Goal: Transaction & Acquisition: Book appointment/travel/reservation

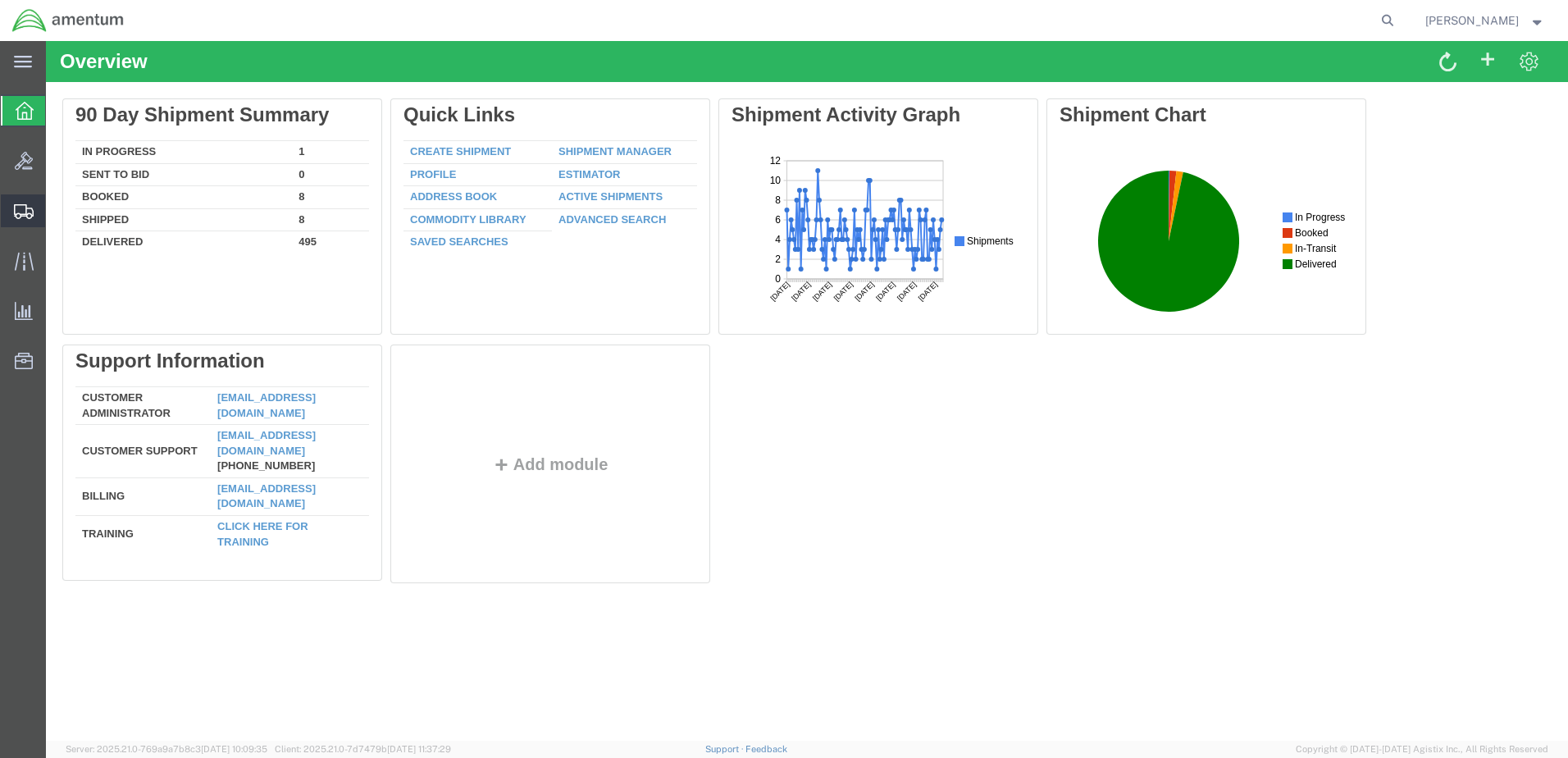
click at [0, 0] on span "Create from Template" at bounding box center [0, 0] width 0 height 0
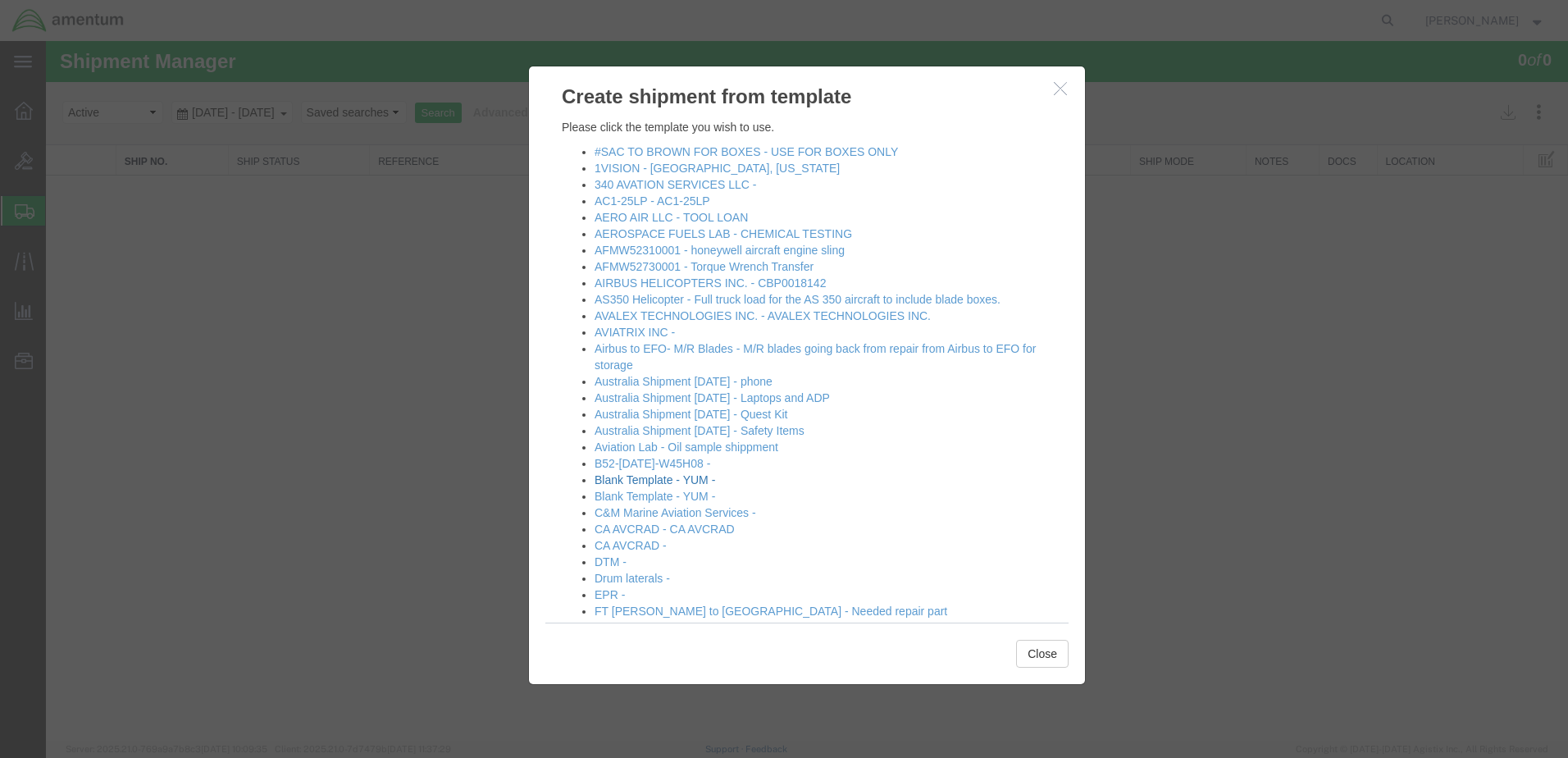
click at [659, 481] on link "Blank Template - YUM -" at bounding box center [654, 479] width 120 height 13
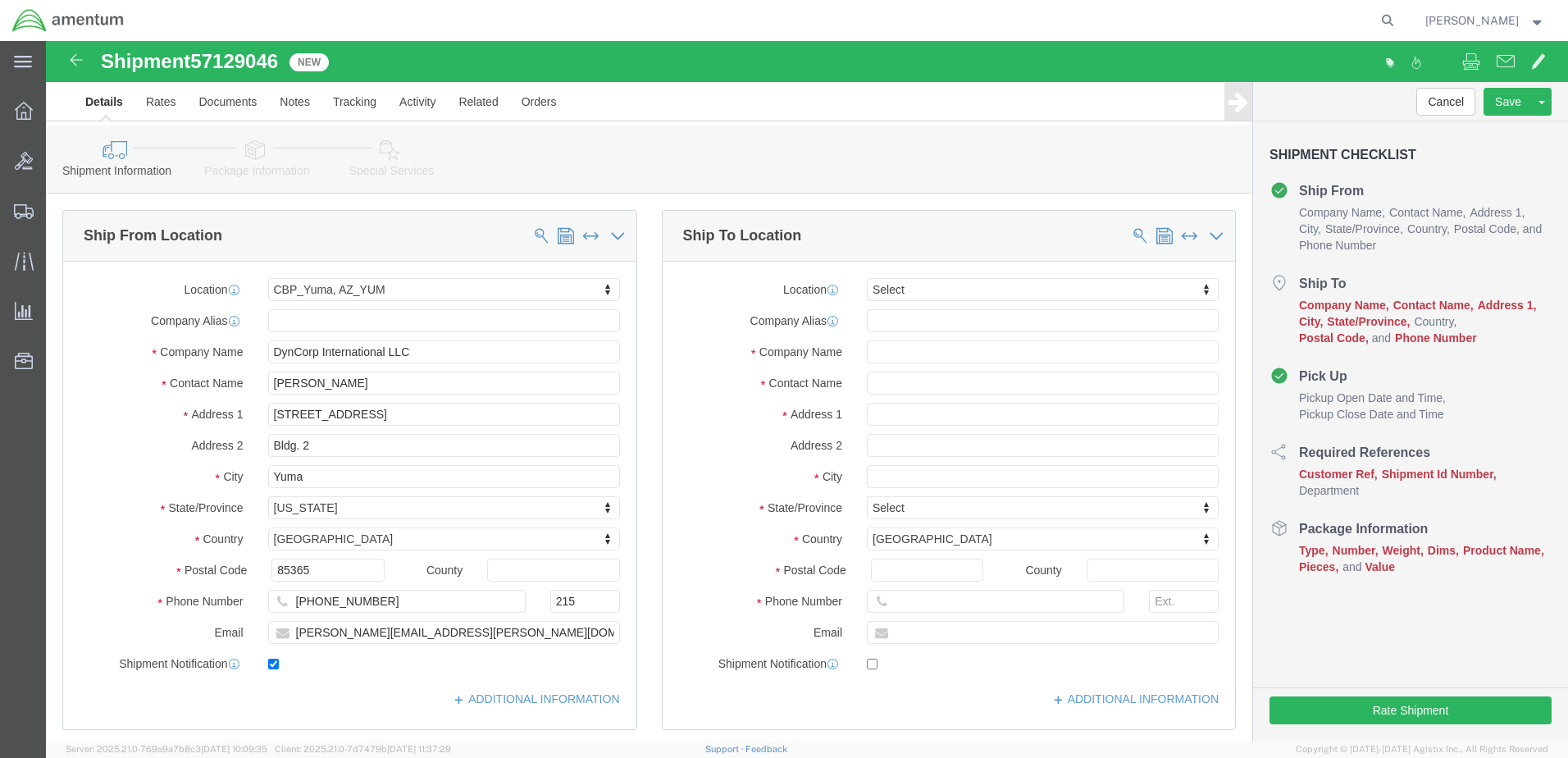
select select "49951"
select select
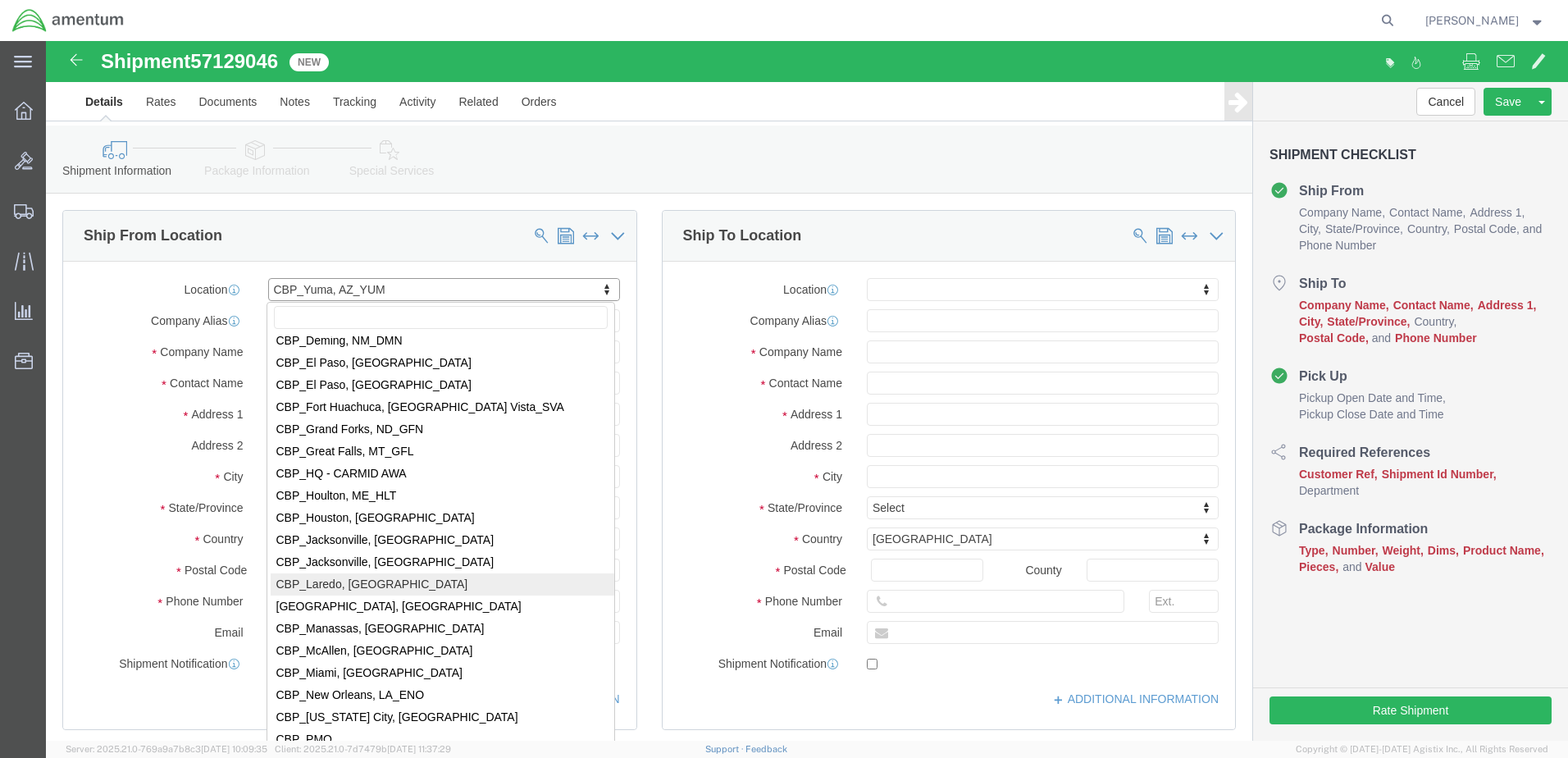
scroll to position [3279, 0]
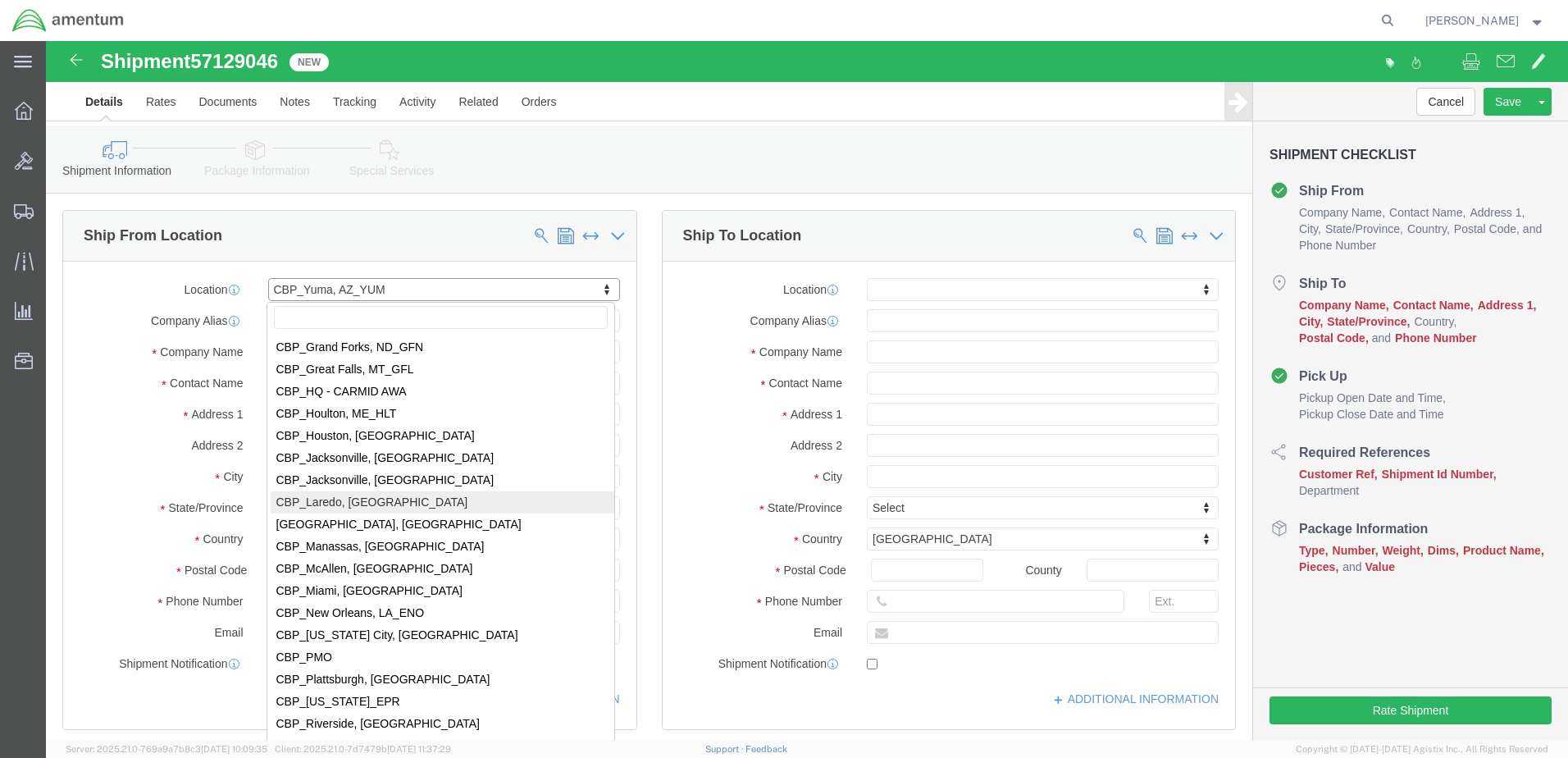
select select "49940"
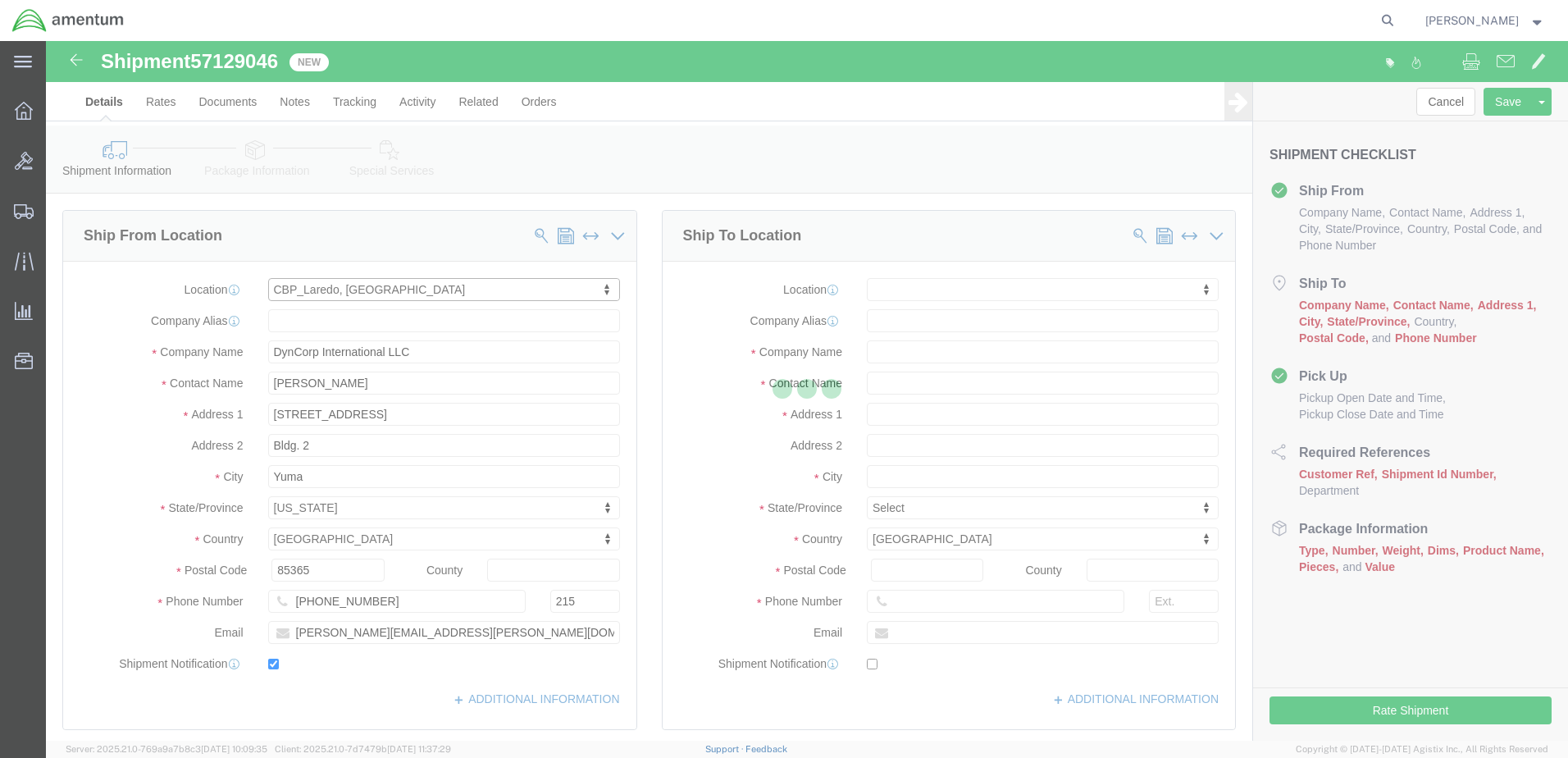
type input "Amentum Services, Inc"
type input "[PERSON_NAME][GEOGRAPHIC_DATA]"
type input "[STREET_ADDRESS][PERSON_NAME]"
type input "Hangar 3"
type input "Laredo"
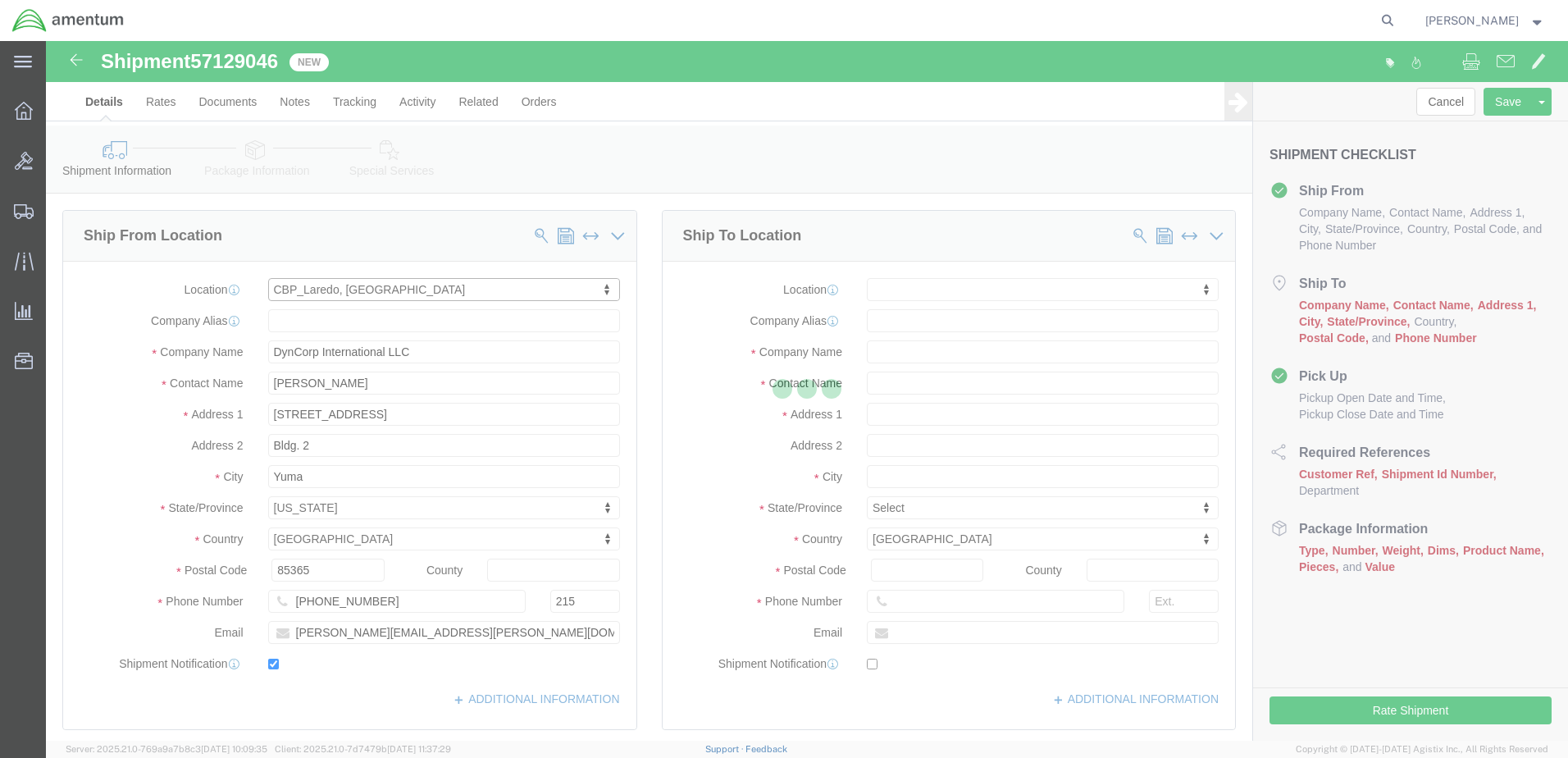
type input "78041"
type input "[PHONE_NUMBER]"
type input "[EMAIL_ADDRESS][PERSON_NAME][DOMAIN_NAME]"
select select "[GEOGRAPHIC_DATA]"
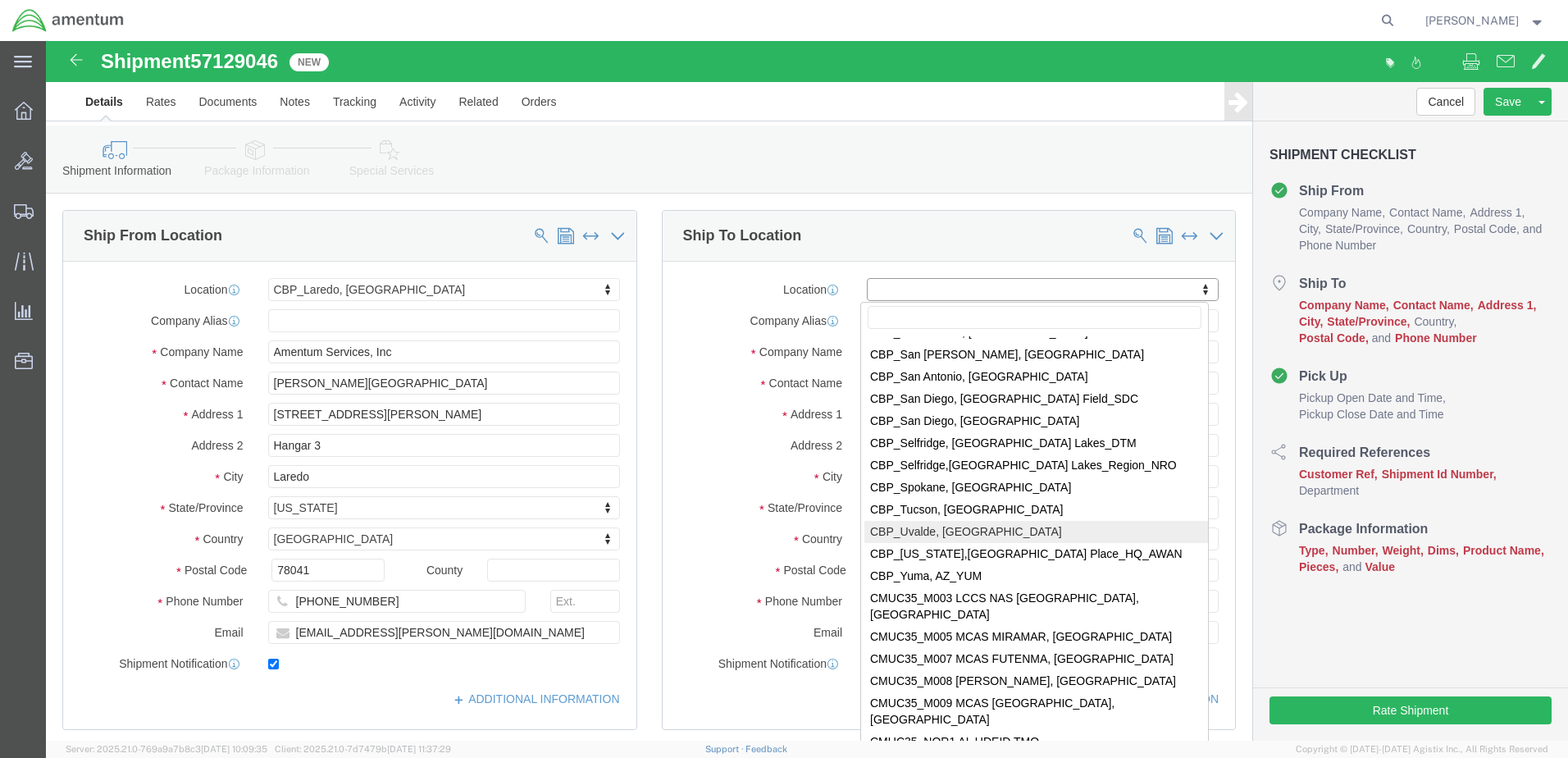
scroll to position [3610, 0]
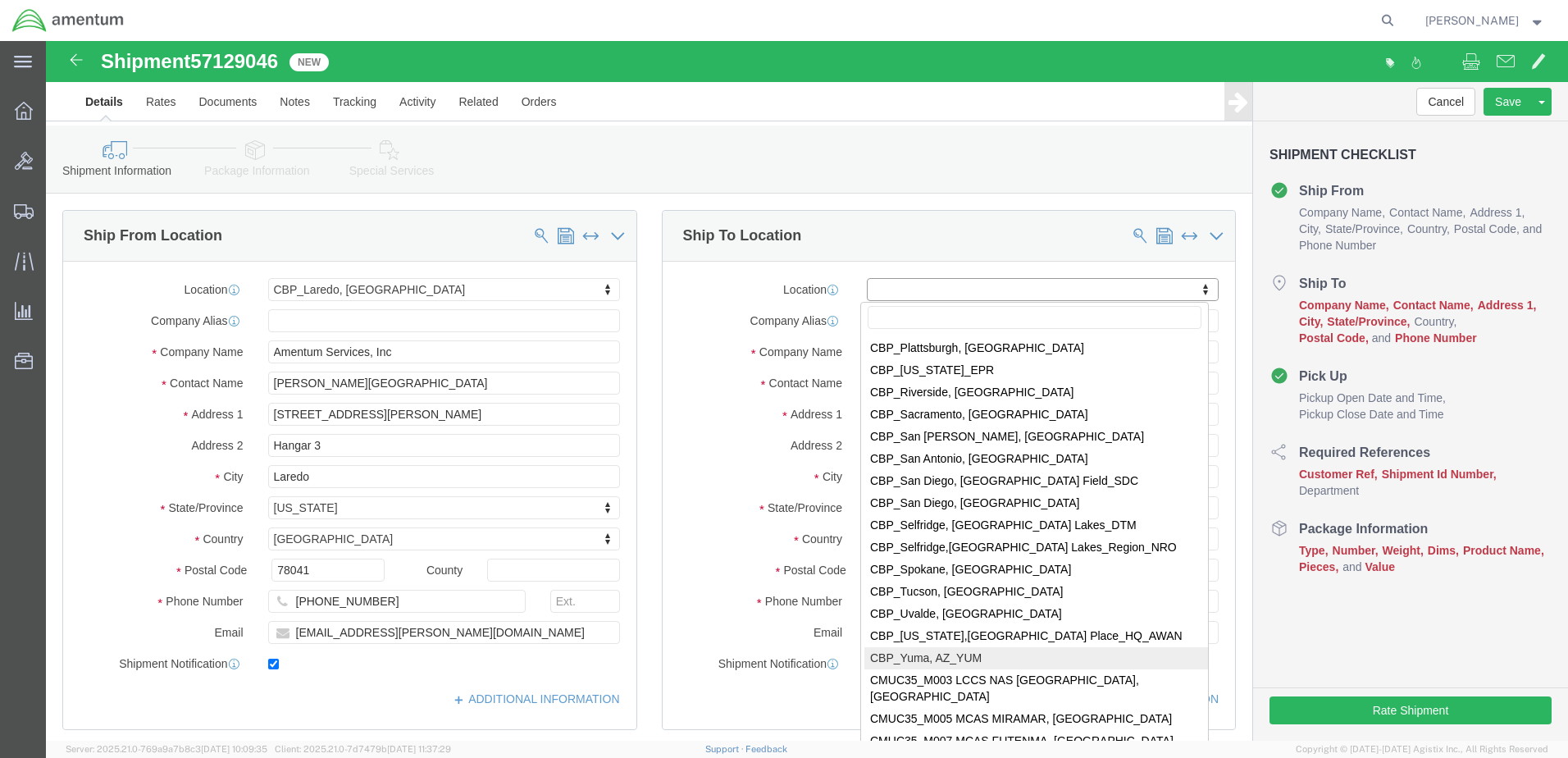
select select "49951"
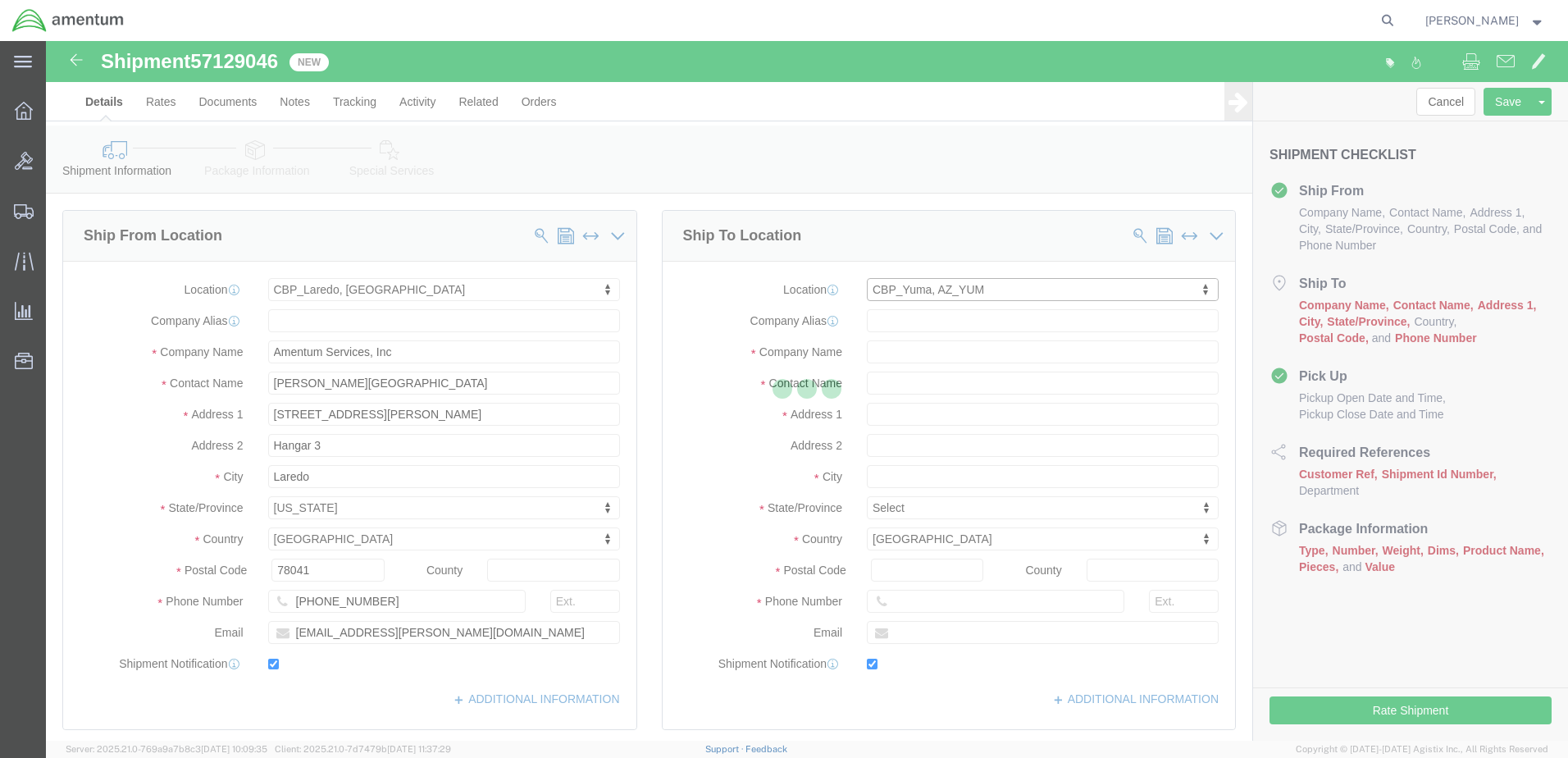
type input "Amentum Services, Inc"
type input "[PERSON_NAME]"
type input "[STREET_ADDRESS]"
type input "Yuma"
type input "85365"
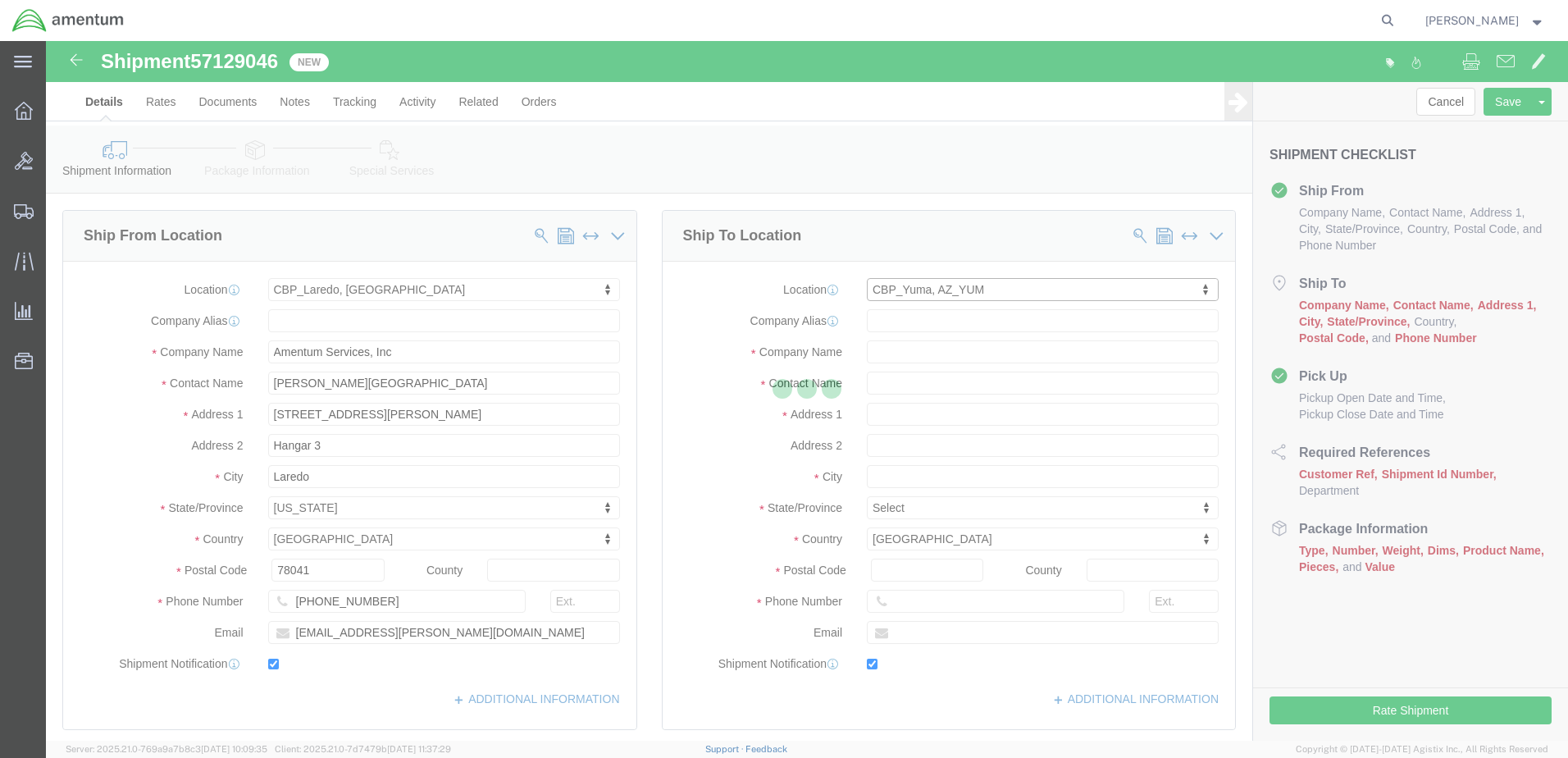
type input "[PHONE_NUMBER]"
type input "215"
type input "[PERSON_NAME][EMAIL_ADDRESS][PERSON_NAME][DOMAIN_NAME]"
checkbox input "true"
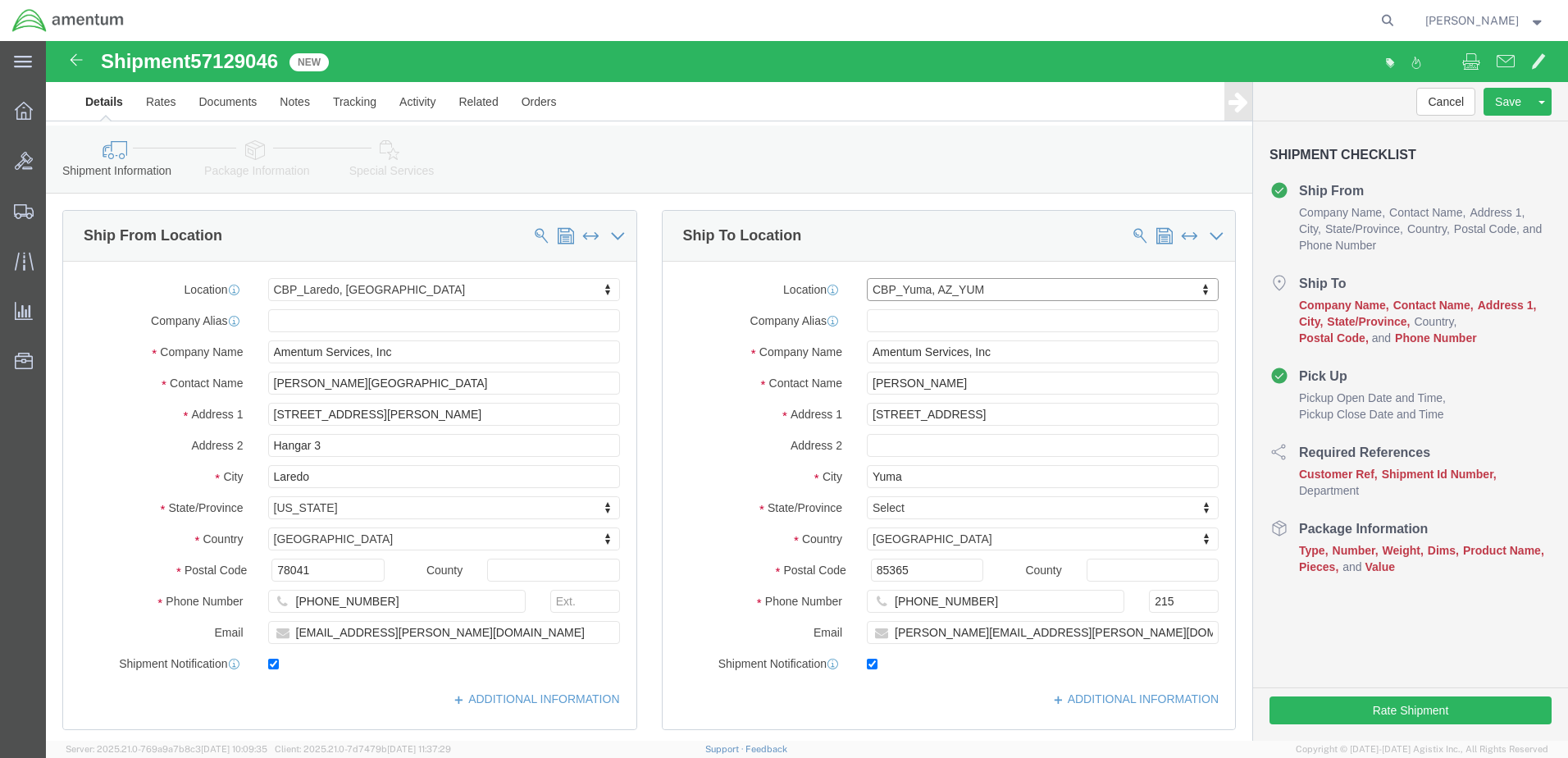
select select "AZ"
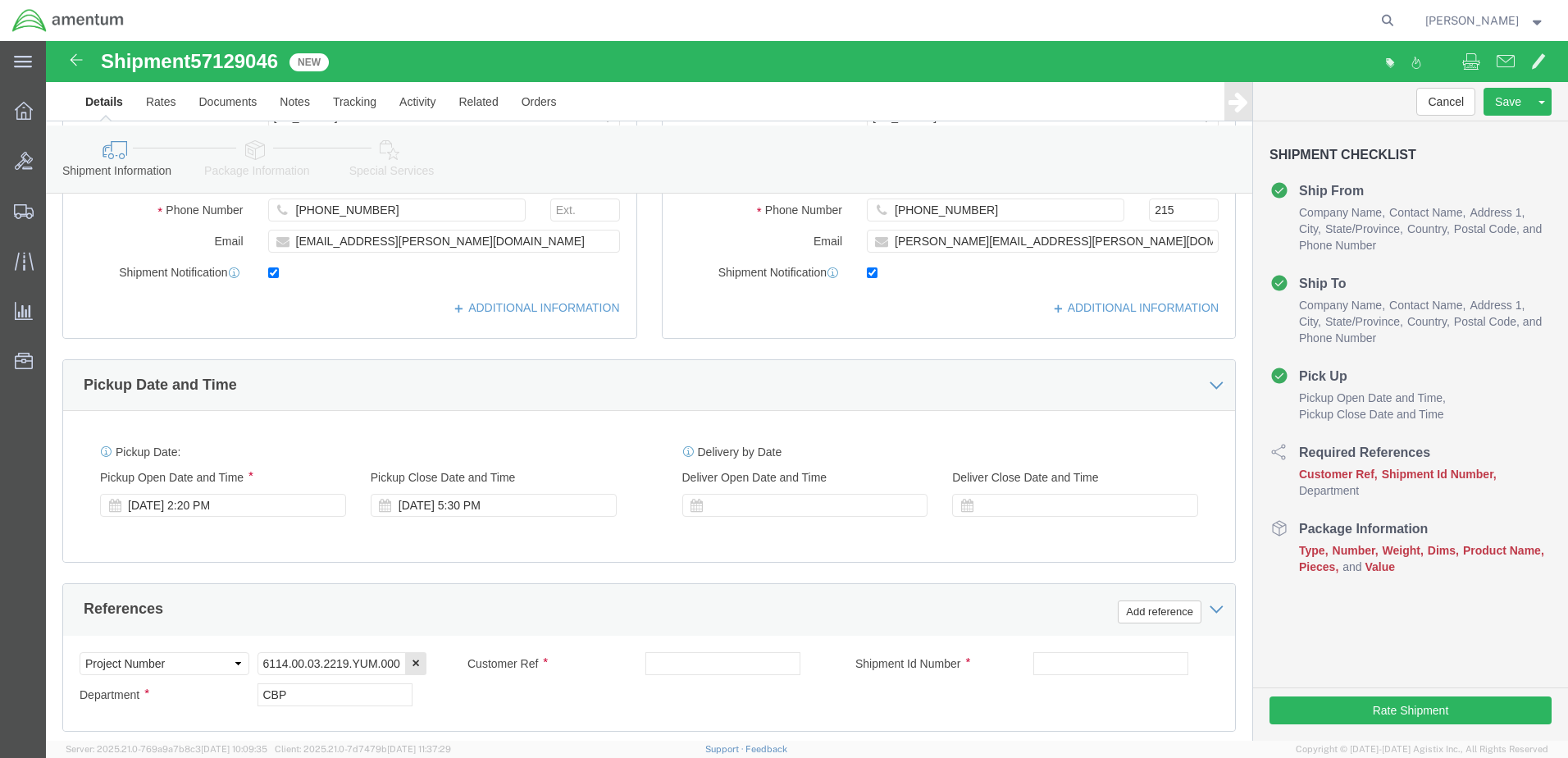
scroll to position [410, 0]
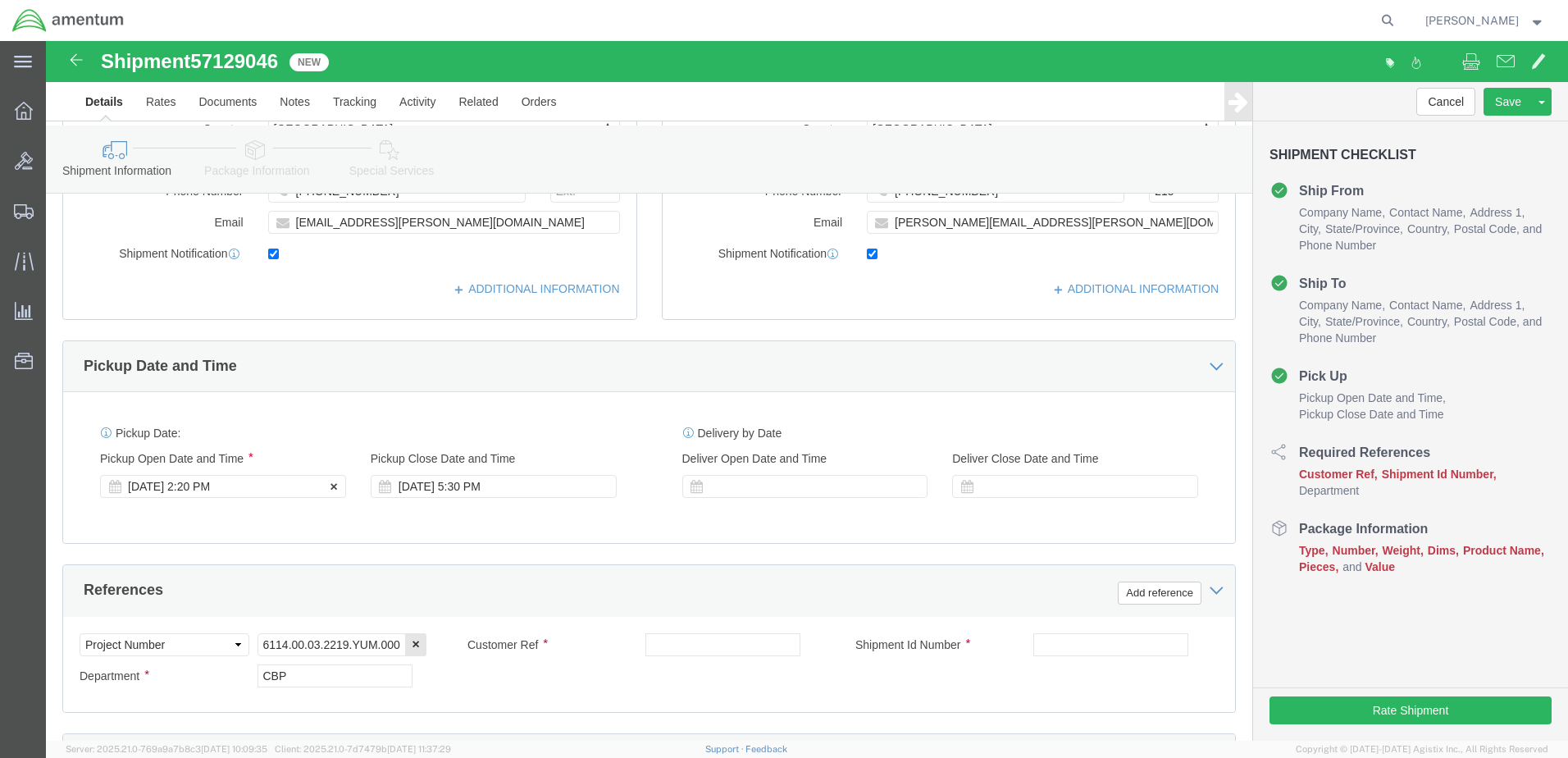
click div "[DATE] 2:20 PM"
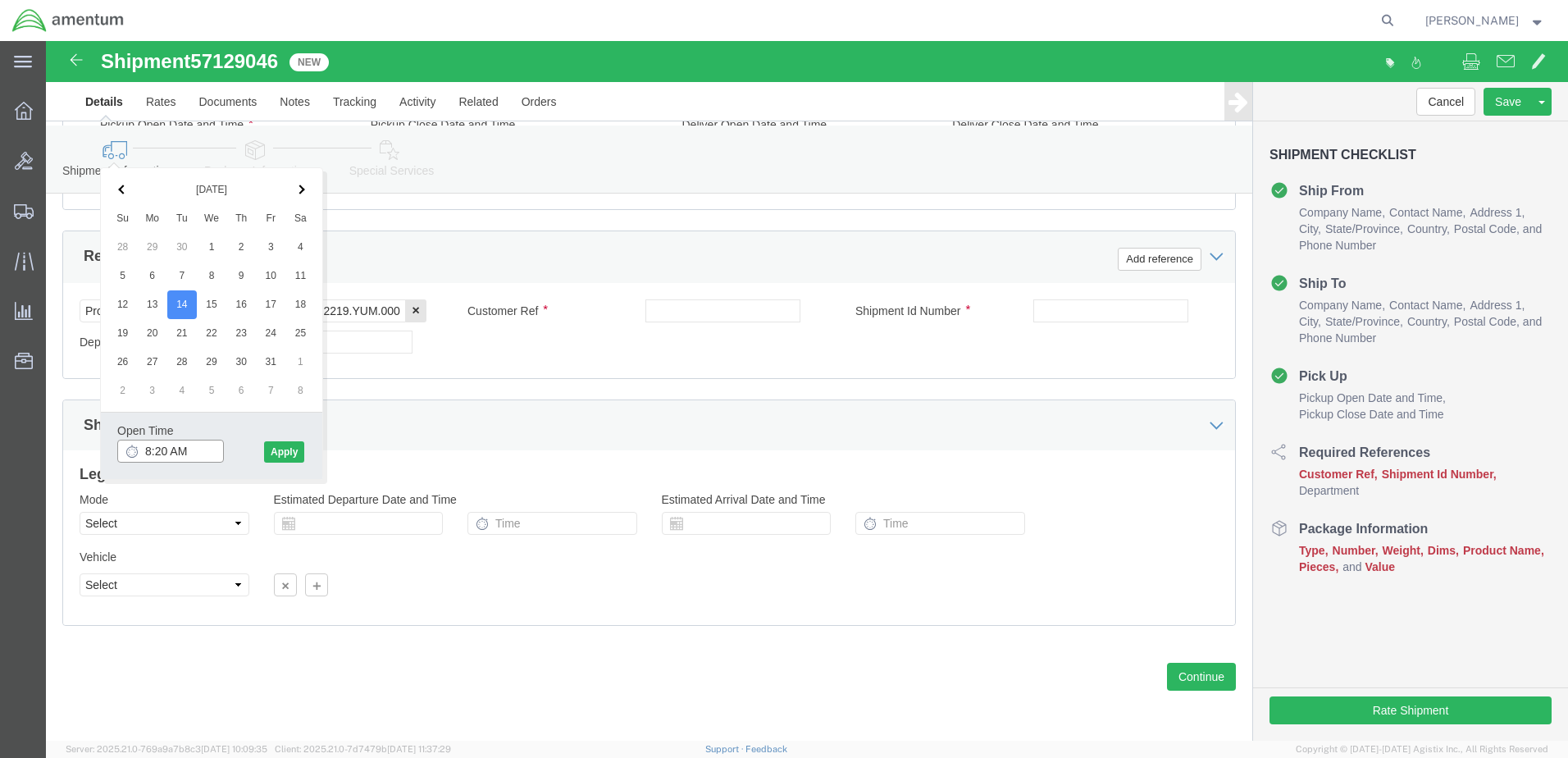
type input "8:30 AM"
click button "Apply"
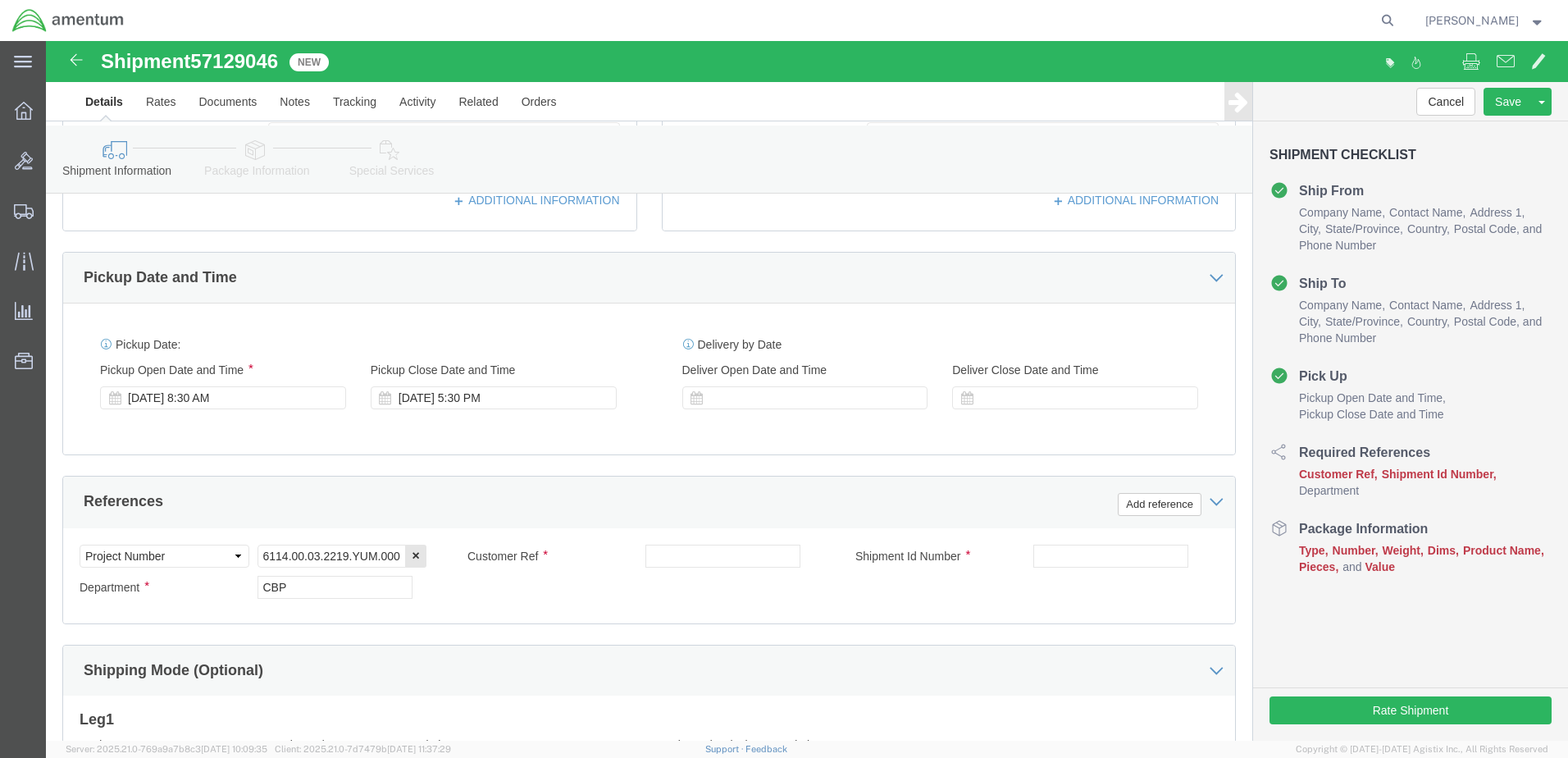
scroll to position [498, 0]
click div "[DATE] 5:30 PM"
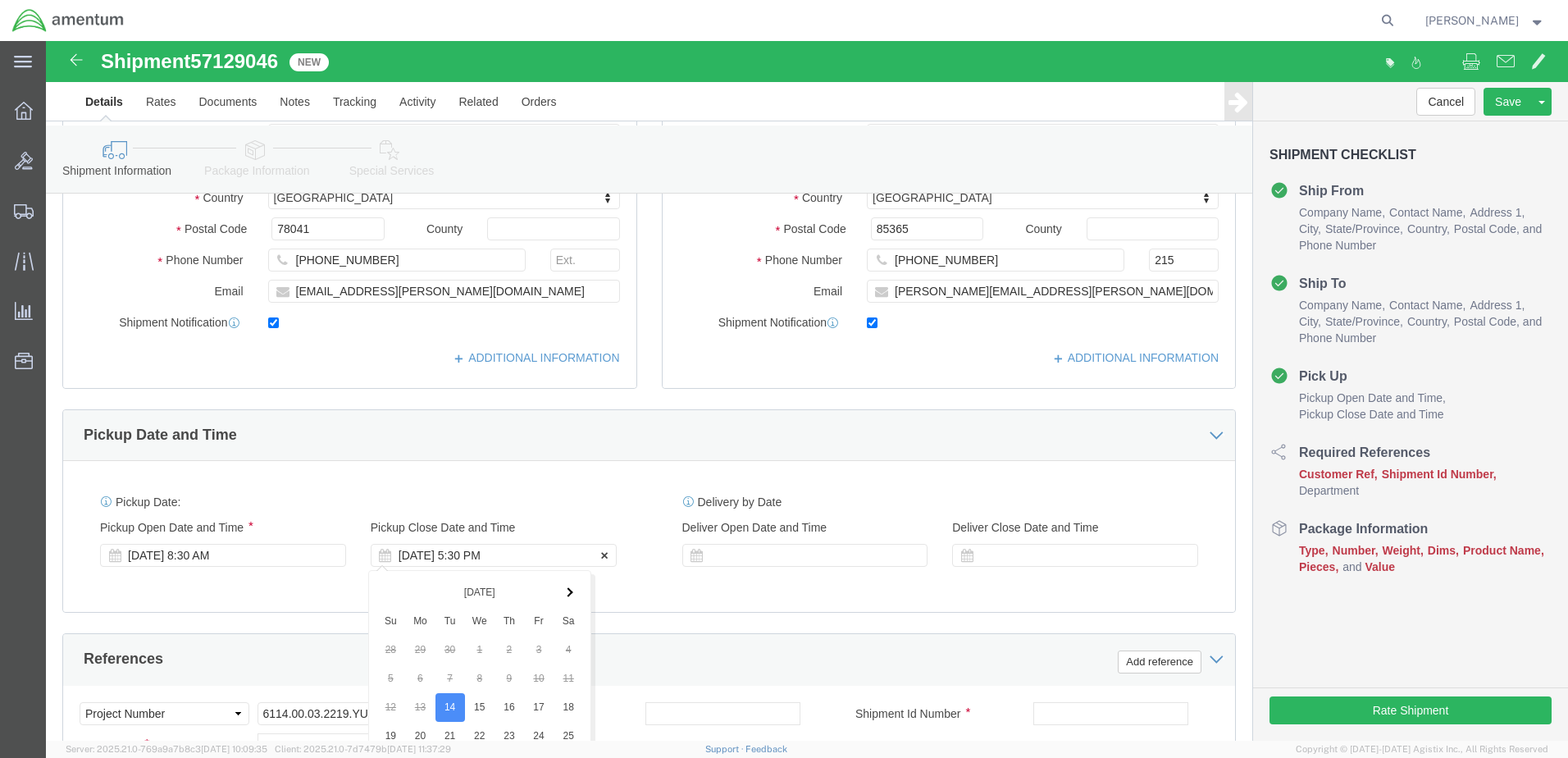
scroll to position [334, 0]
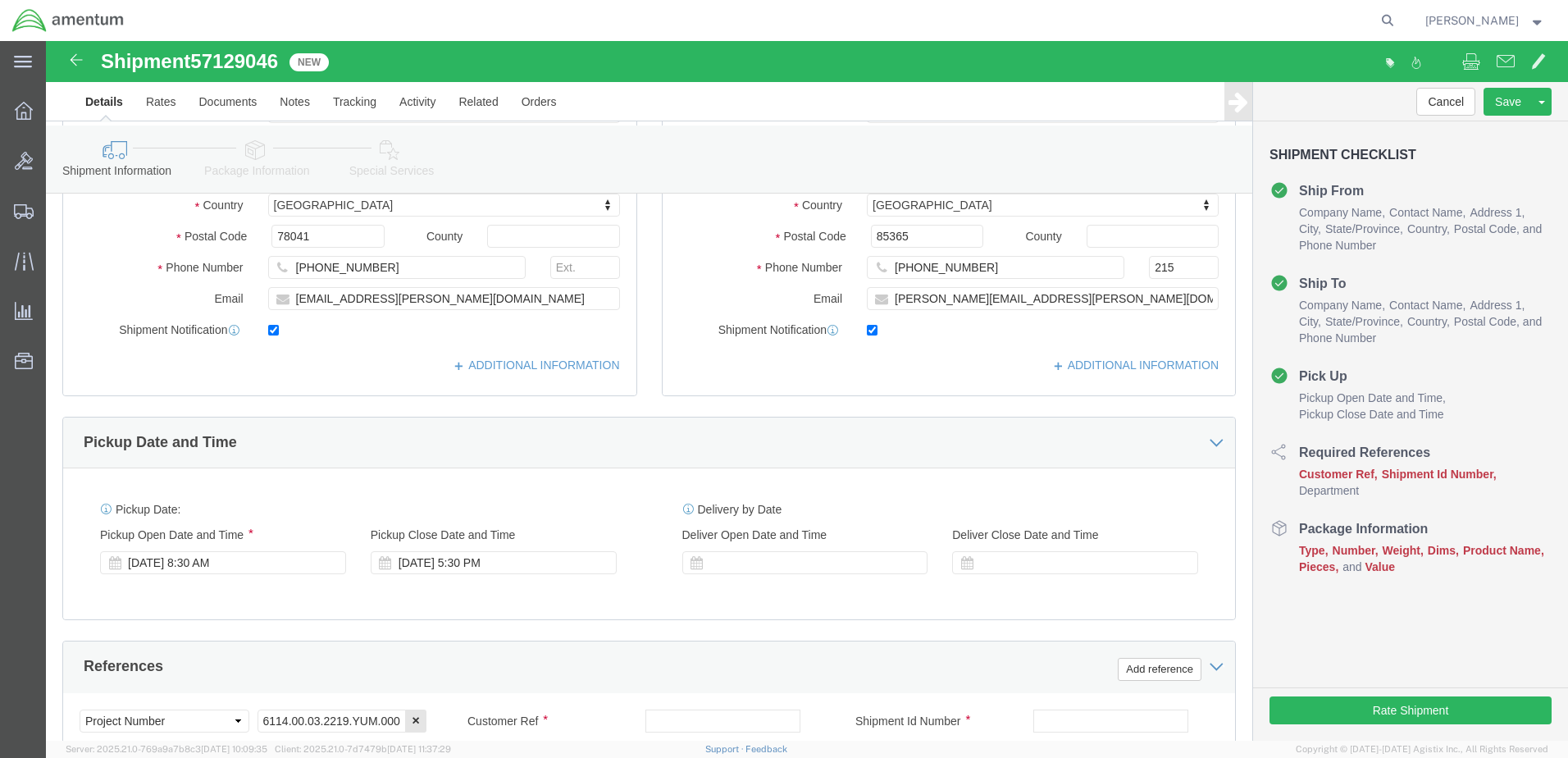
click div "Location [GEOGRAPHIC_DATA], [GEOGRAPHIC_DATA] My Profile Location [PHONE_NUMBER…"
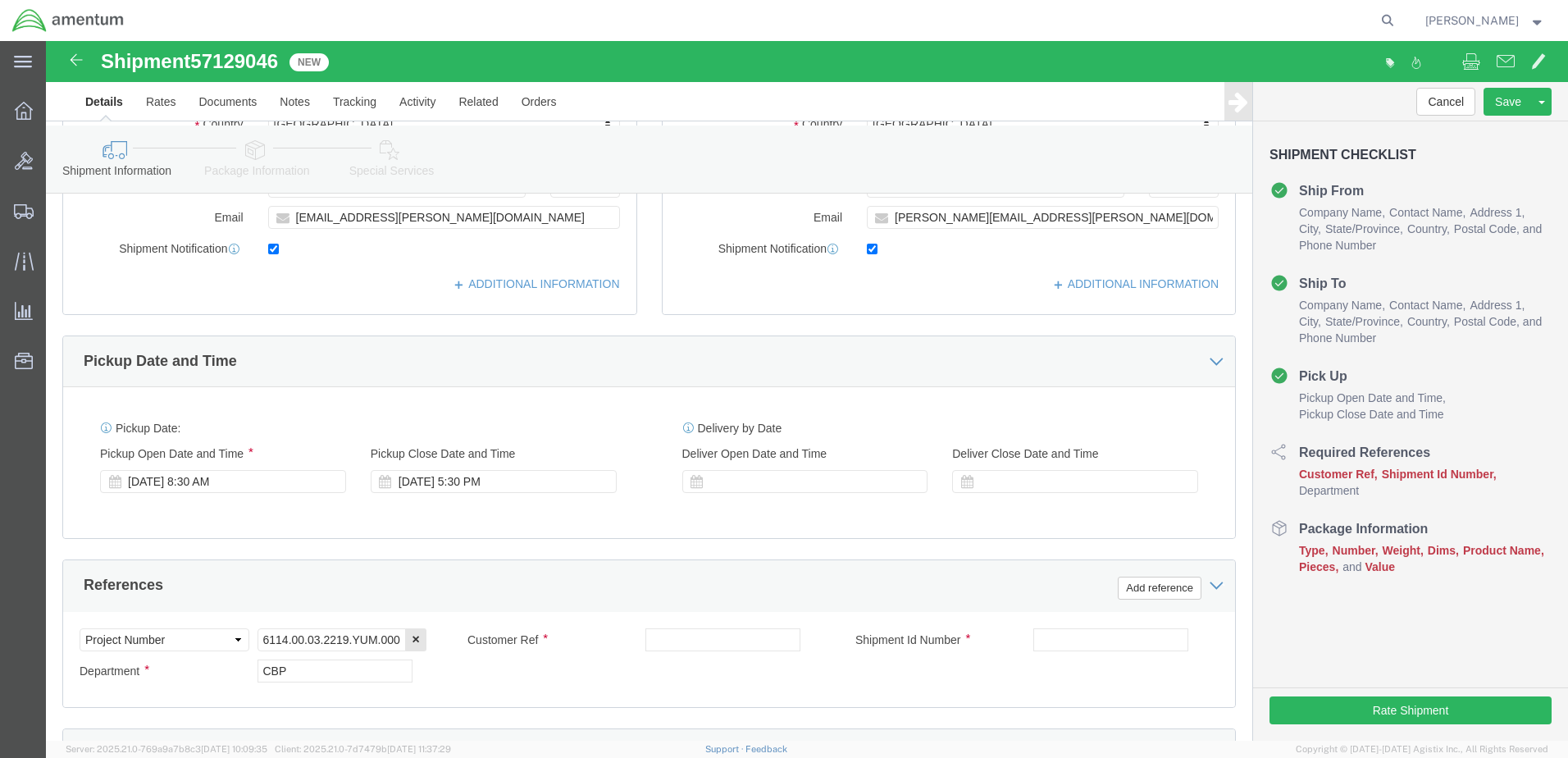
scroll to position [416, 0]
click div "[DATE] 5:30 PM"
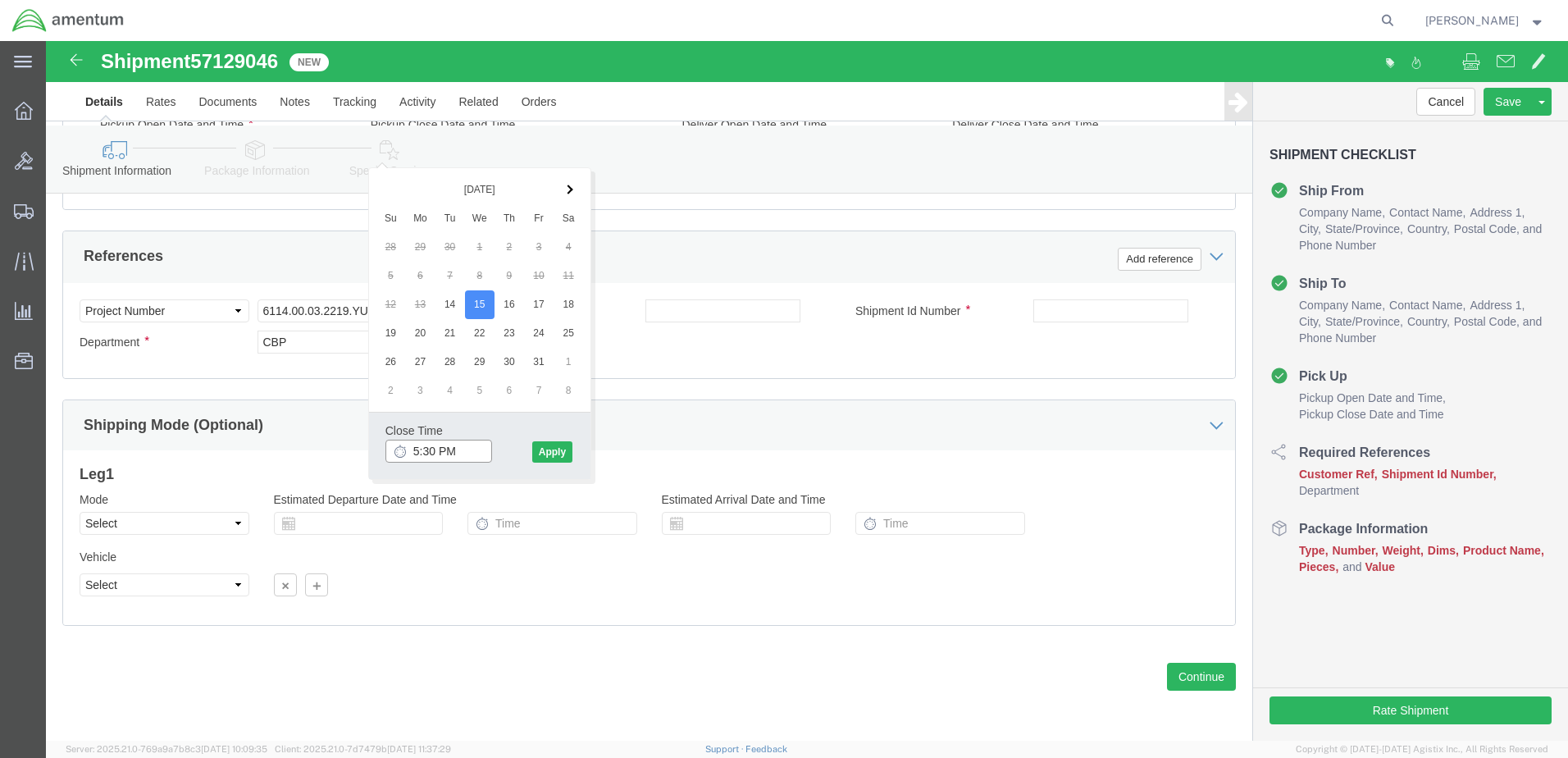
click input "5:30 PM"
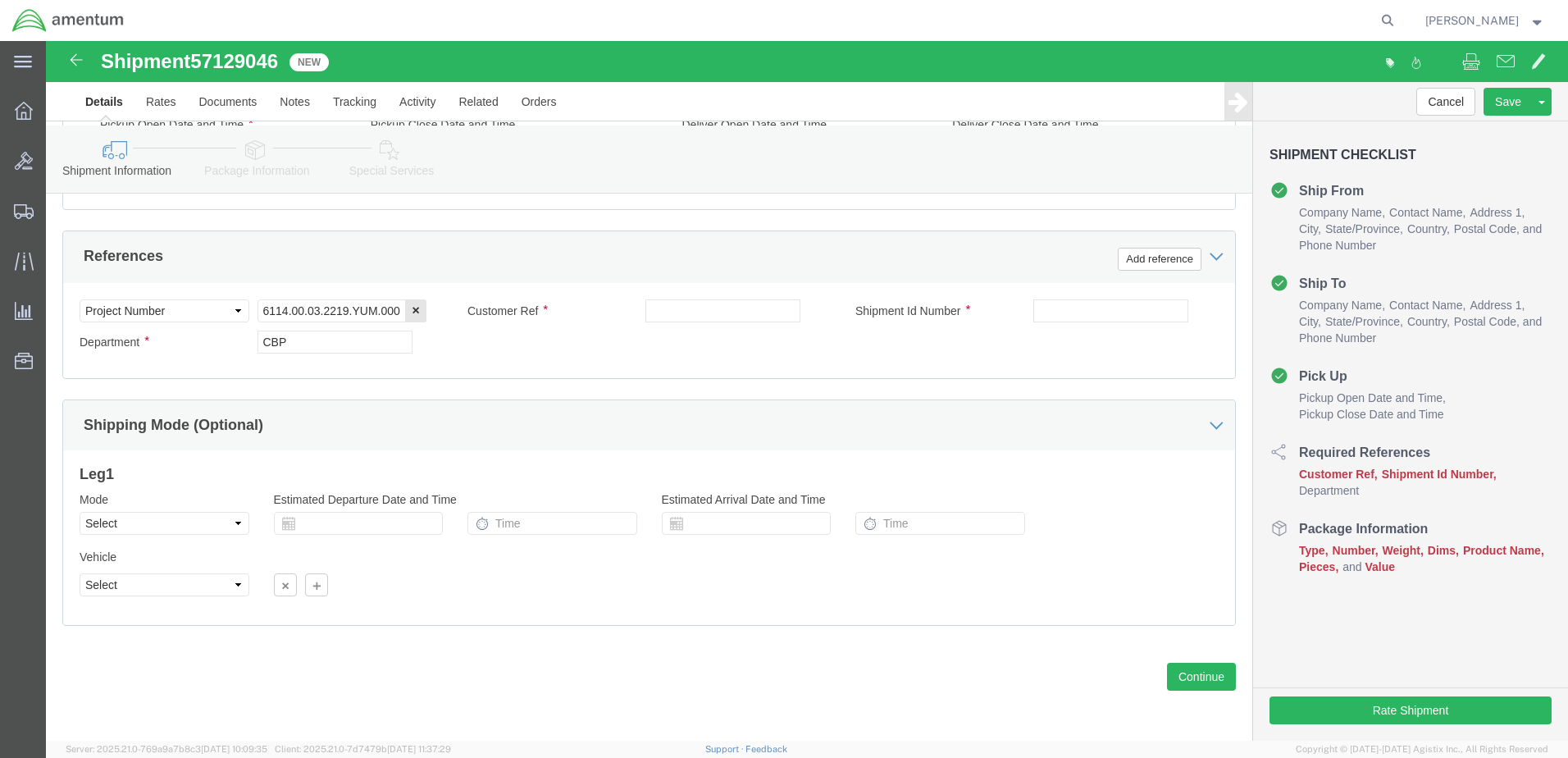
click div "References Add reference Select Account Type Activity ID Airline Appointment Nu…"
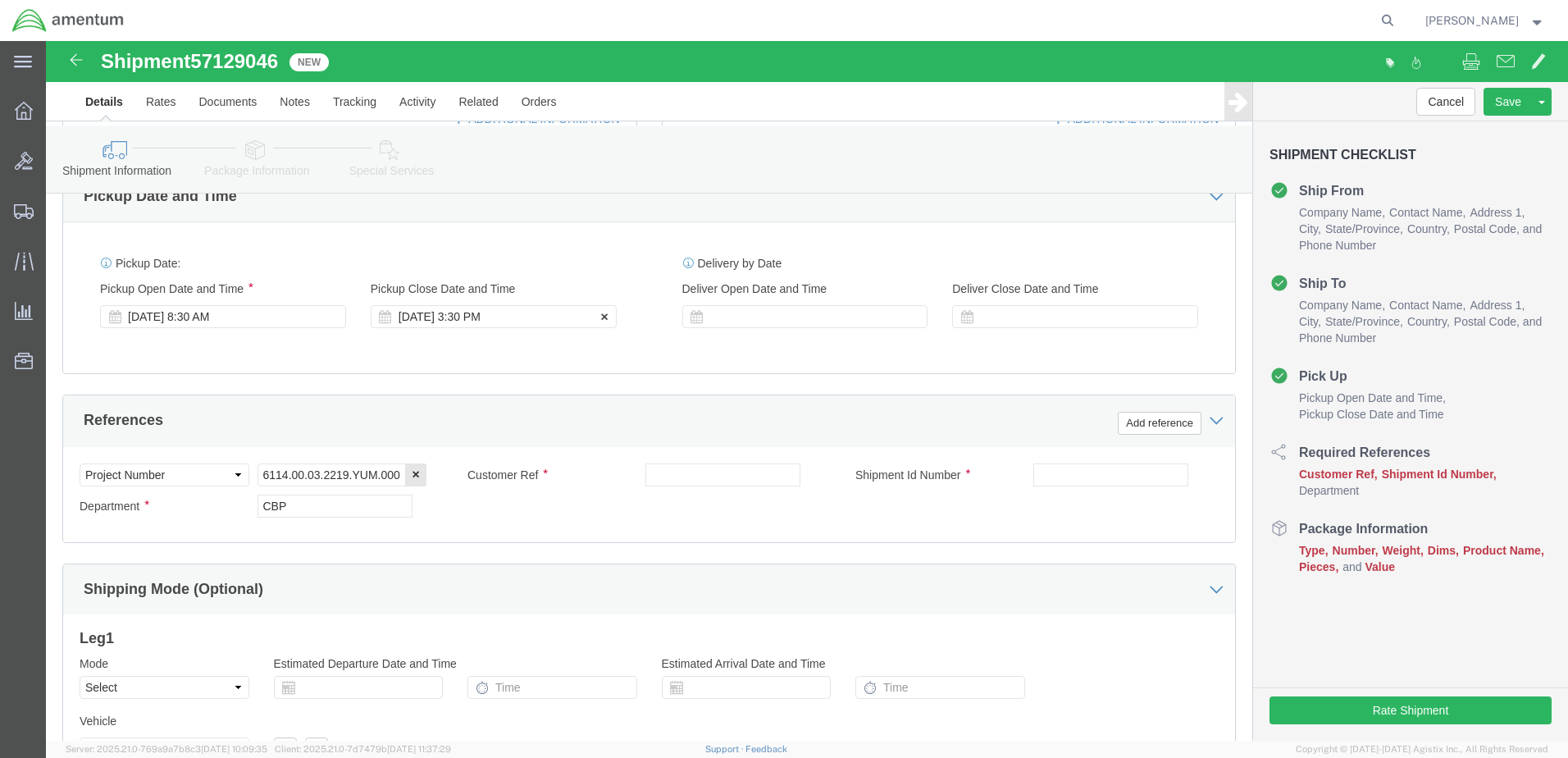
click div "[DATE] 3:30 PM"
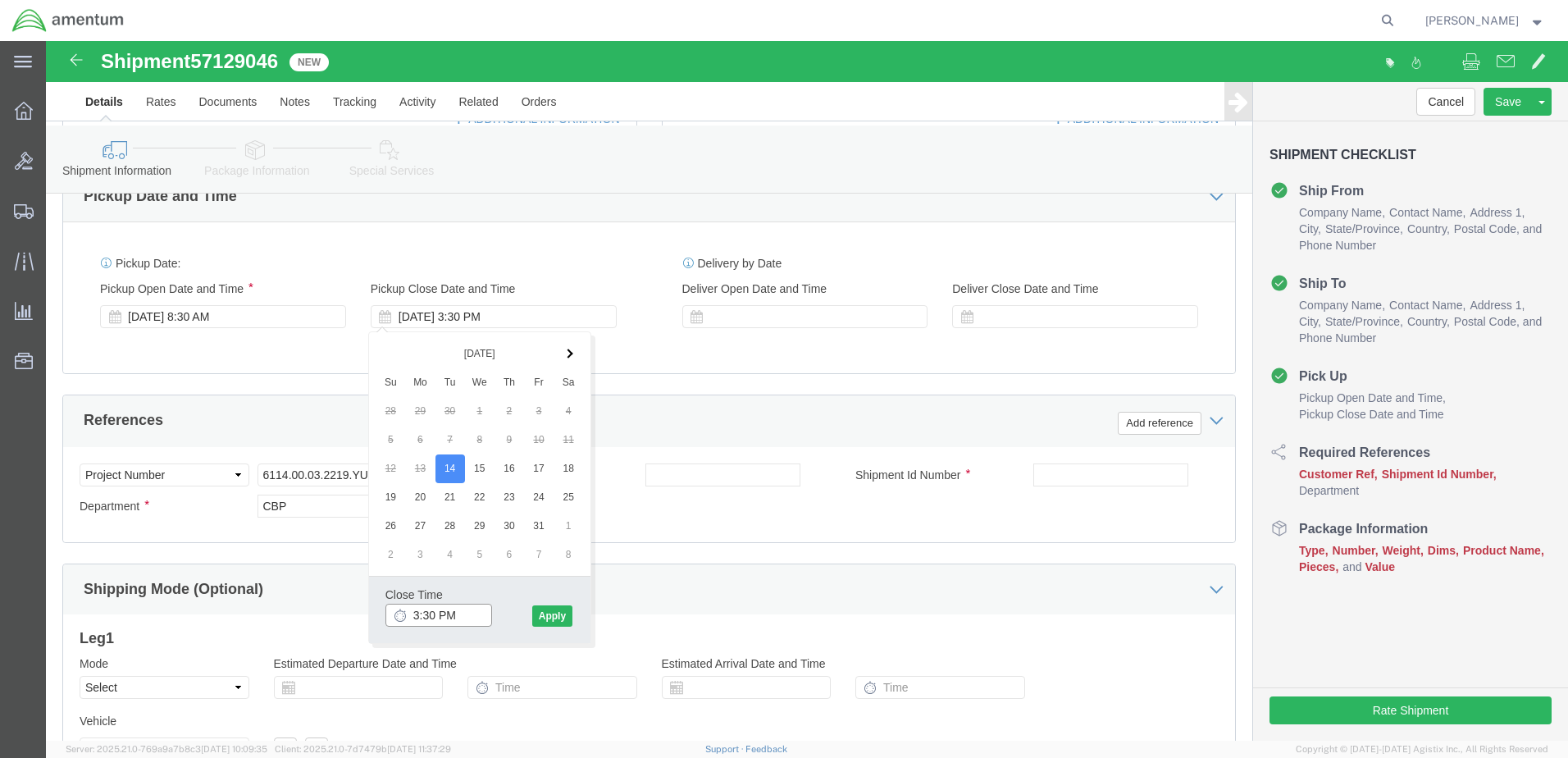
click input "3:30 PM"
type input "1:30 PM"
click button "Apply"
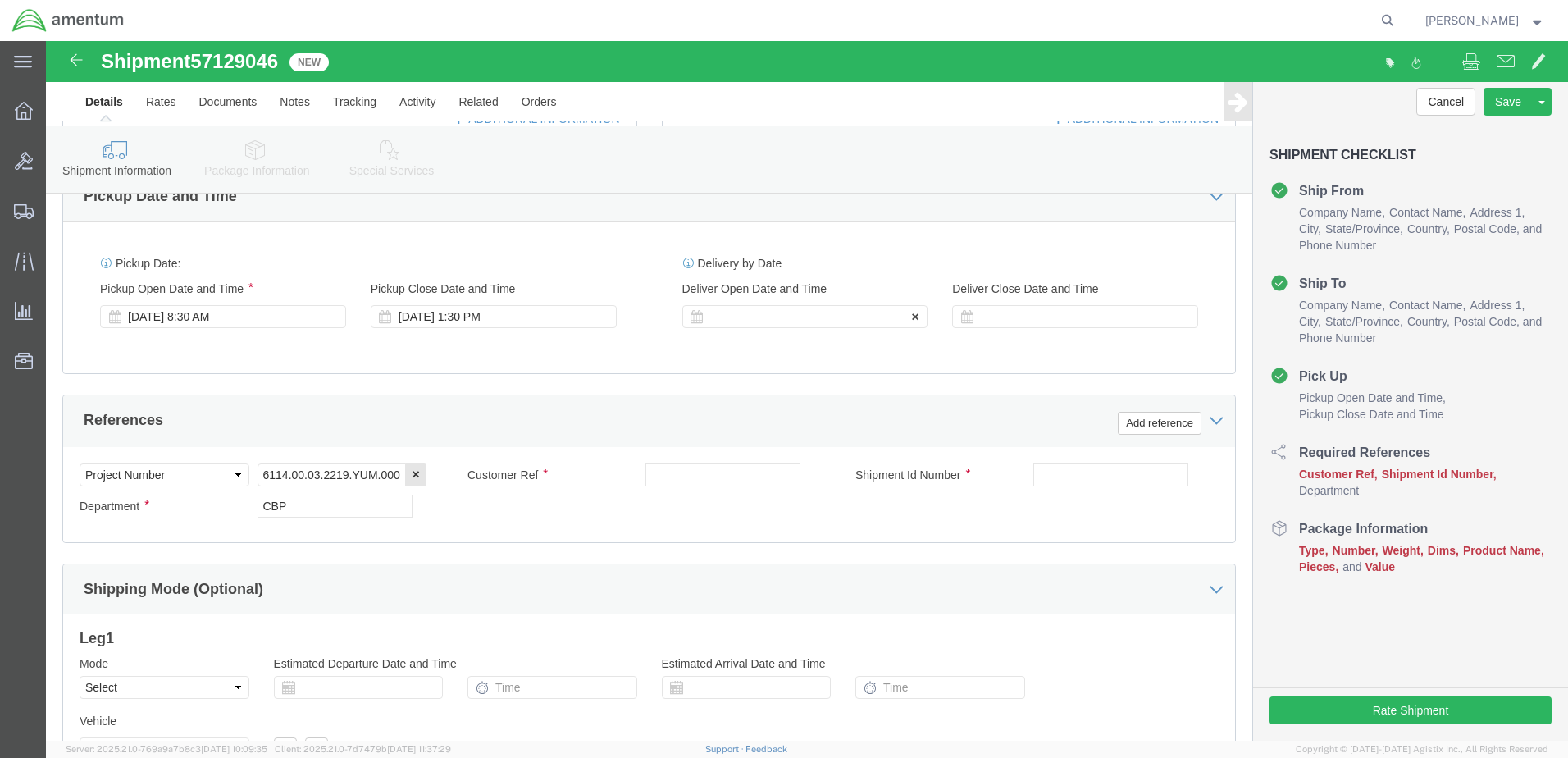
click div
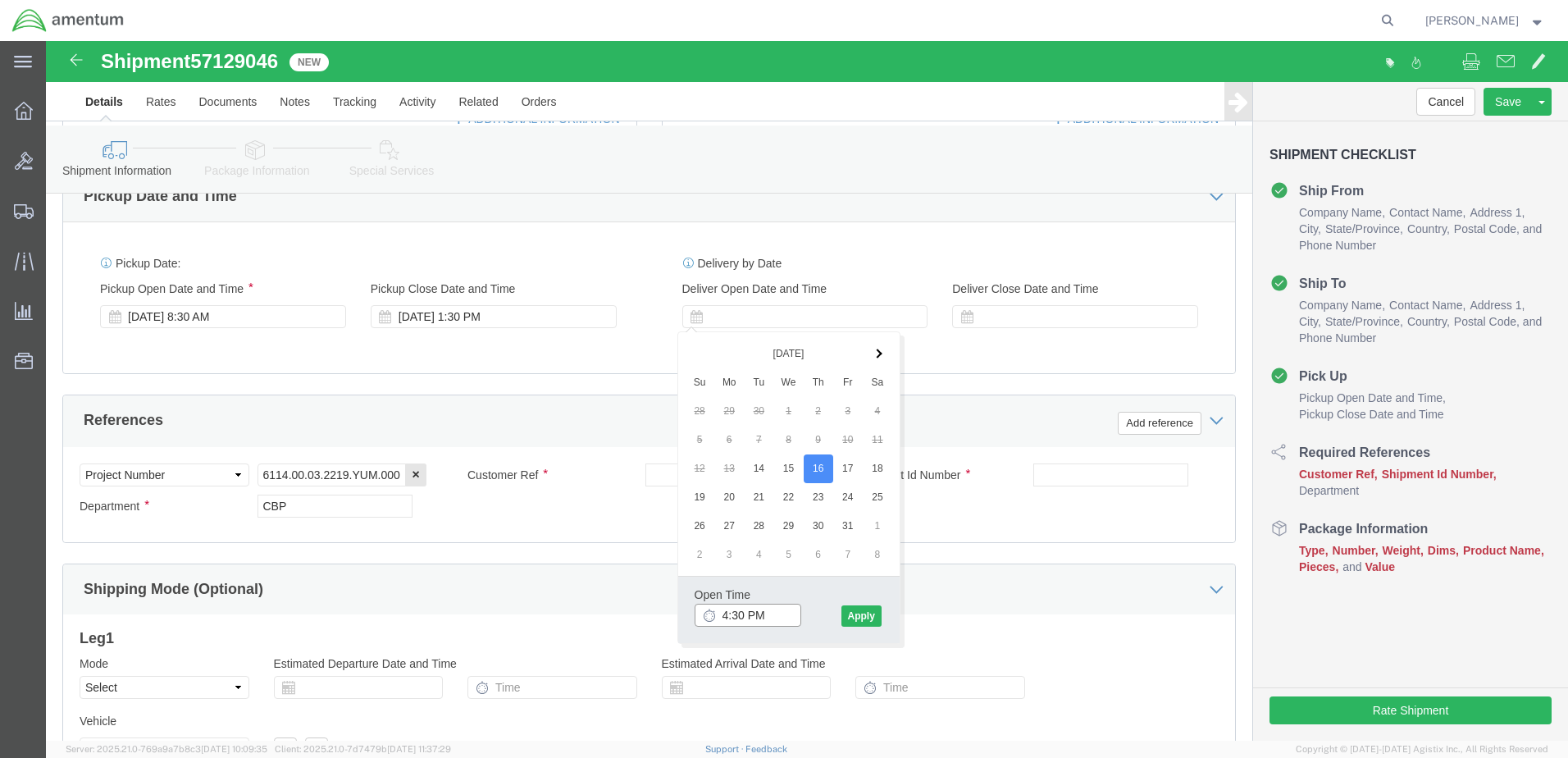
click input "4:30 PM"
type input "8:30 AM"
click button "Apply"
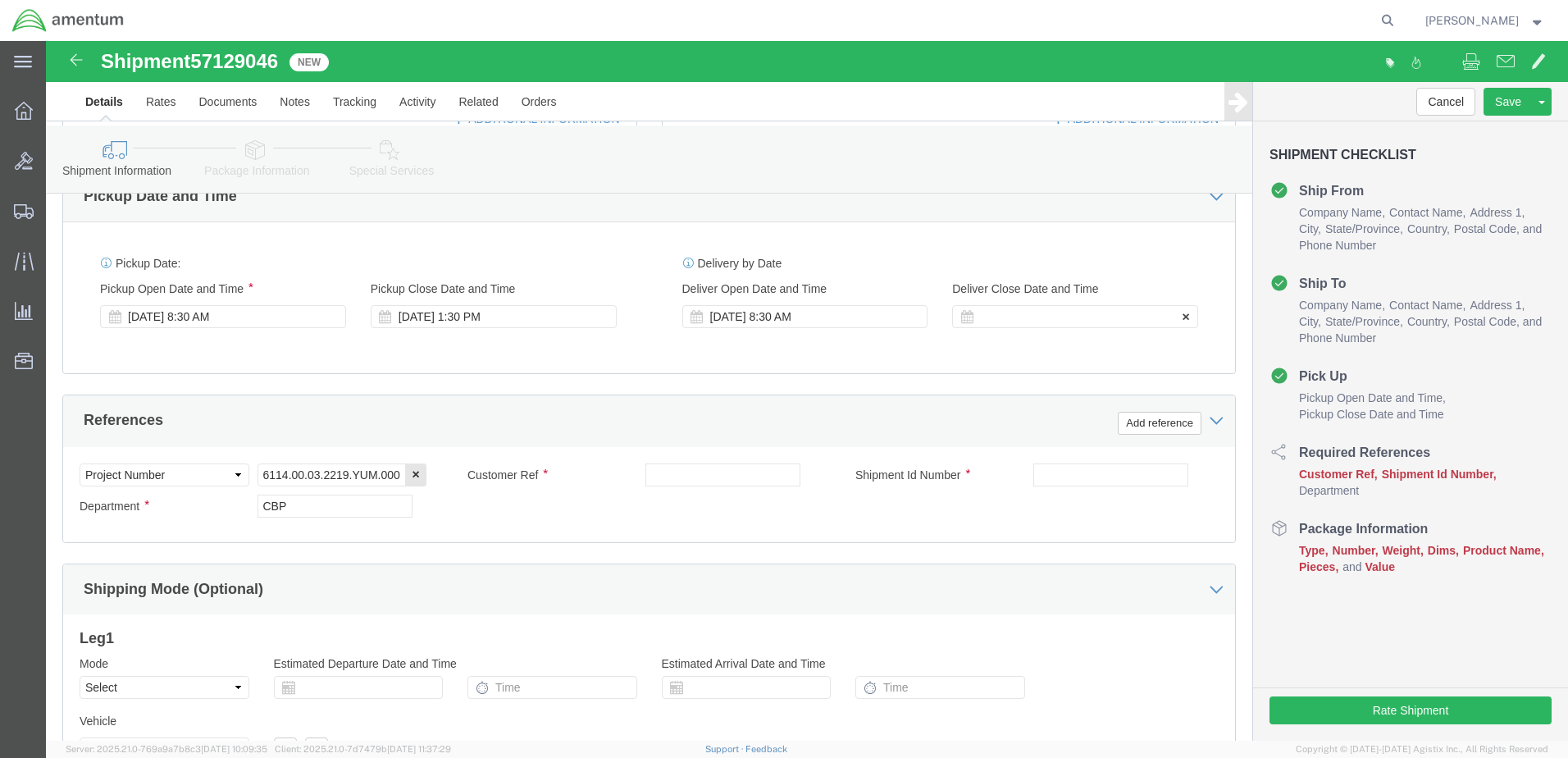
click div
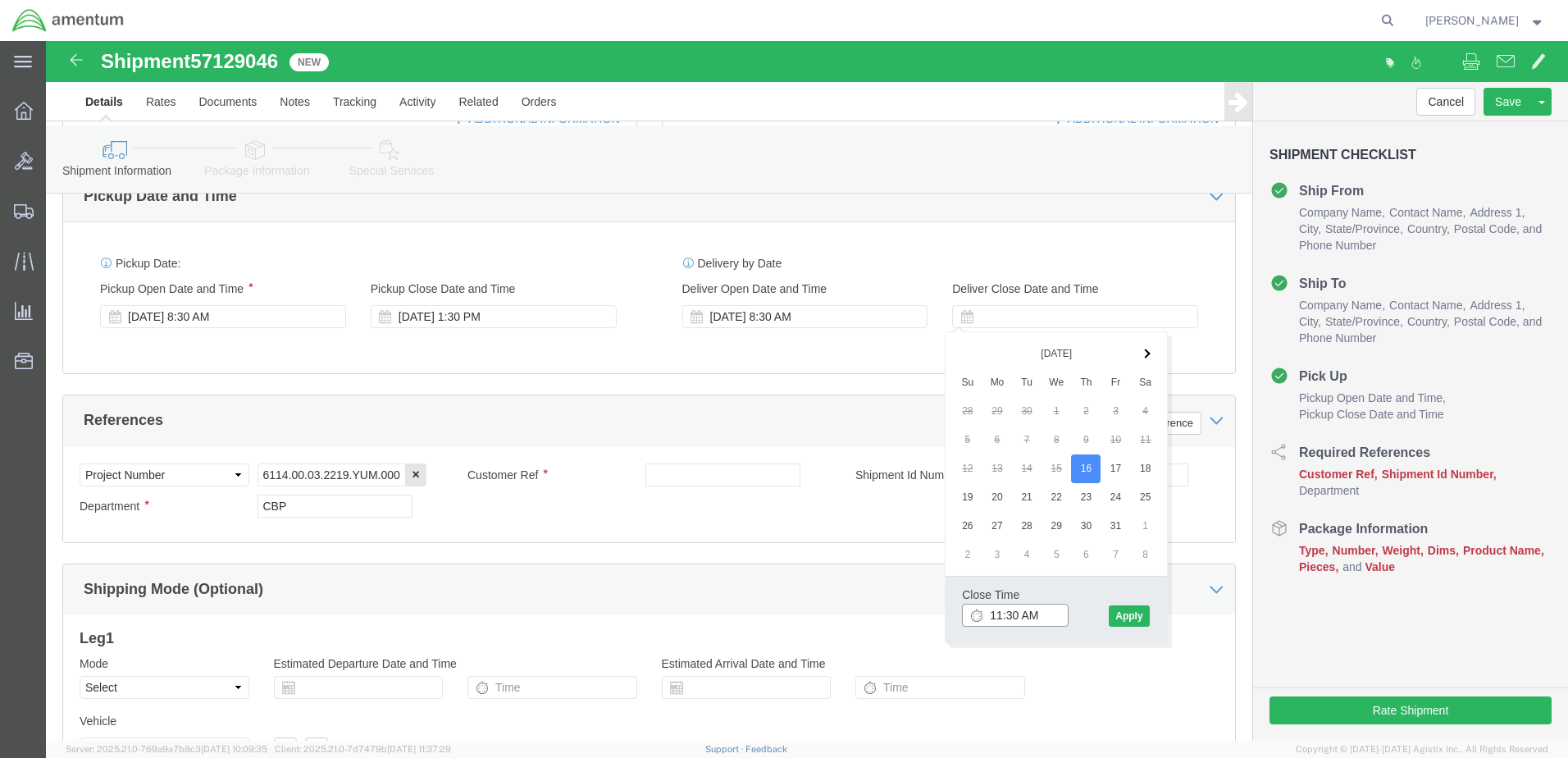
type input "12:30 PM"
click button "Apply"
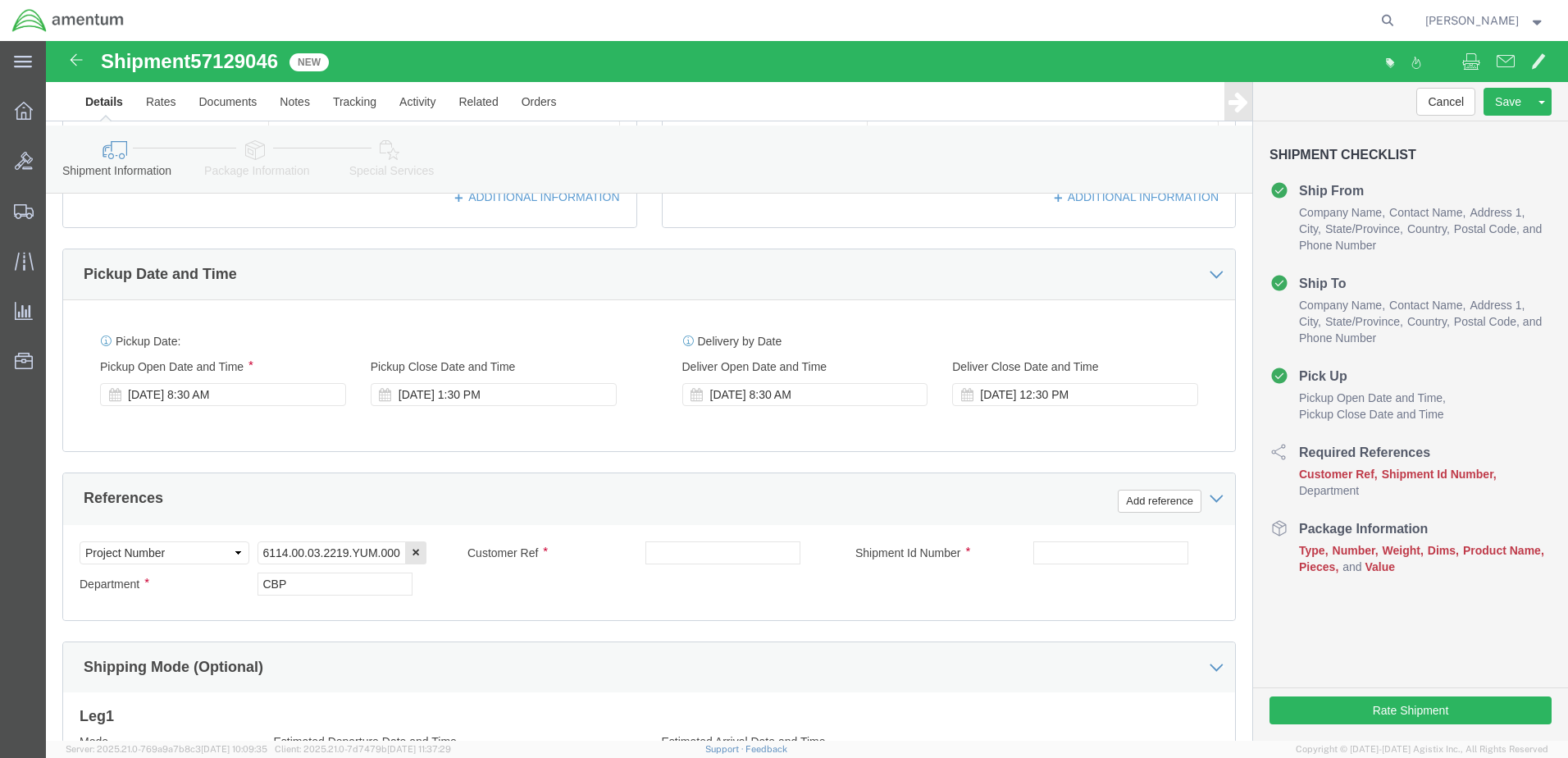
scroll to position [498, 0]
click input "text"
paste input "704A3363320851"
type input "PN: 704A3363320851"
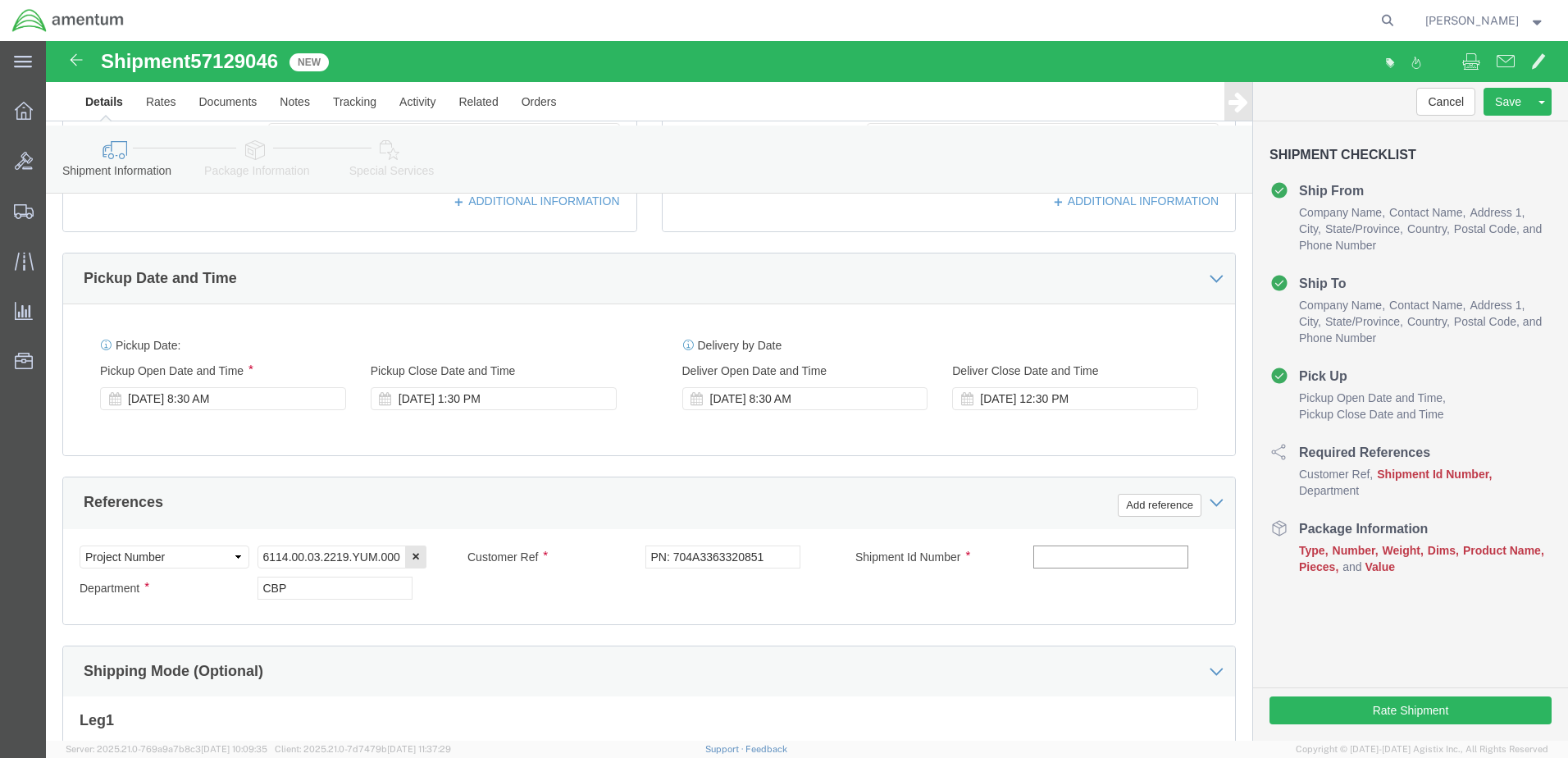
click input "text"
paste input "batch 485-011695"
click input "batch 485-011695"
type input "Batch 485-011695"
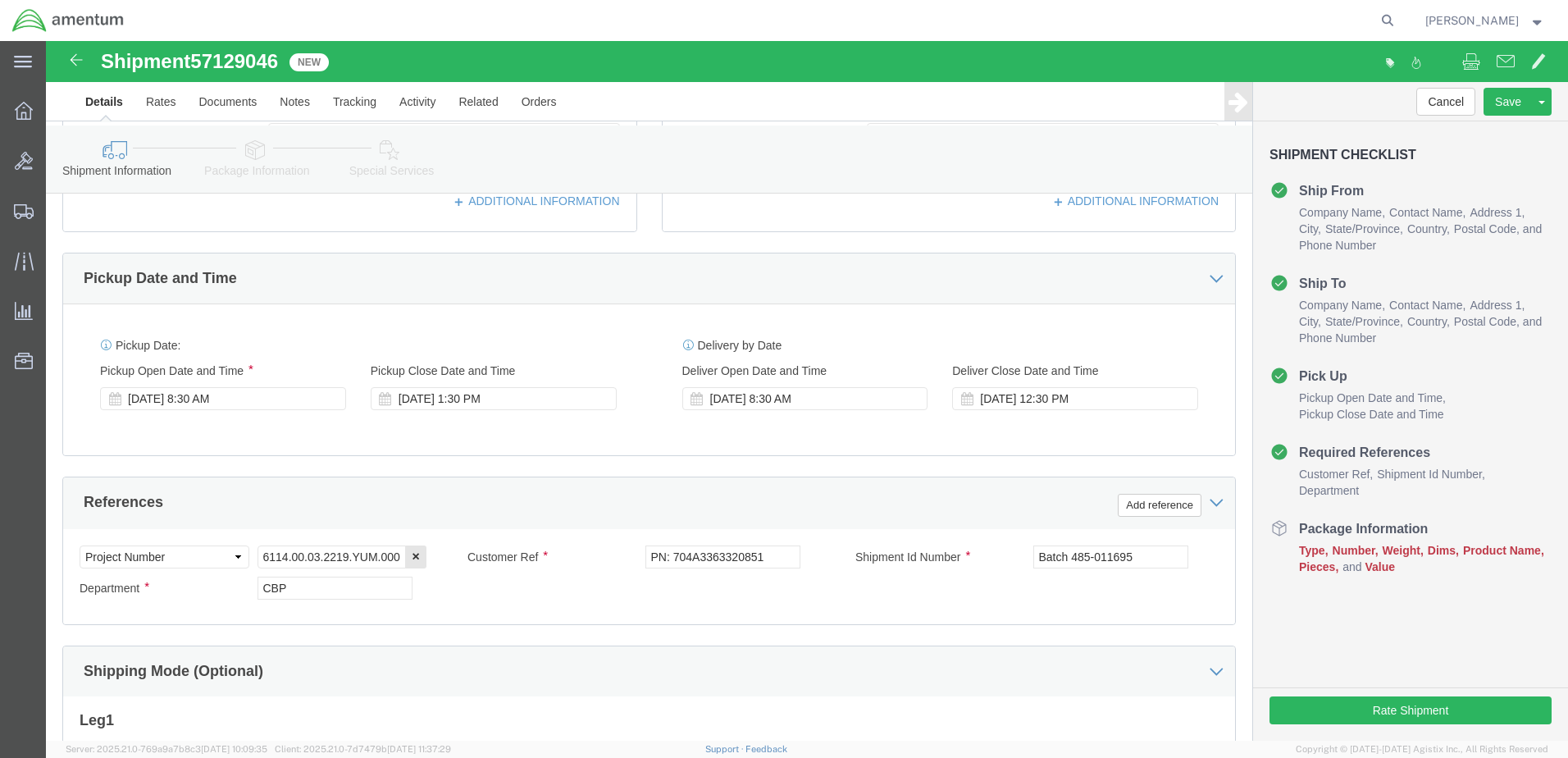
click div "Delivery by Date Delivery Start Date Delivery Start Time Deliver Open Date and …"
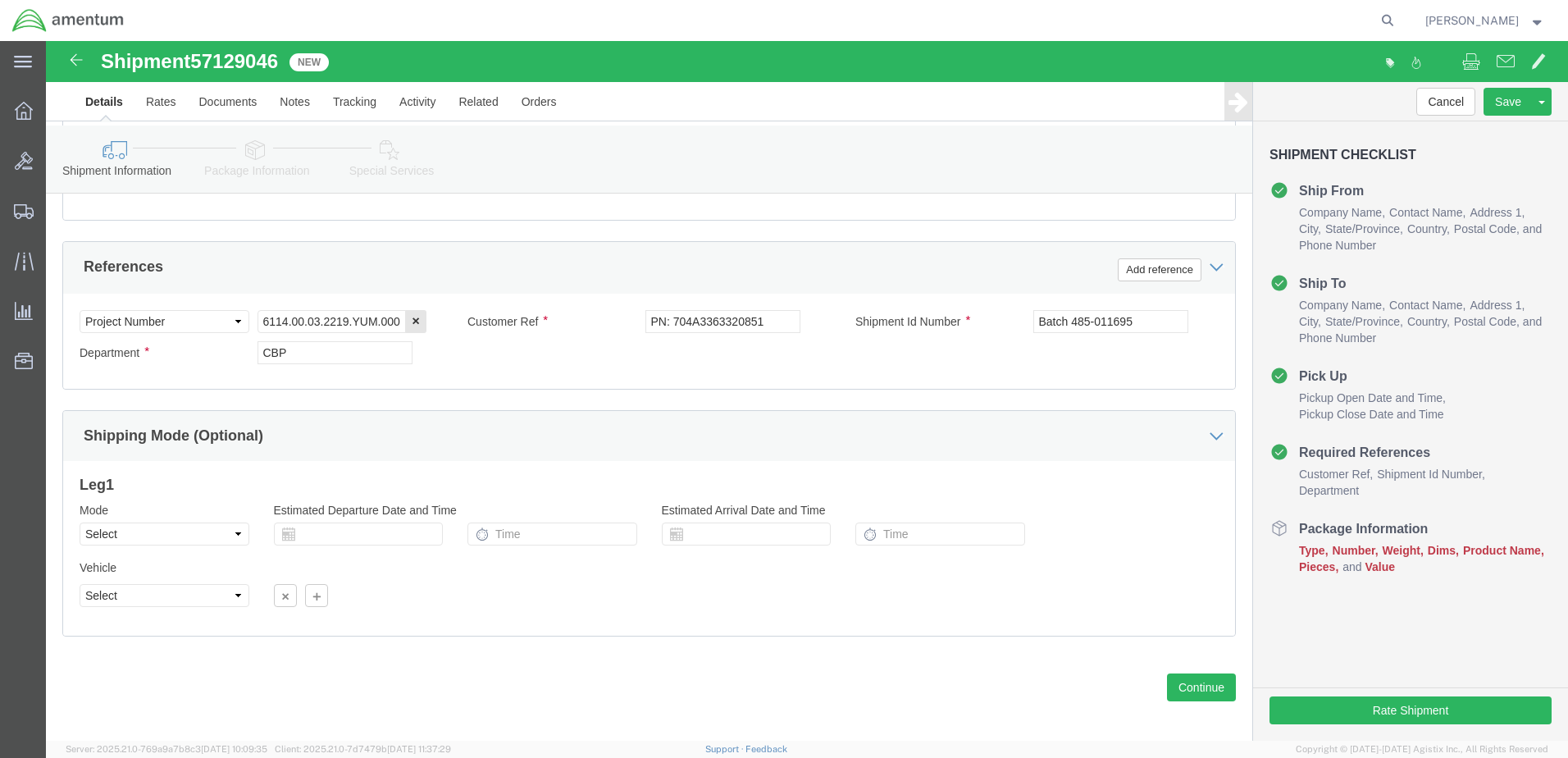
scroll to position [744, 0]
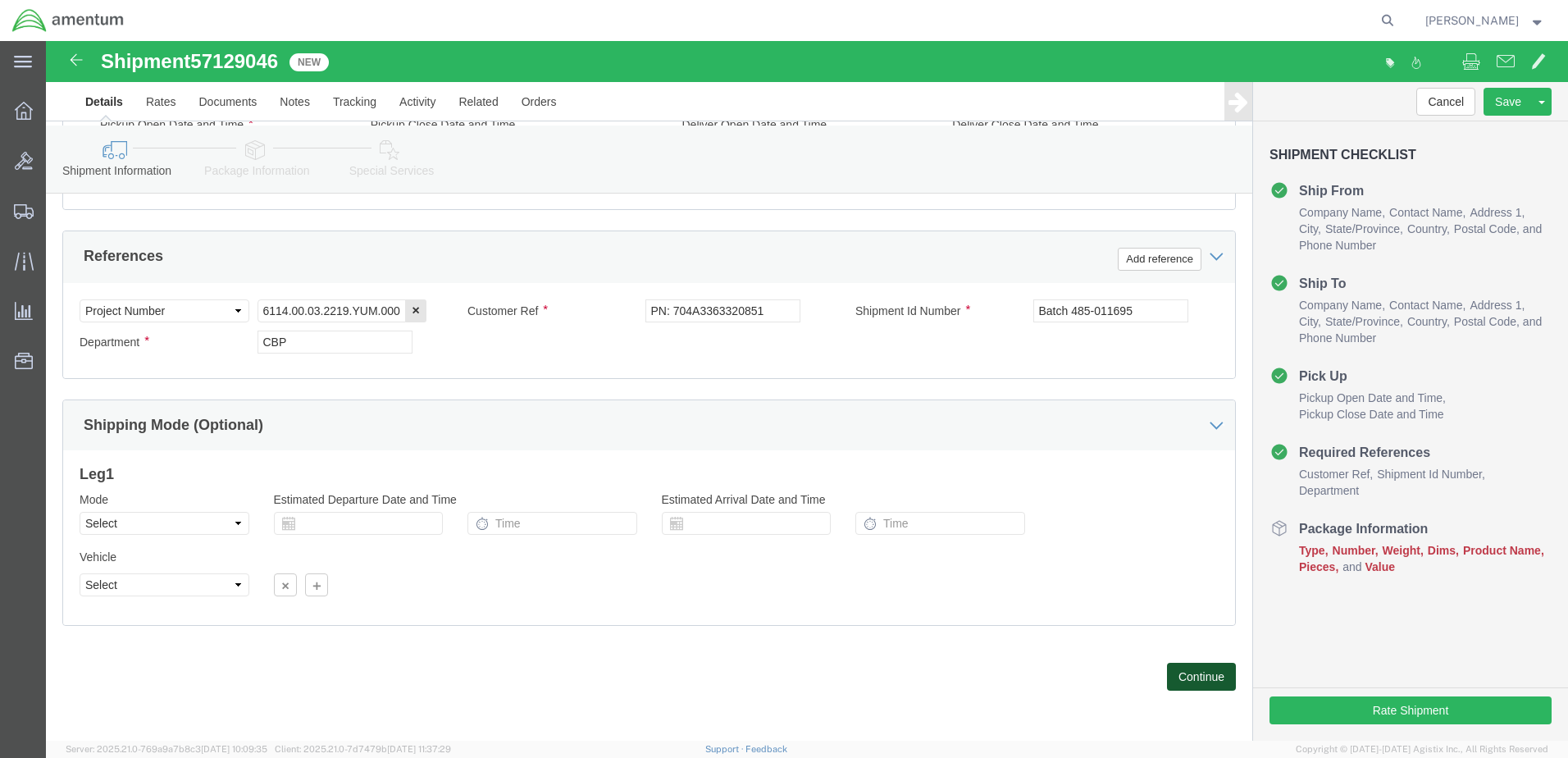
click button "Continue"
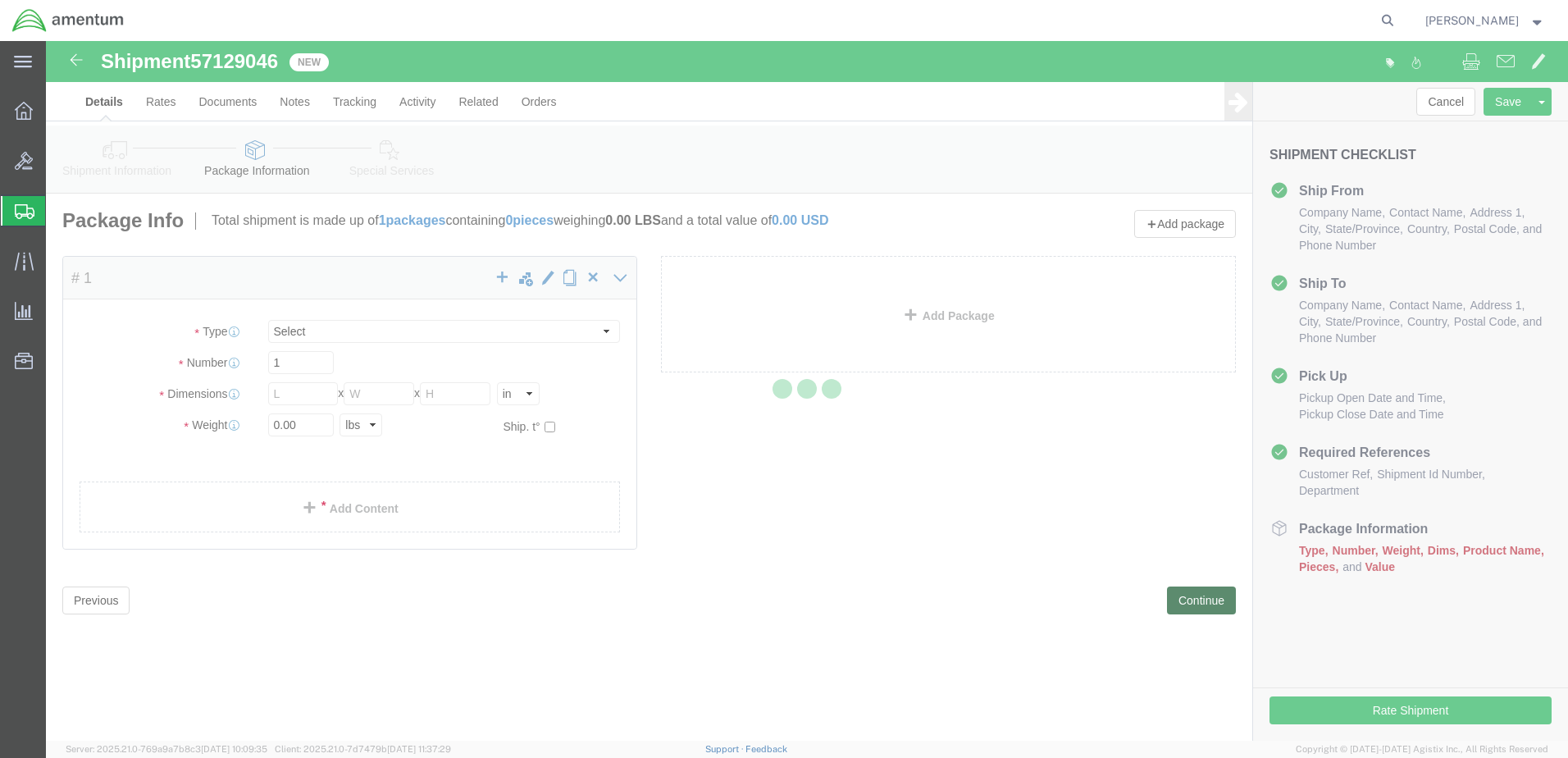
select select "CBOX"
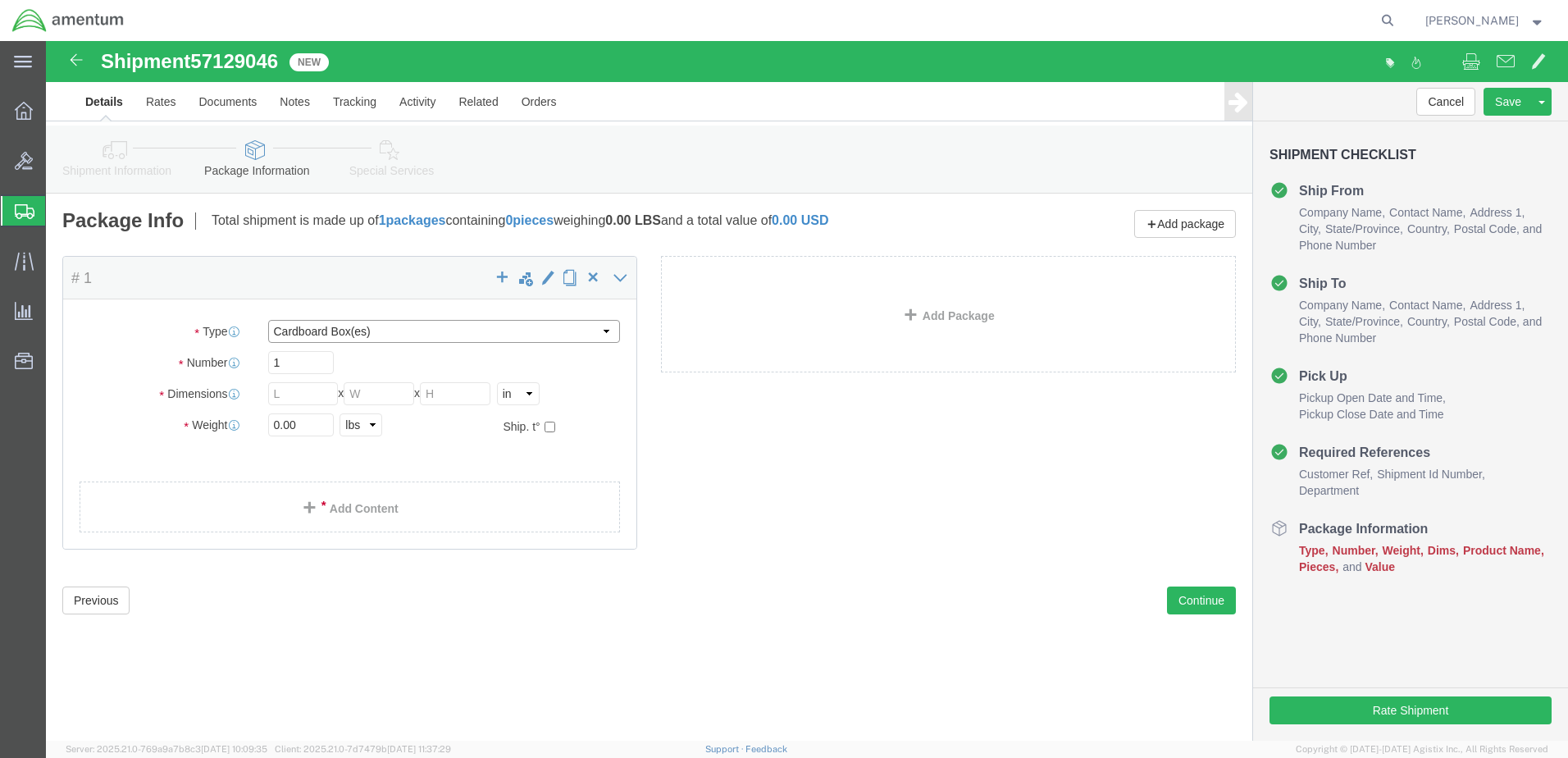
click select "Select BCK Boxes Bale(s) Basket(s) Bolt(s) Bottle(s) Buckets Bulk Bundle(s) Can…"
click input "text"
type input "10"
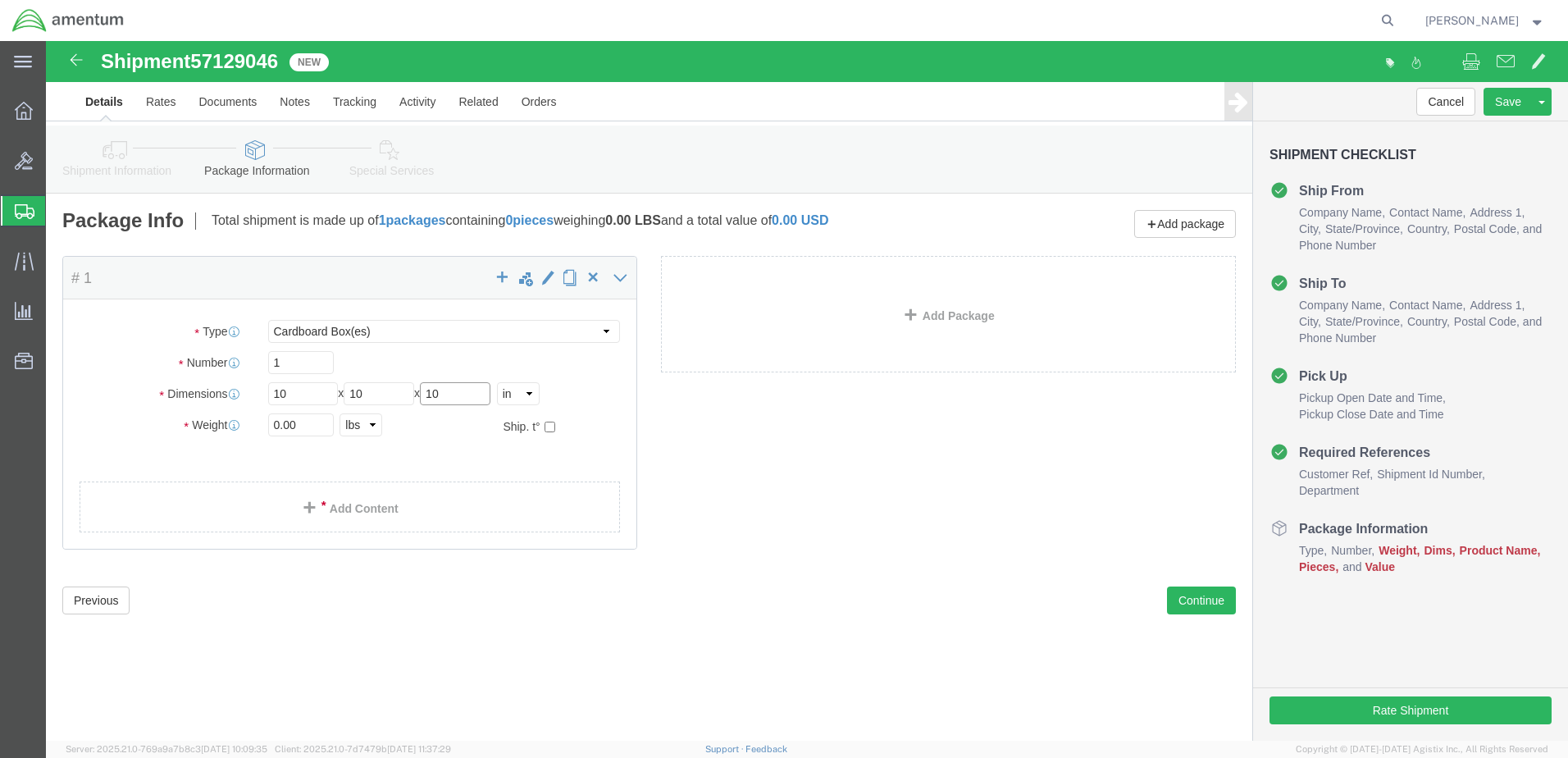
type input "10"
click input "0.00"
type input "0"
type input "7"
click link "Add Content"
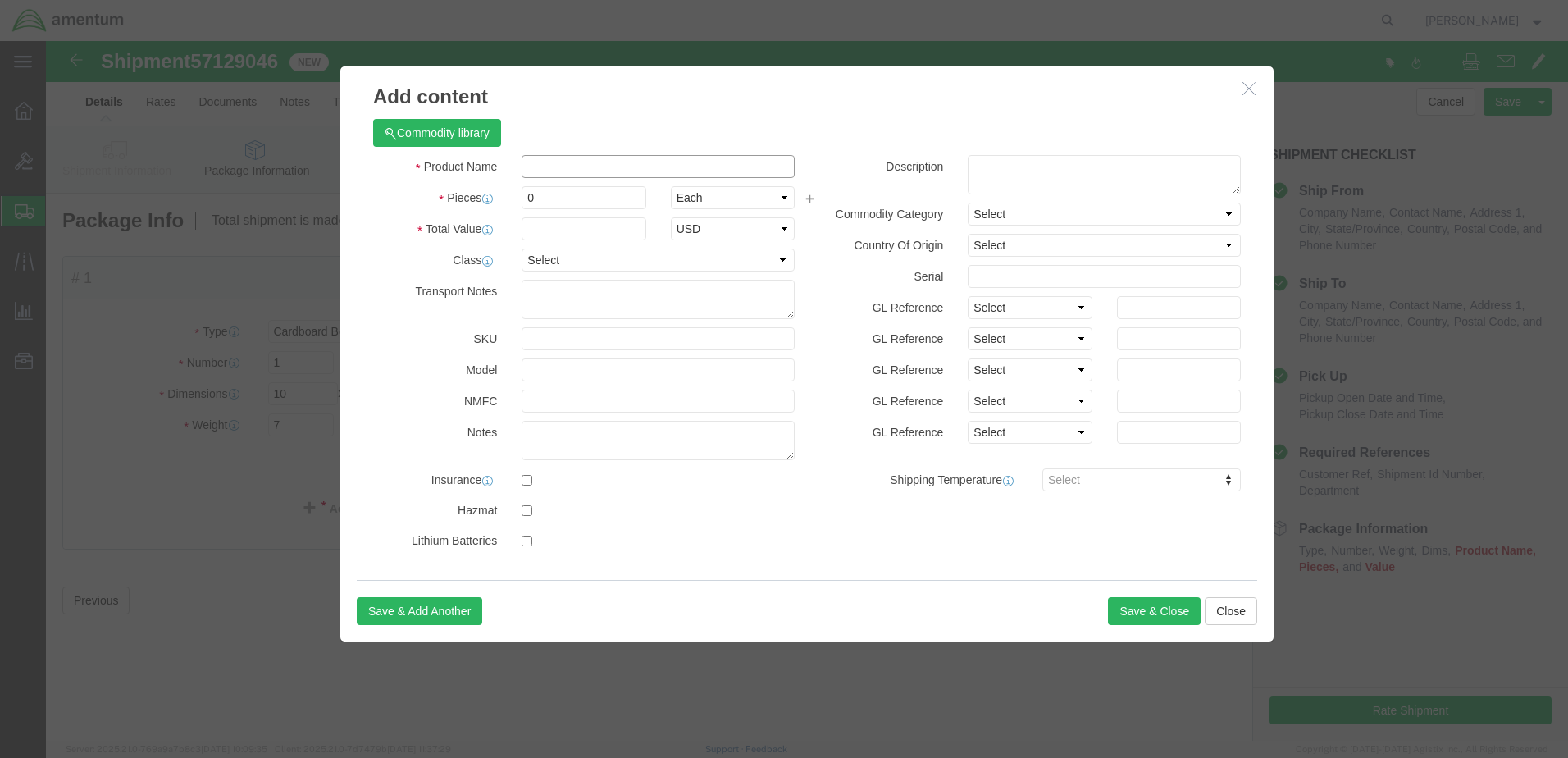
click input "text"
paste input "704A3363320851"
type input "704A3363320851"
click div
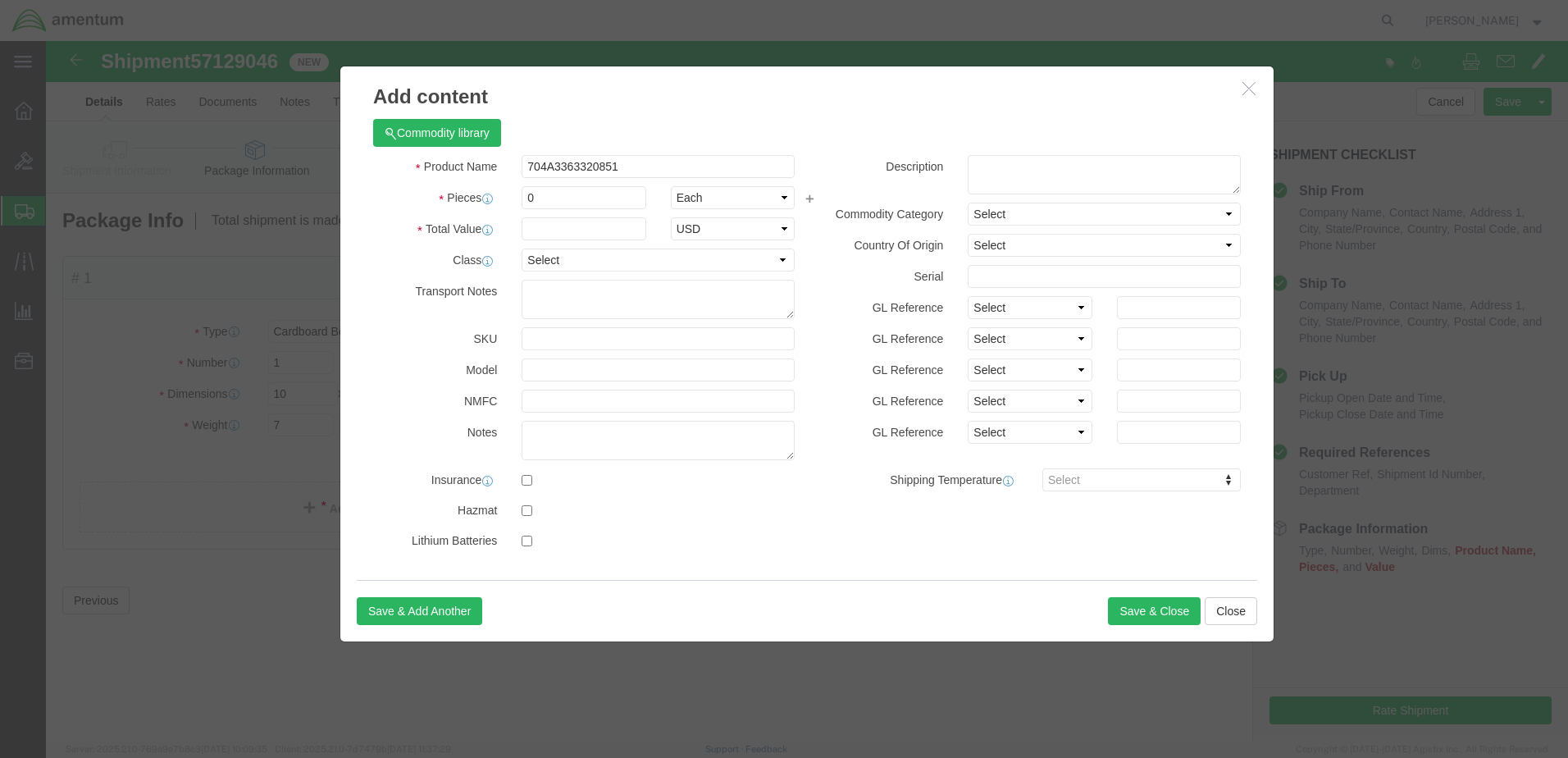
click div
click input "0"
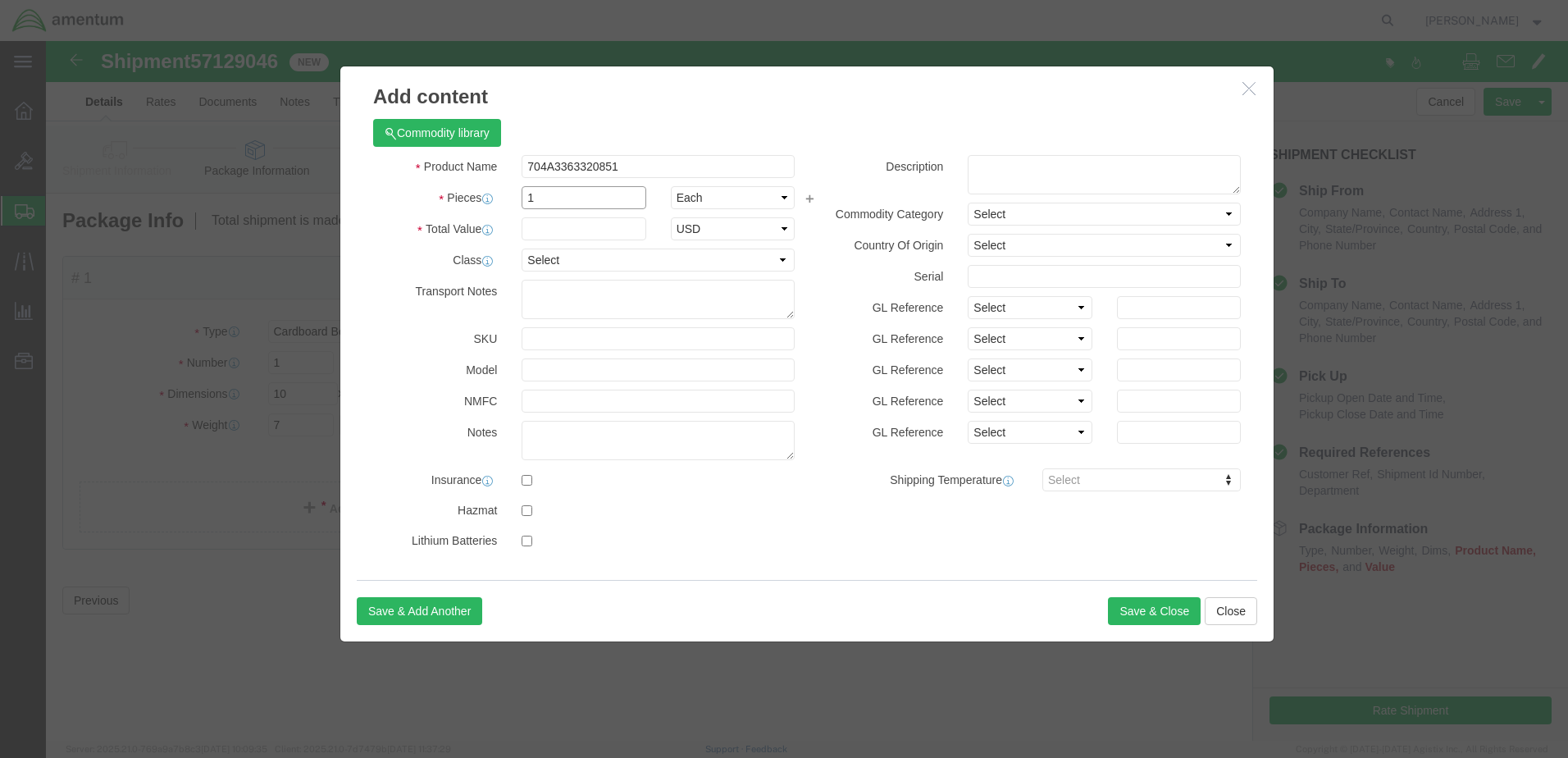
type input "1"
click input "text"
type input "12175.11"
click input "text"
paste input "704A3363320851"
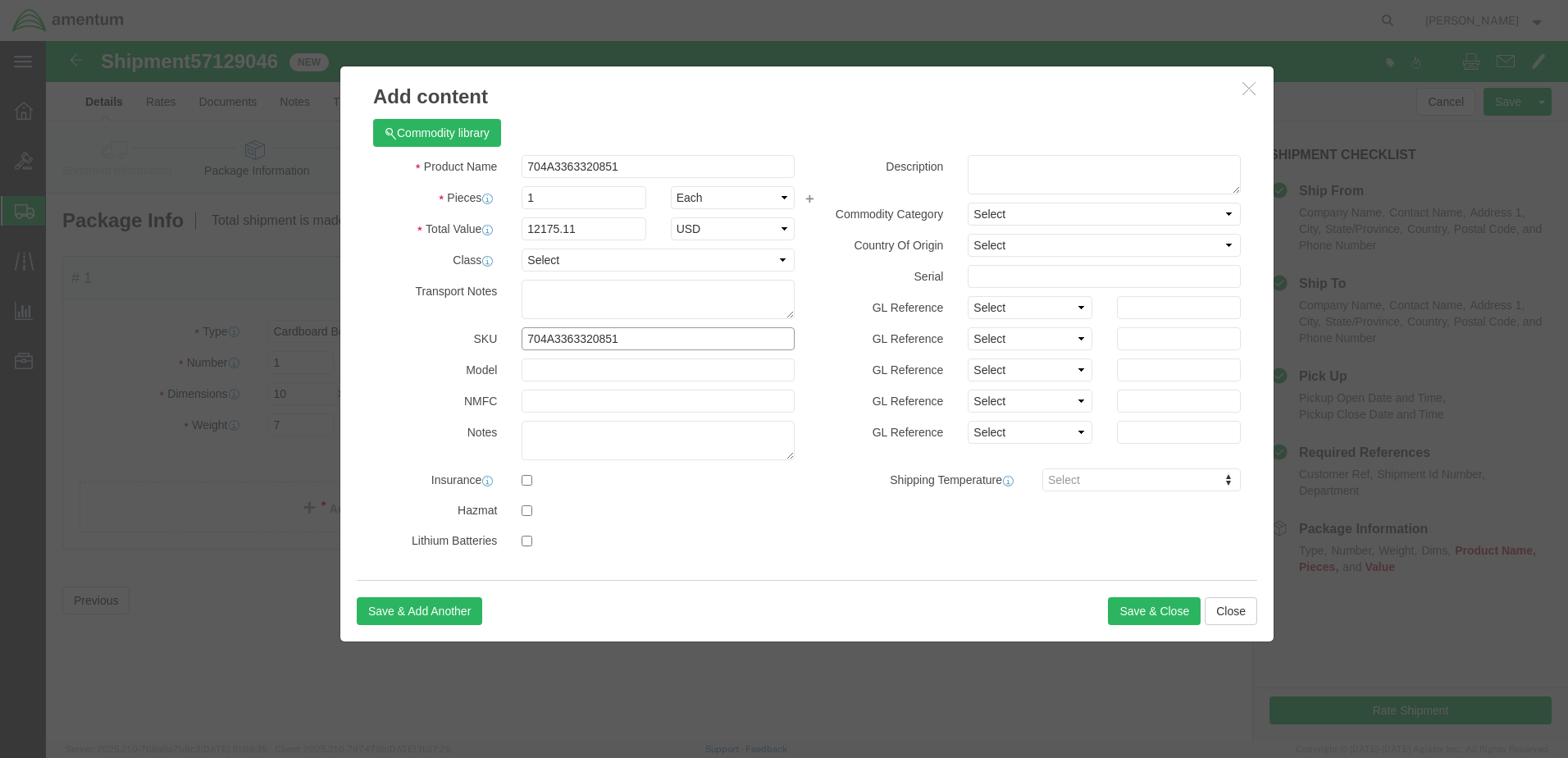
type input "704A3363320851"
click input "704A3363320851"
type input "7"
click input "text"
type input "BEARING"
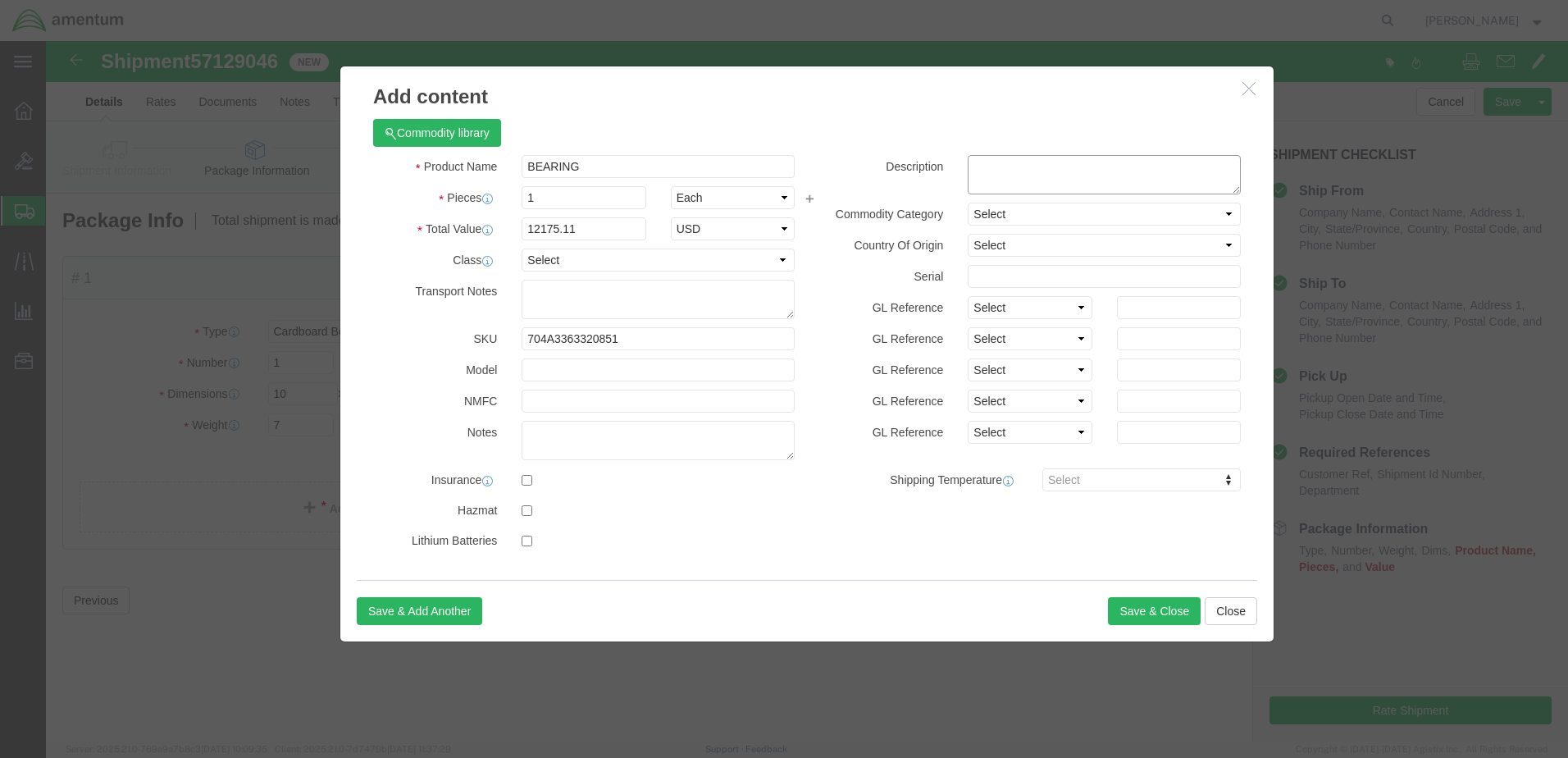
click textarea
drag, startPoint x: 971, startPoint y: 126, endPoint x: 988, endPoint y: 121, distance: 17.7
click textarea "[GEOGRAPHIC_DATA]"
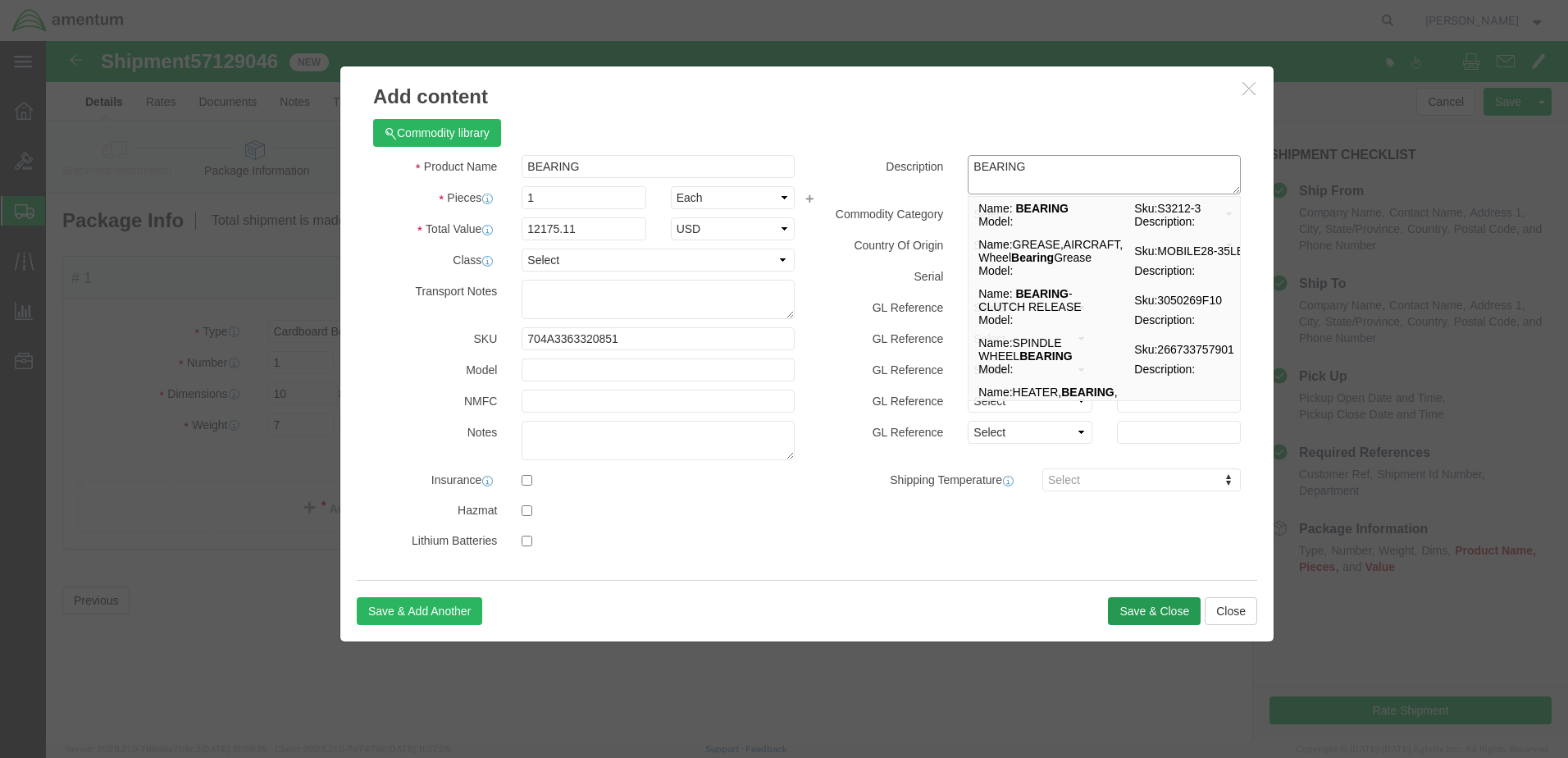
type textarea "BEARING"
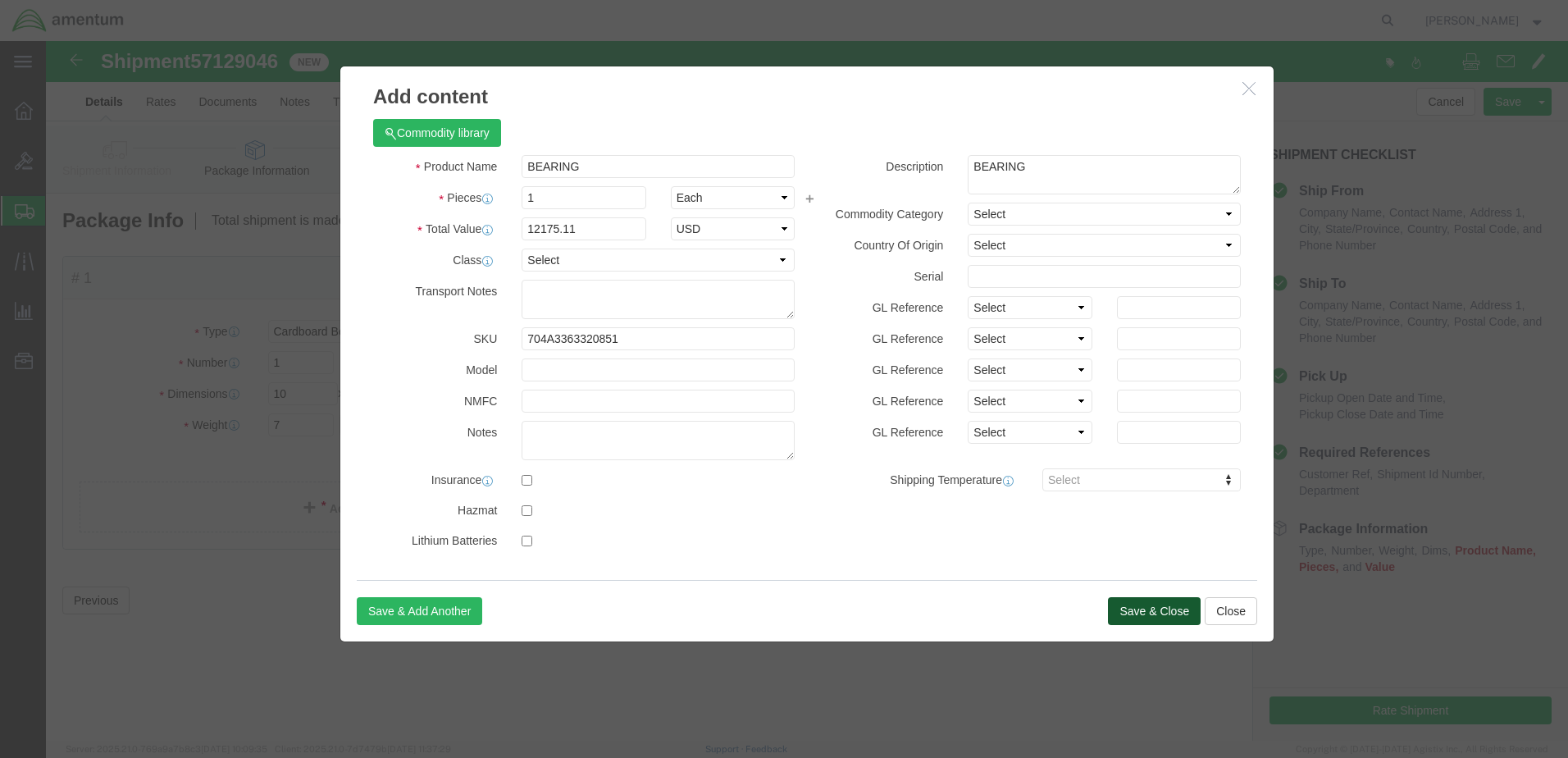
click button "Save & Close"
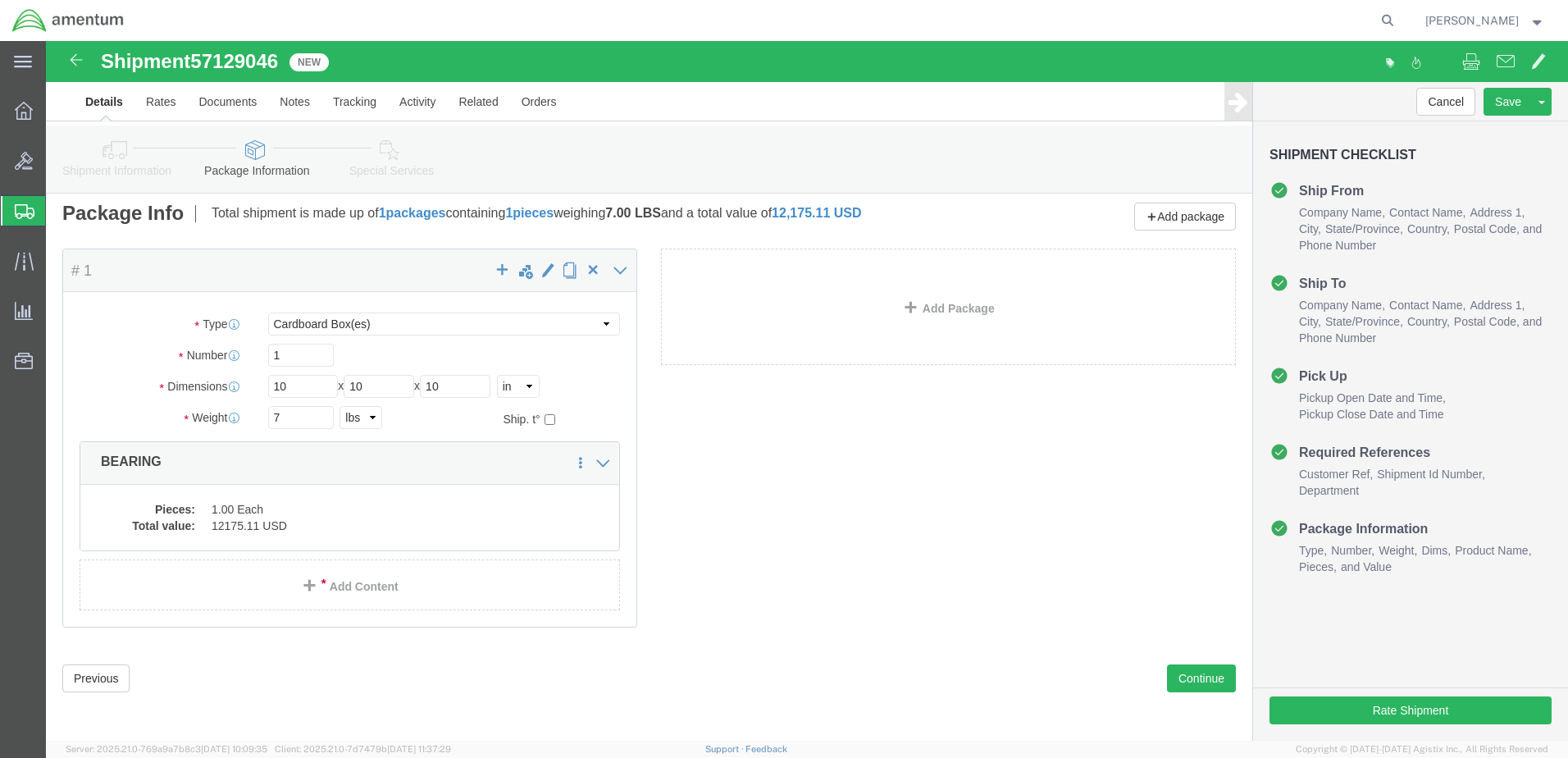
scroll to position [9, 0]
click button "Continue"
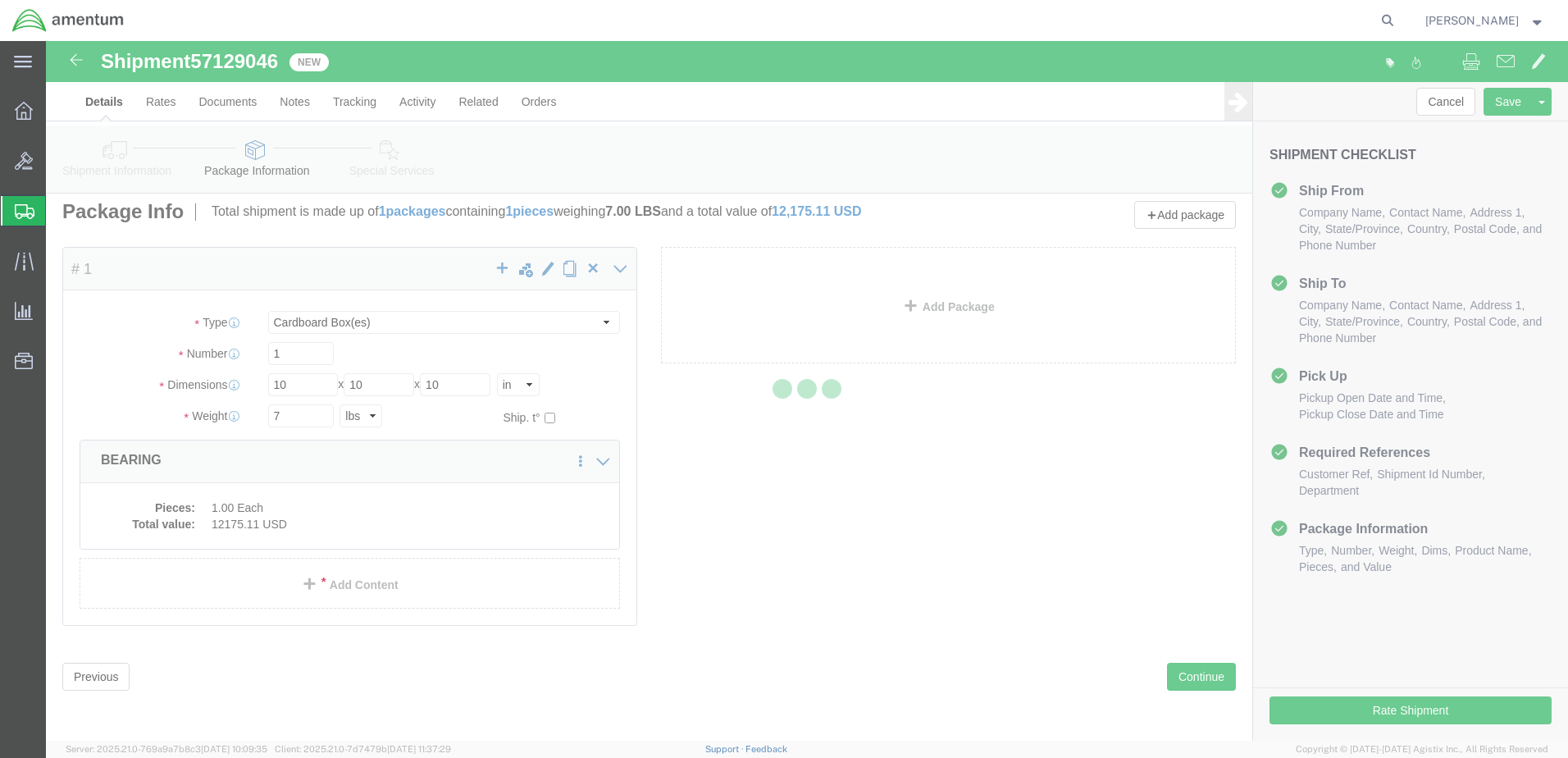
select select
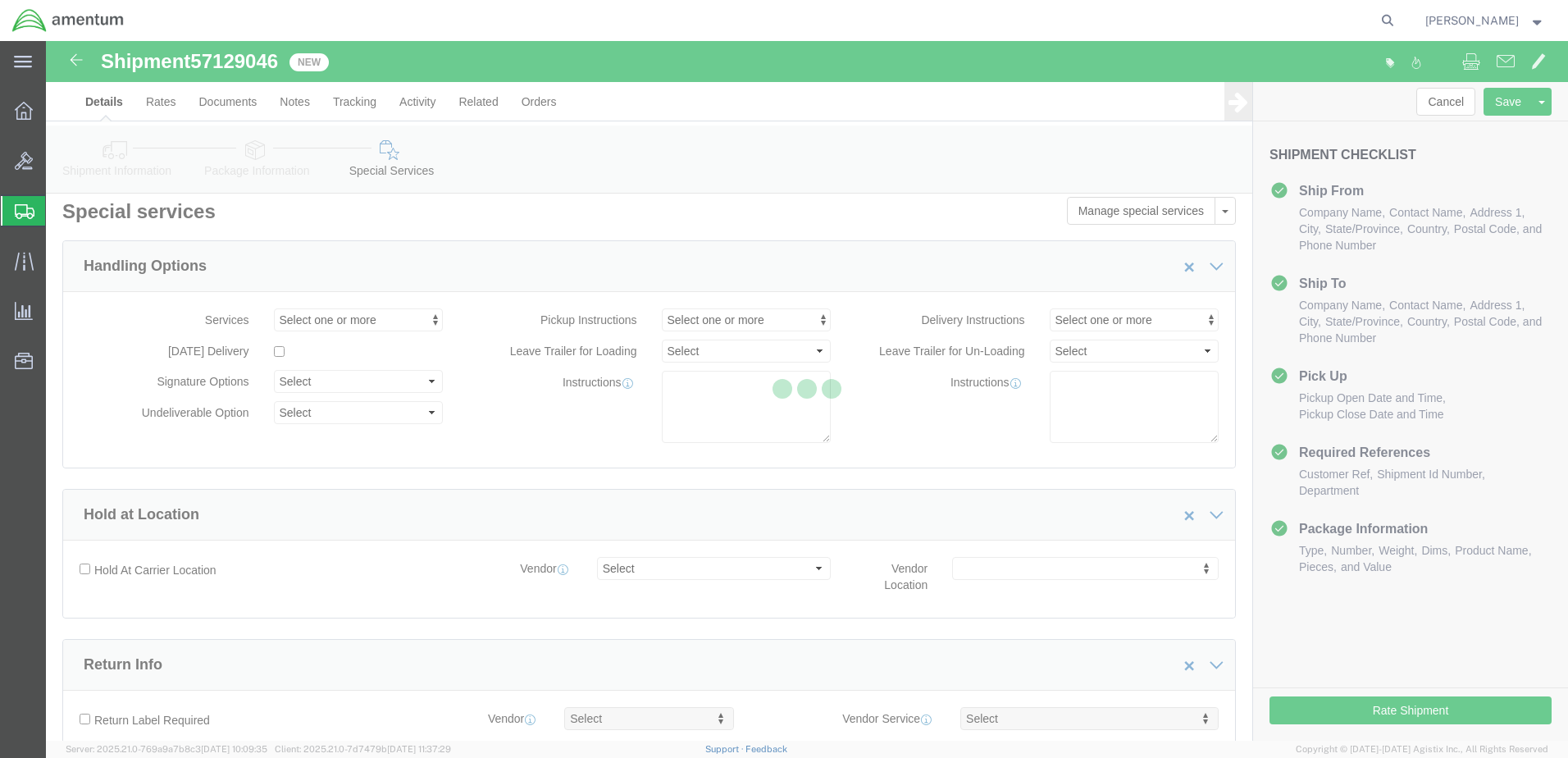
select select "COSTCENTER"
select select "DEPARTMENT"
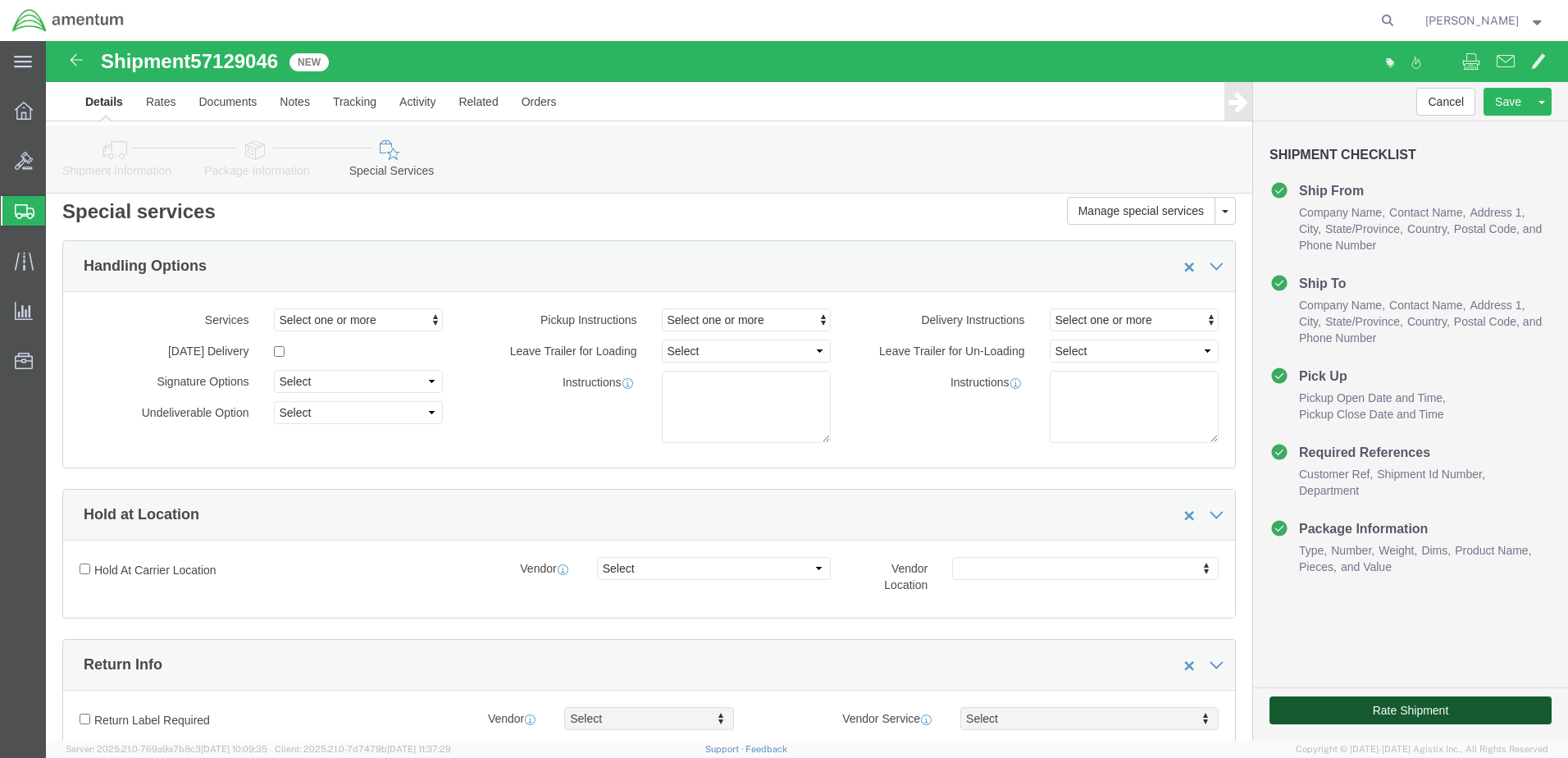
click button "Rate Shipment"
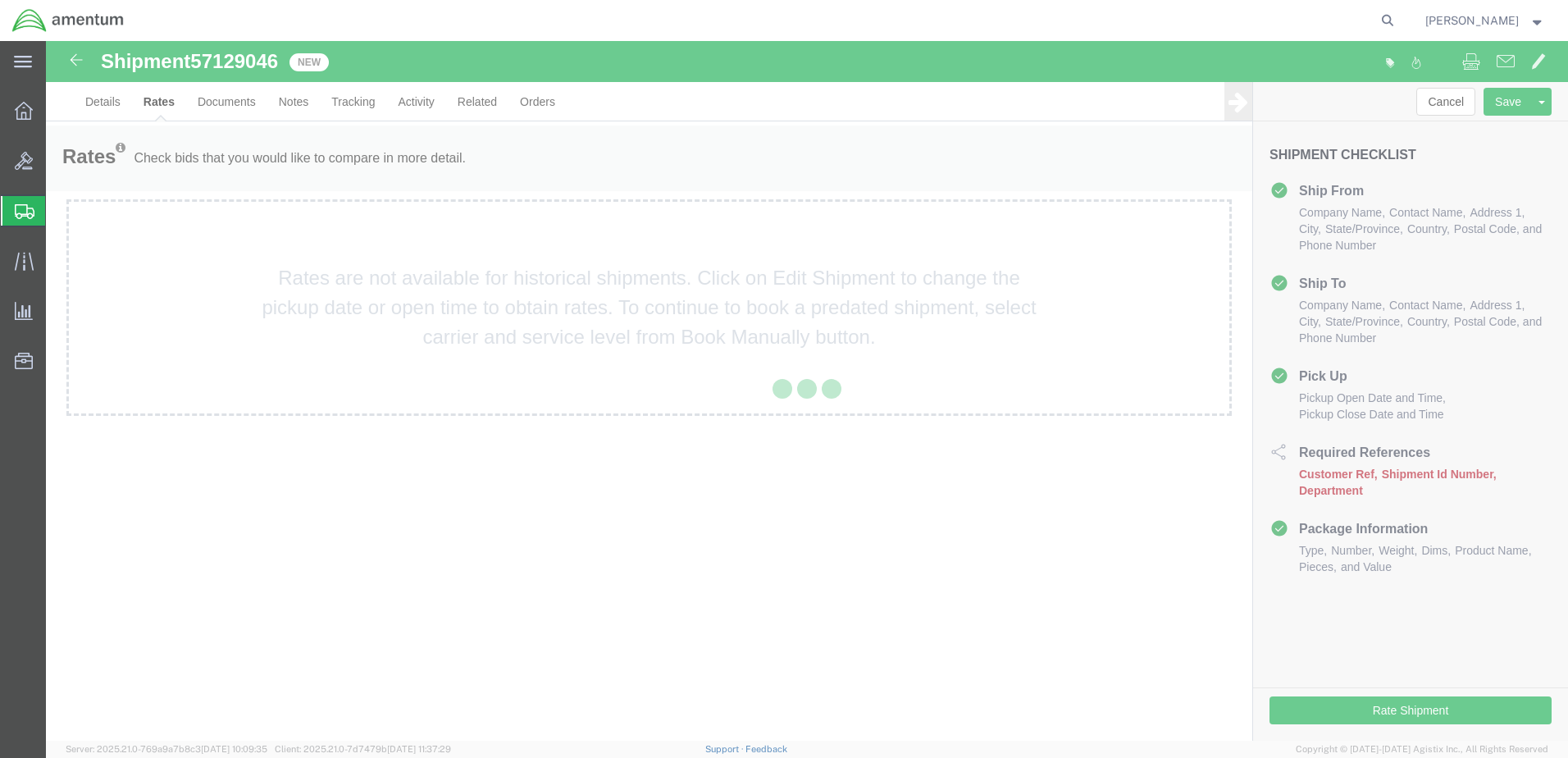
scroll to position [0, 0]
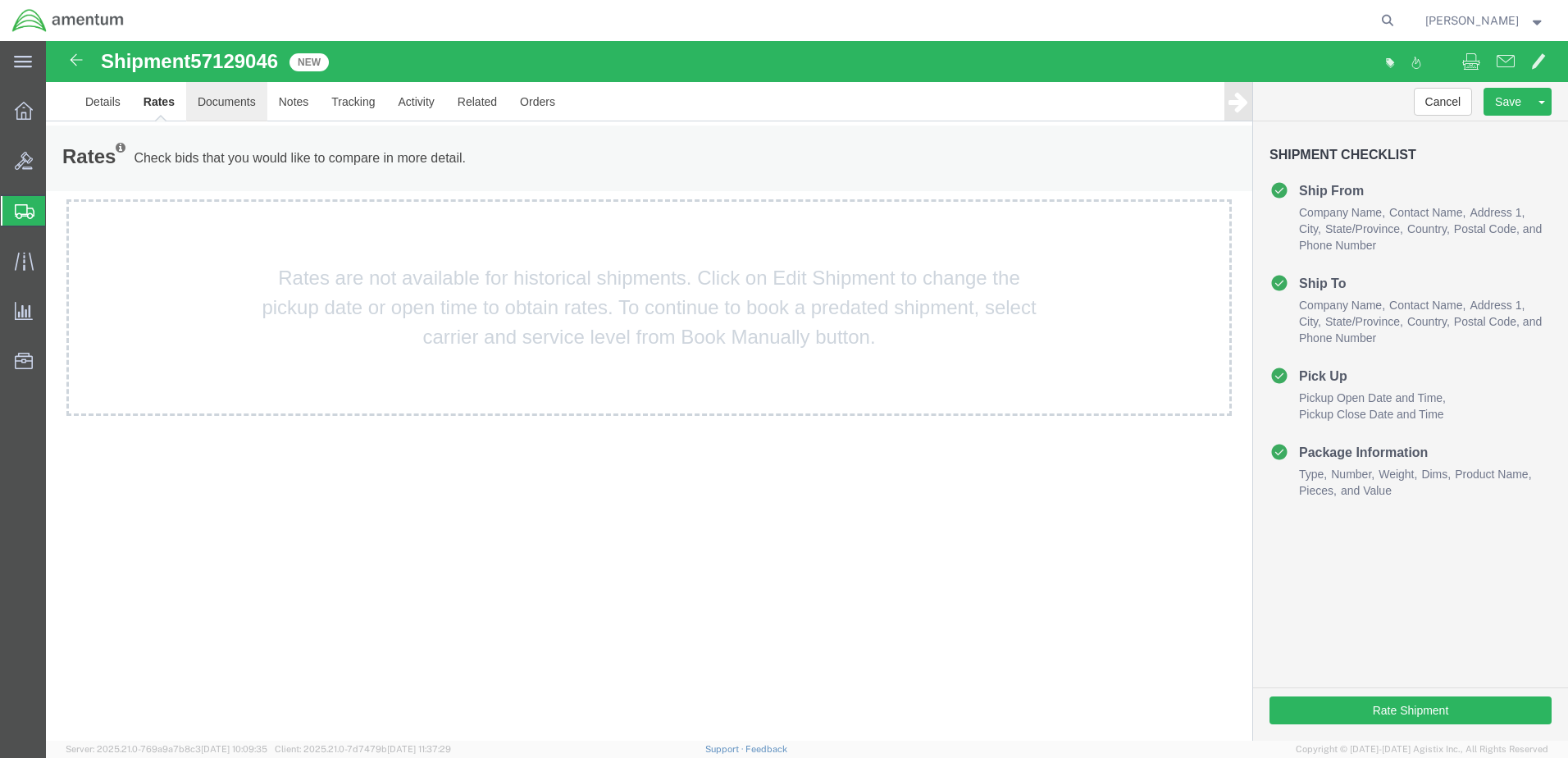
click at [233, 99] on link "Documents" at bounding box center [226, 101] width 81 height 39
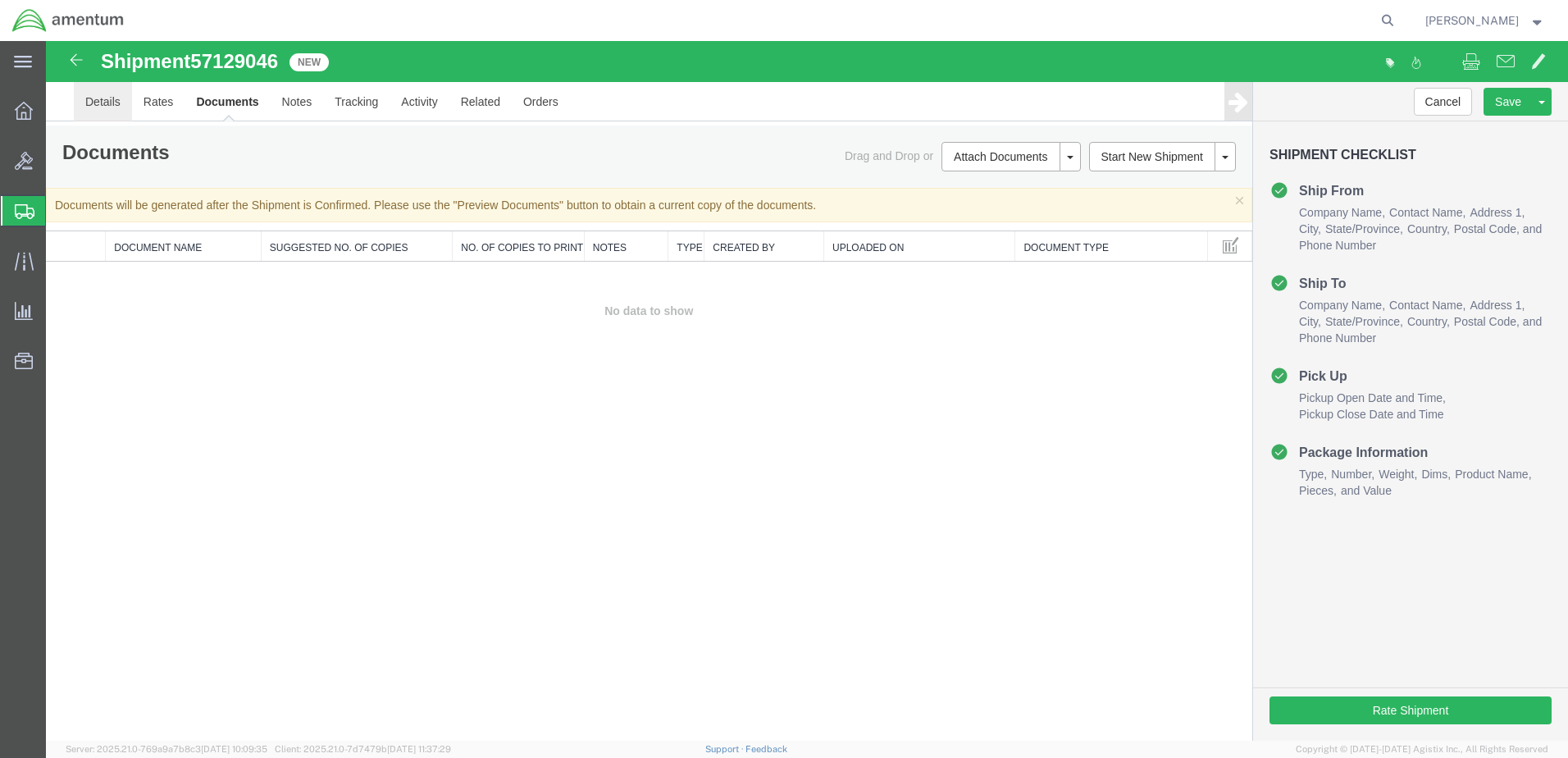
click at [120, 96] on link "Details" at bounding box center [103, 101] width 58 height 39
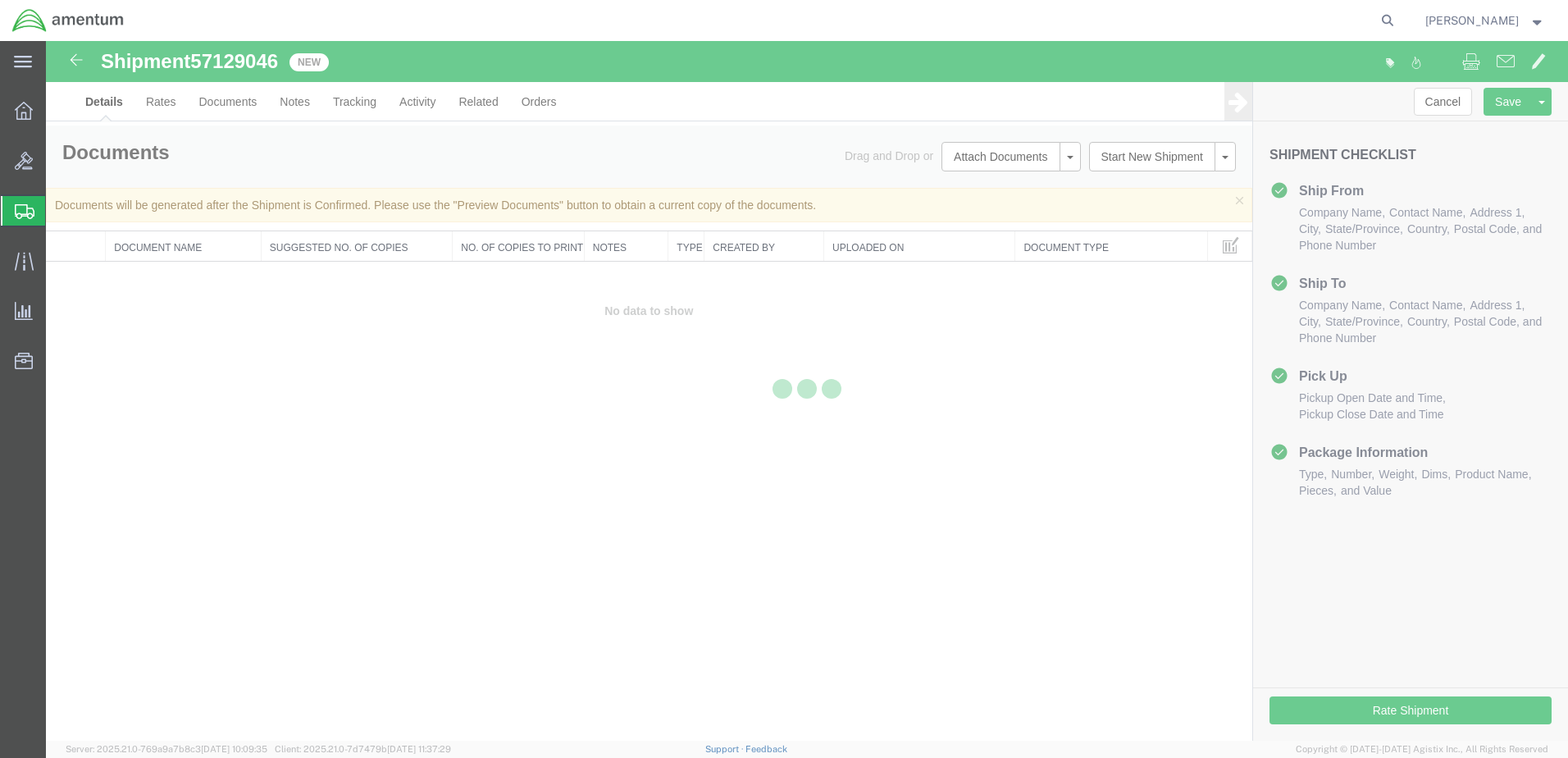
select select "49940"
select select "49951"
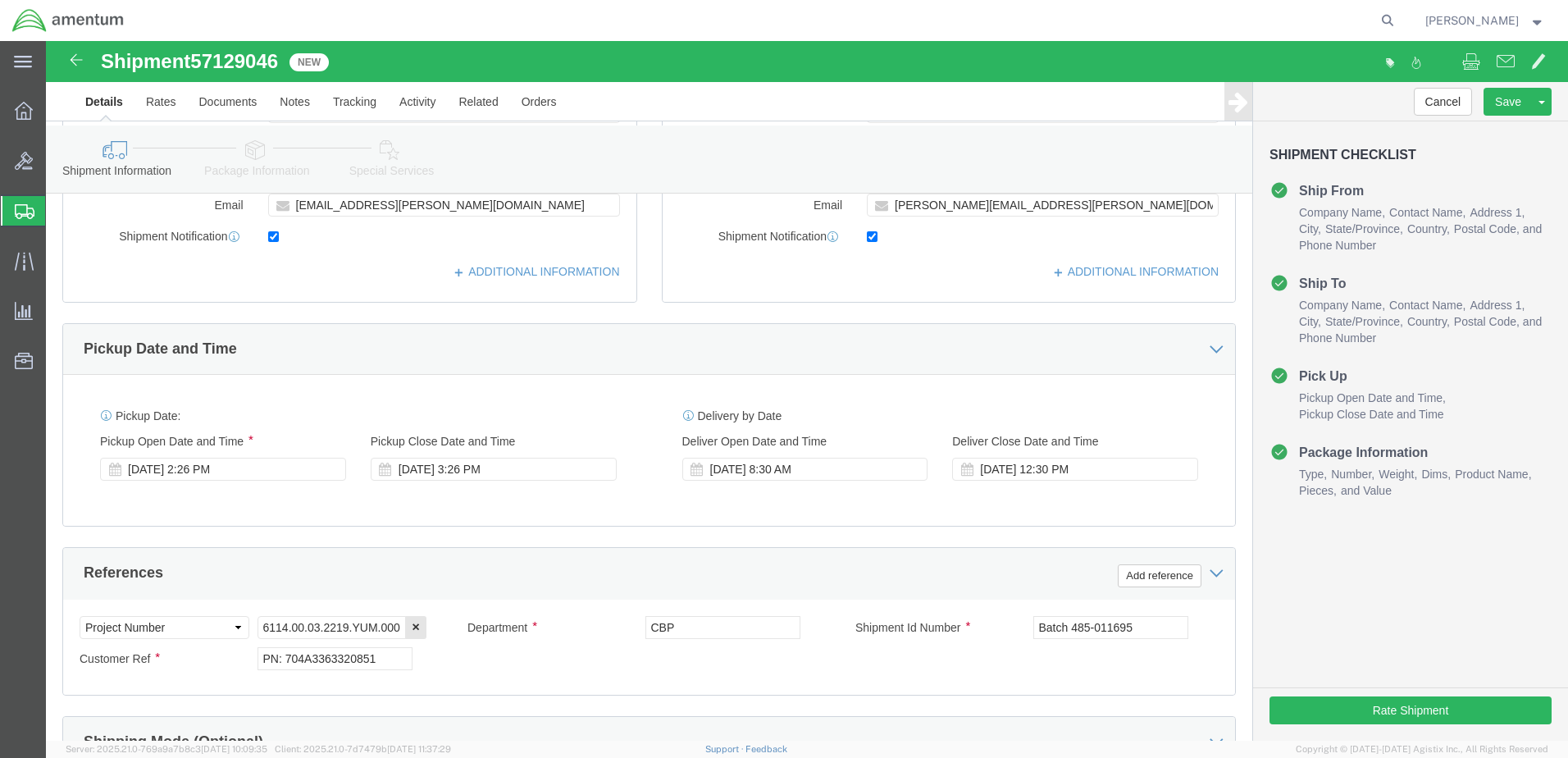
scroll to position [574, 0]
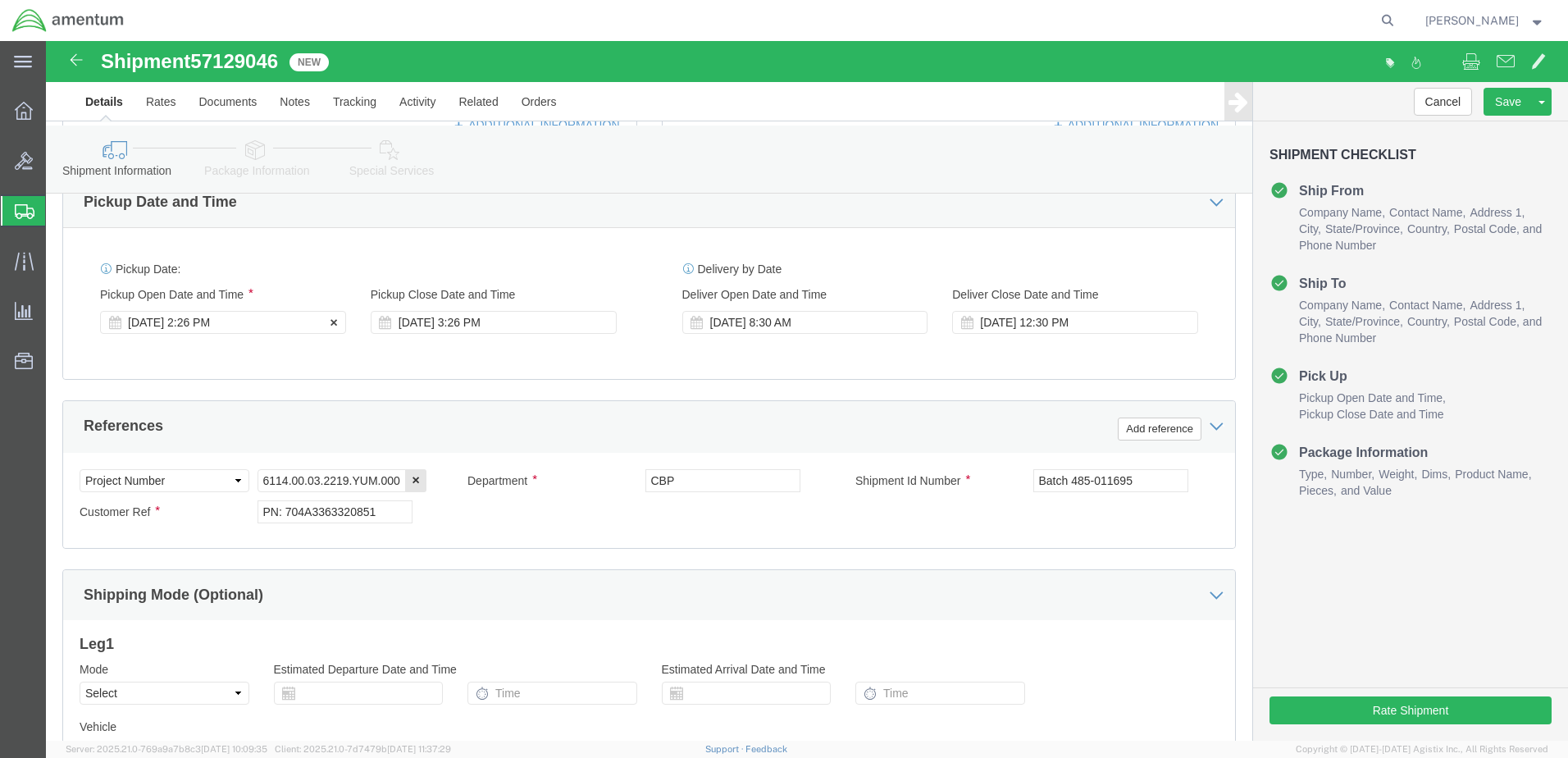
click div "[DATE] 2:26 PM"
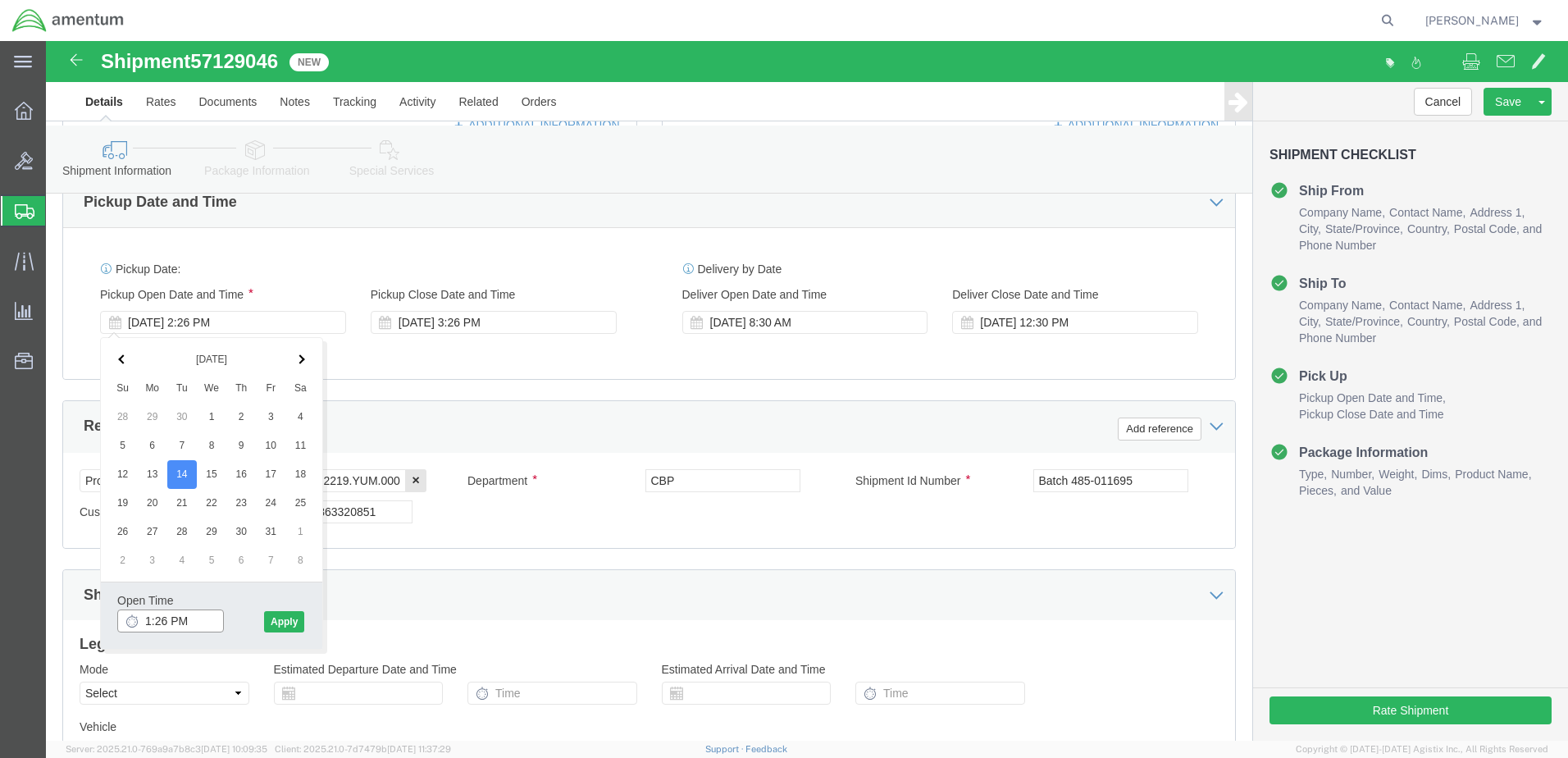
type input "12:26 PM"
click div "Pickup Date: Pickup Start Date Pickup Start Time Pickup Open Date and Time [DAT…"
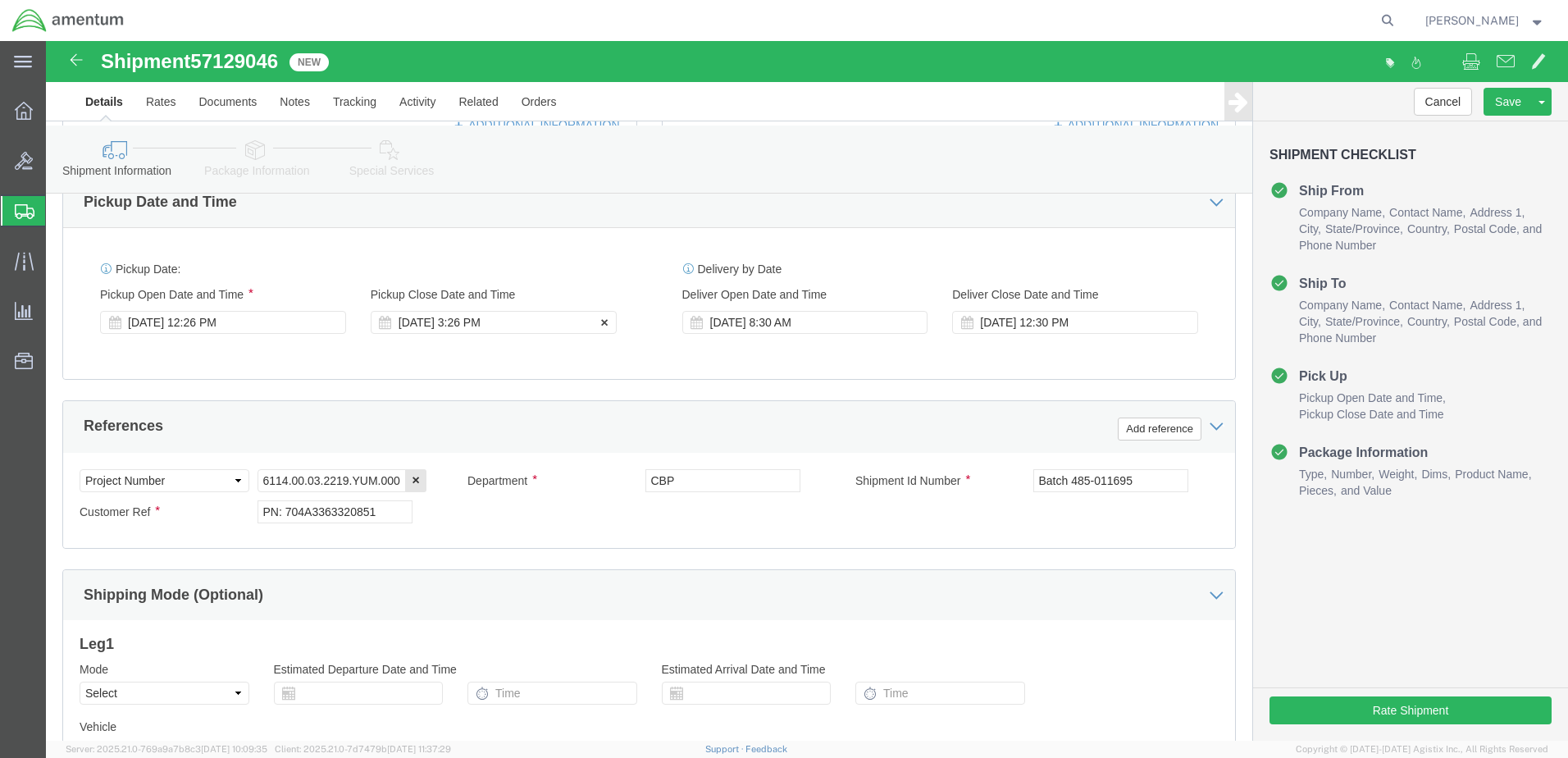
click div "[DATE] 3:26 PM"
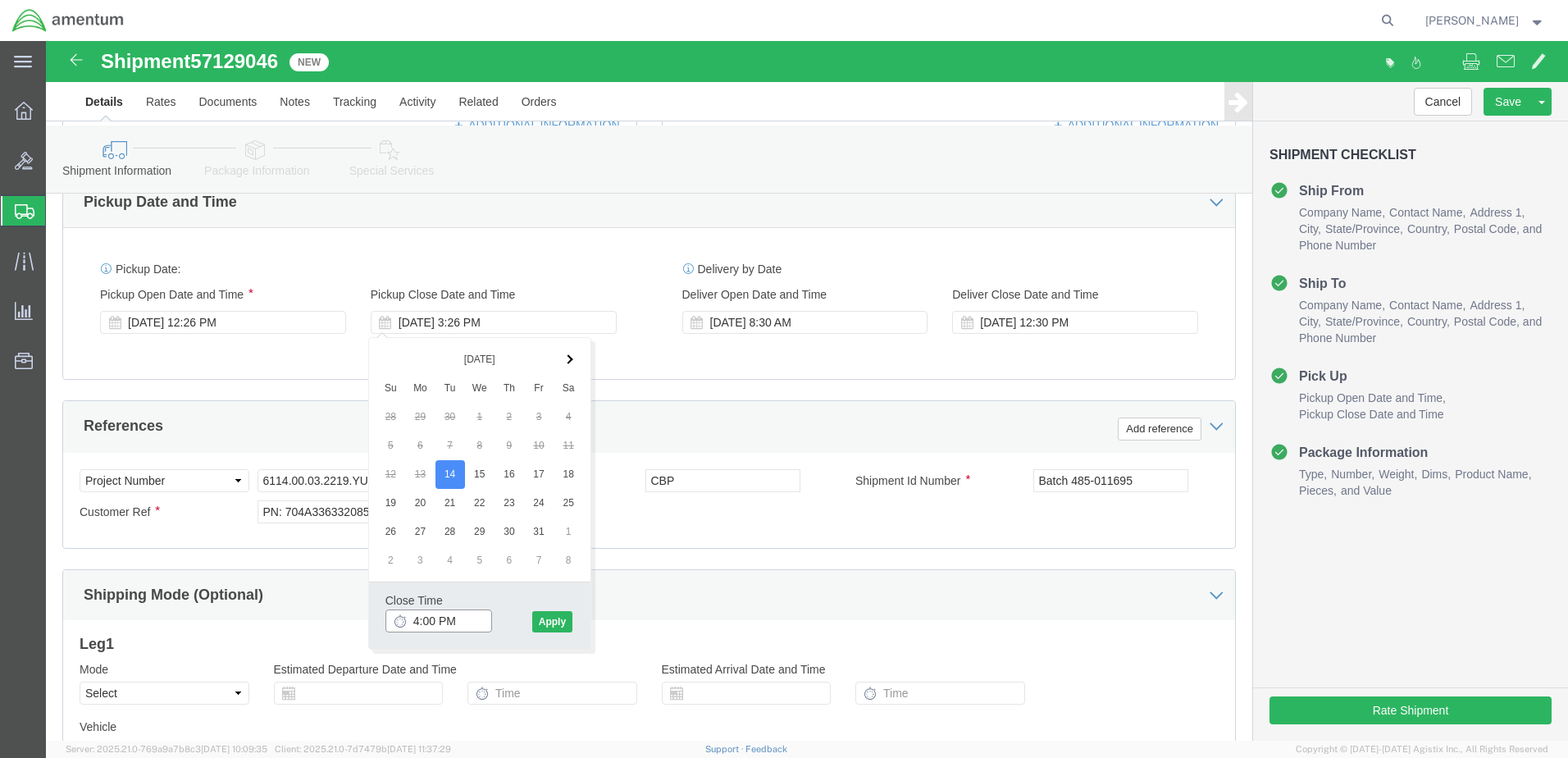
type input "4:30 PM"
click button "Apply"
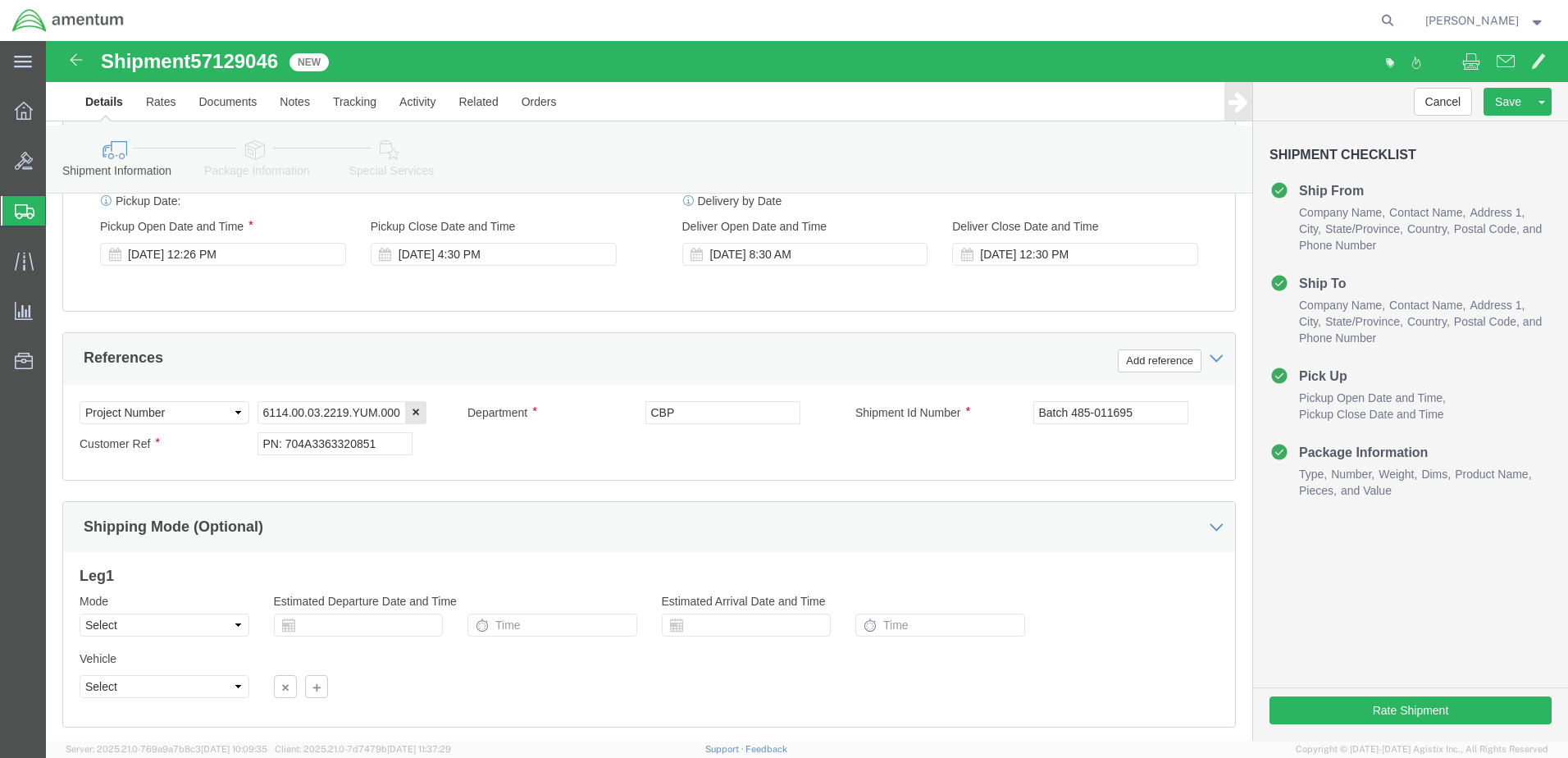
scroll to position [744, 0]
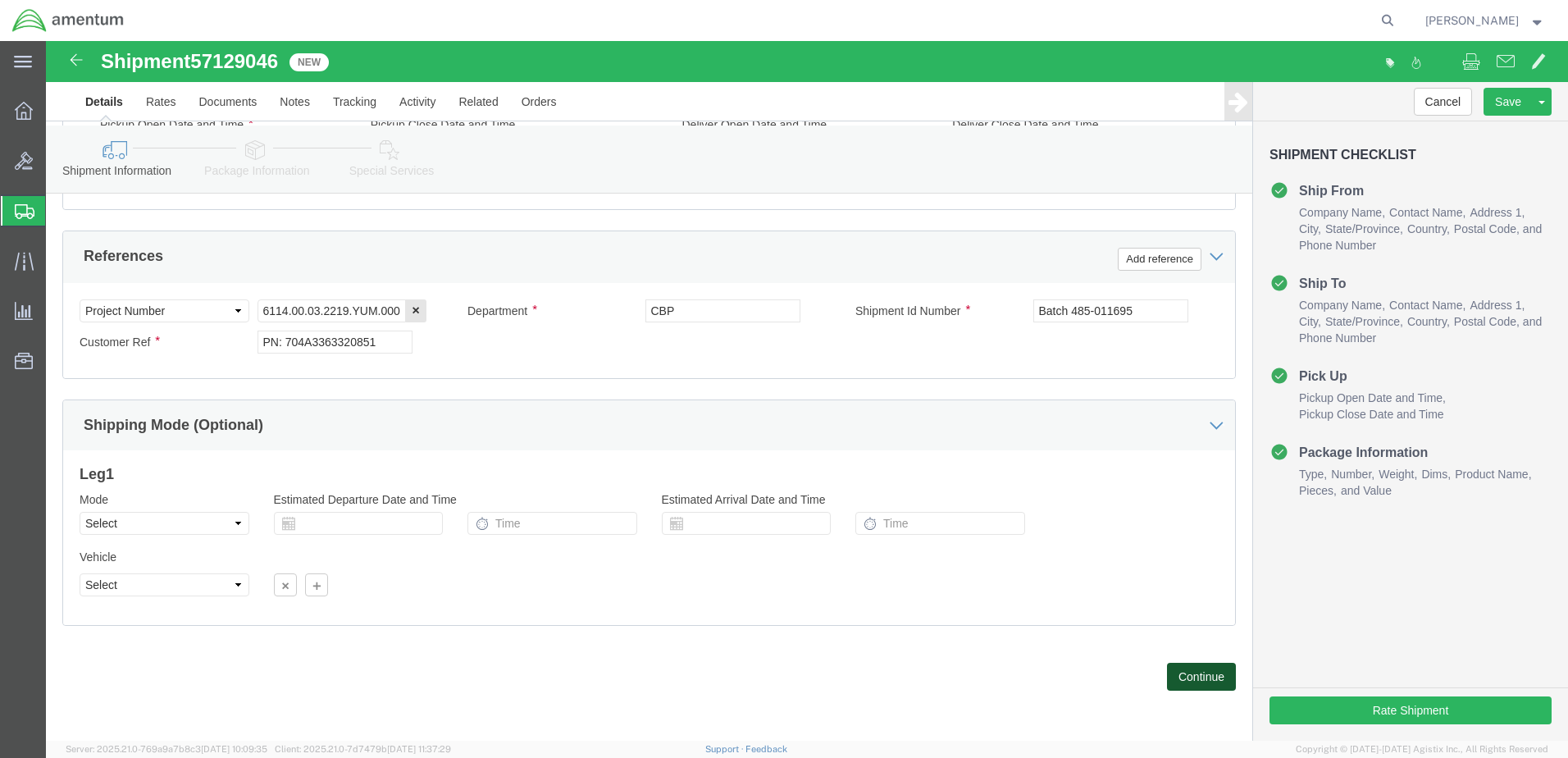
click button "Continue"
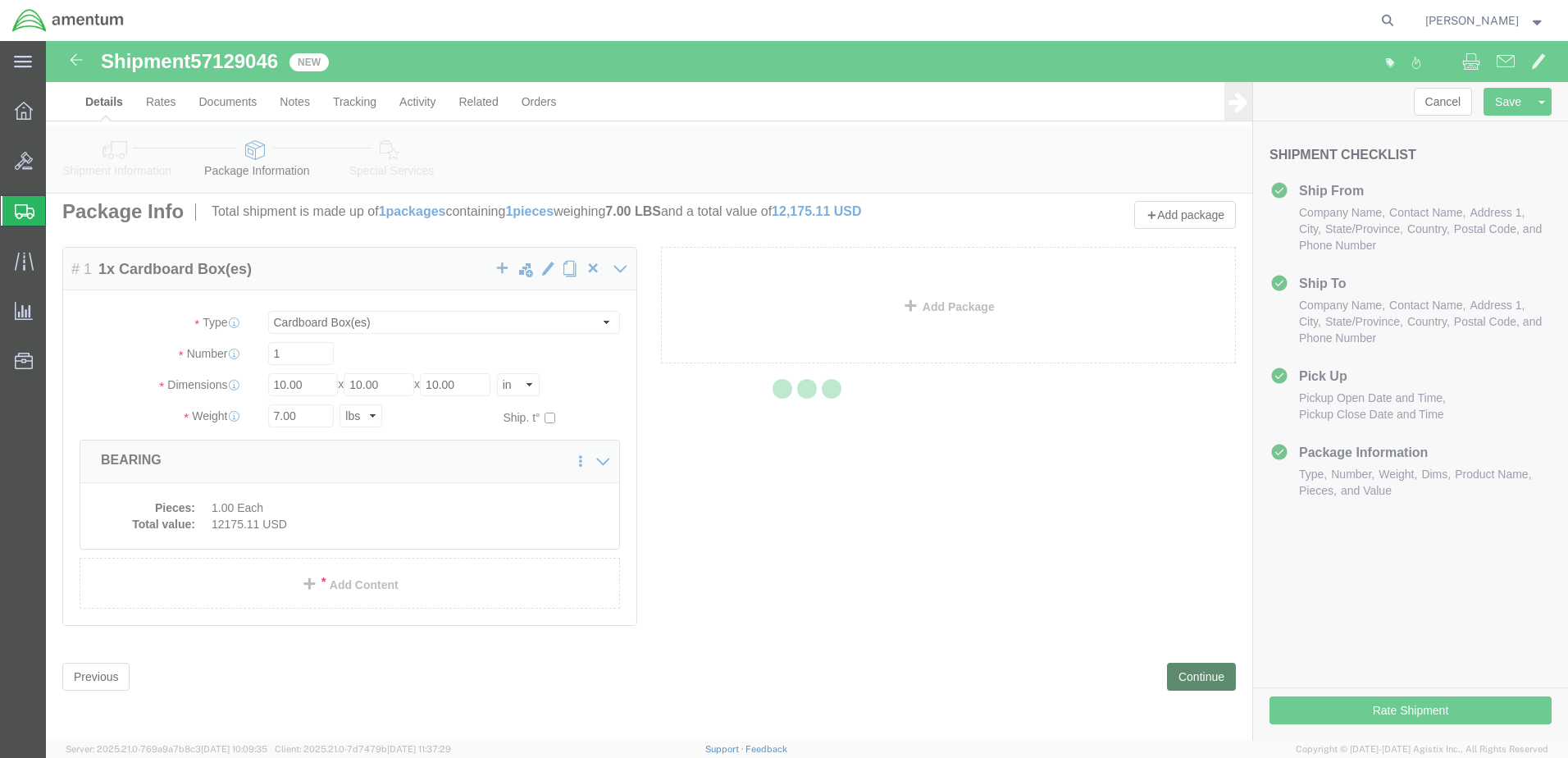
scroll to position [0, 0]
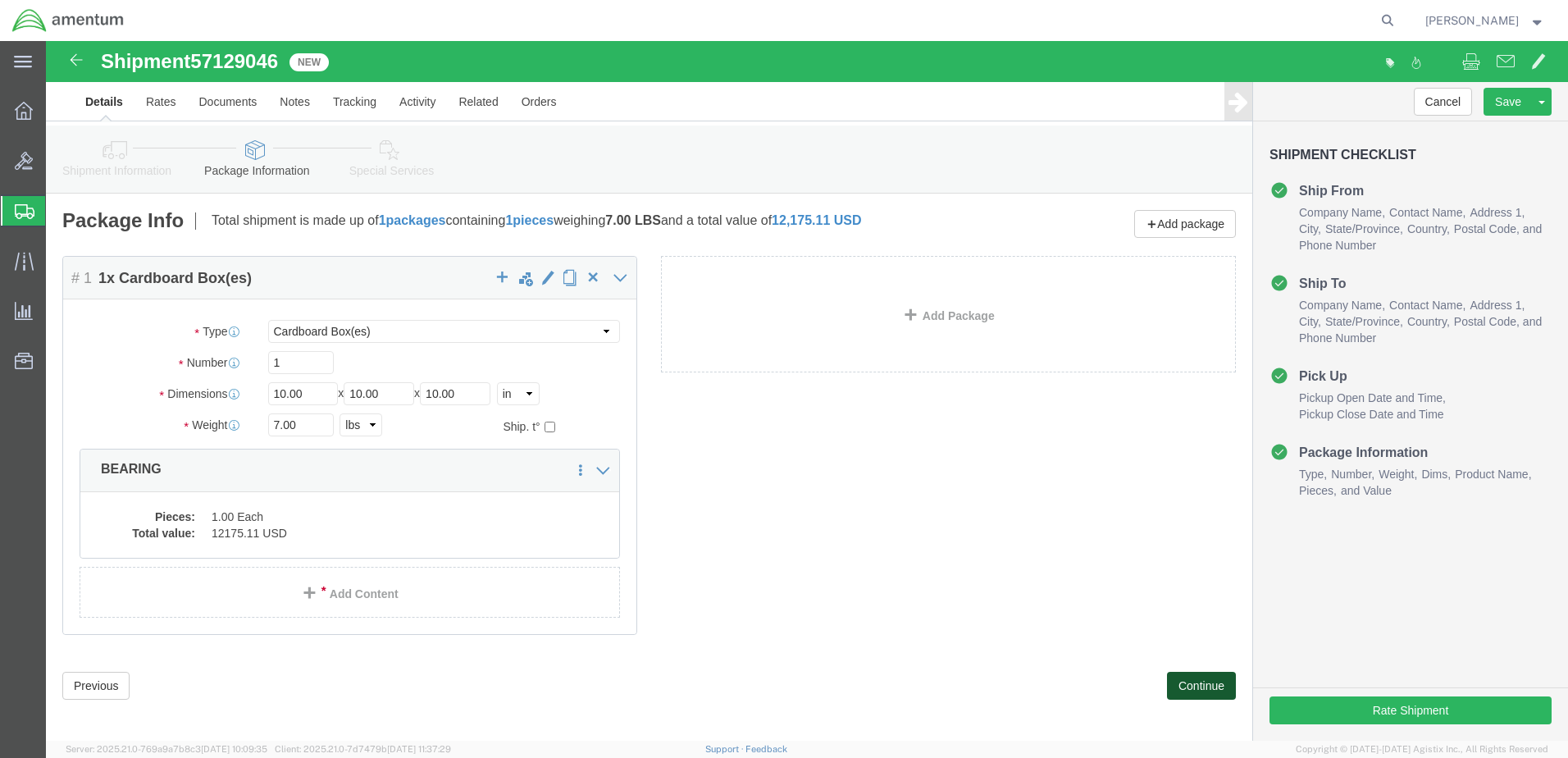
click button "Continue"
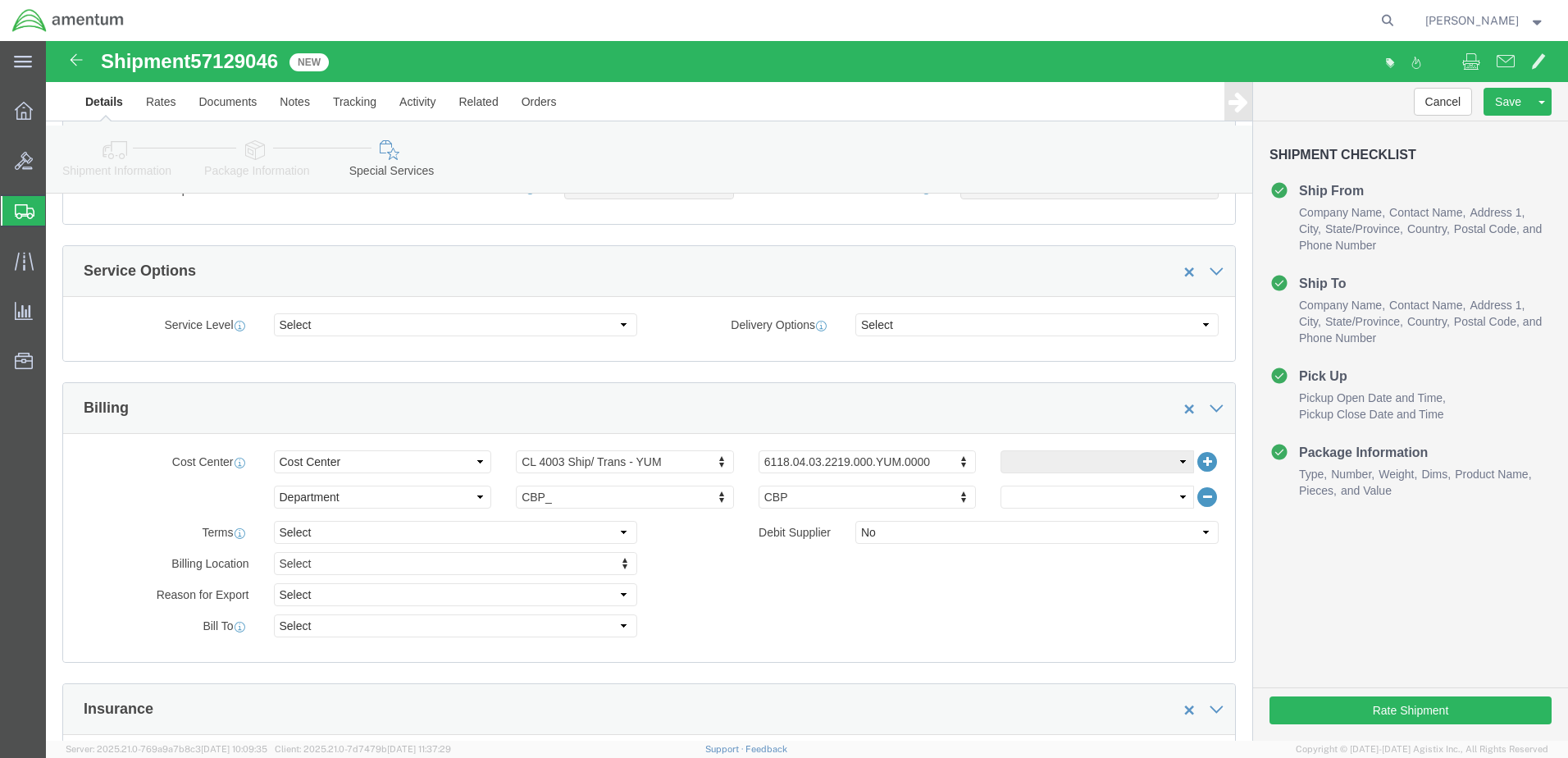
scroll to position [739, 0]
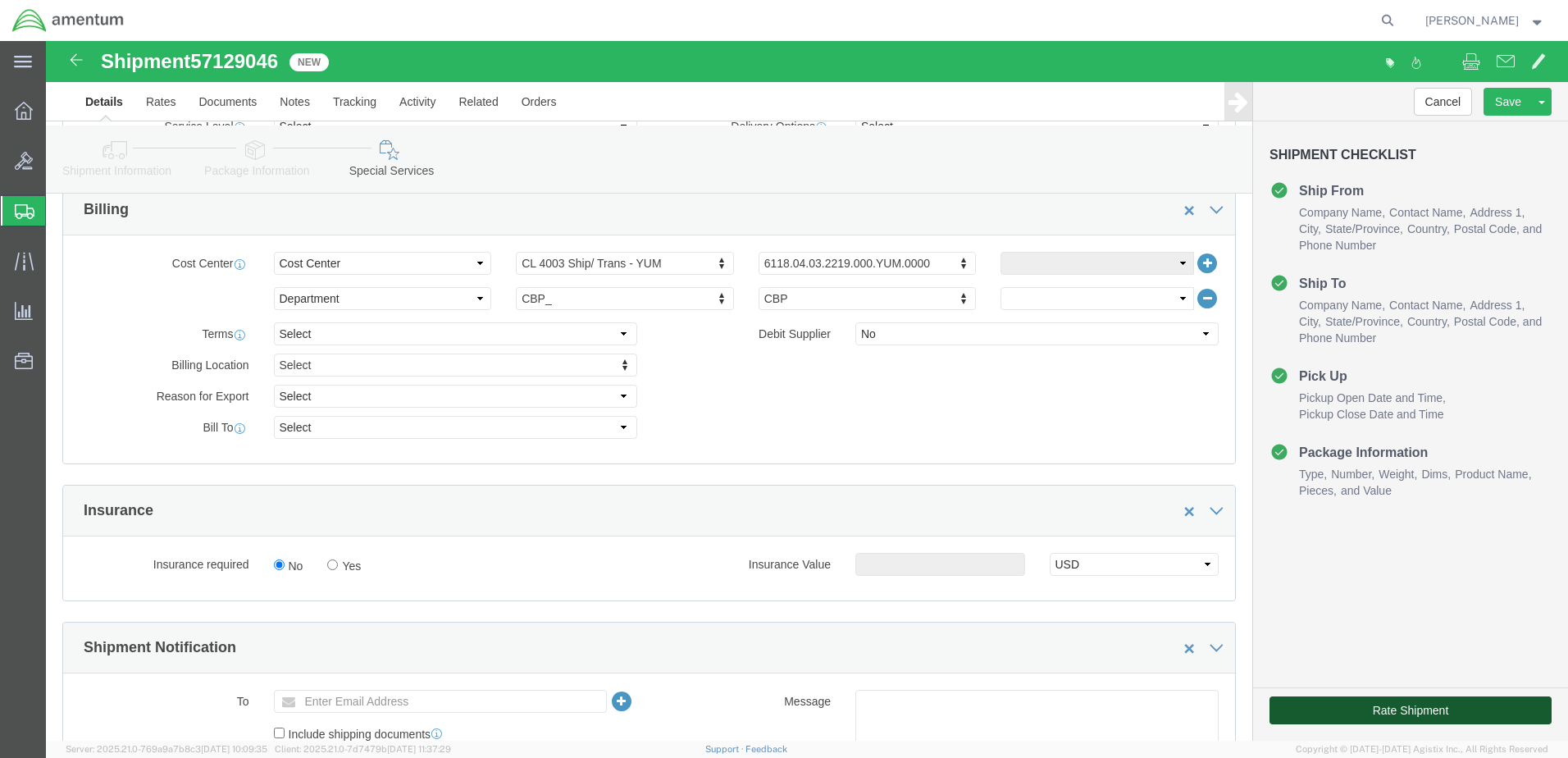
click button "Rate Shipment"
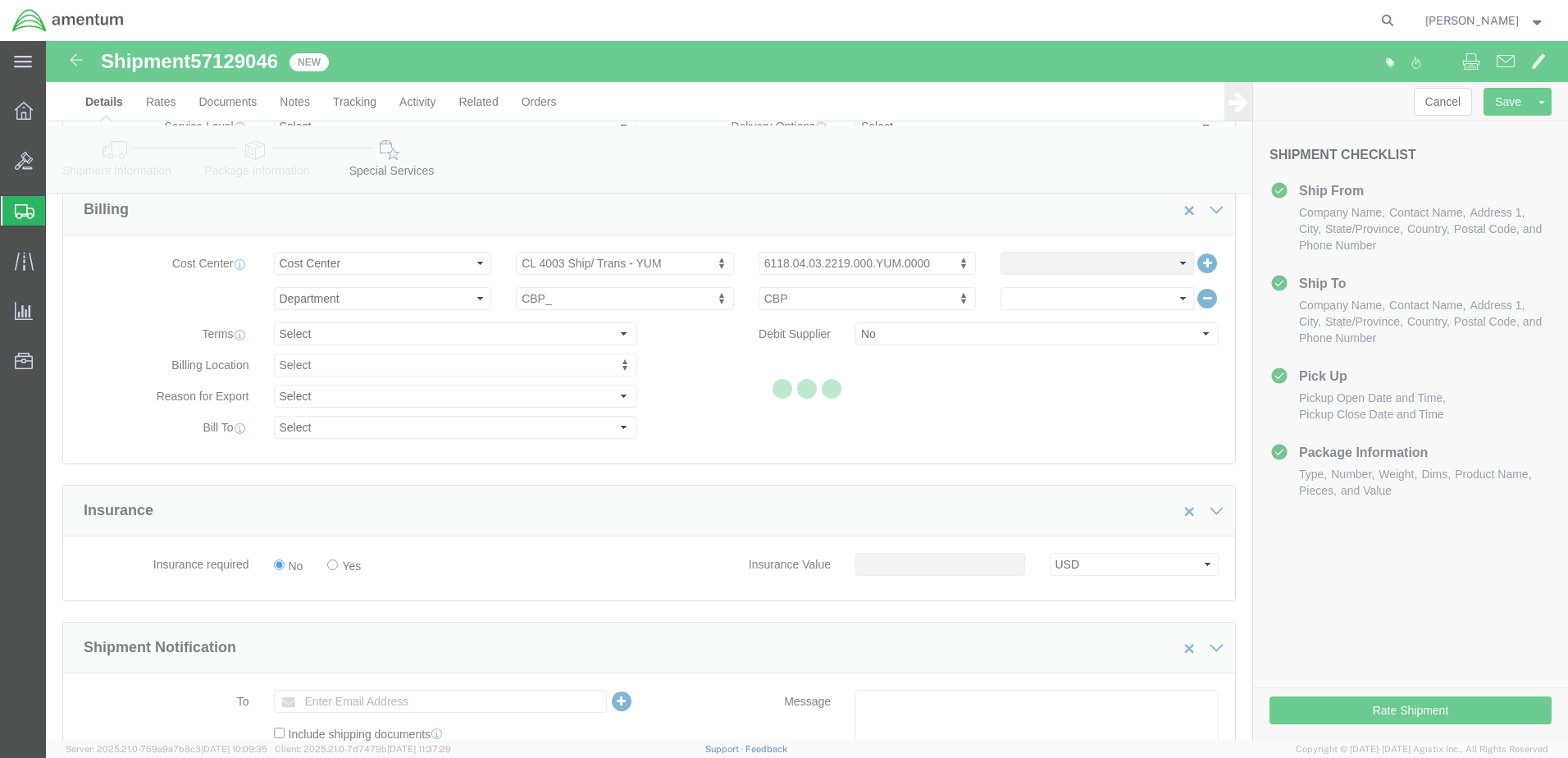
scroll to position [0, 0]
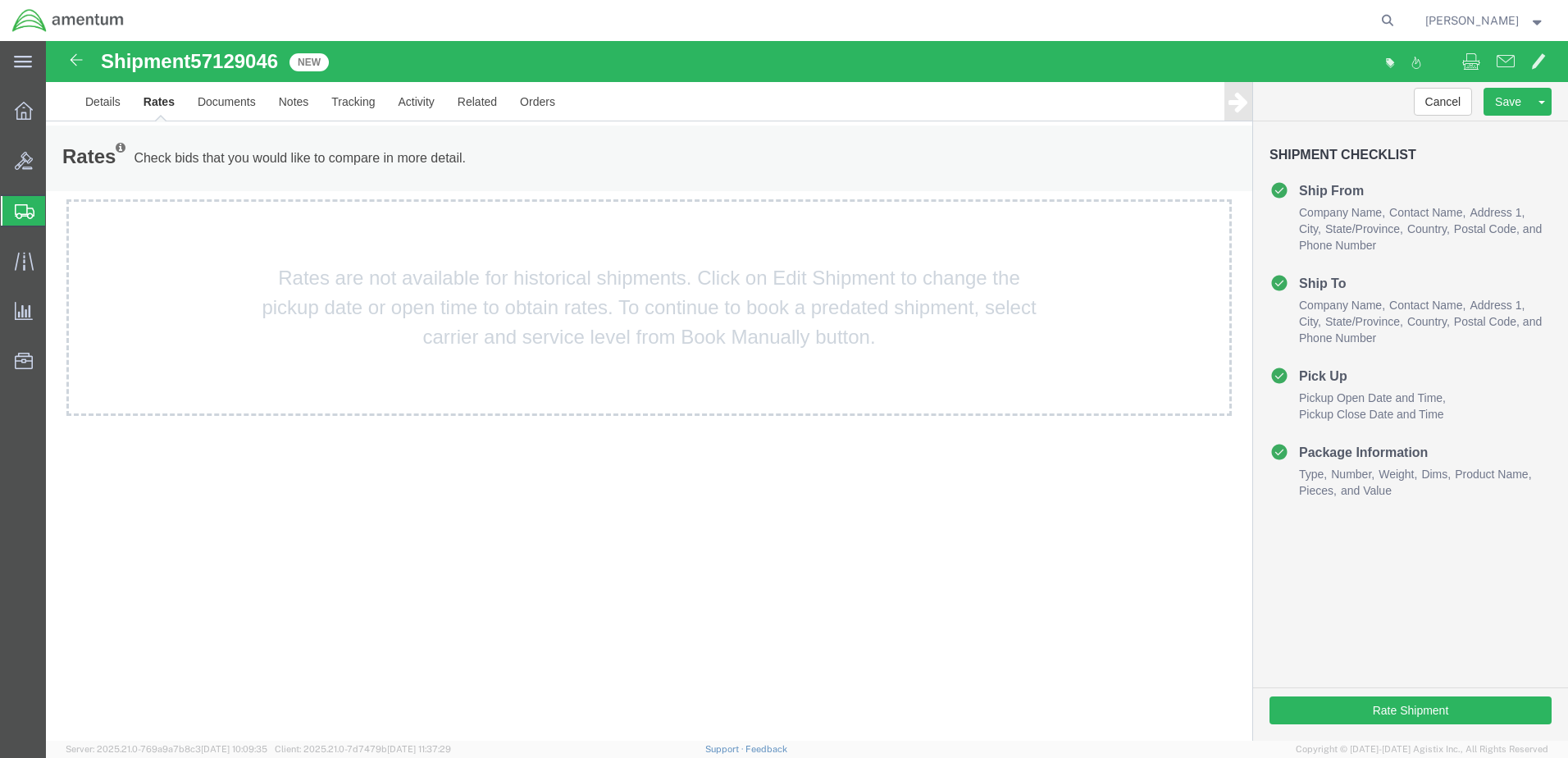
click at [278, 157] on p "Check bids that you would like to compare in more detail." at bounding box center [299, 159] width 332 height 18
click at [1405, 705] on button "Rate Shipment" at bounding box center [1410, 711] width 282 height 28
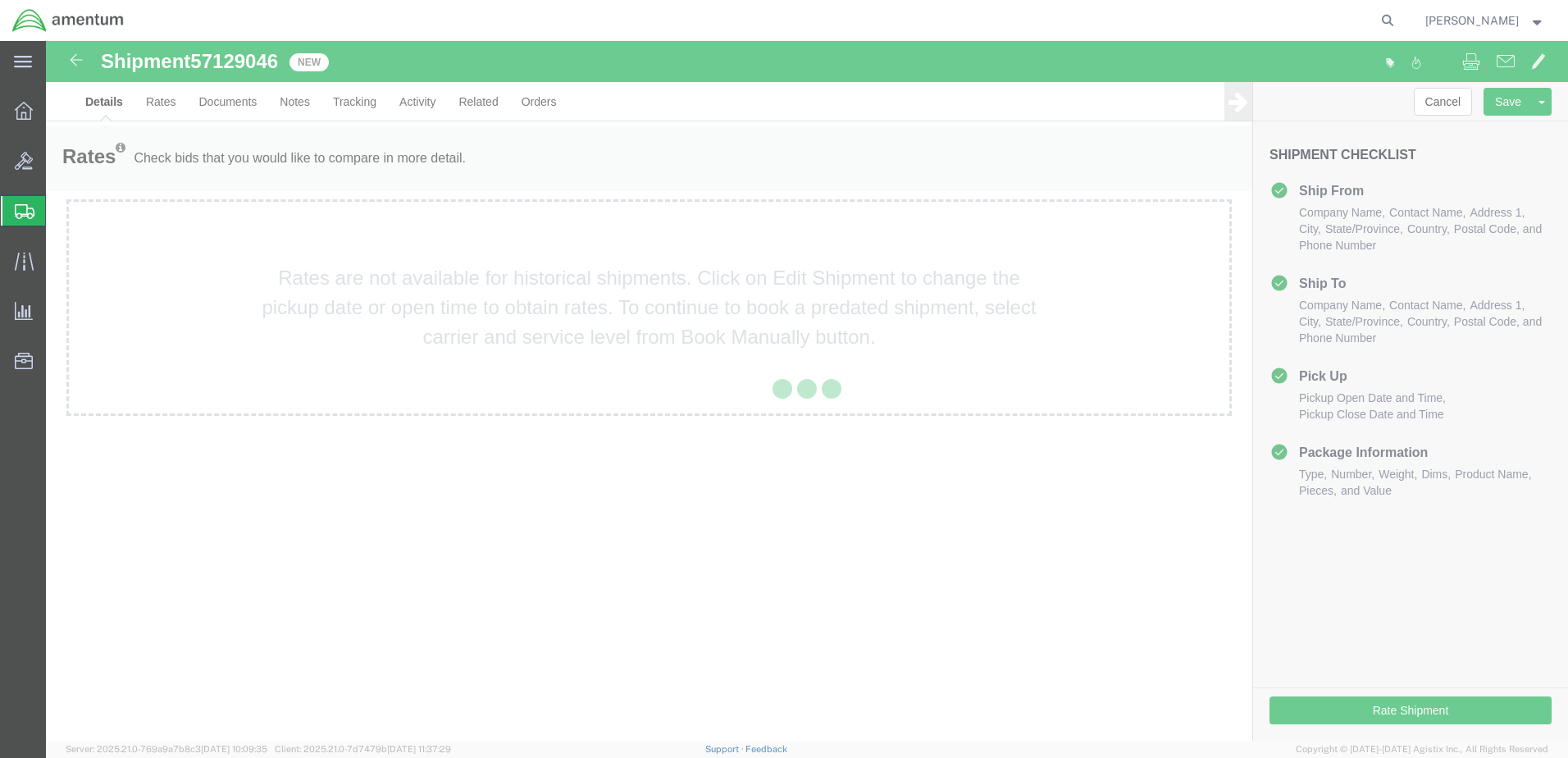
select select "49940"
select select "49951"
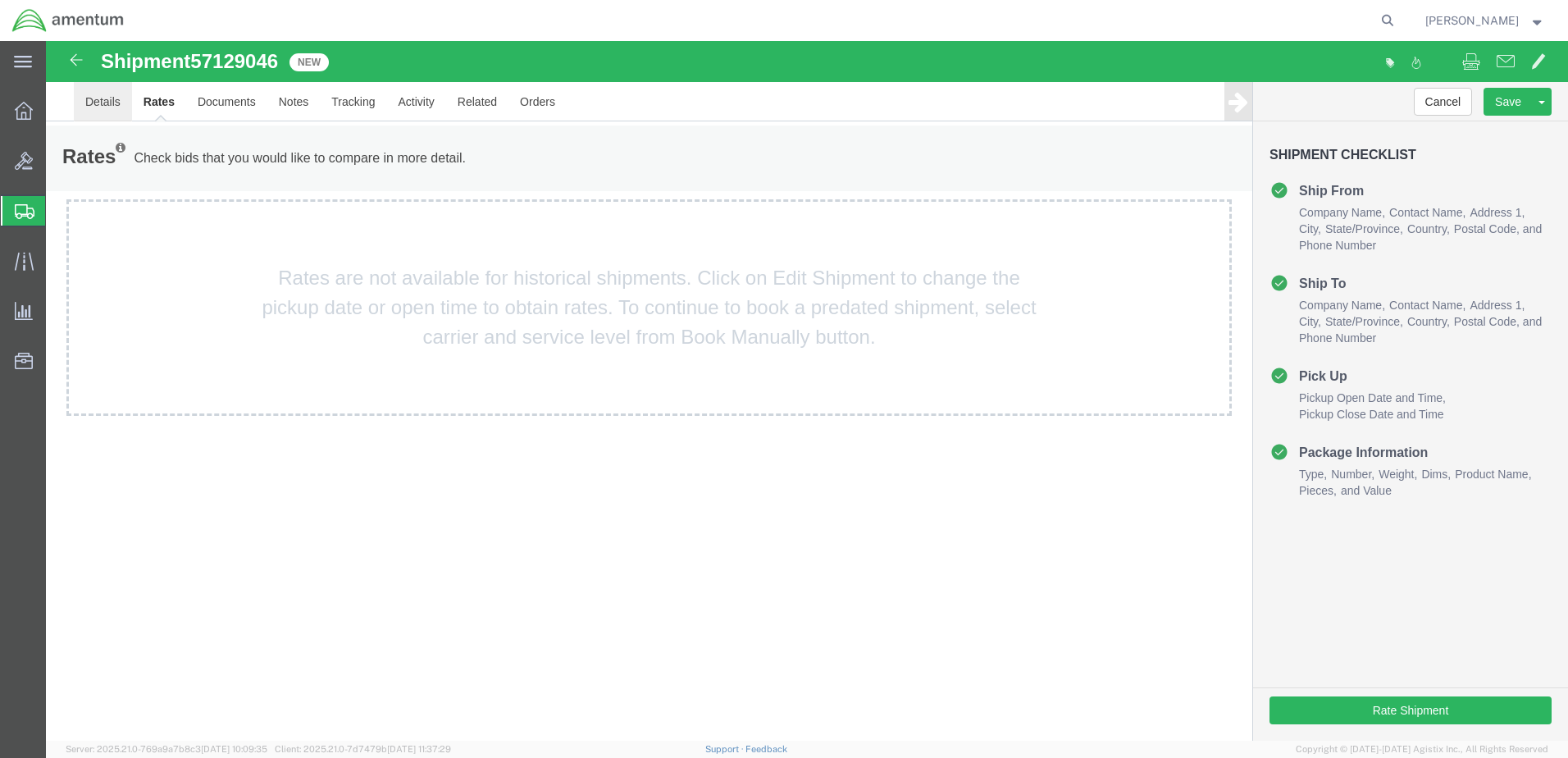
click at [115, 96] on link "Details" at bounding box center [103, 101] width 58 height 39
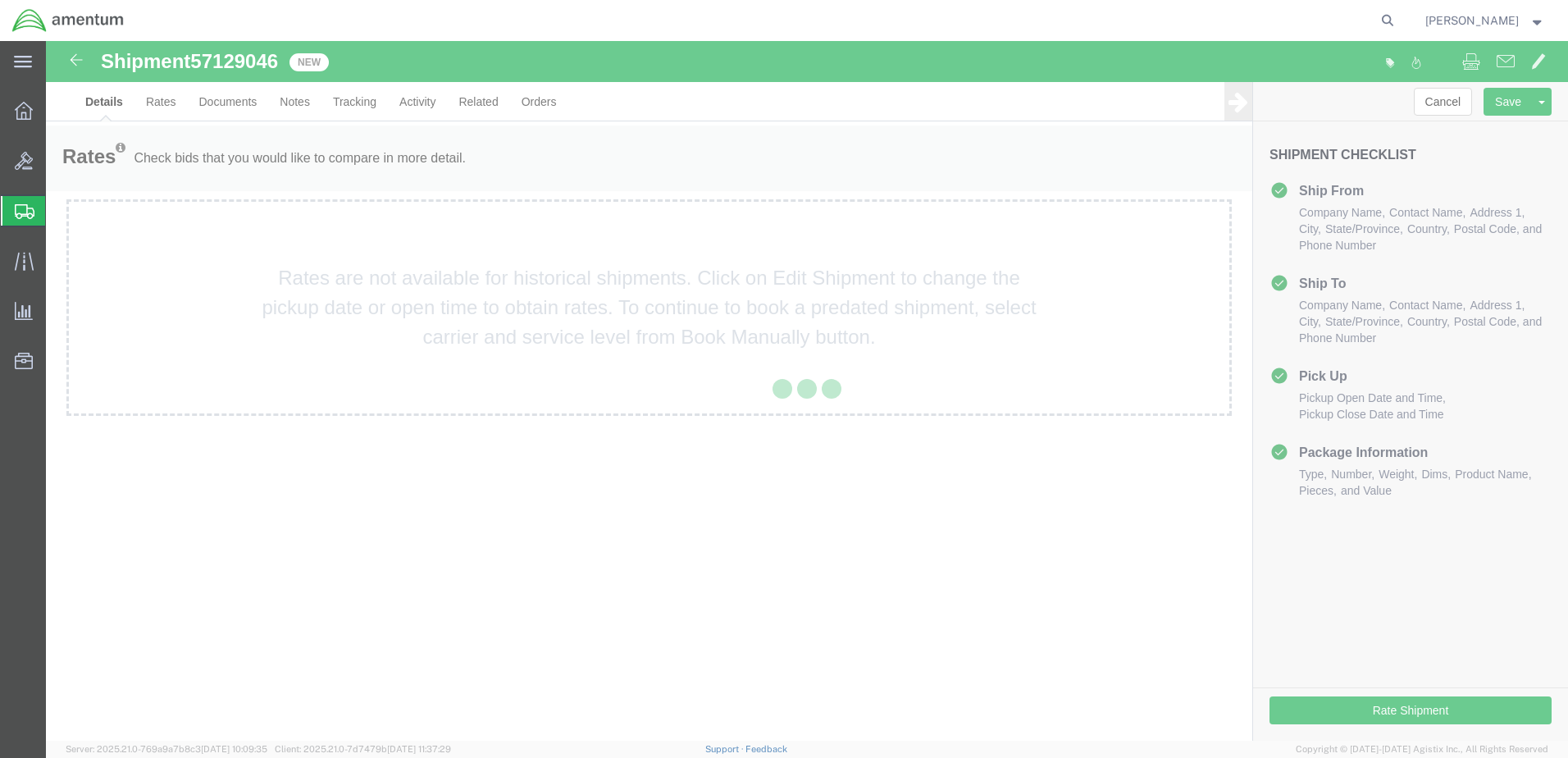
select select "49940"
select select "49951"
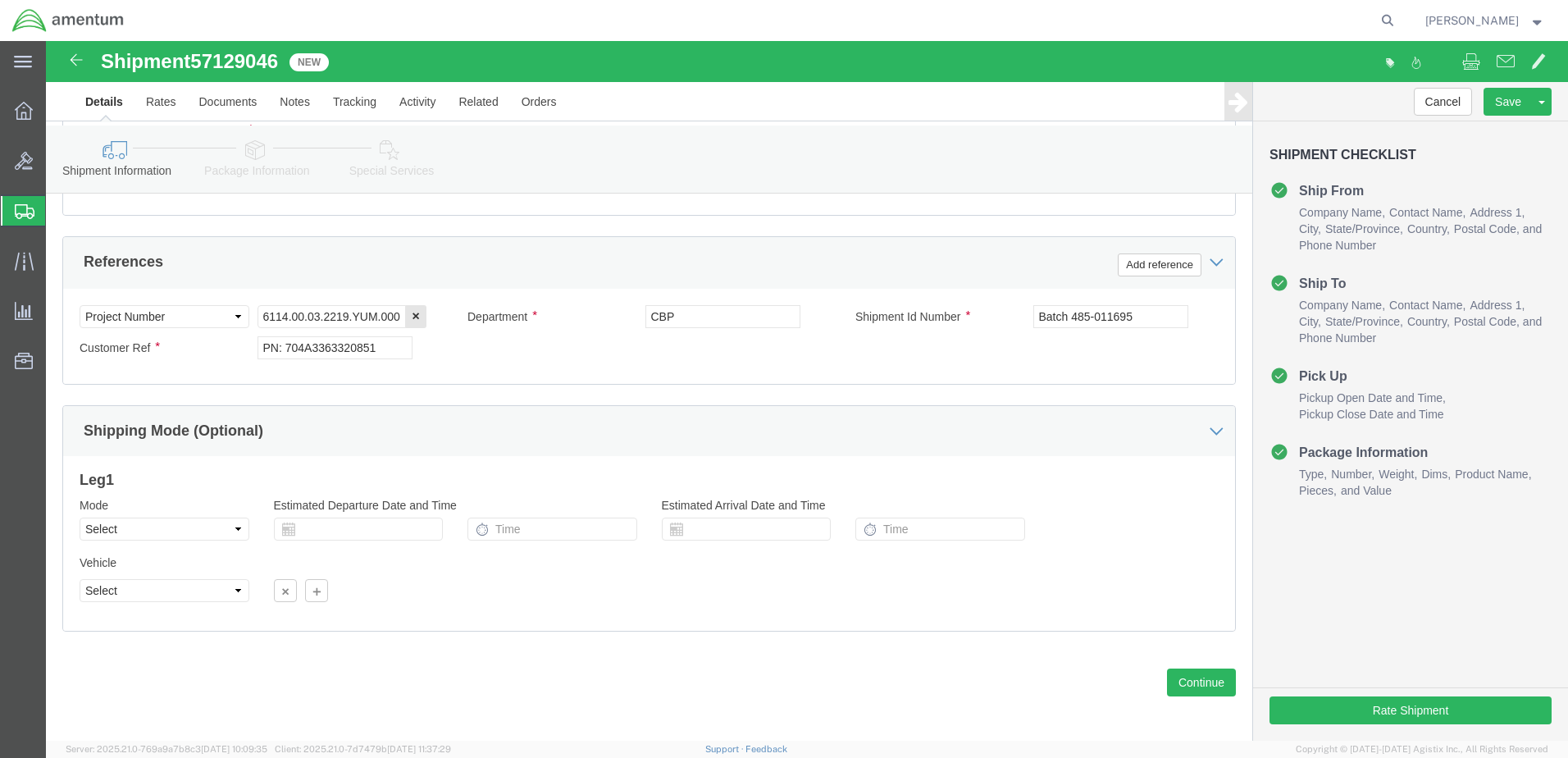
scroll to position [574, 0]
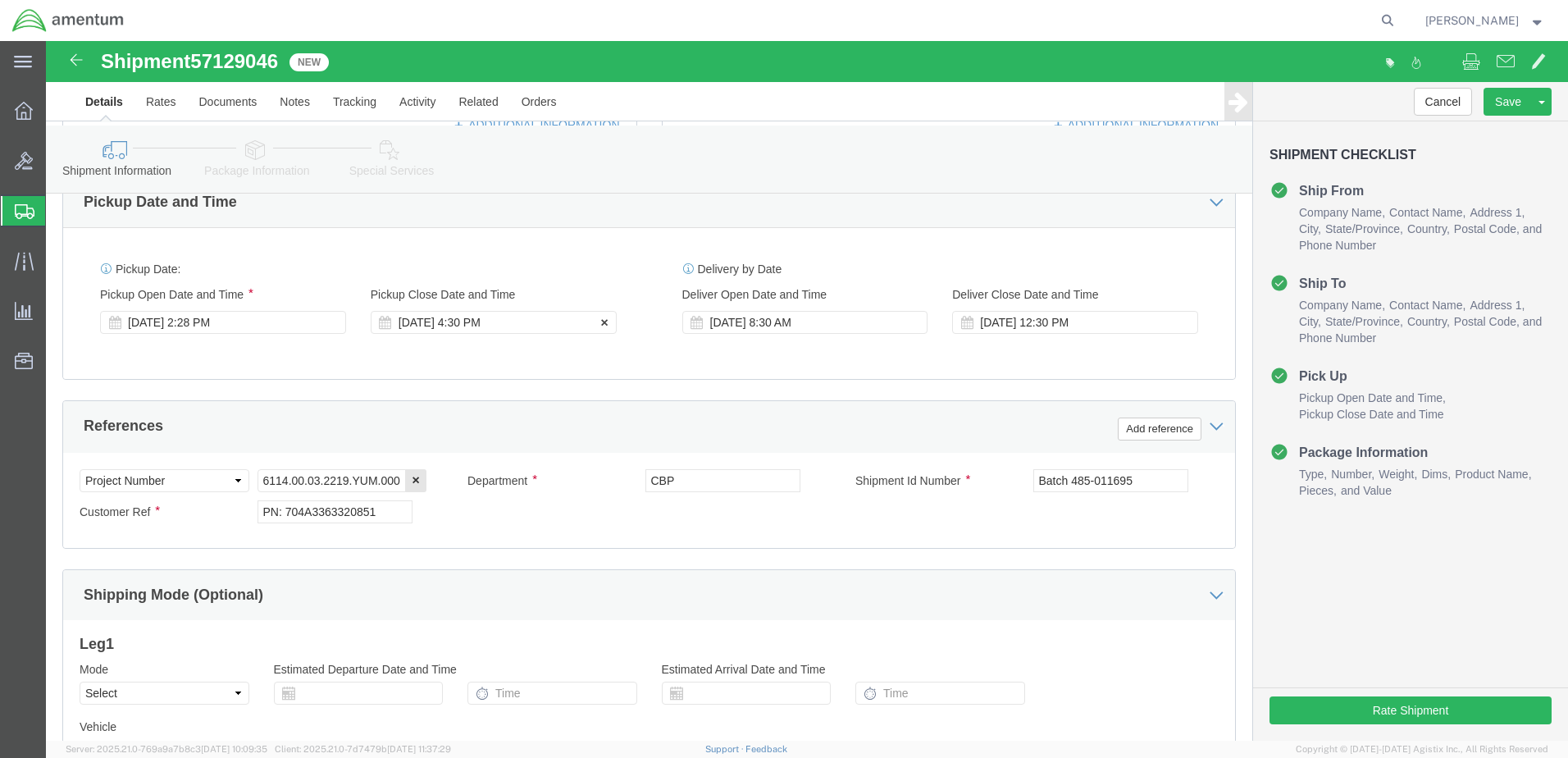
click div "[DATE] 4:30 PM"
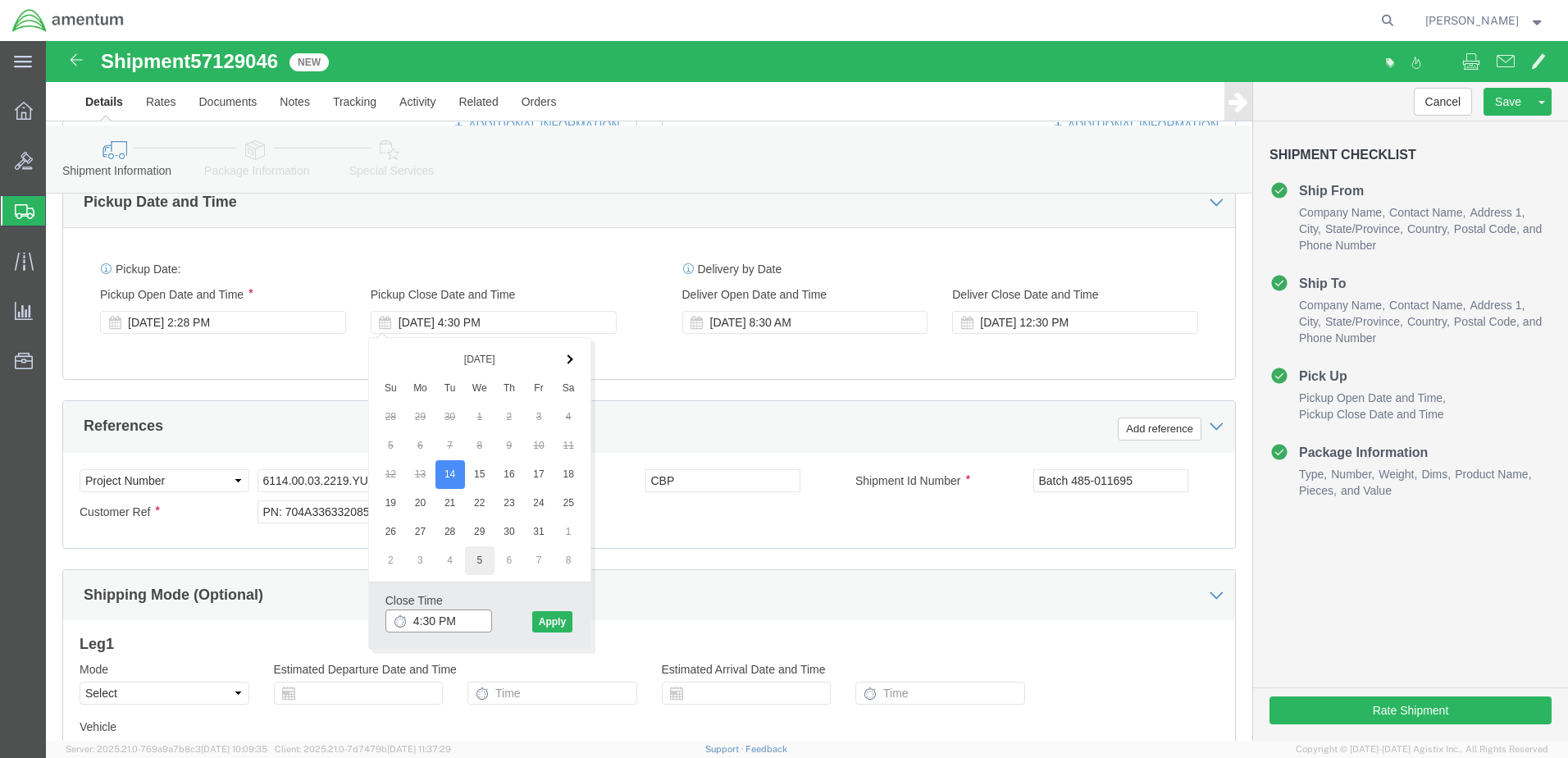
type input "5:30 PM"
click button "Apply"
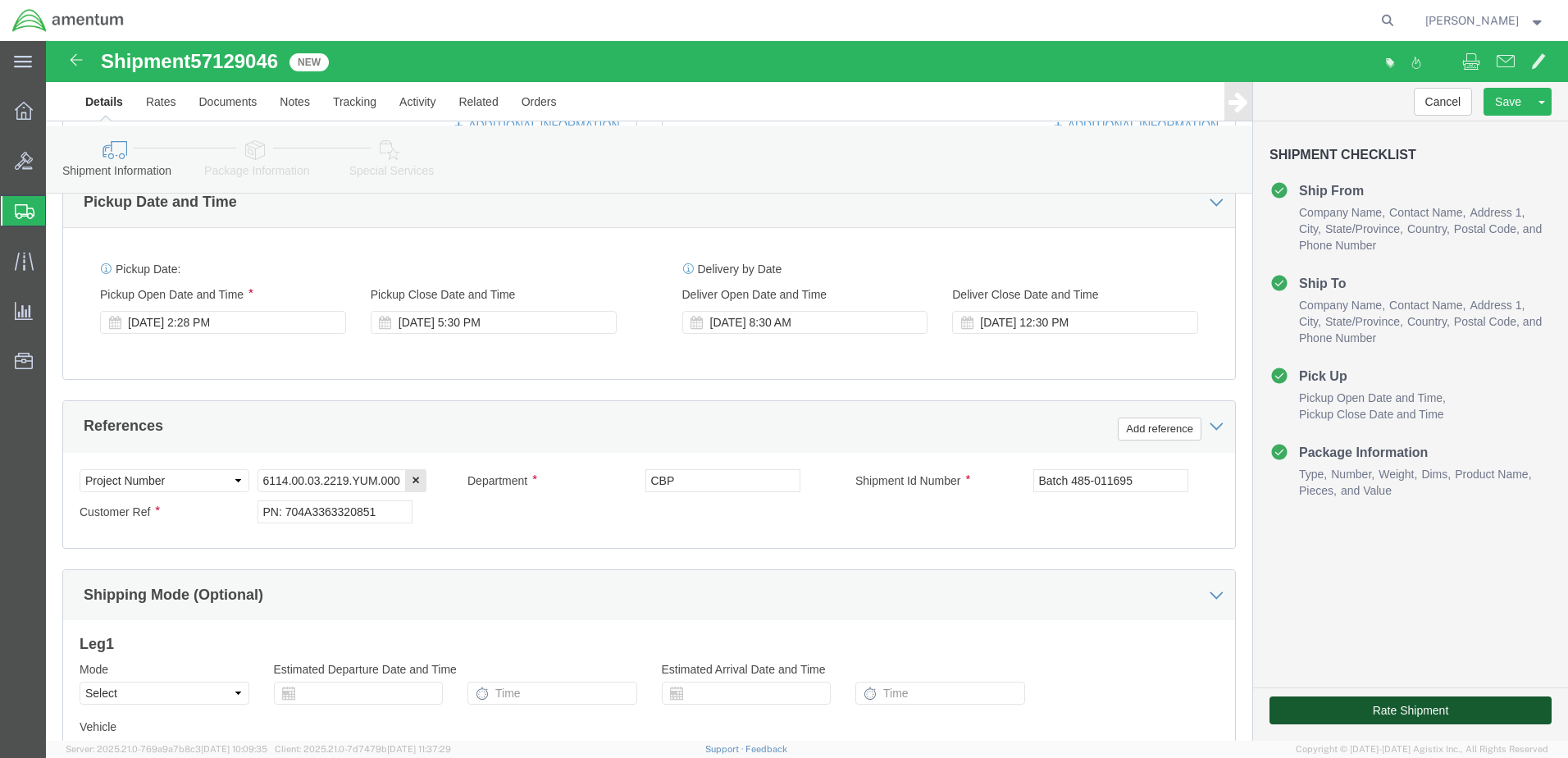
click button "Rate Shipment"
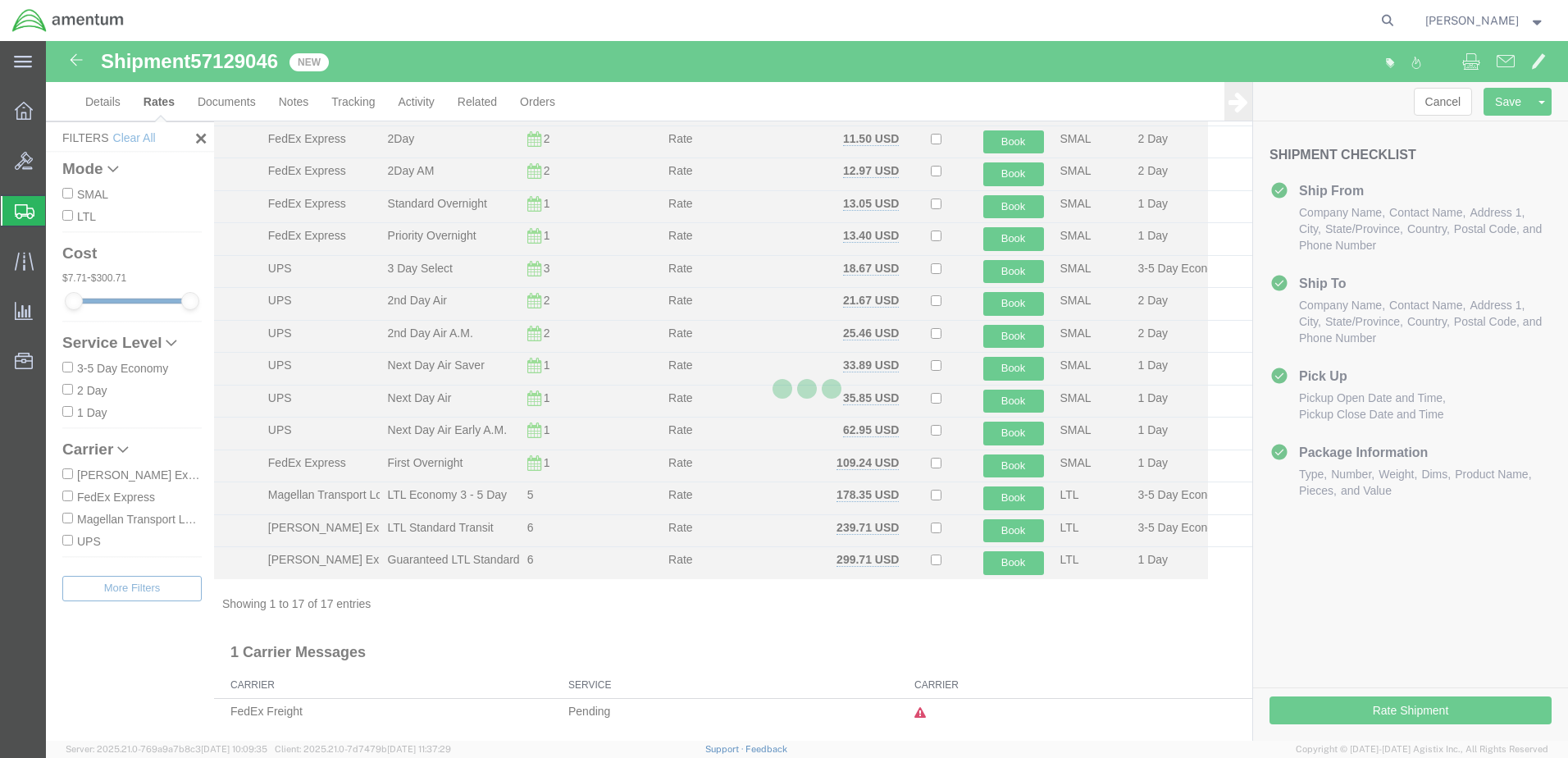
scroll to position [161, 0]
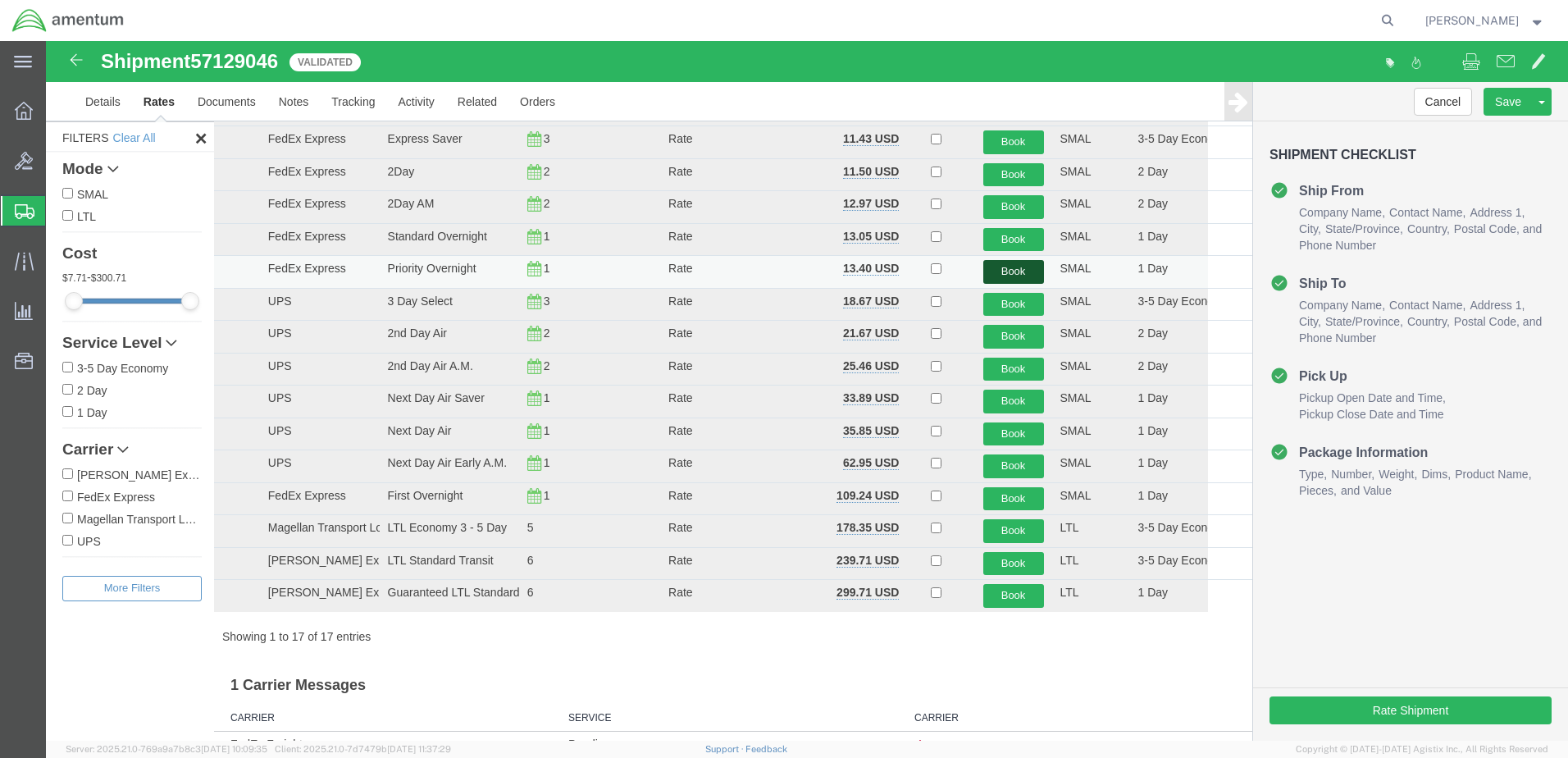
click at [995, 270] on button "Book" at bounding box center [1013, 272] width 60 height 24
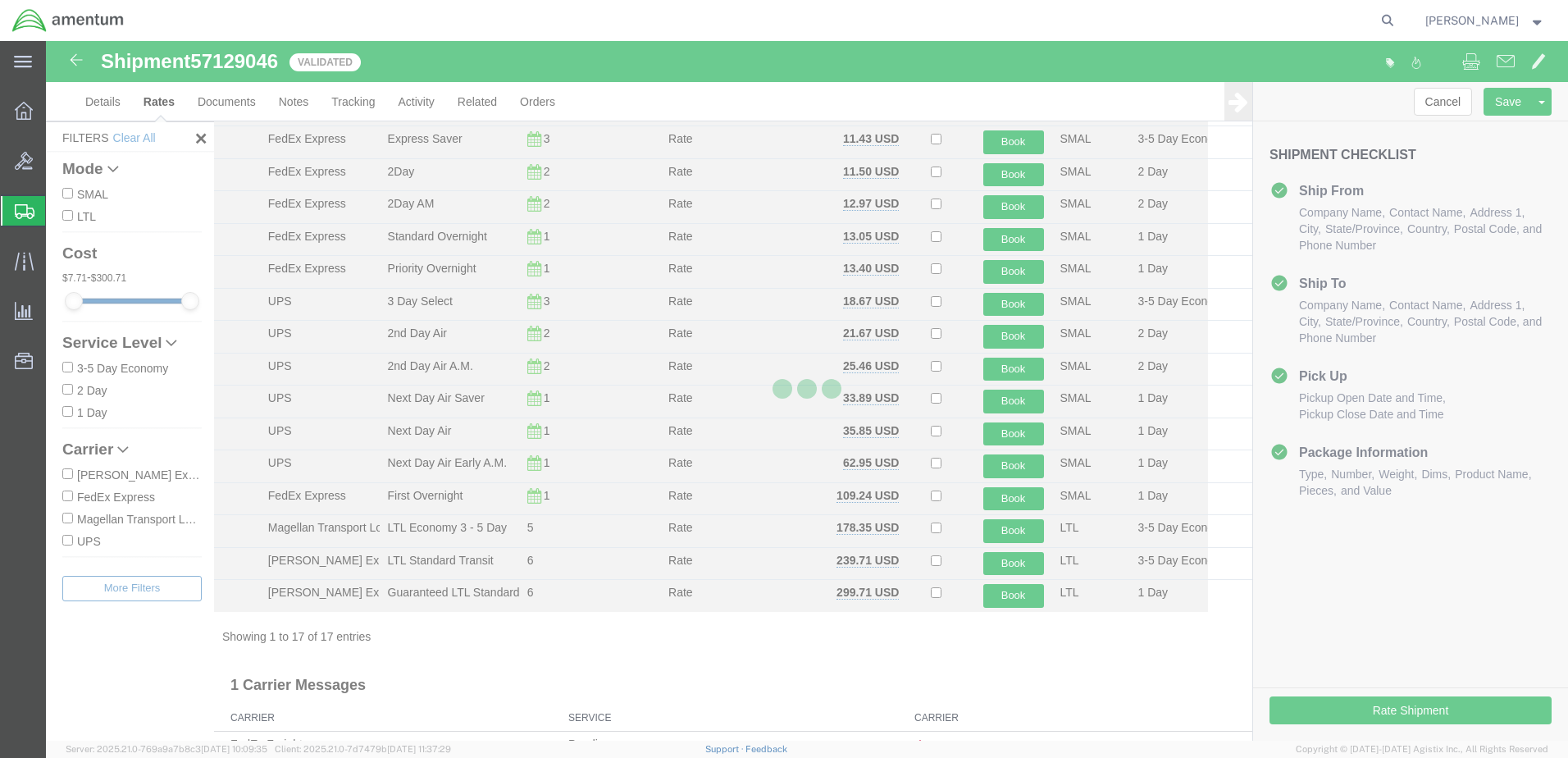
scroll to position [0, 0]
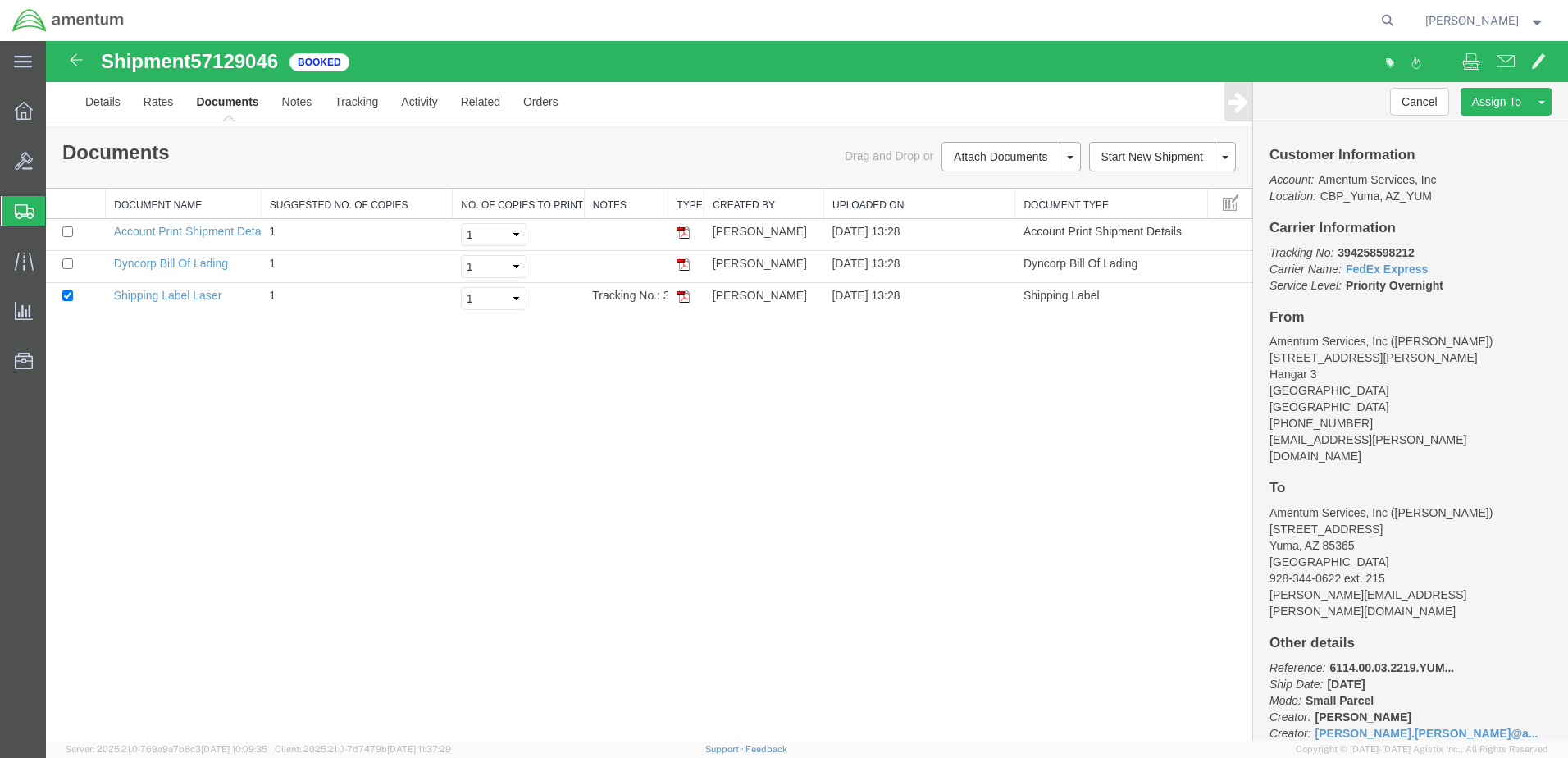
click at [252, 101] on link "Documents" at bounding box center [226, 101] width 85 height 39
click at [105, 103] on link "Details" at bounding box center [103, 101] width 58 height 39
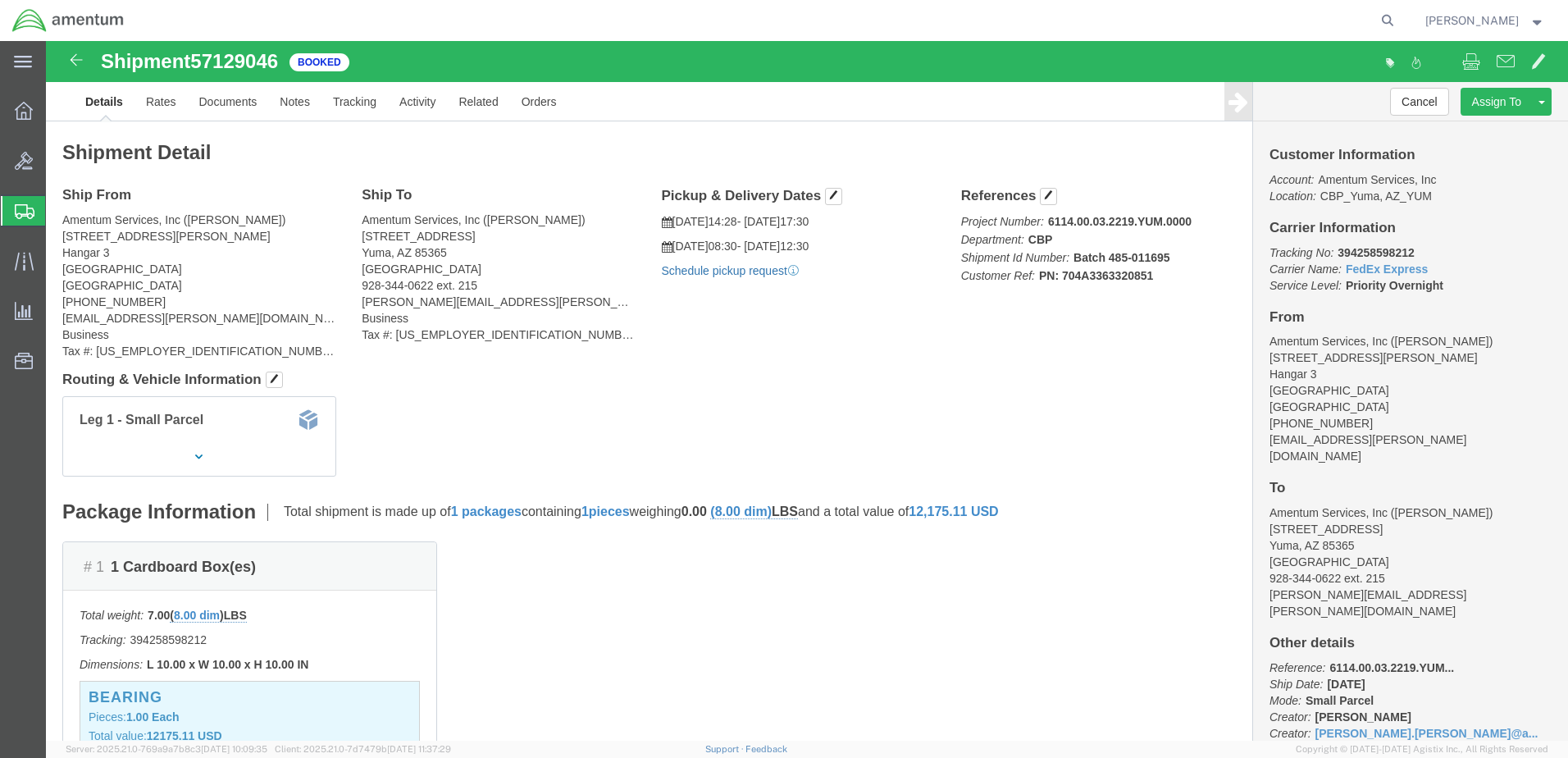
click link "Schedule pickup request"
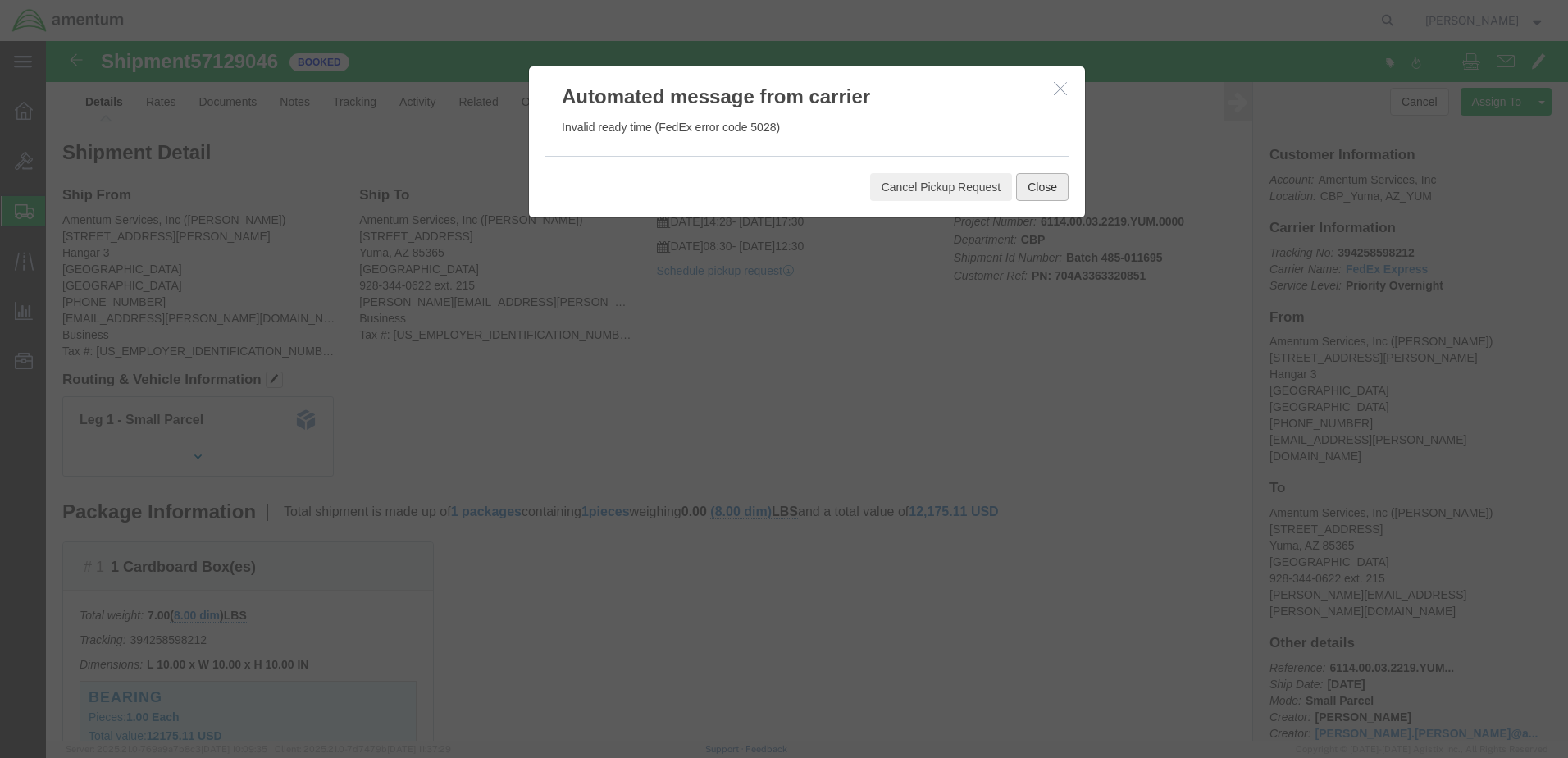
click button "Close"
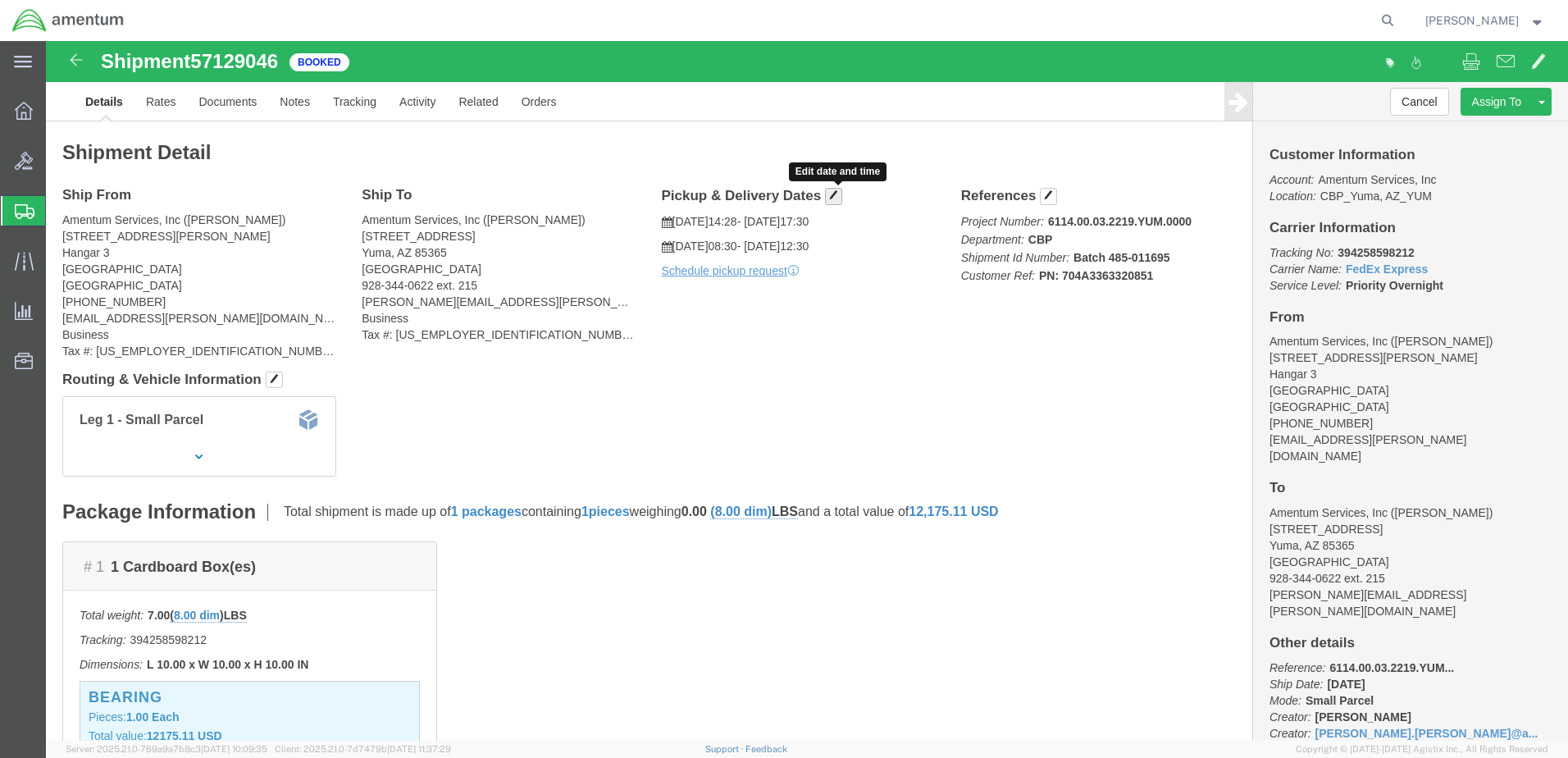
click span "button"
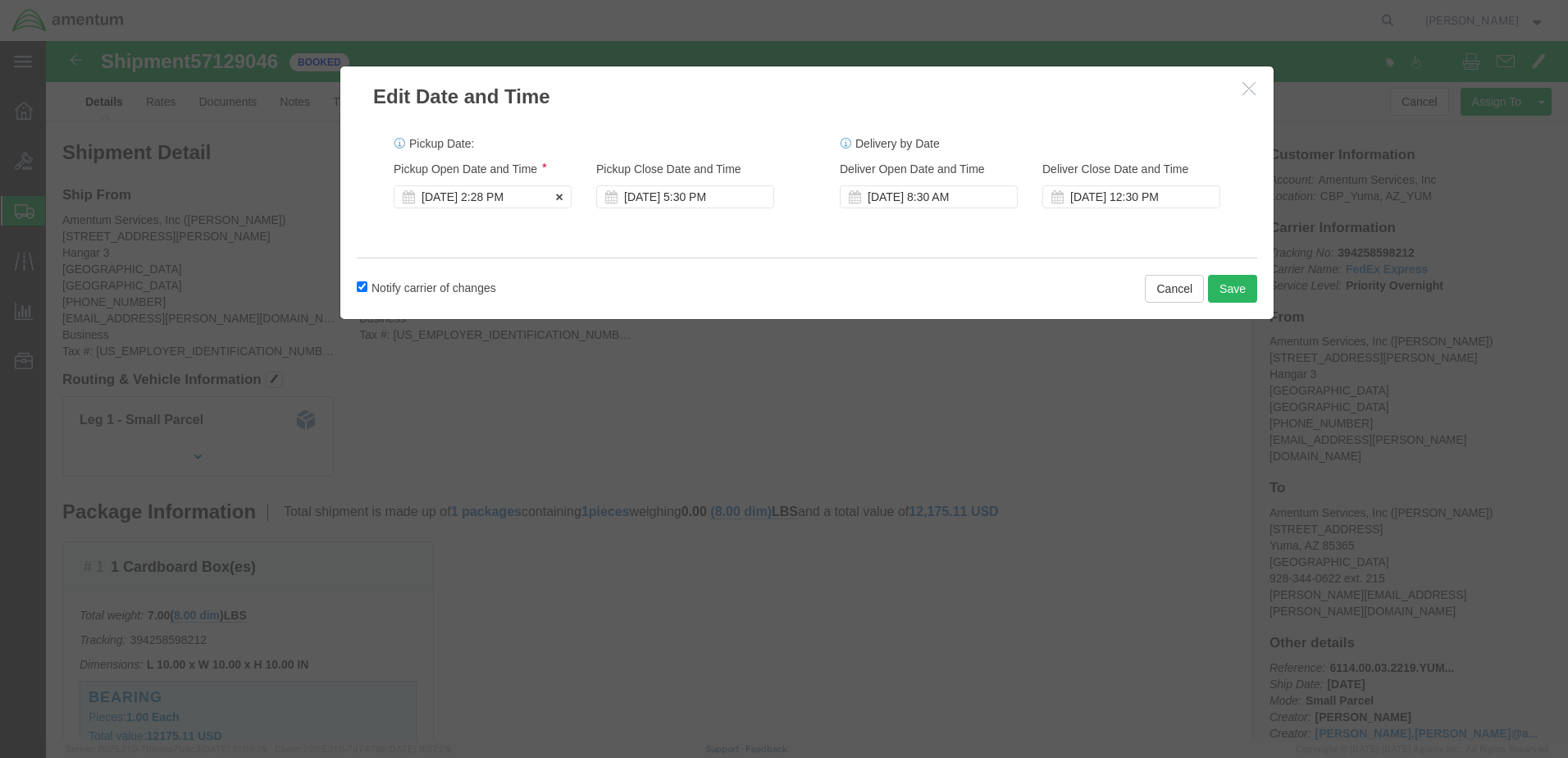
click div "[DATE] 2:28 PM"
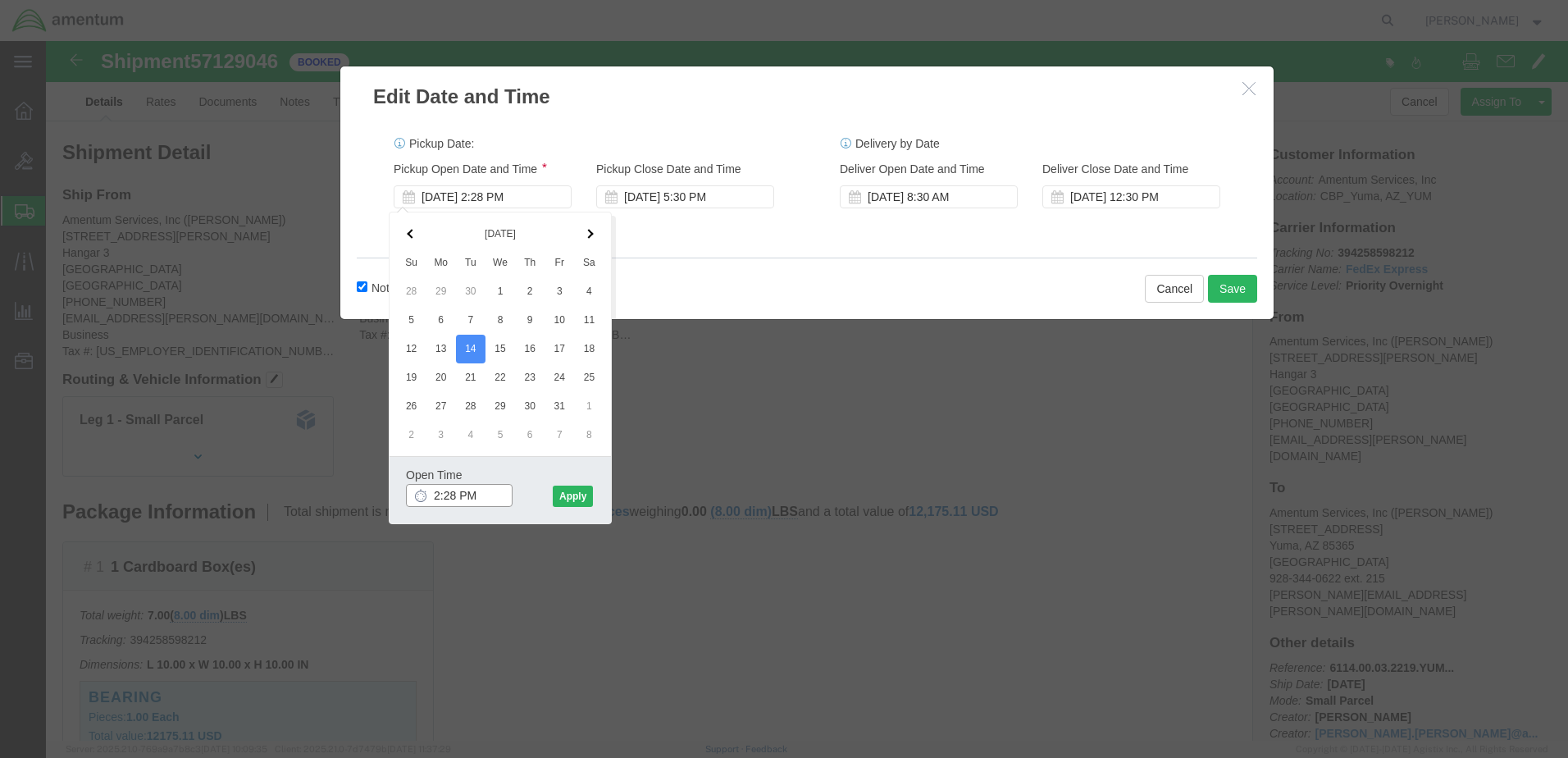
type input "1:28 PM"
click button "Apply"
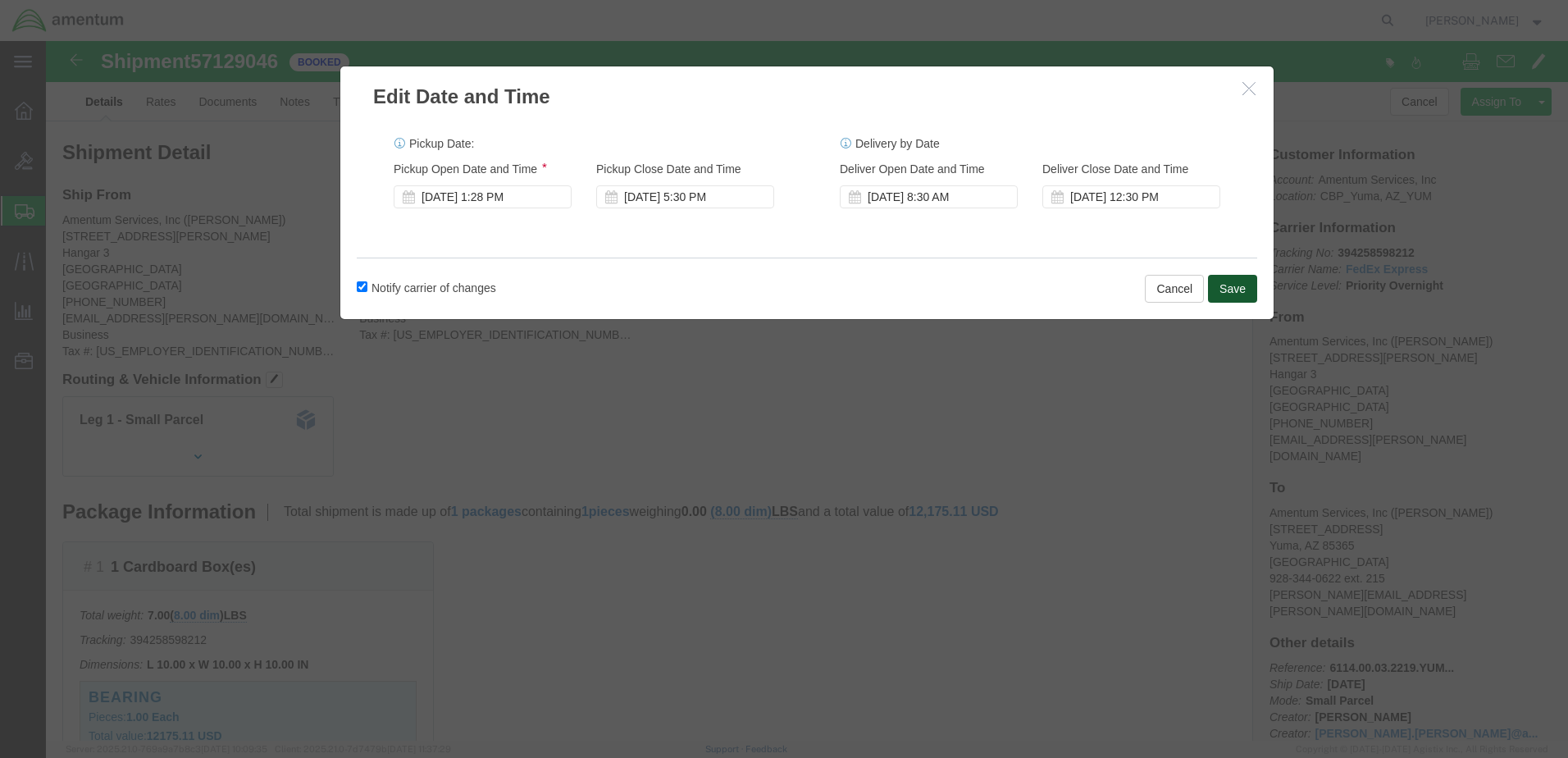
click button "Save"
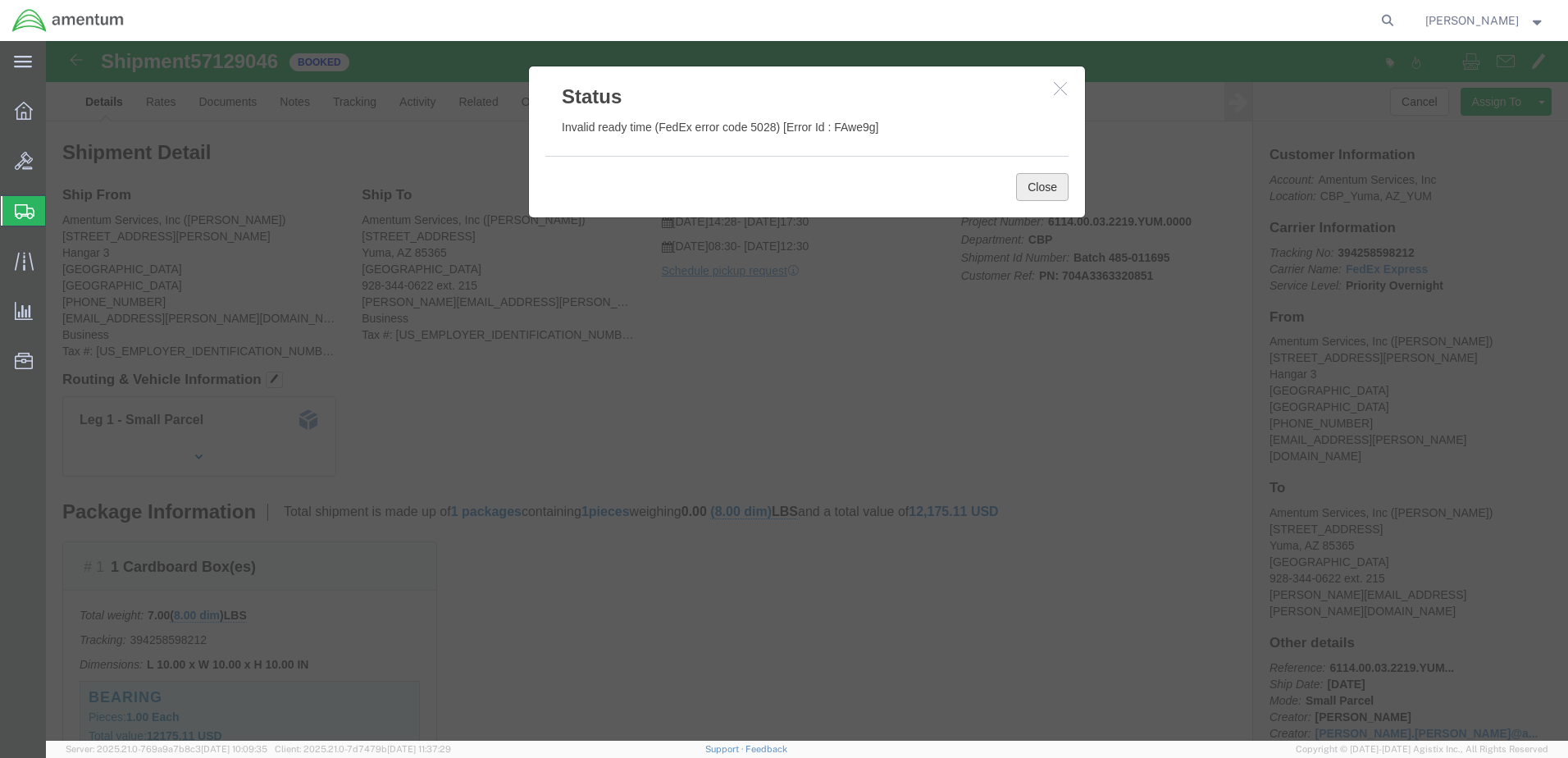
click button "Close"
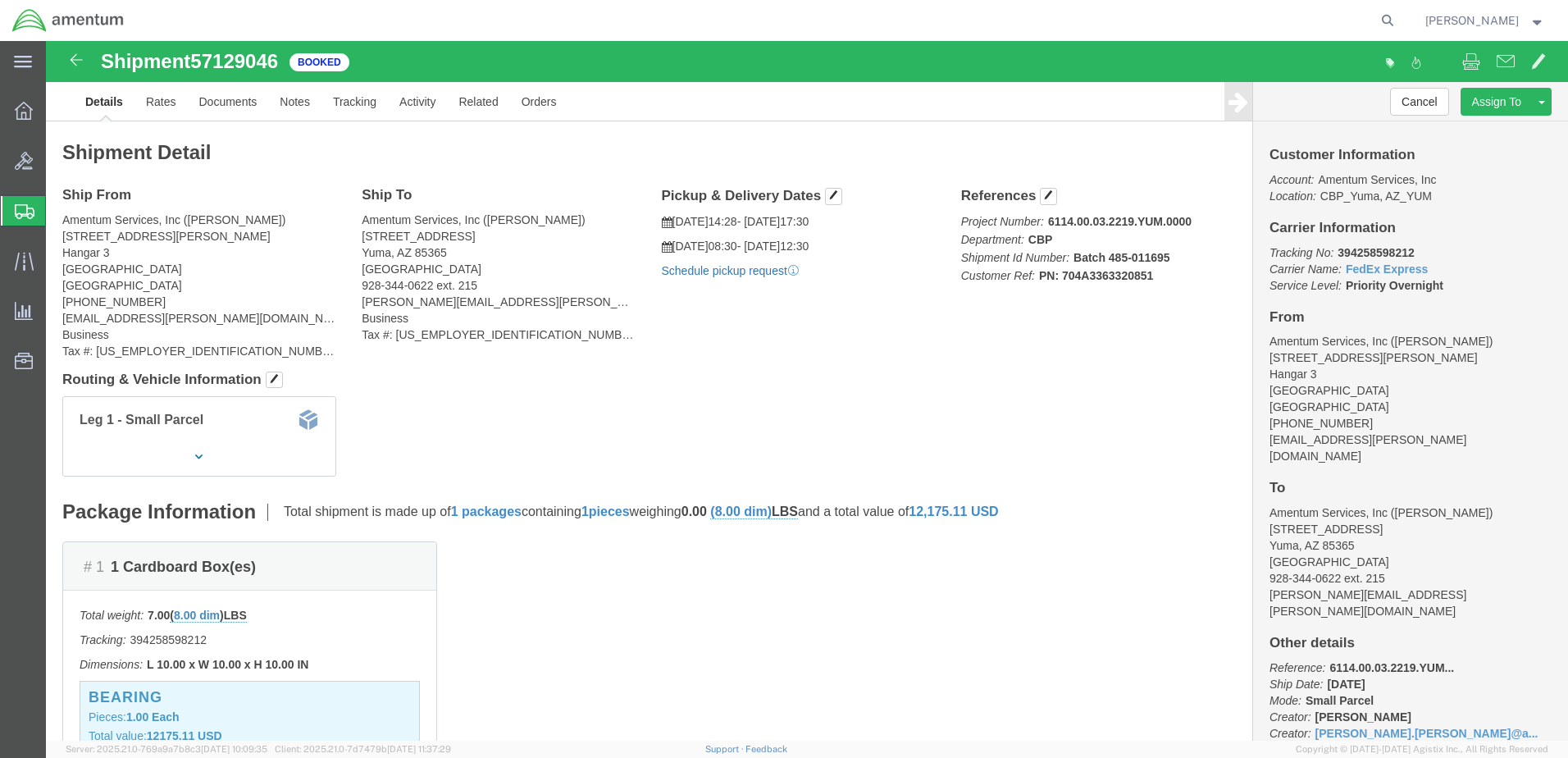
click link "Schedule pickup request"
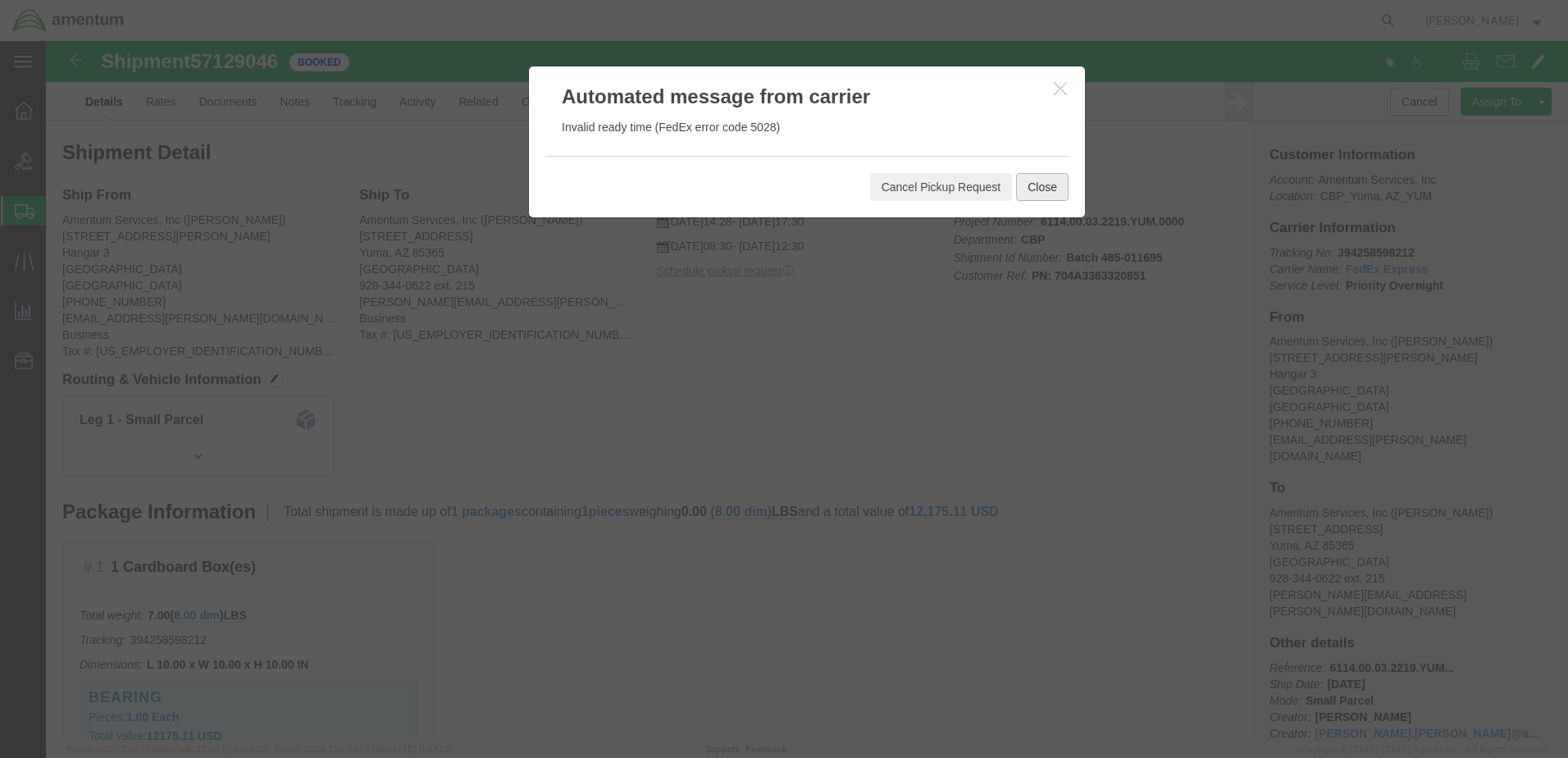
click button "Close"
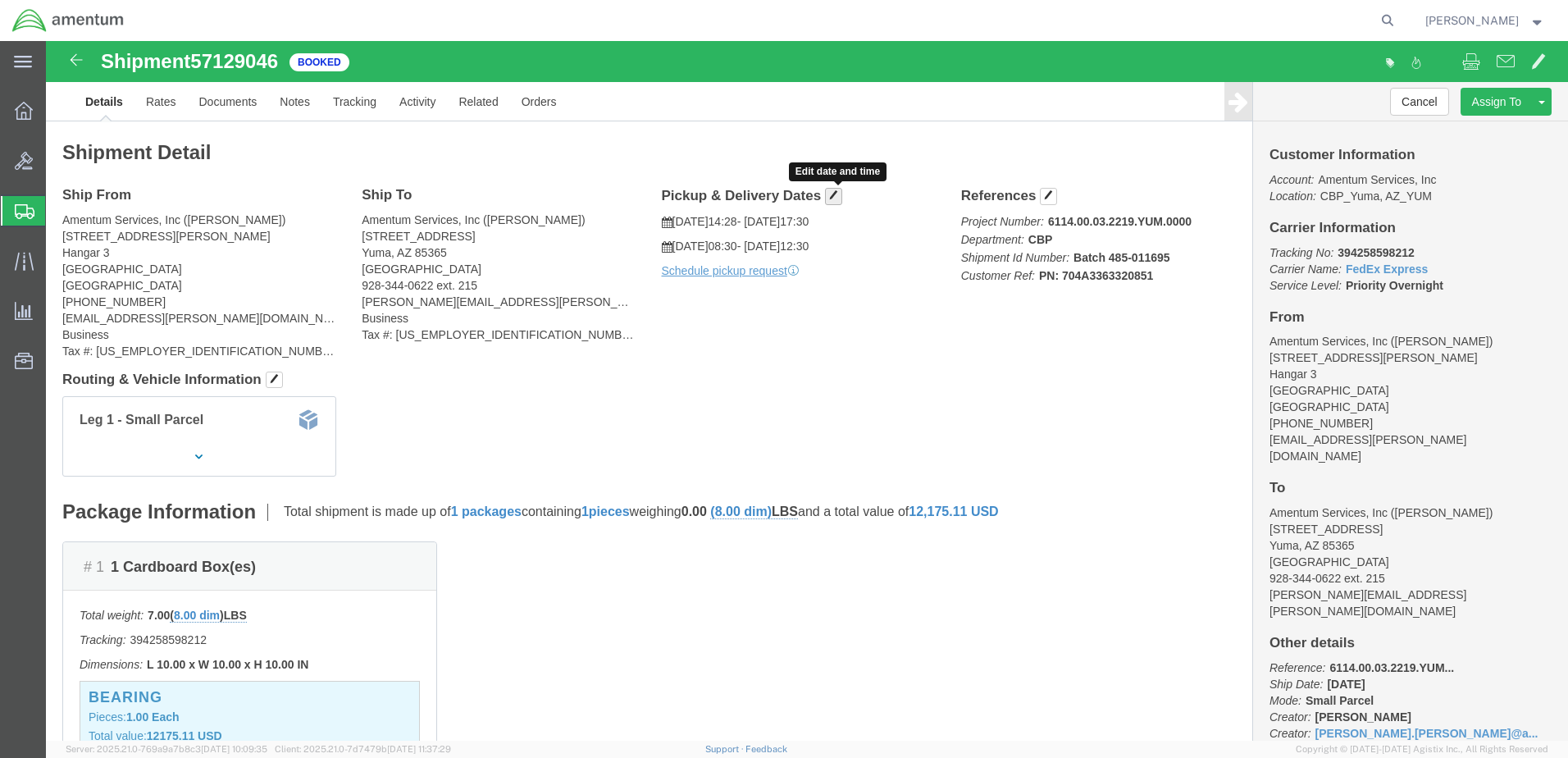
click button "button"
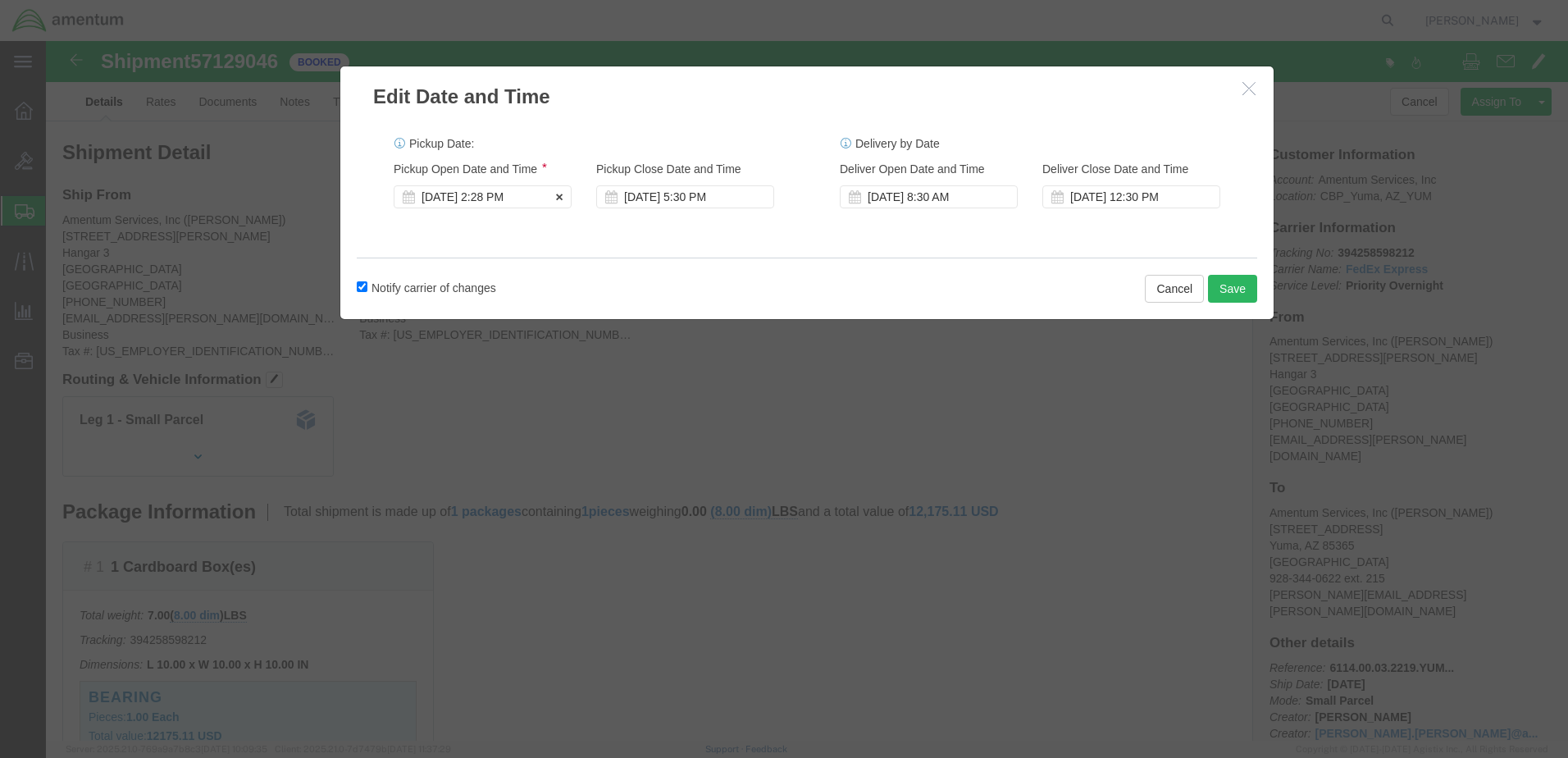
click div "[DATE] 2:28 PM"
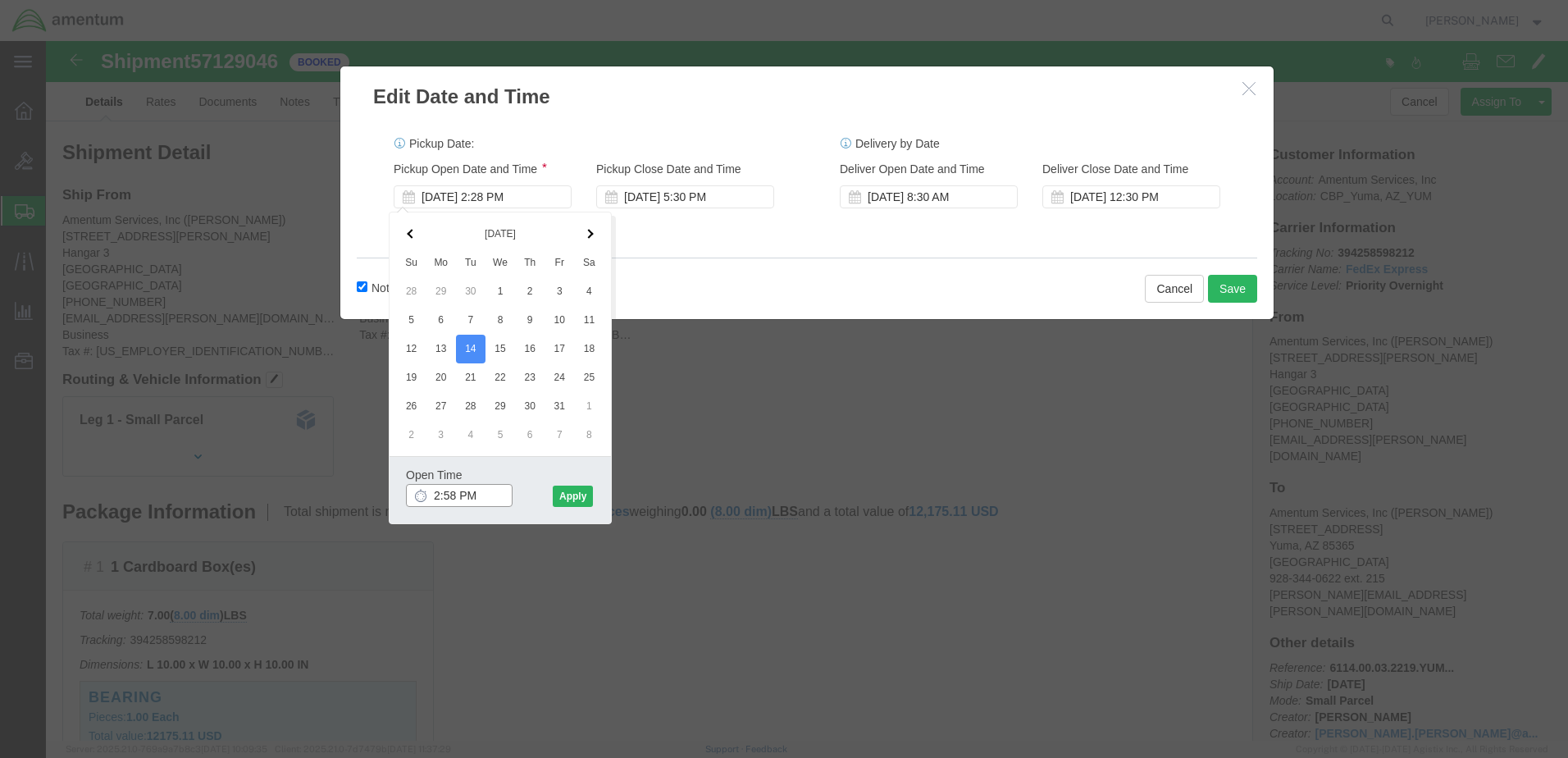
type input "3:00 PM"
click button "Apply"
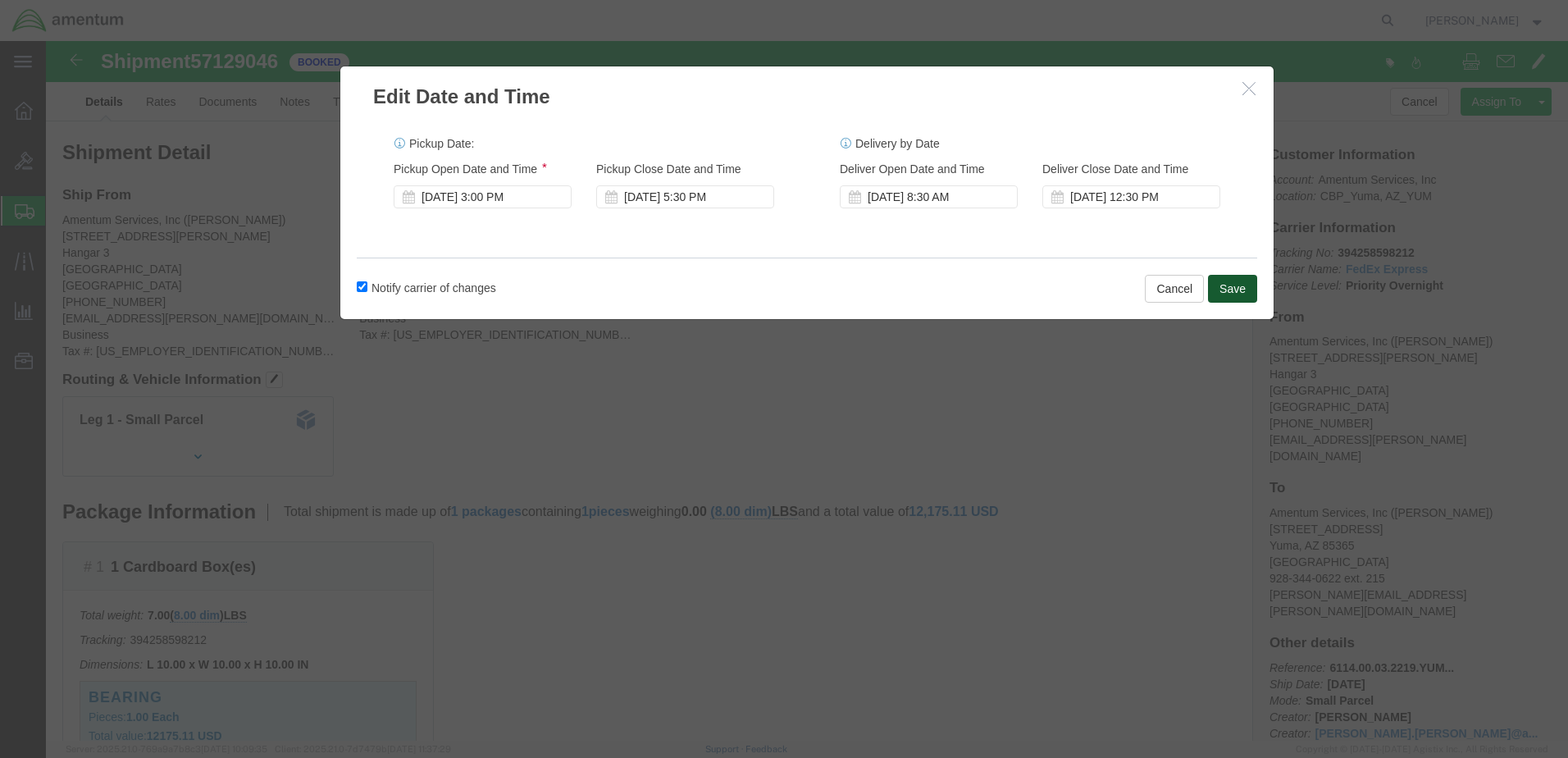
click button "Save"
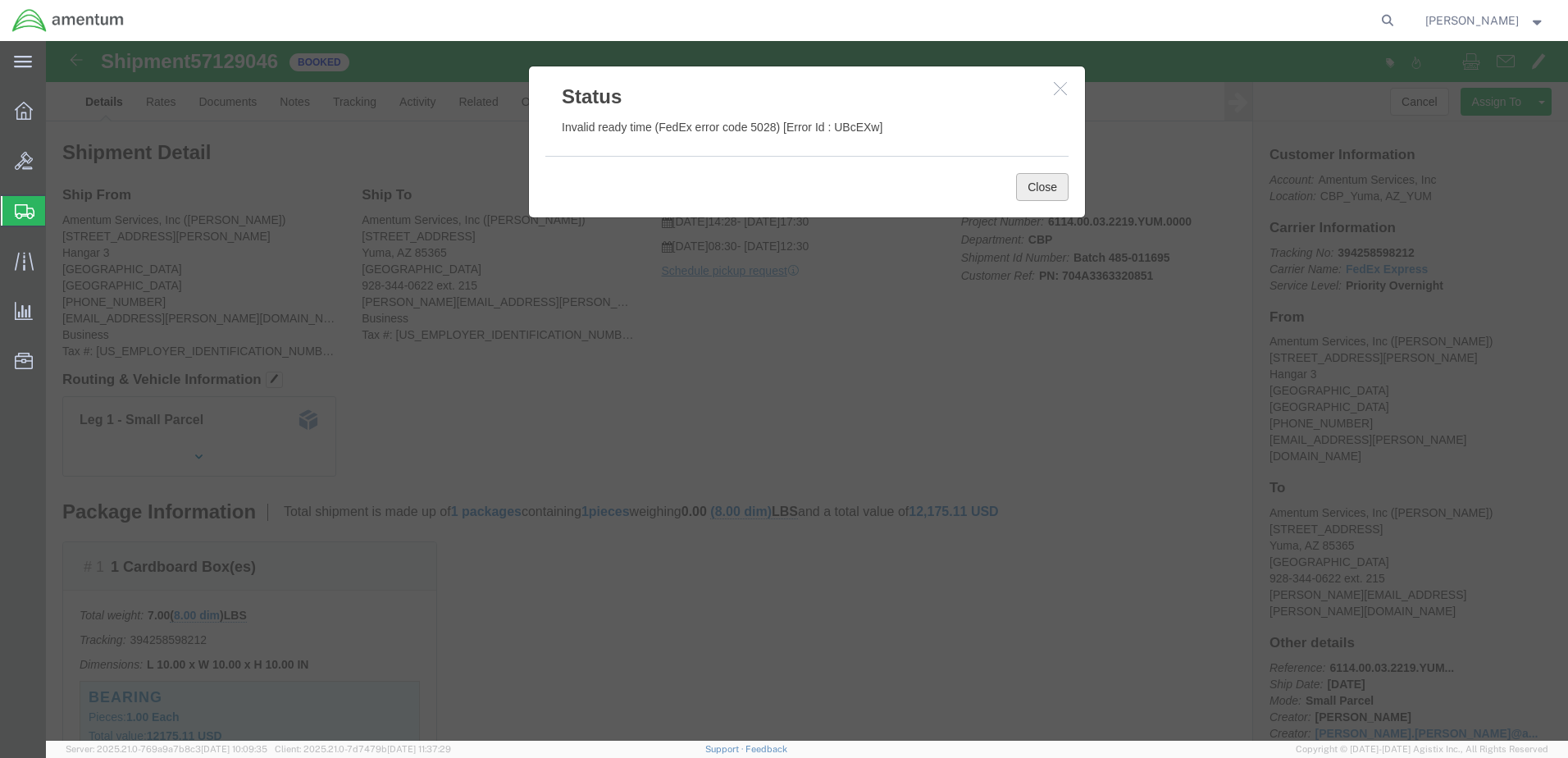
click button "Close"
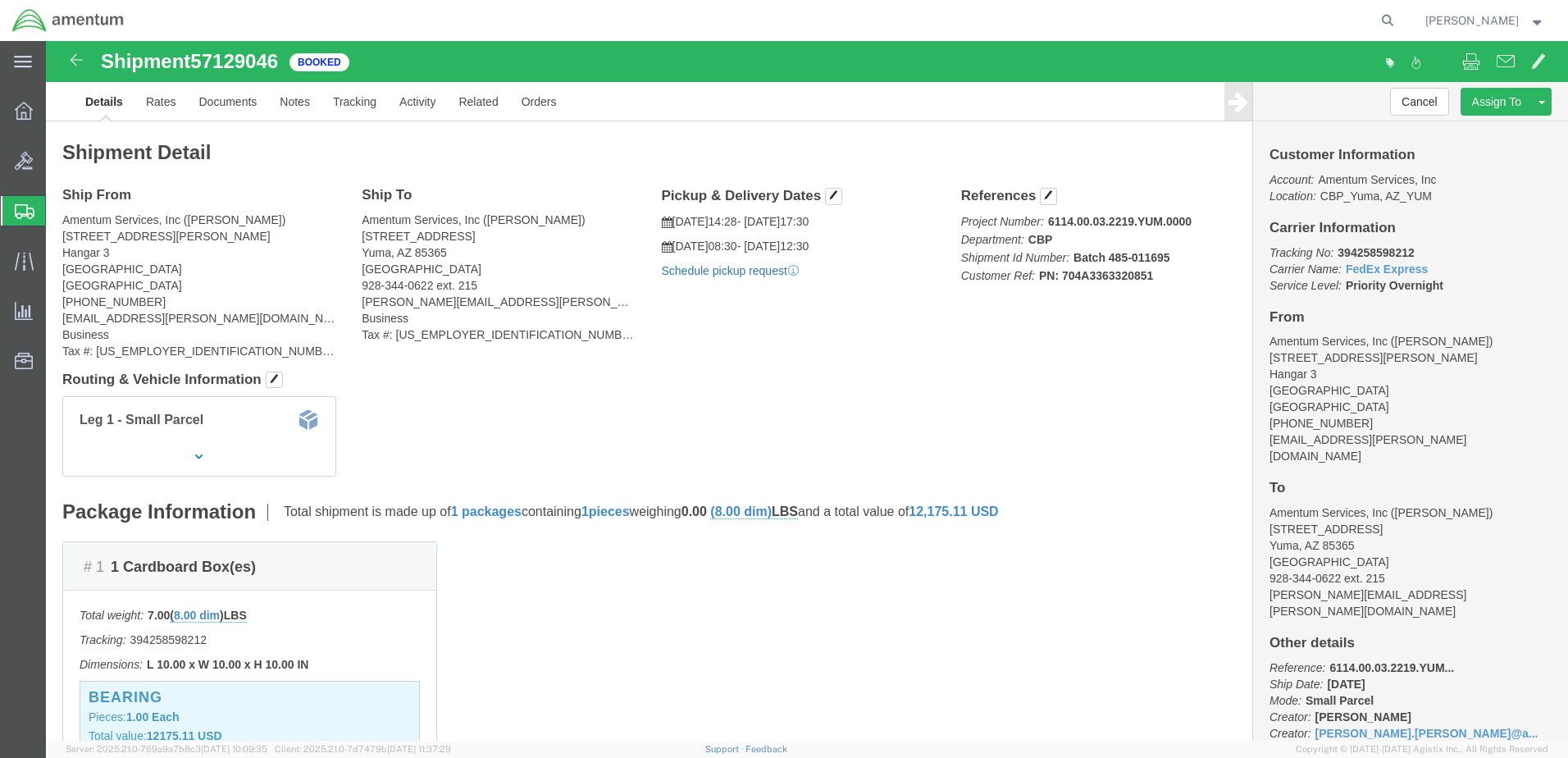
click link "Schedule pickup request"
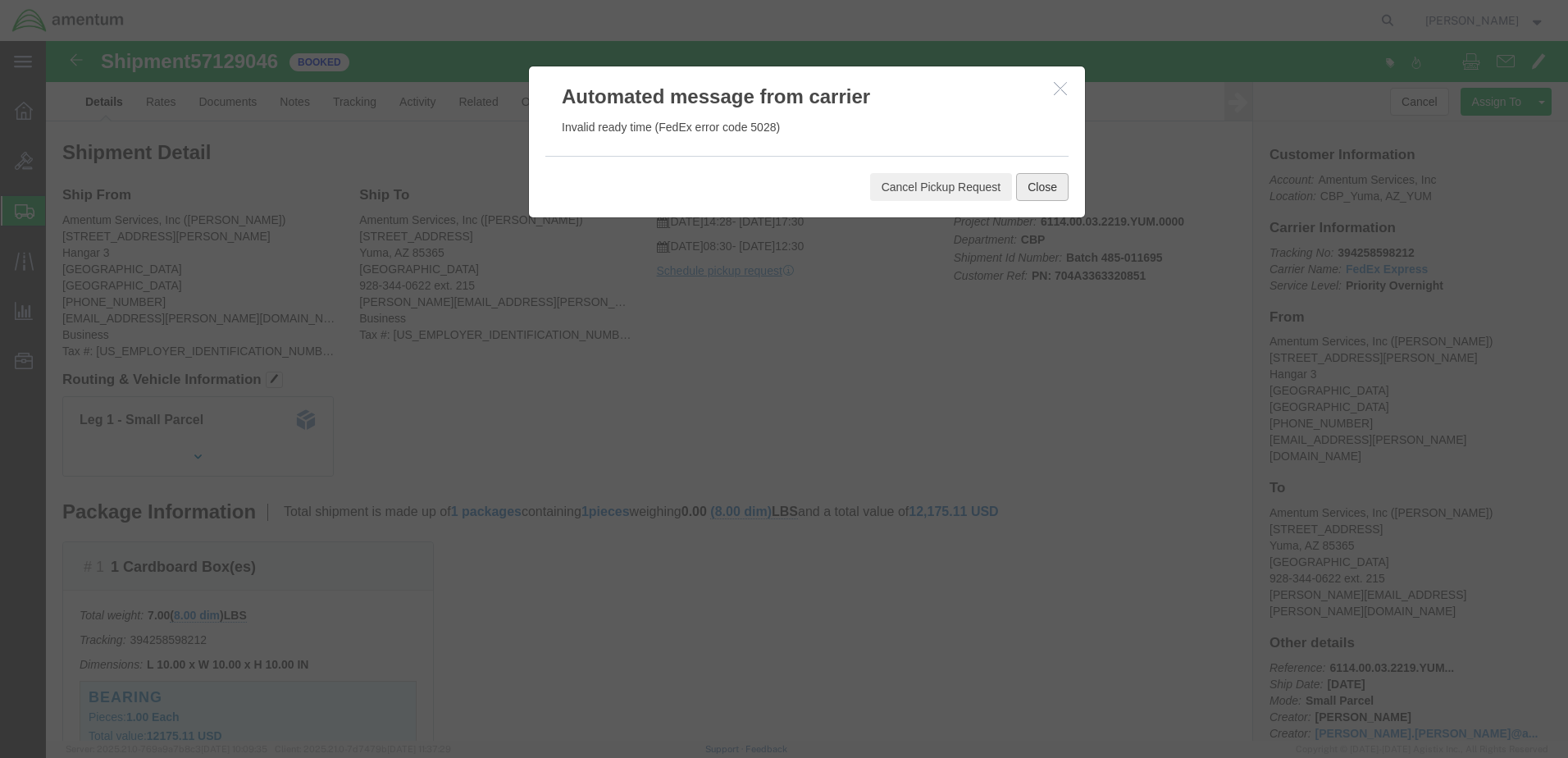
click button "Close"
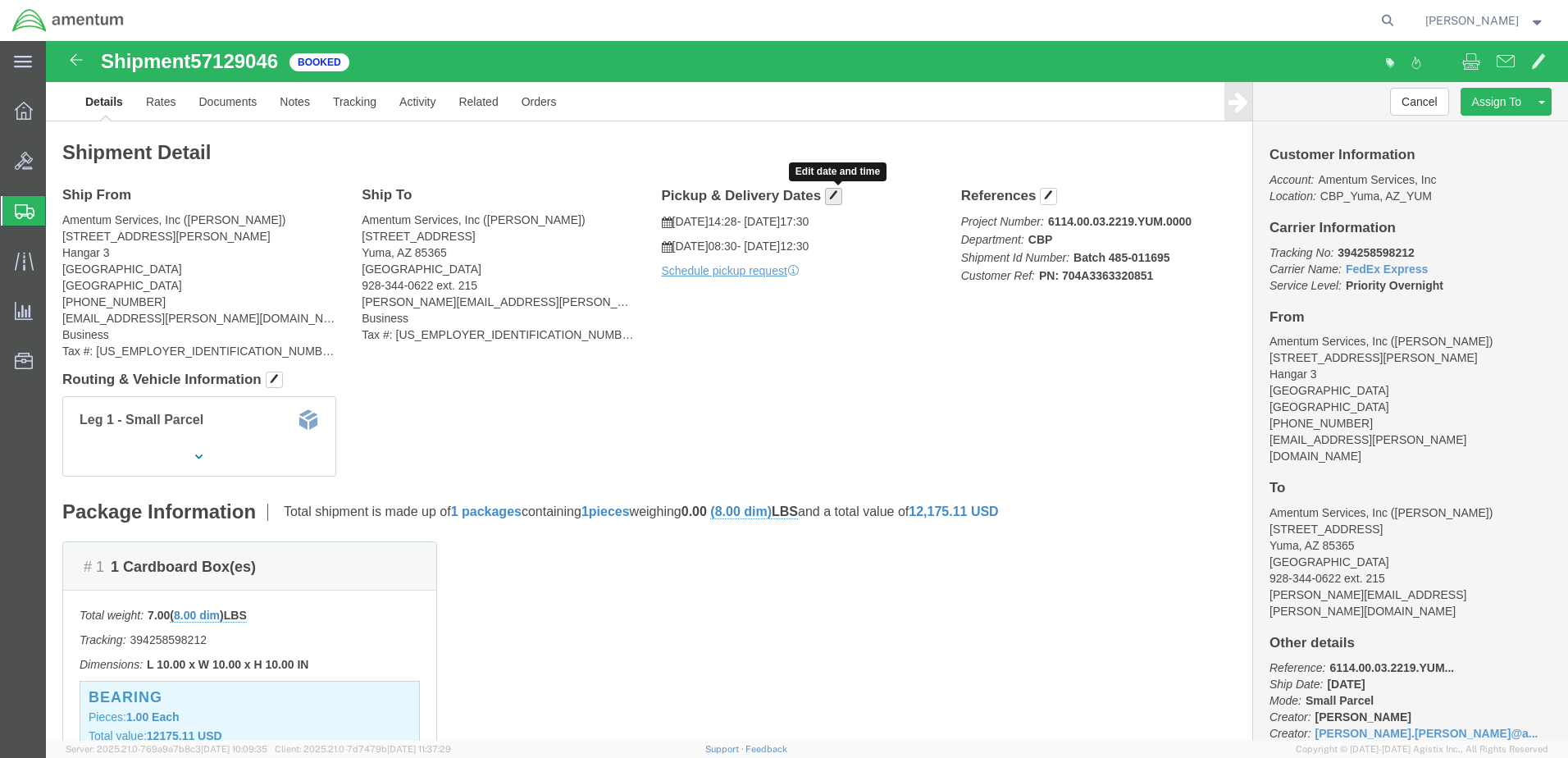
click span "button"
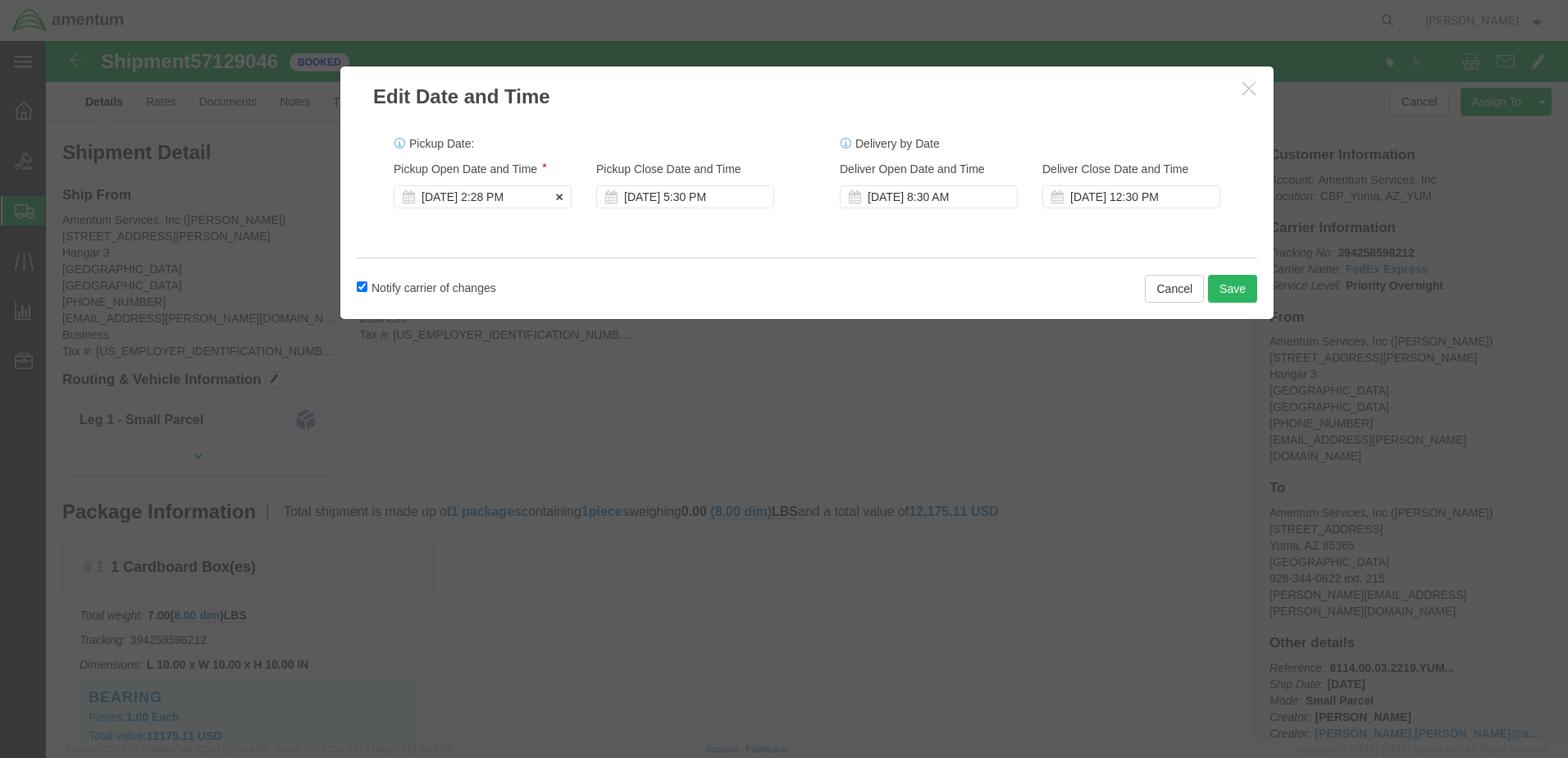
click div "[DATE] 2:28 PM"
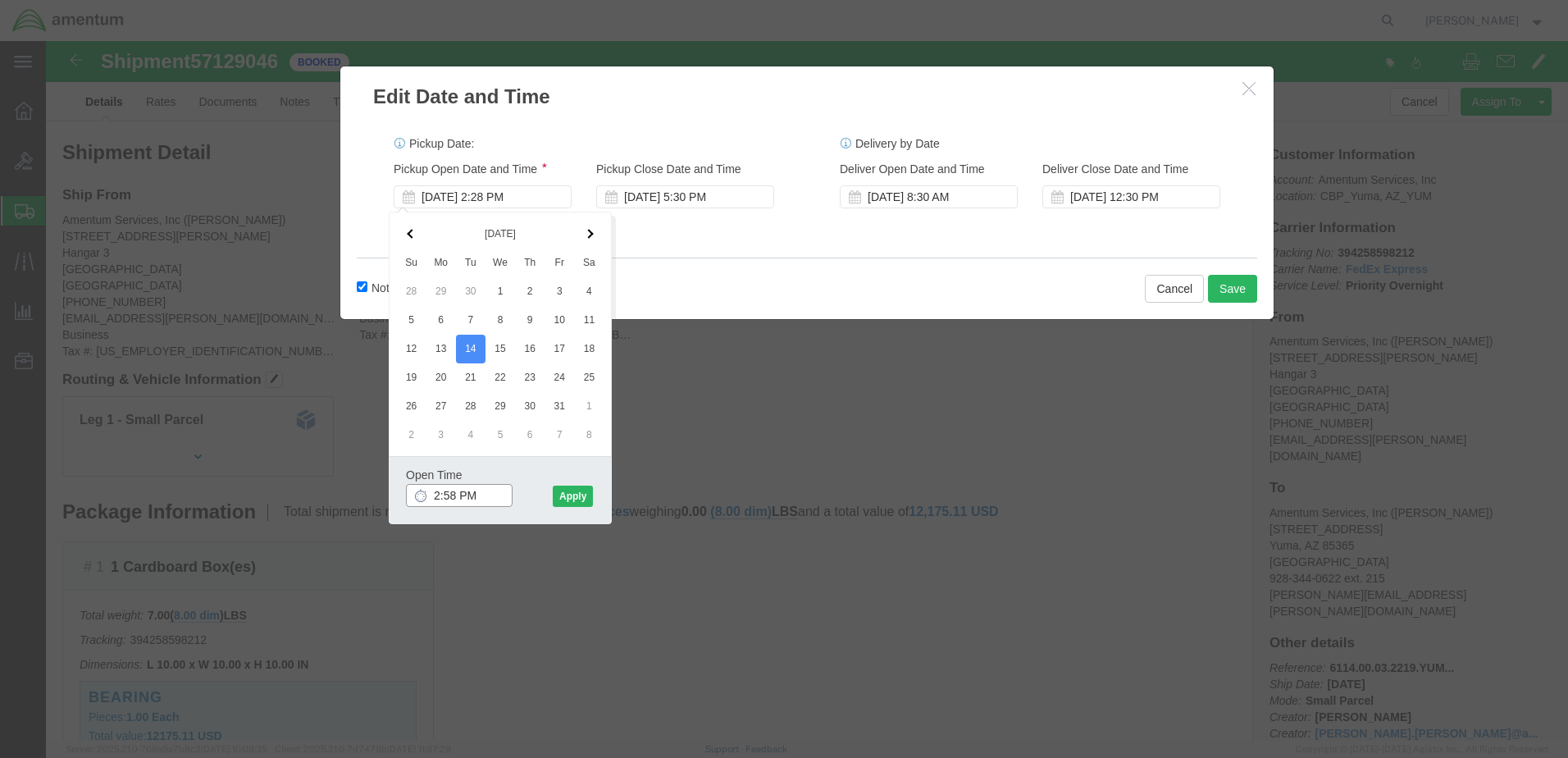
type input "3:00 PM"
click button "Apply"
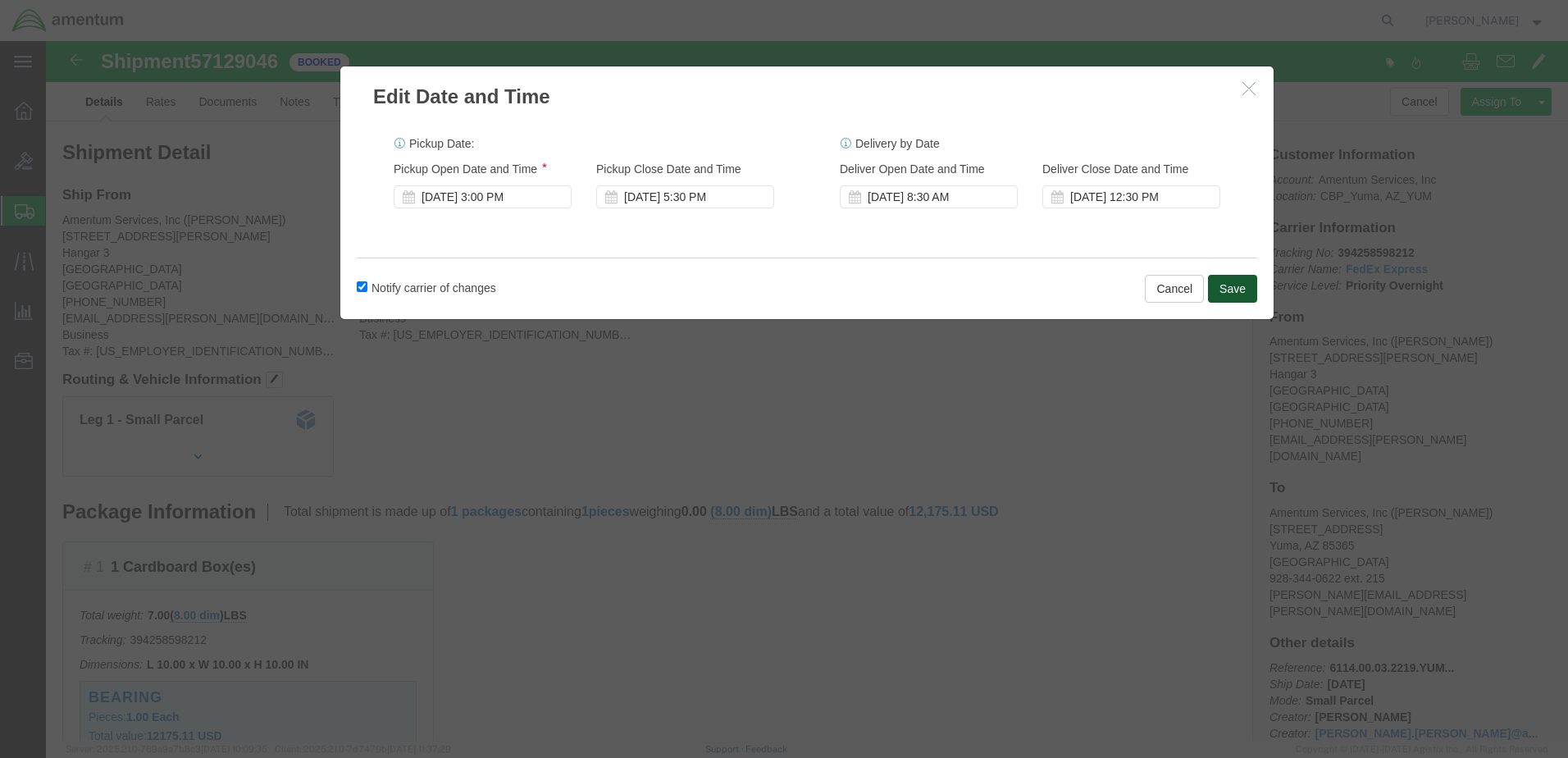
click button "Save"
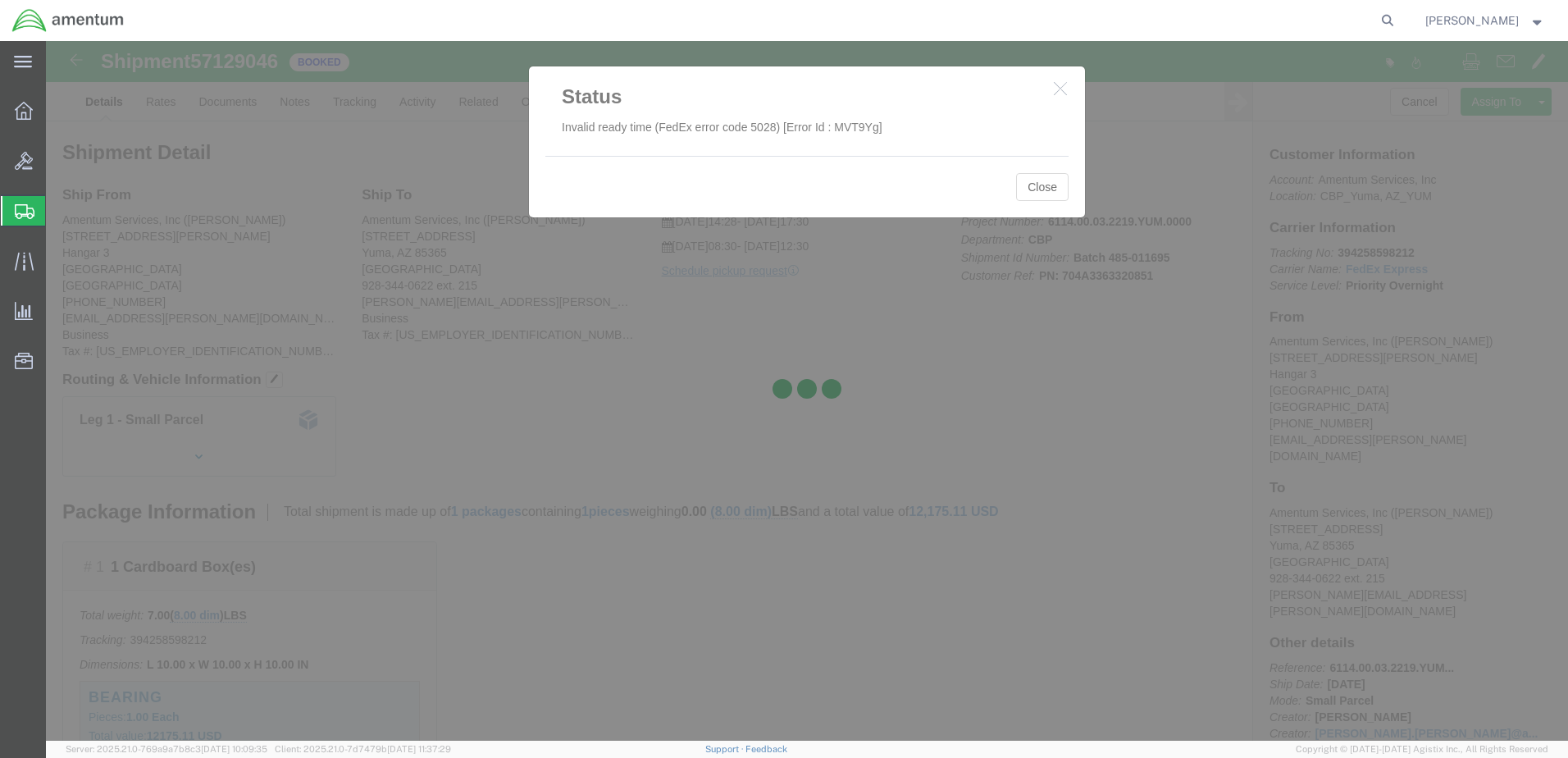
click at [1036, 190] on div at bounding box center [806, 391] width 1521 height 700
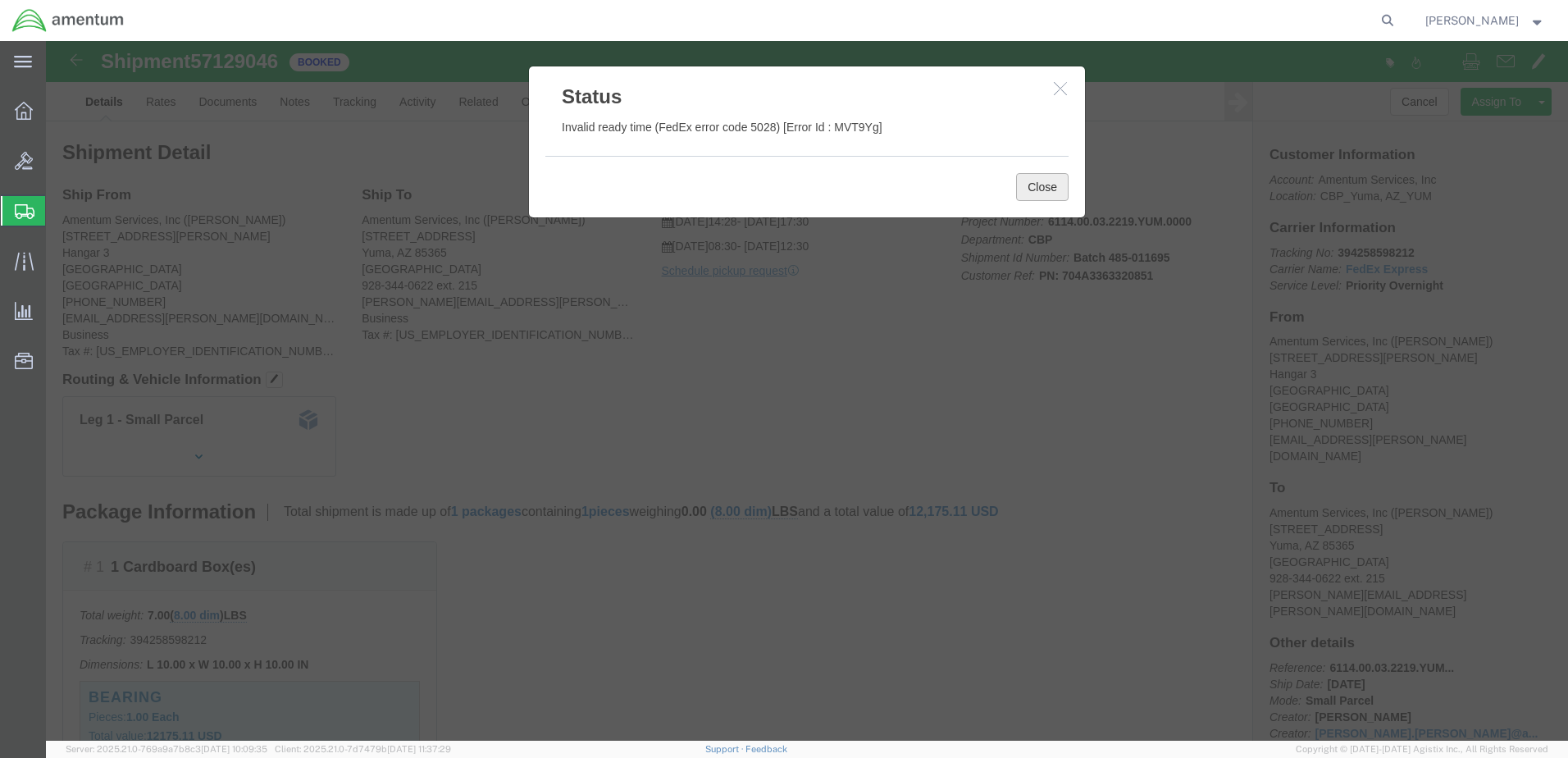
click button "Close"
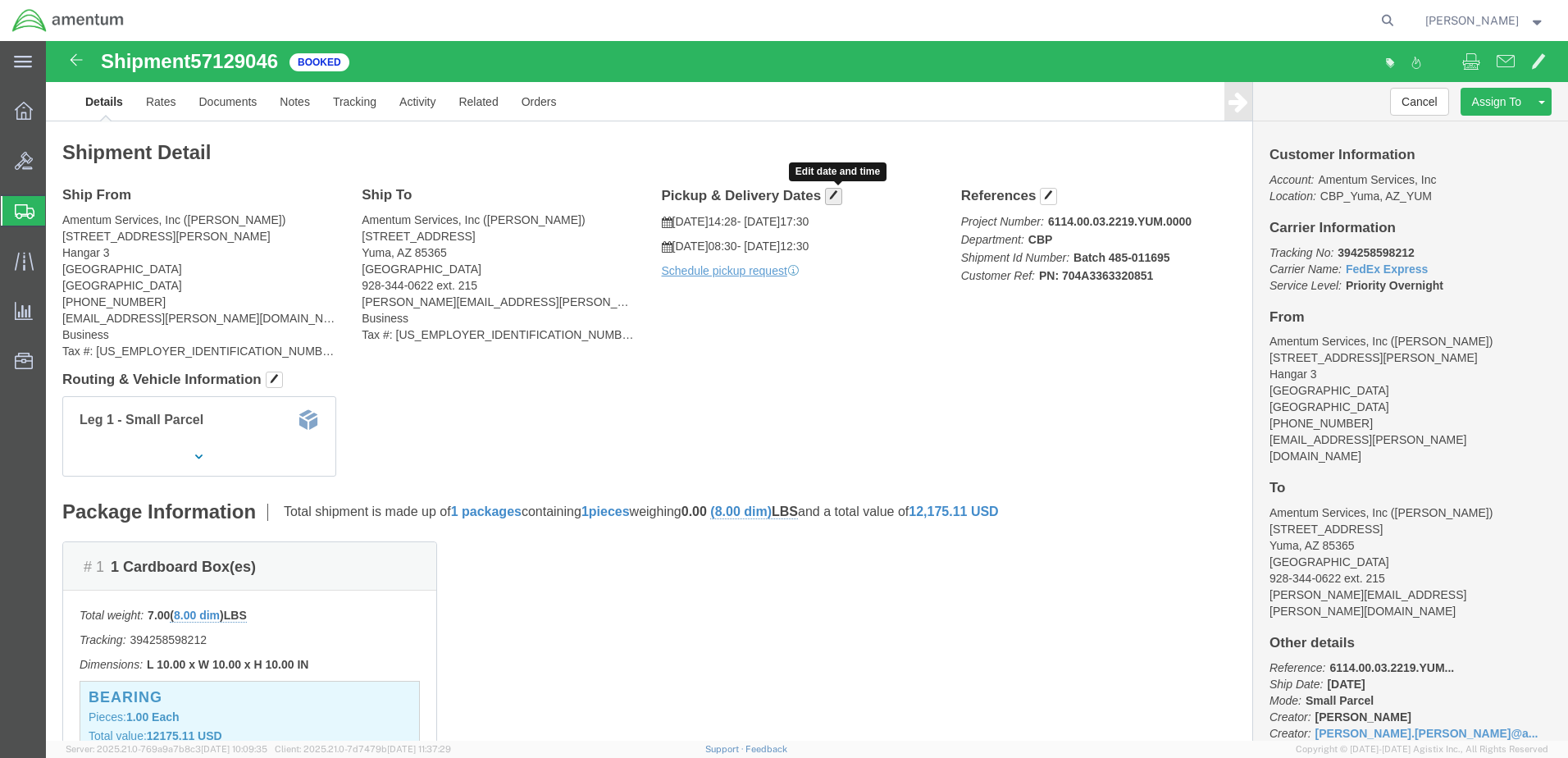
click button "button"
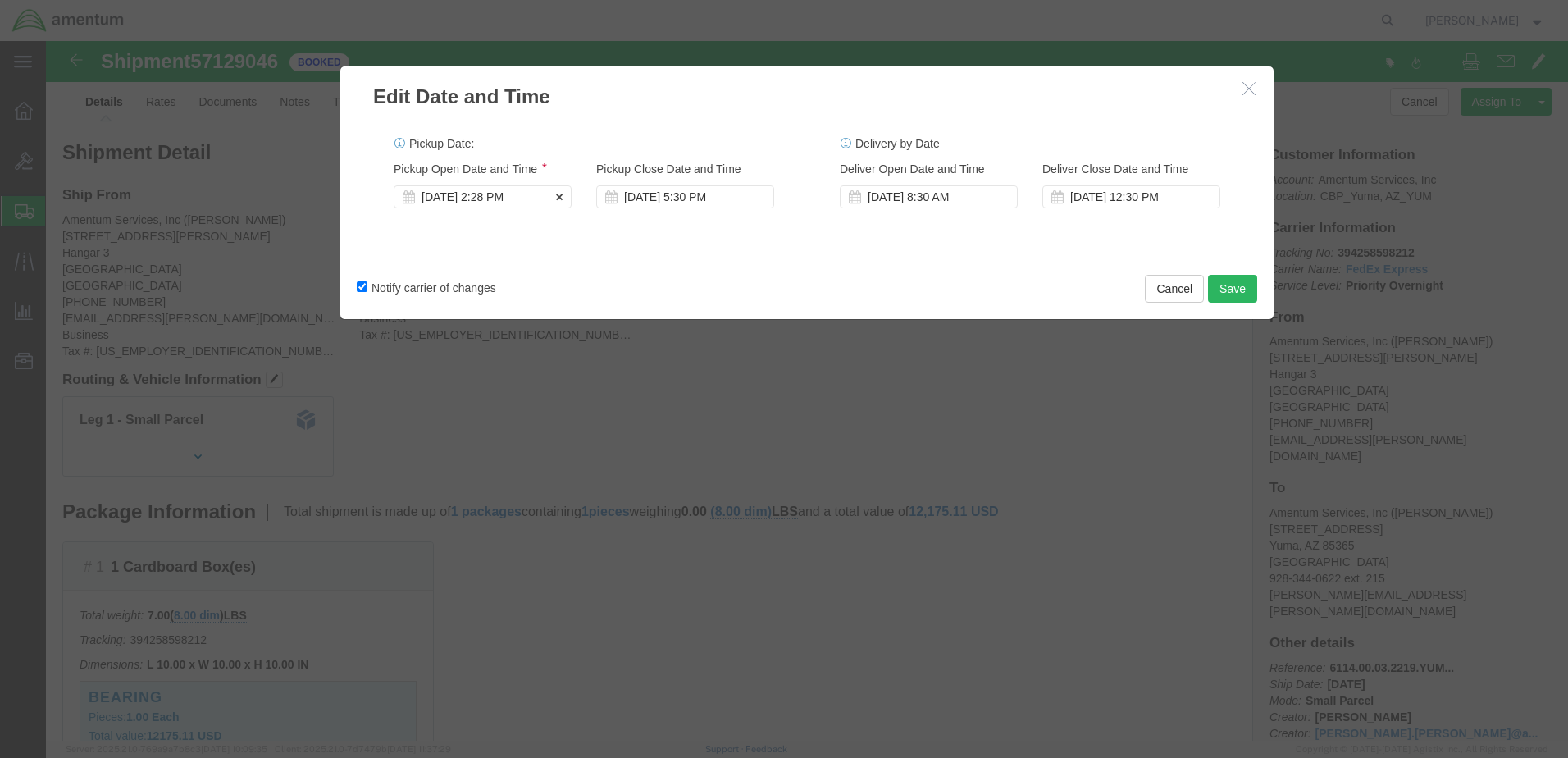
click div "[DATE] 2:28 PM"
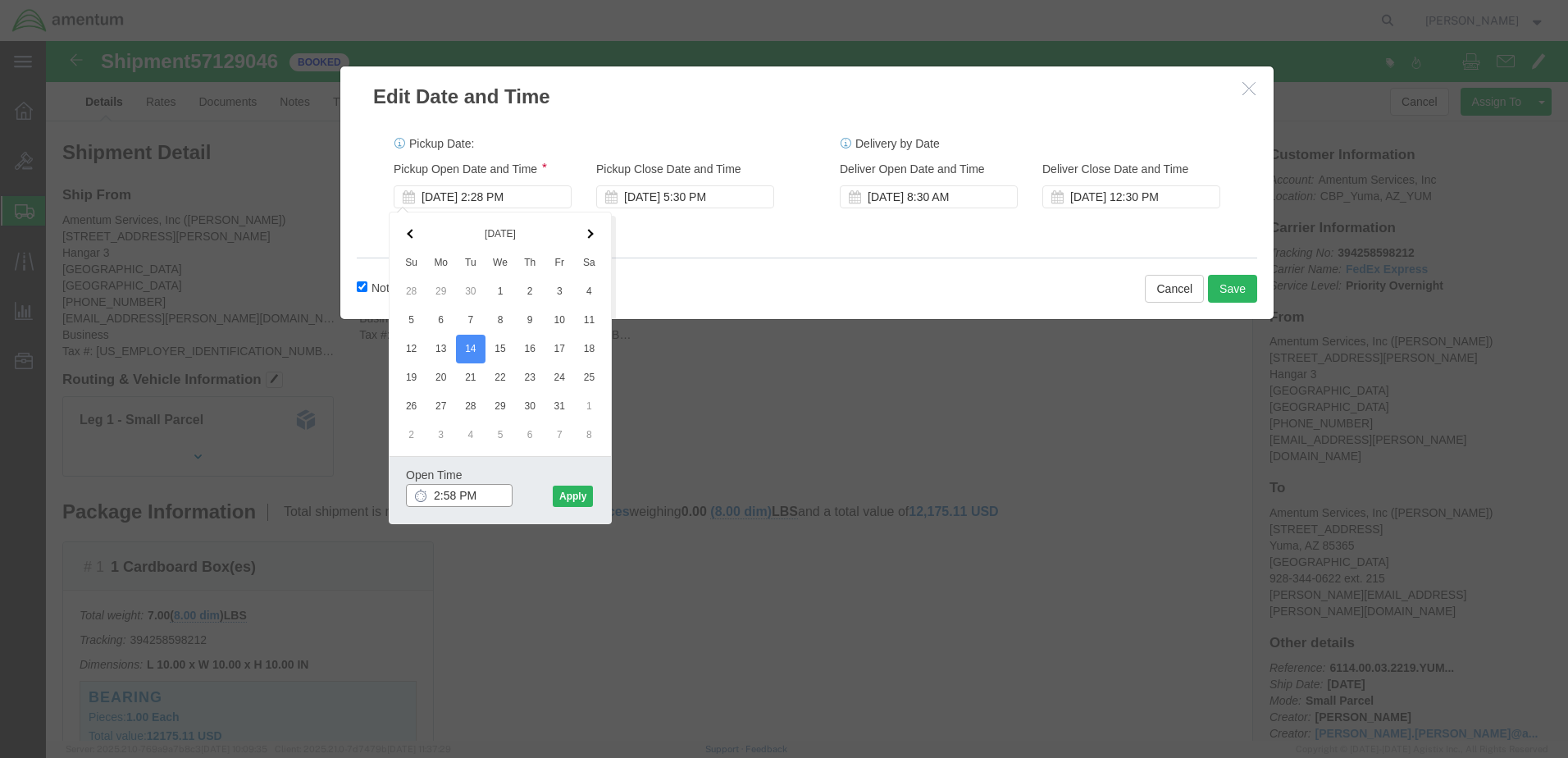
type input "3:00 PM"
click button "Apply"
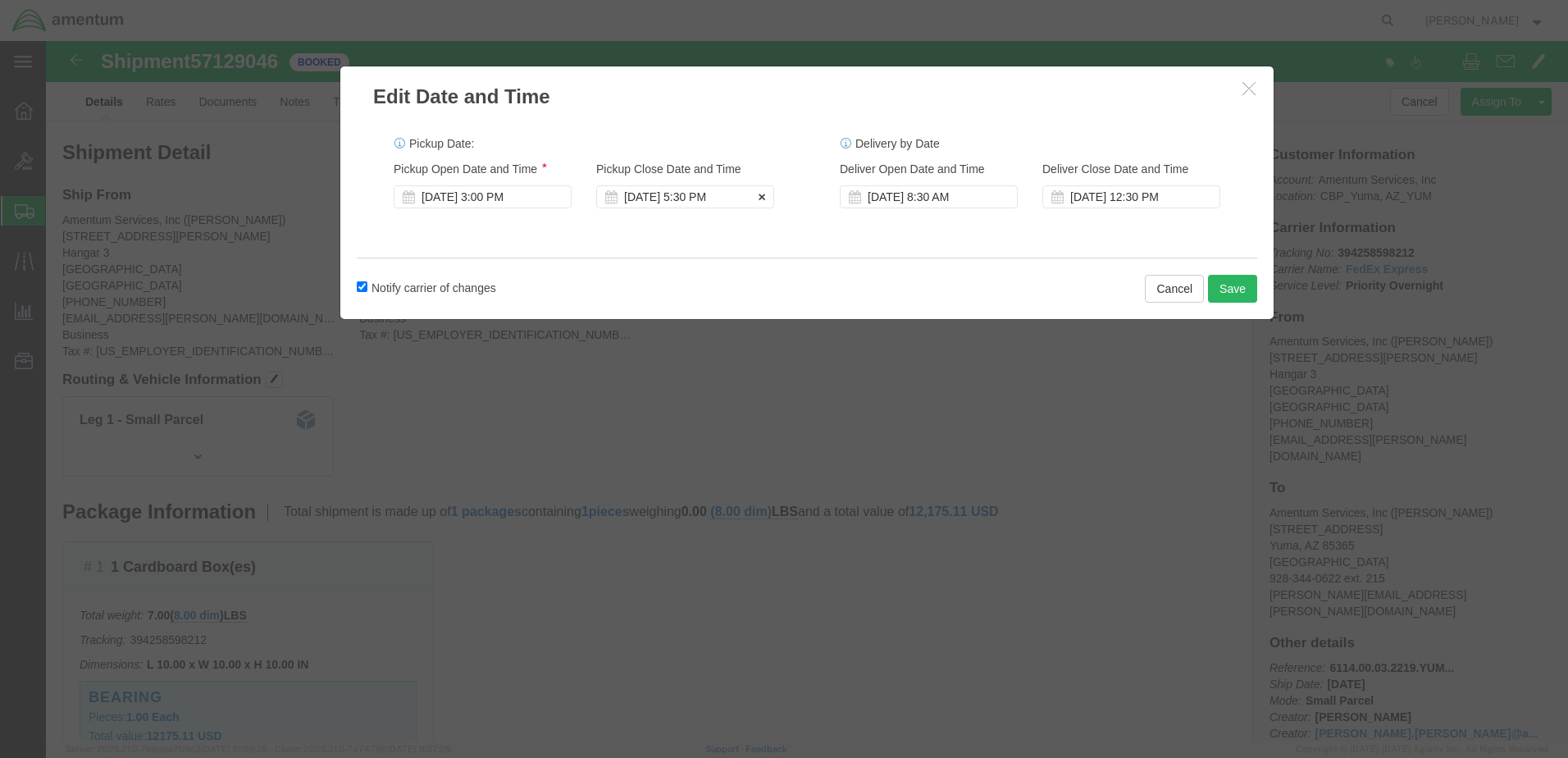
click div "[DATE] 5:30 PM"
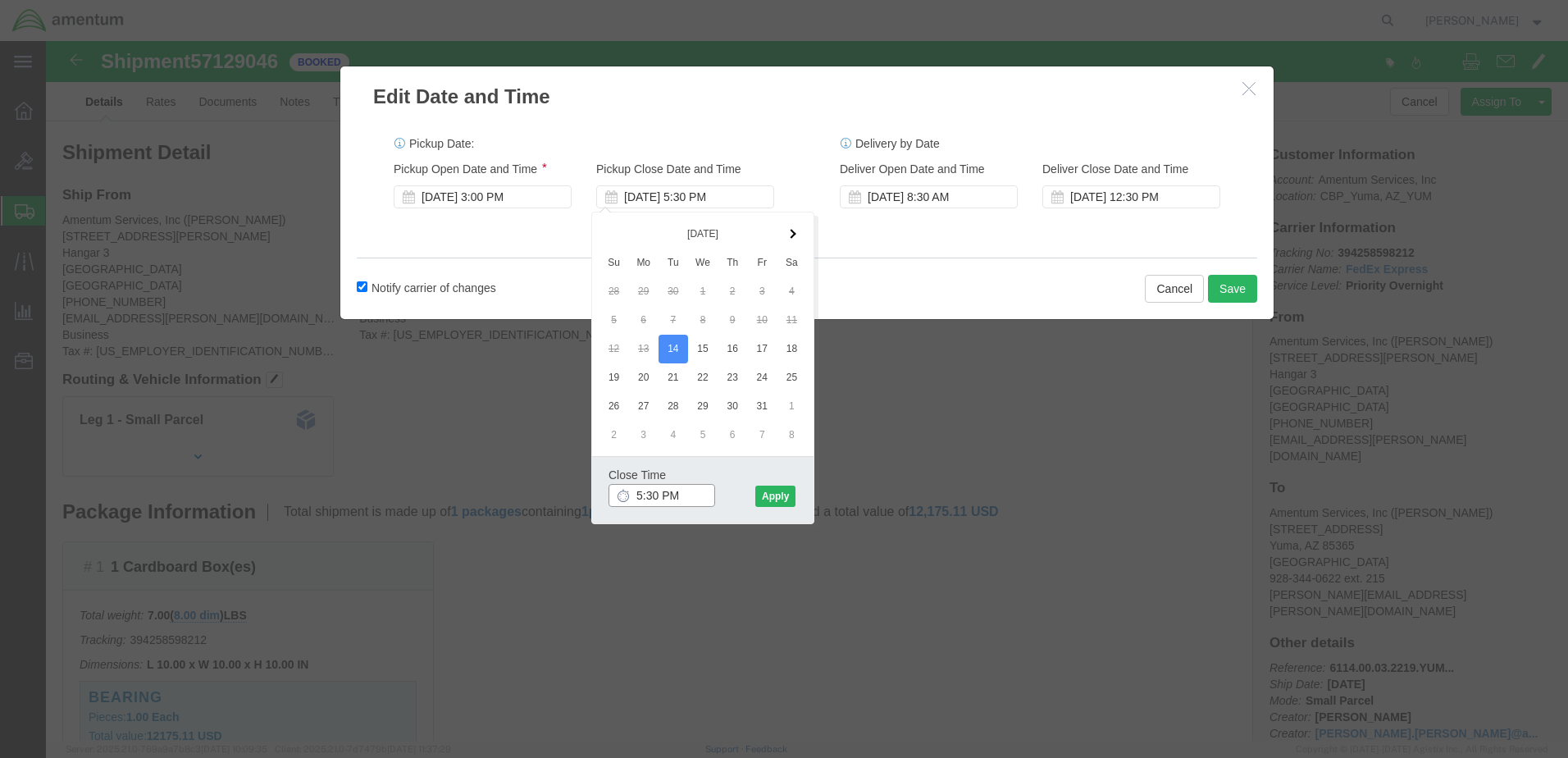
type input "6:00 PM"
click button "Apply"
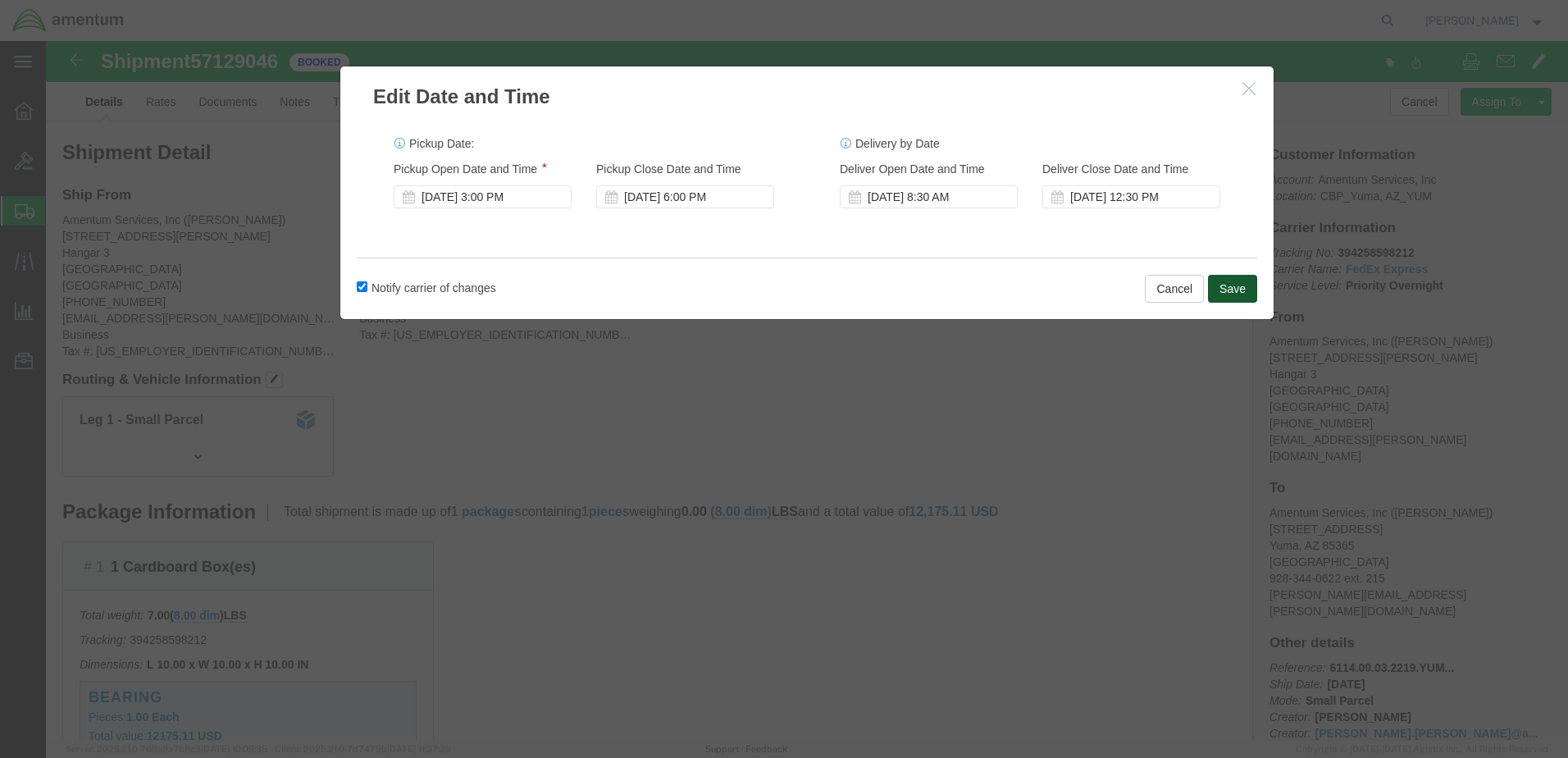
click button "Save"
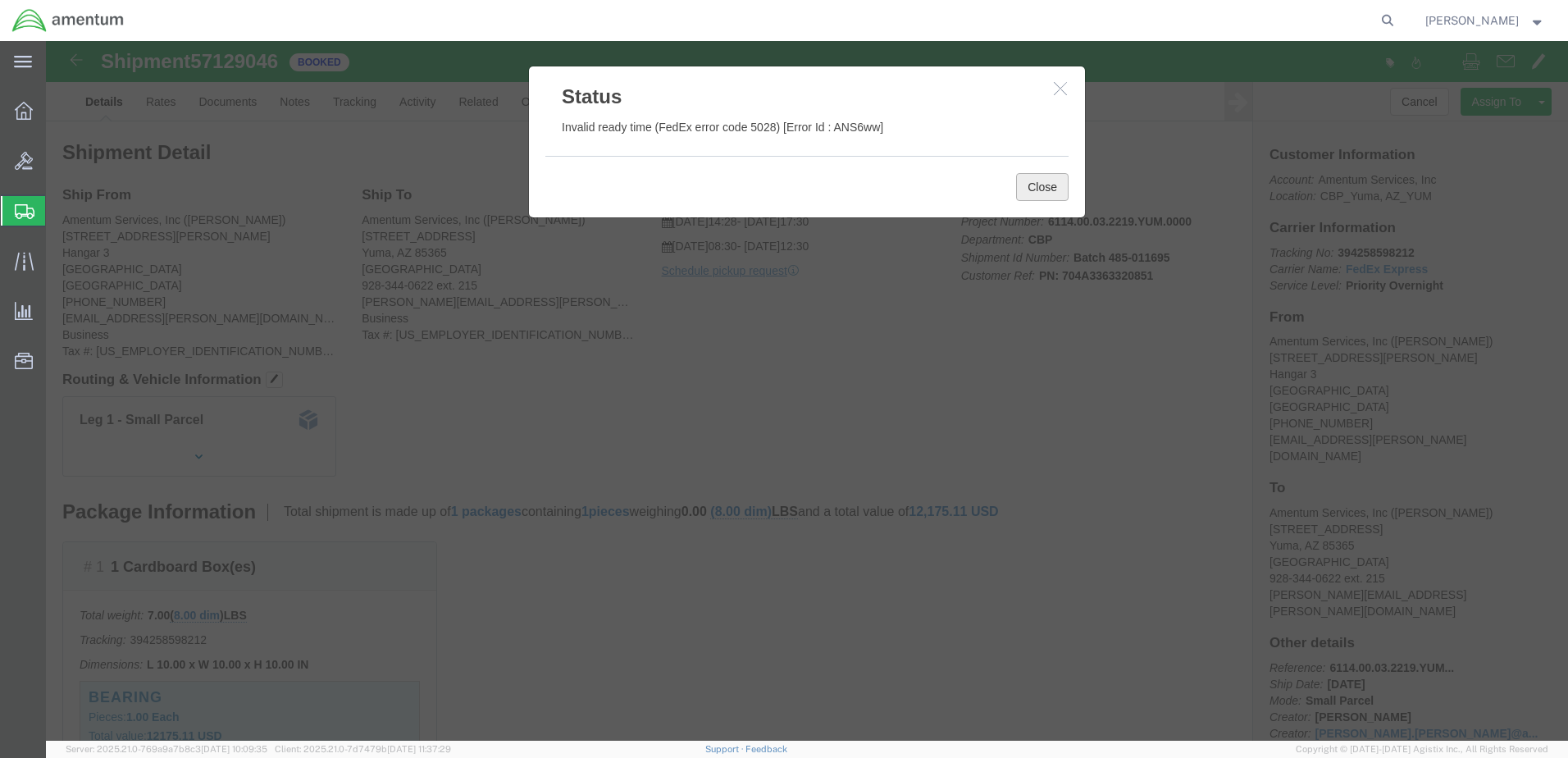
click button "Close"
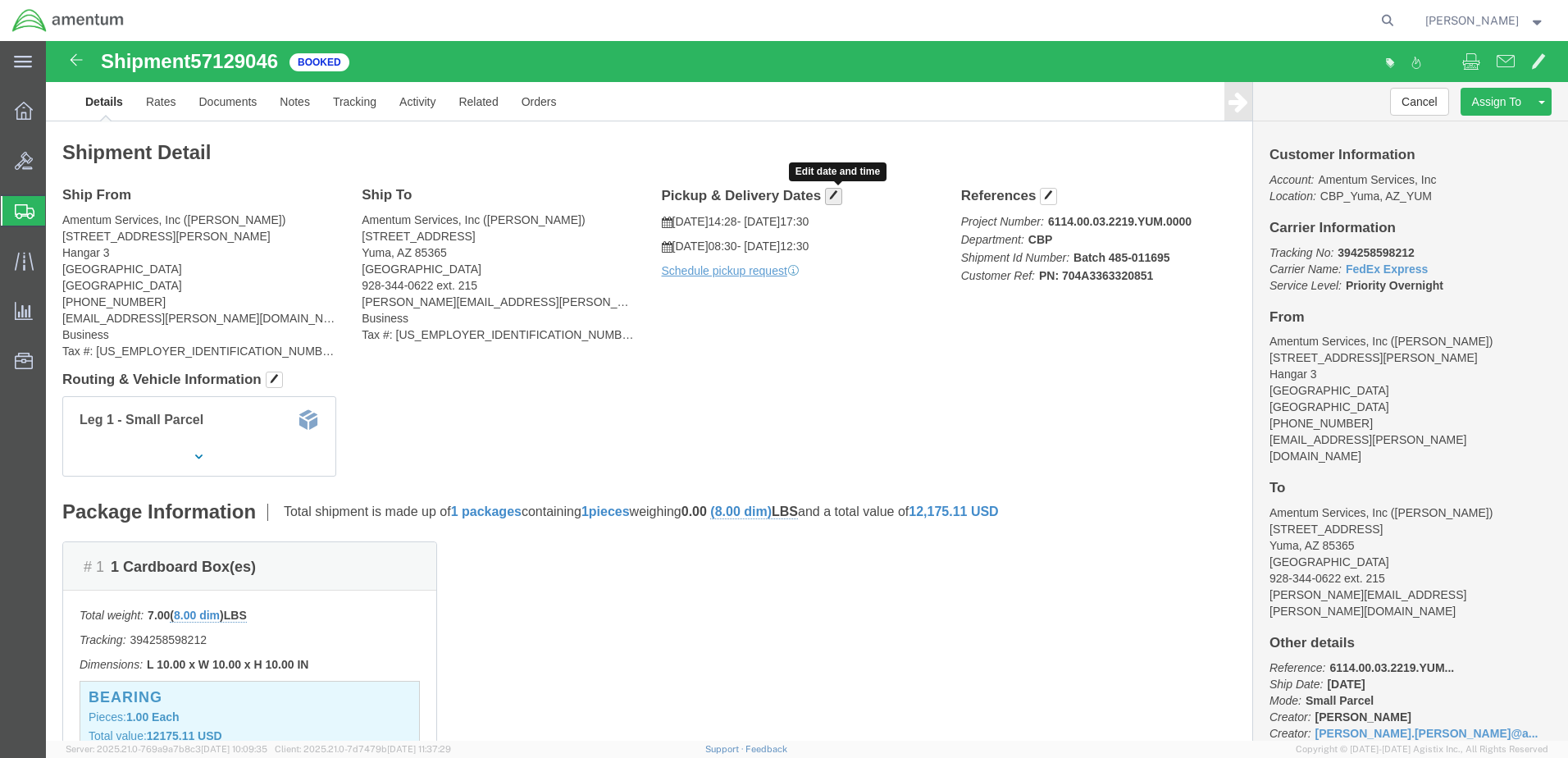
click span "button"
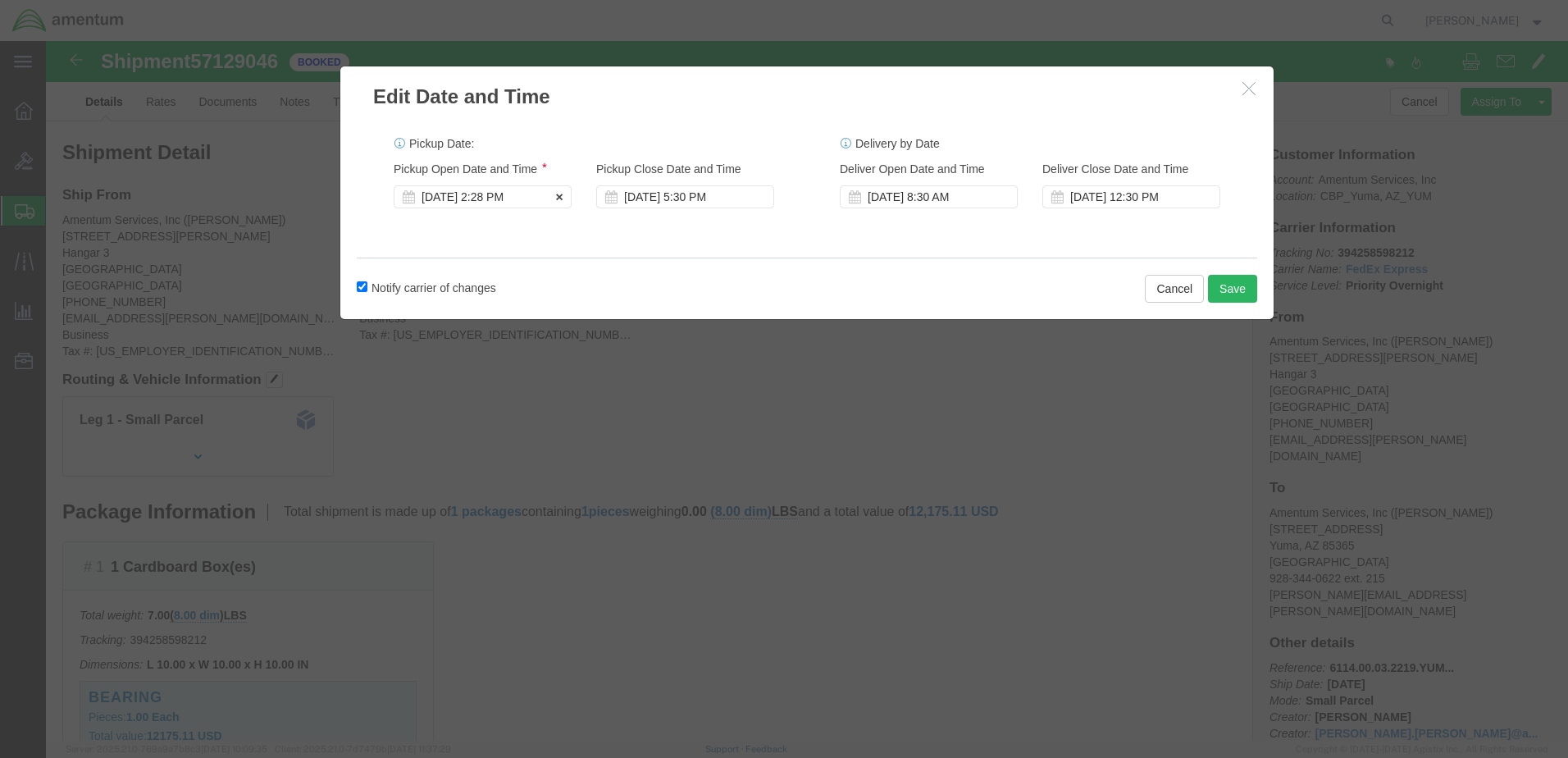
click div "[DATE] 2:28 PM"
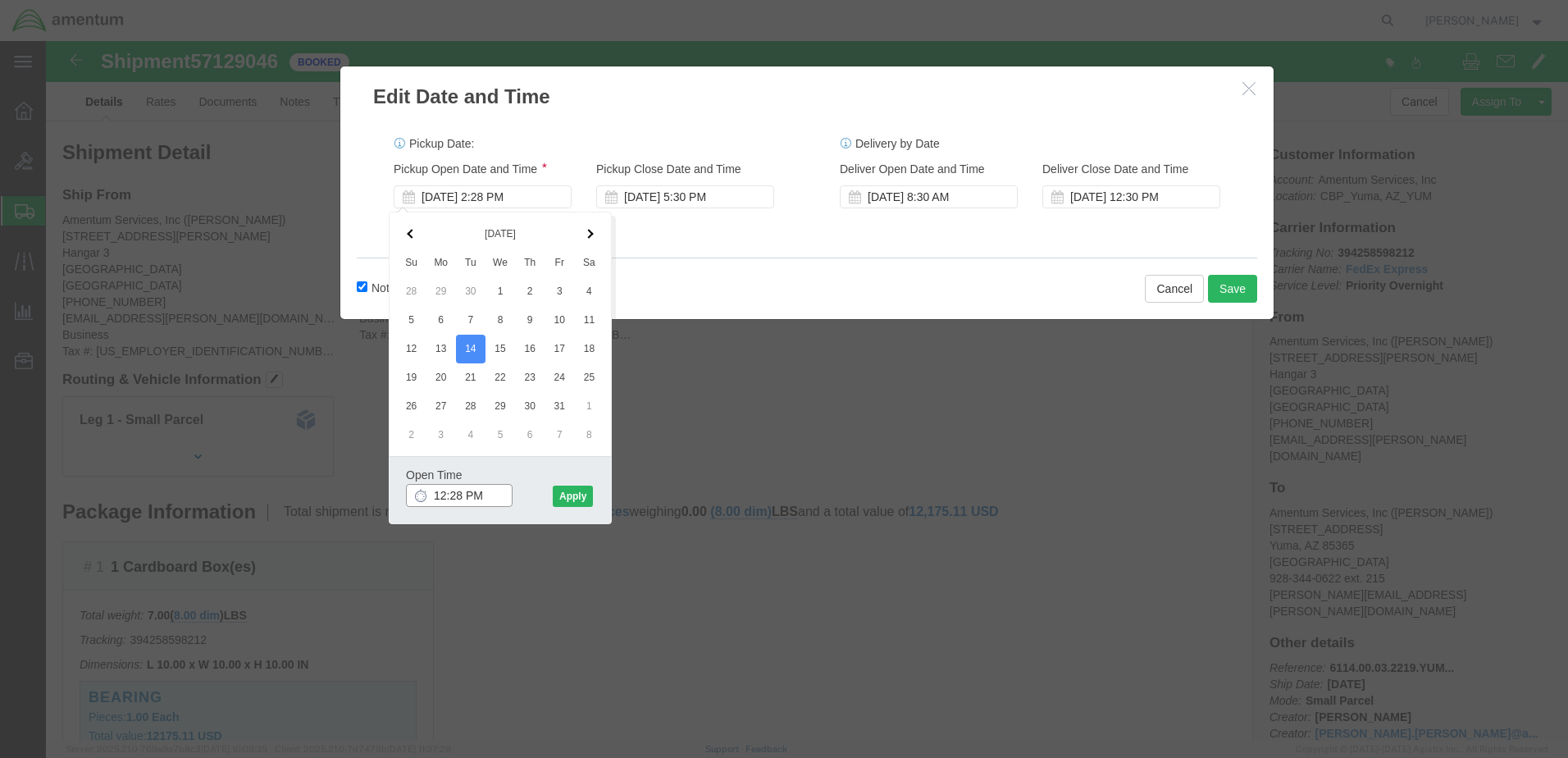
type input "12:30 PM"
click button "Apply"
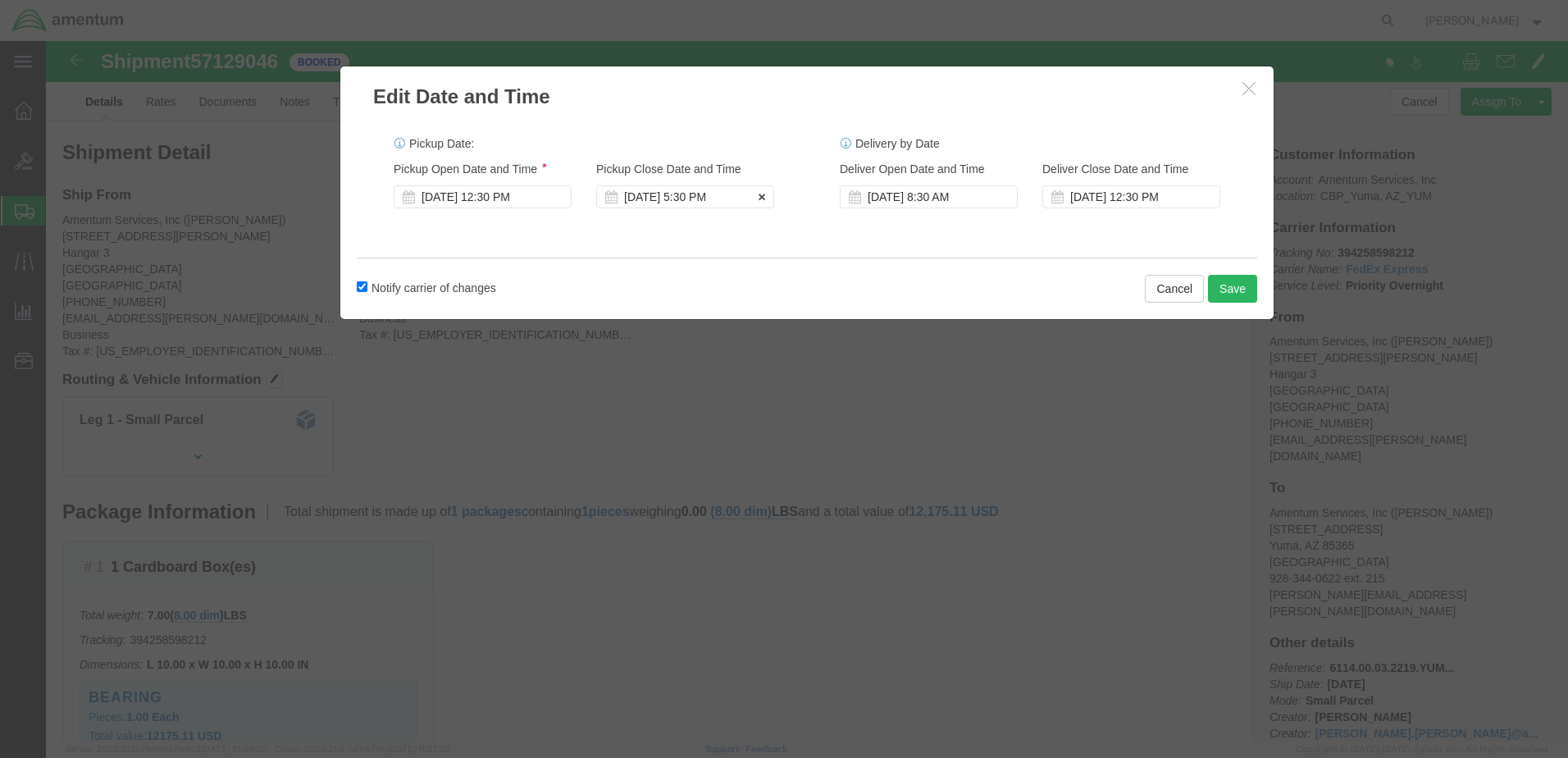
click div "[DATE] 5:30 PM"
click button "Save"
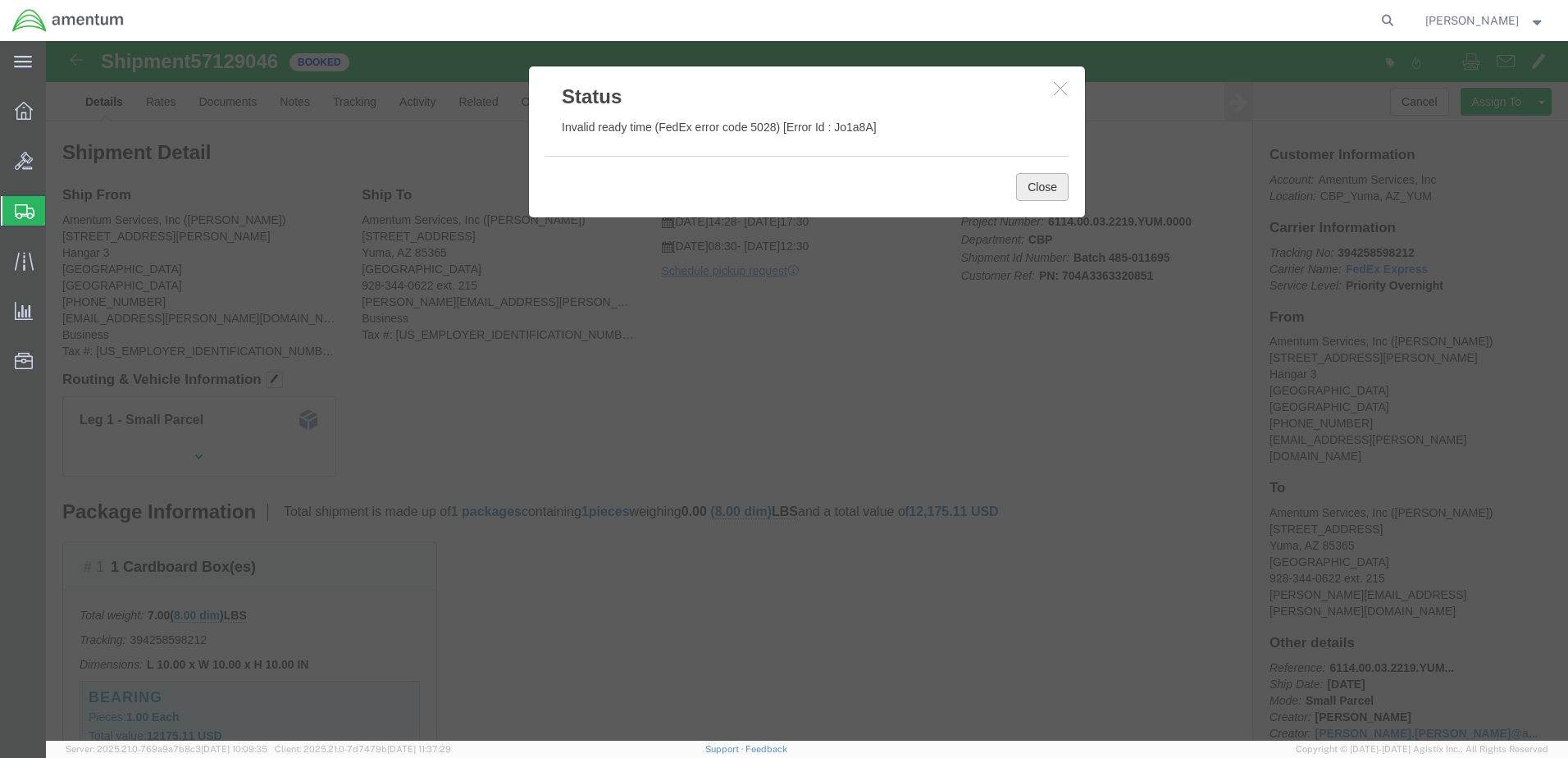
drag, startPoint x: 1044, startPoint y: 191, endPoint x: 998, endPoint y: 150, distance: 61.6
click button "Close"
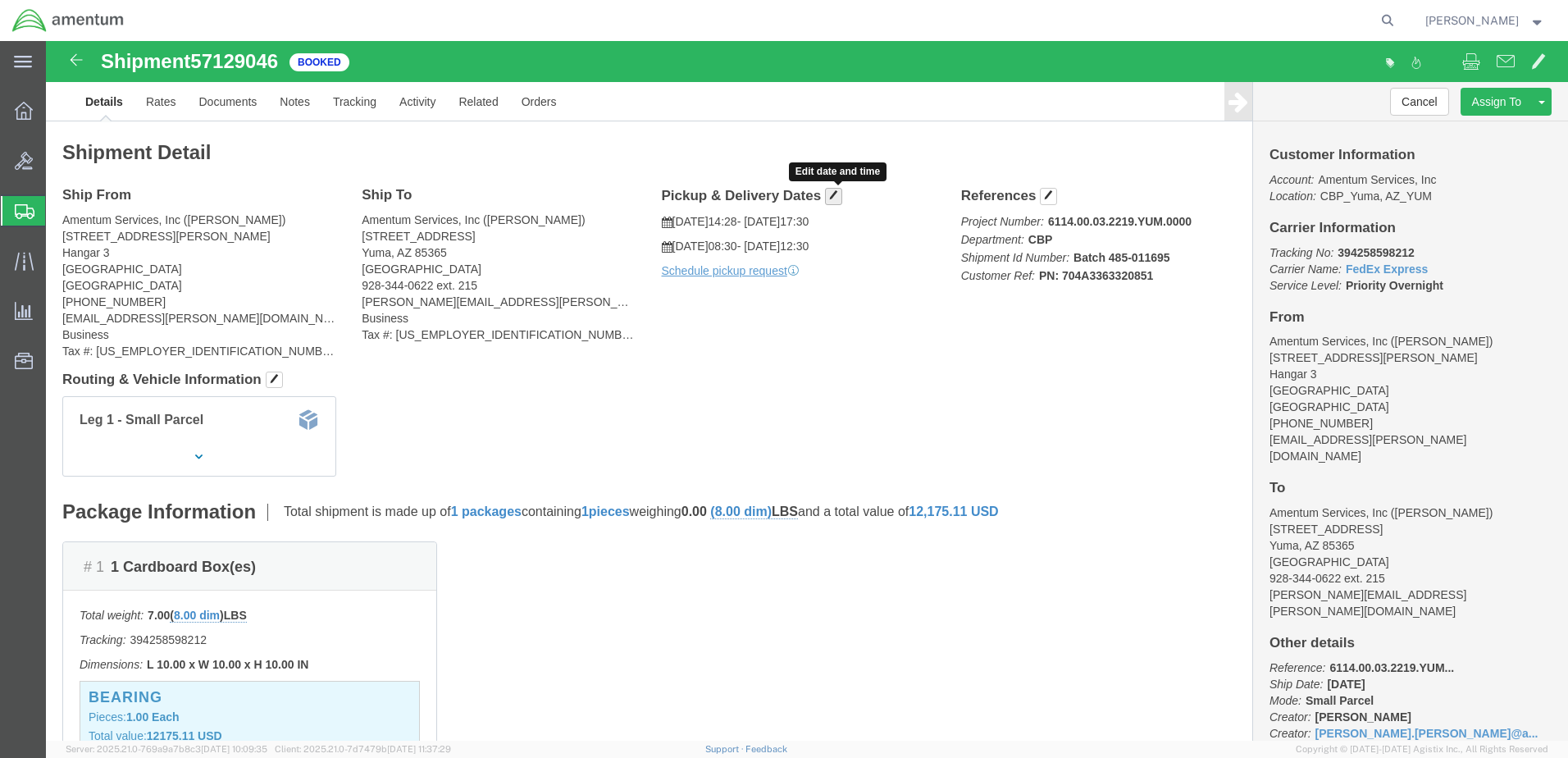
click span "button"
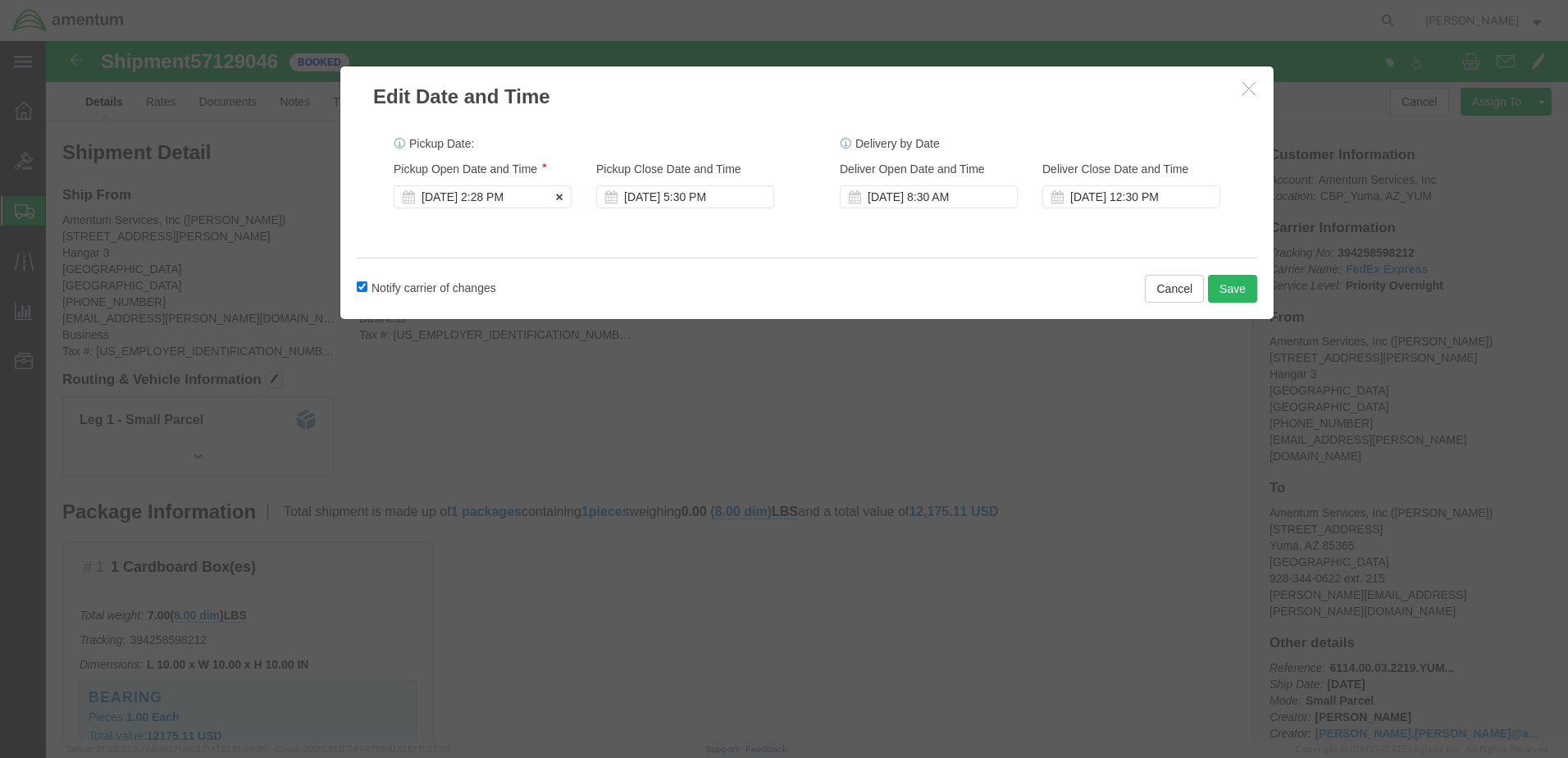
click div "[DATE] 2:28 PM"
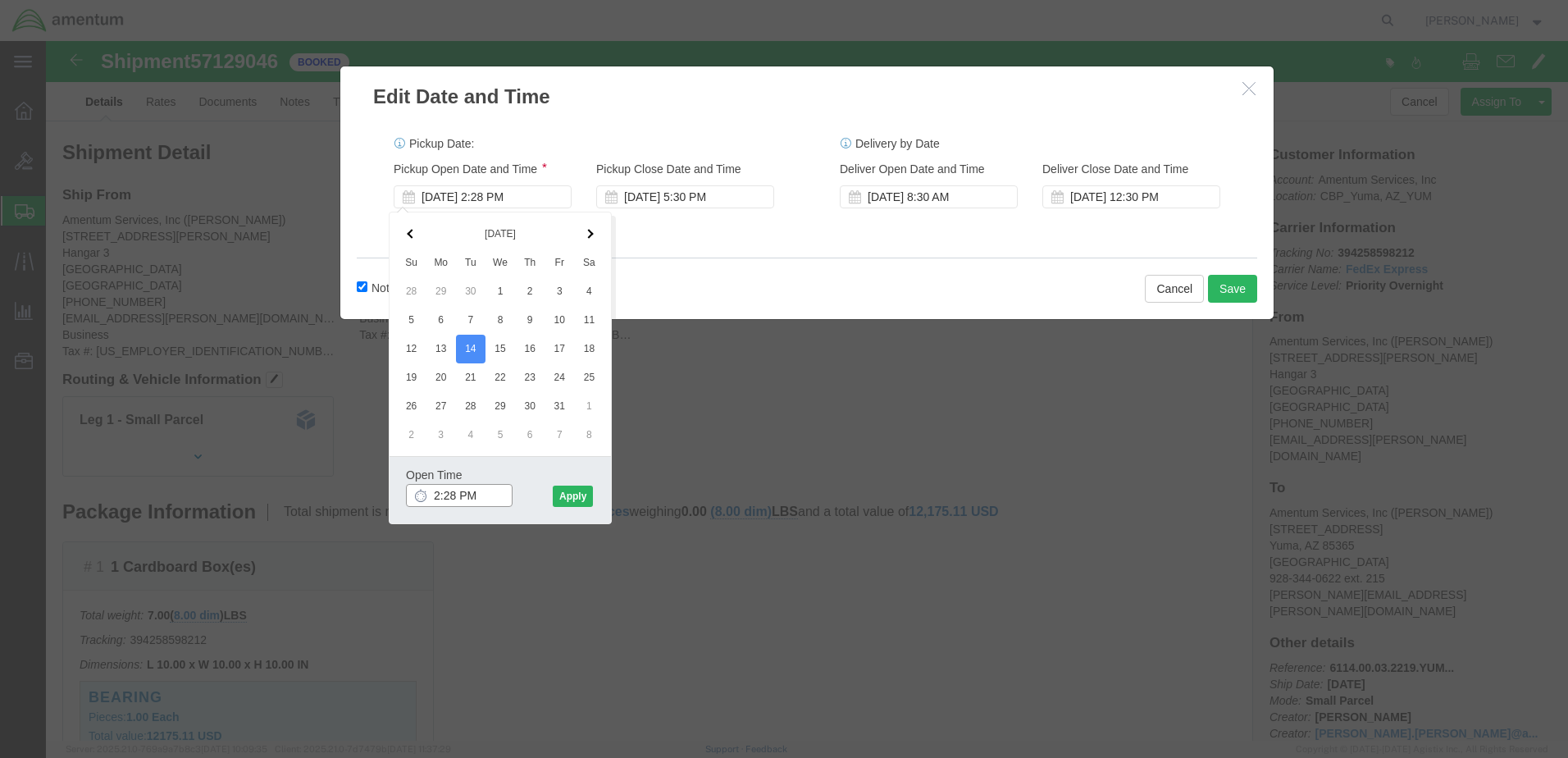
click input "2:28 PM"
type input "3:30 PM"
click button "Apply"
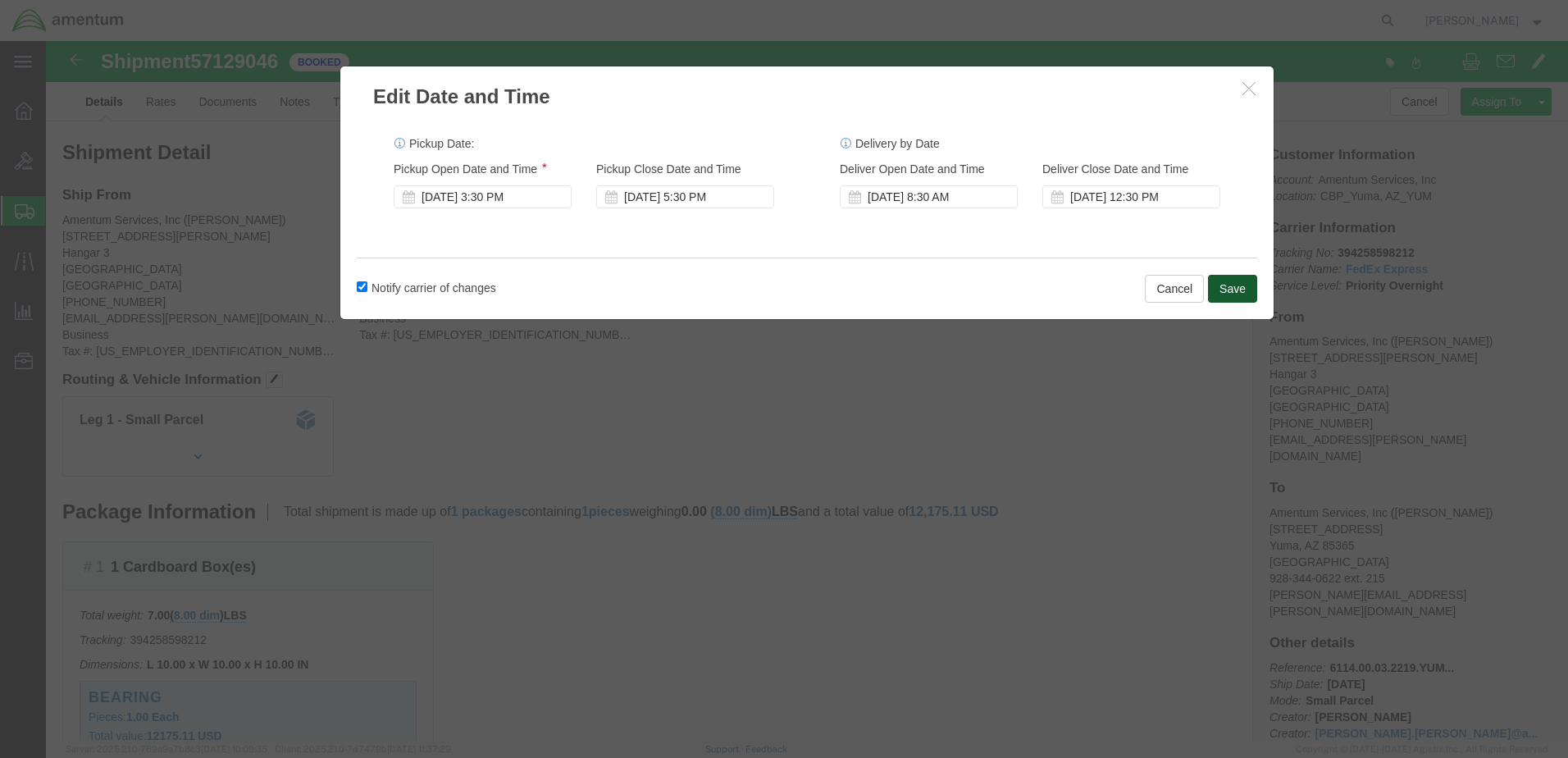
click button "Save"
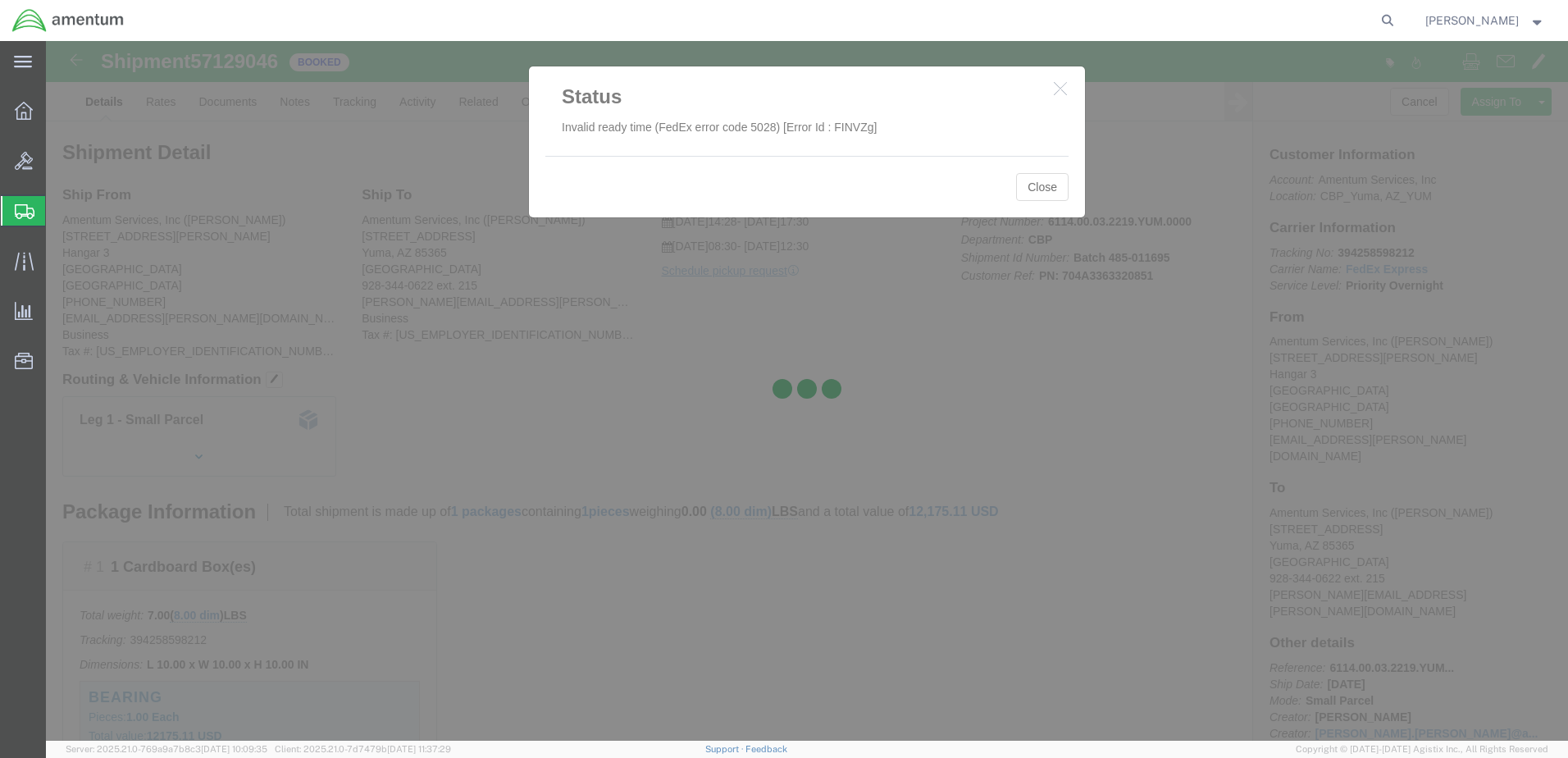
click at [1044, 191] on div at bounding box center [806, 391] width 1521 height 700
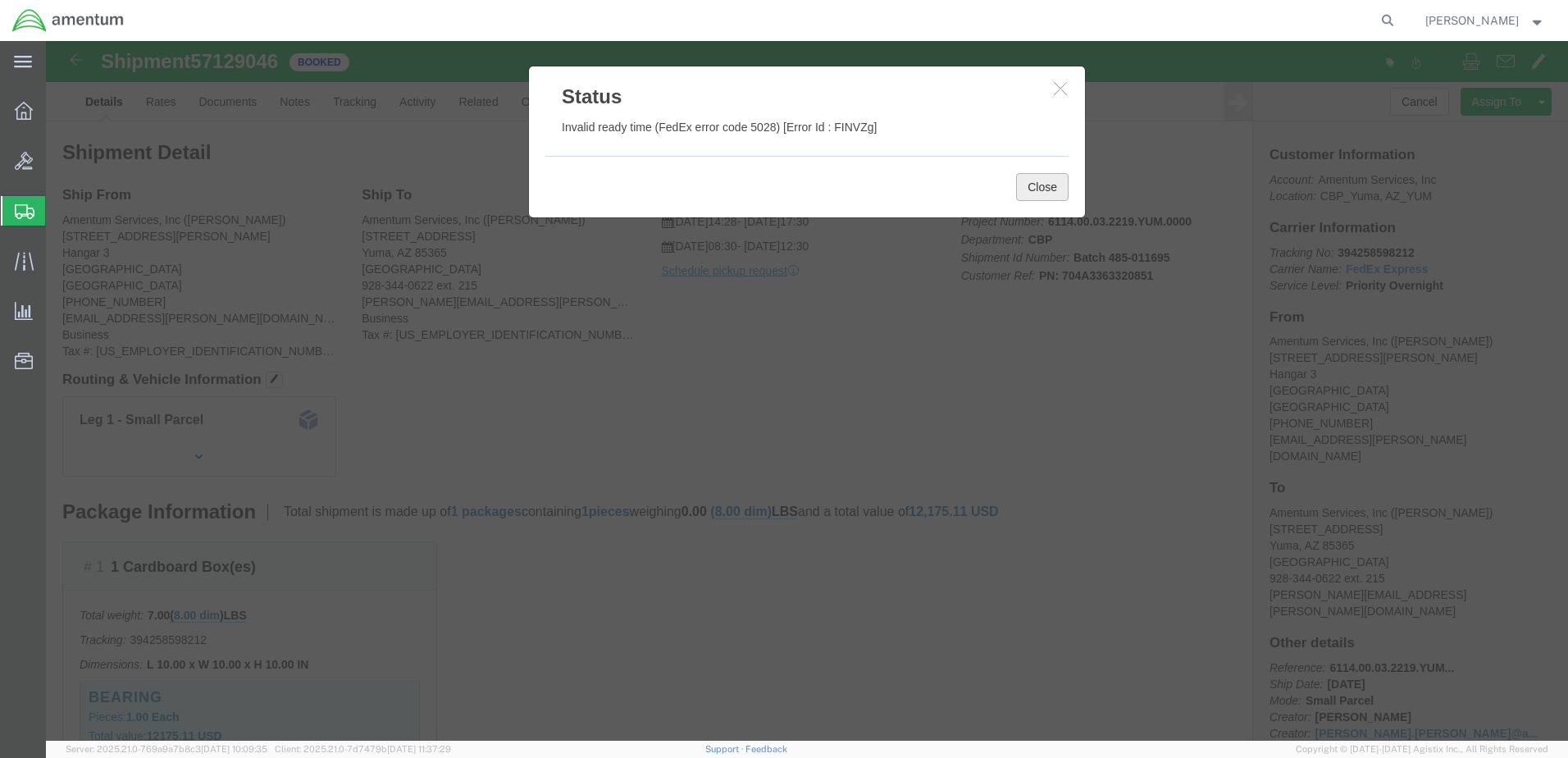
click button "Close"
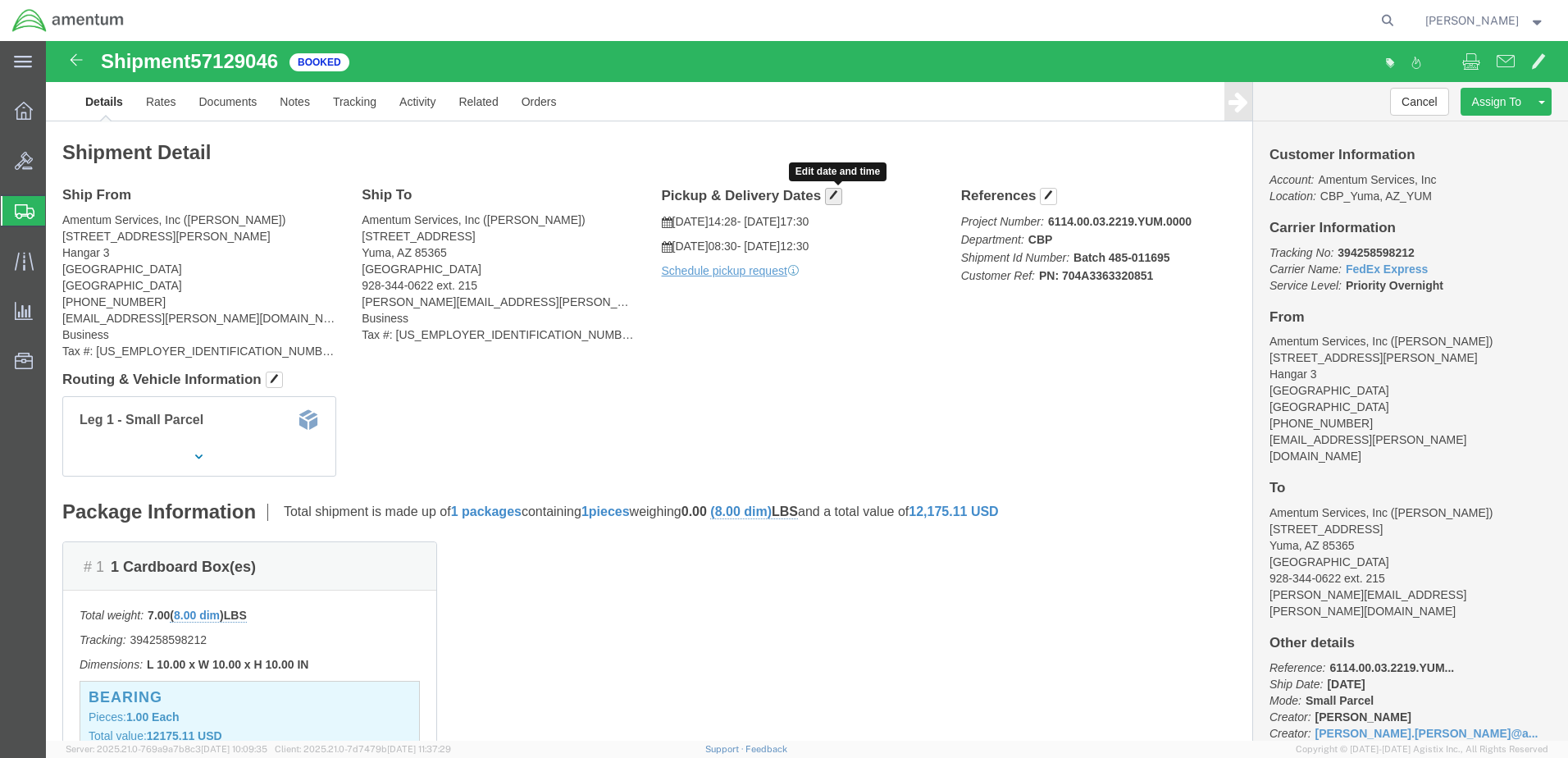
click span "button"
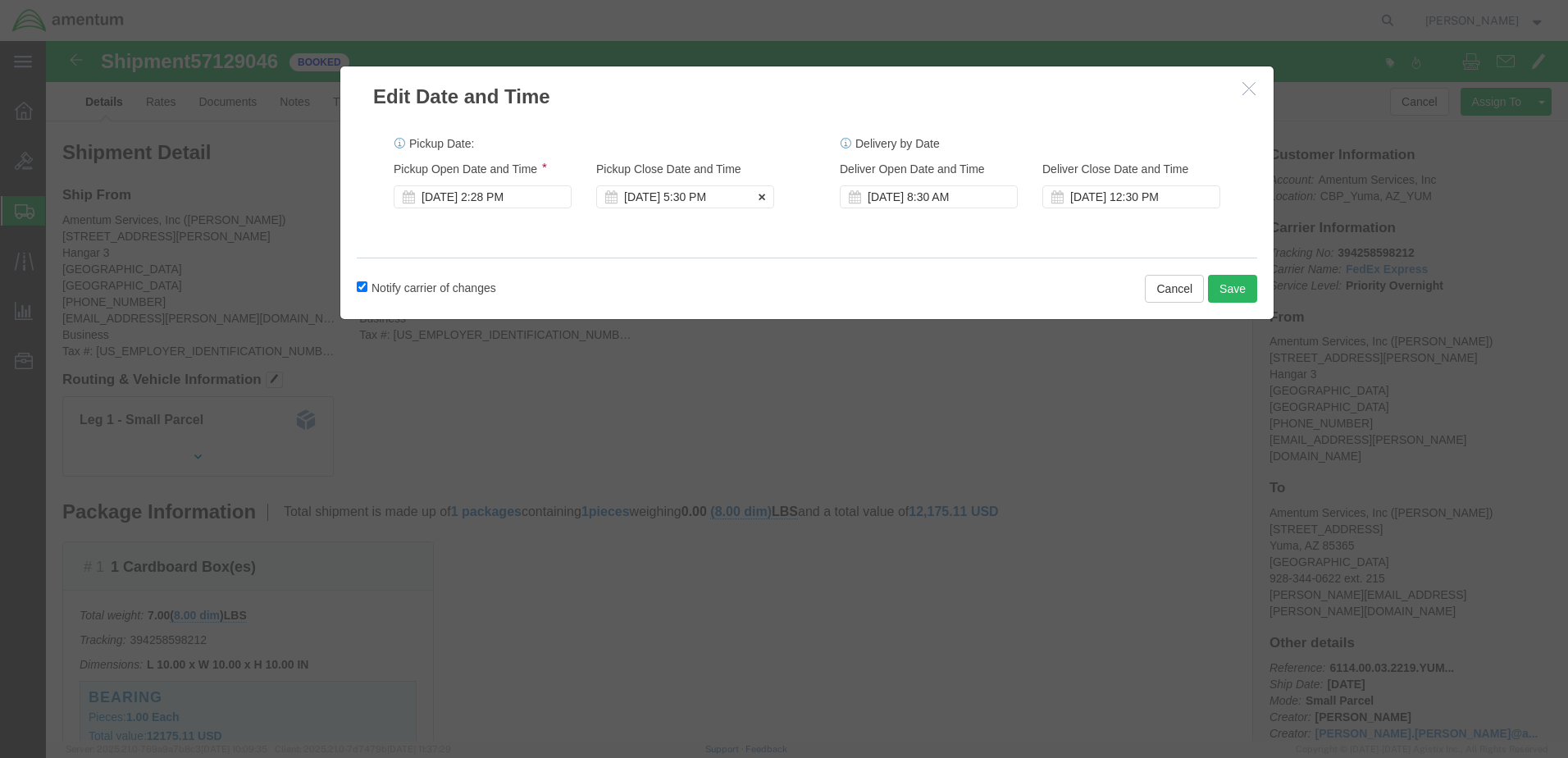
click div "[DATE] 5:30 PM"
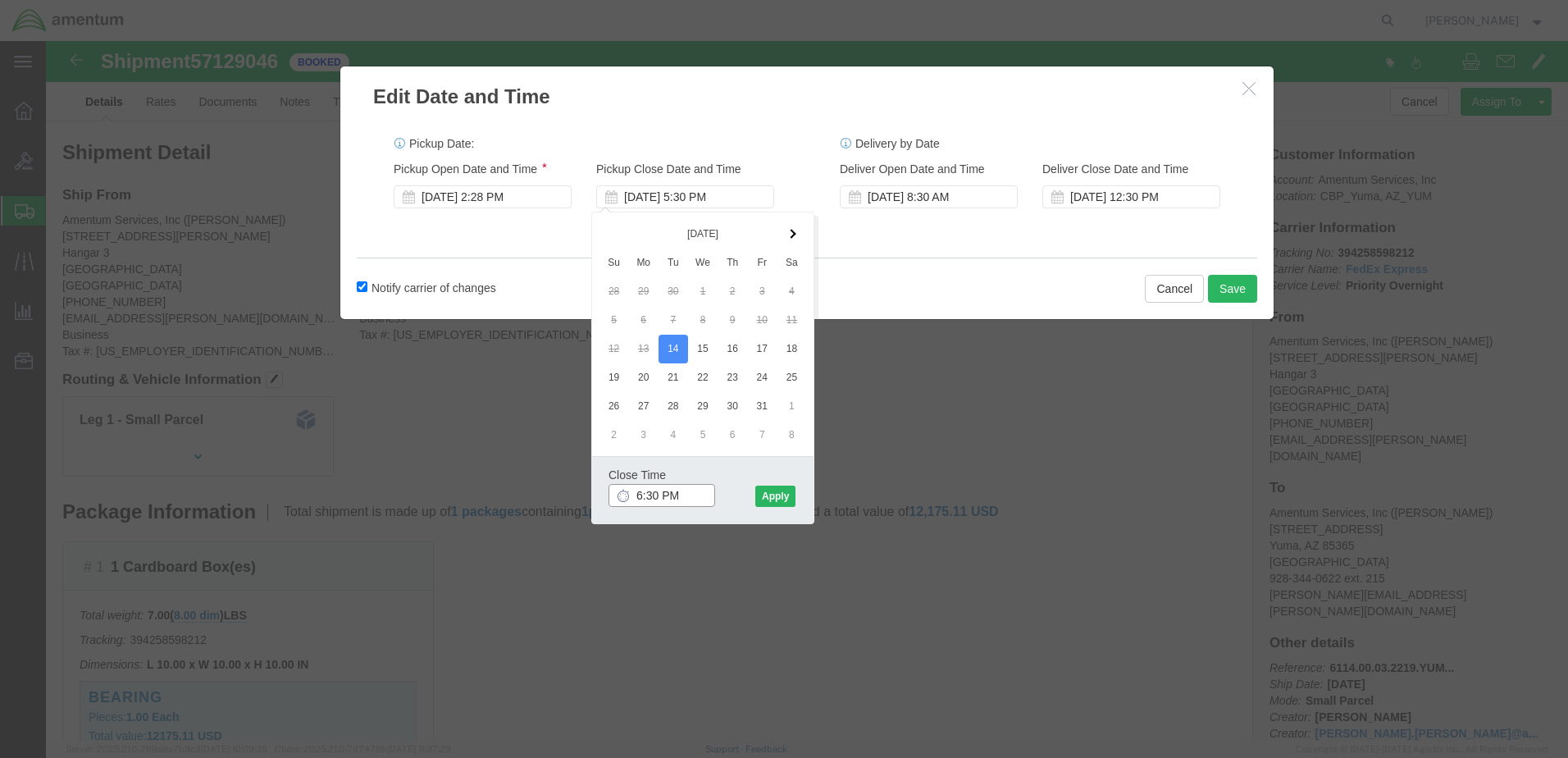
type input "6:00 PM"
click button "Apply"
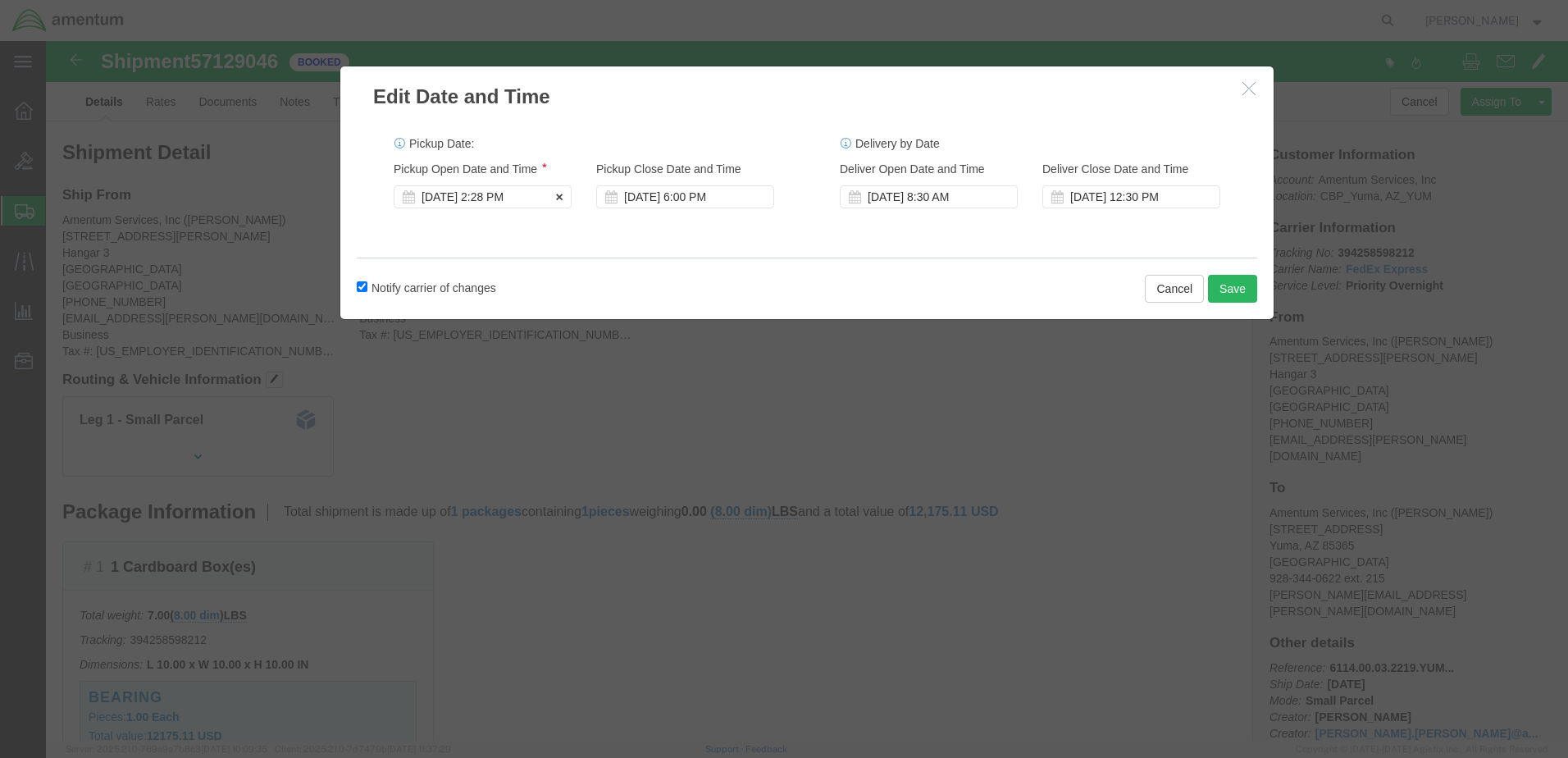
click div "[DATE] 2:28 PM"
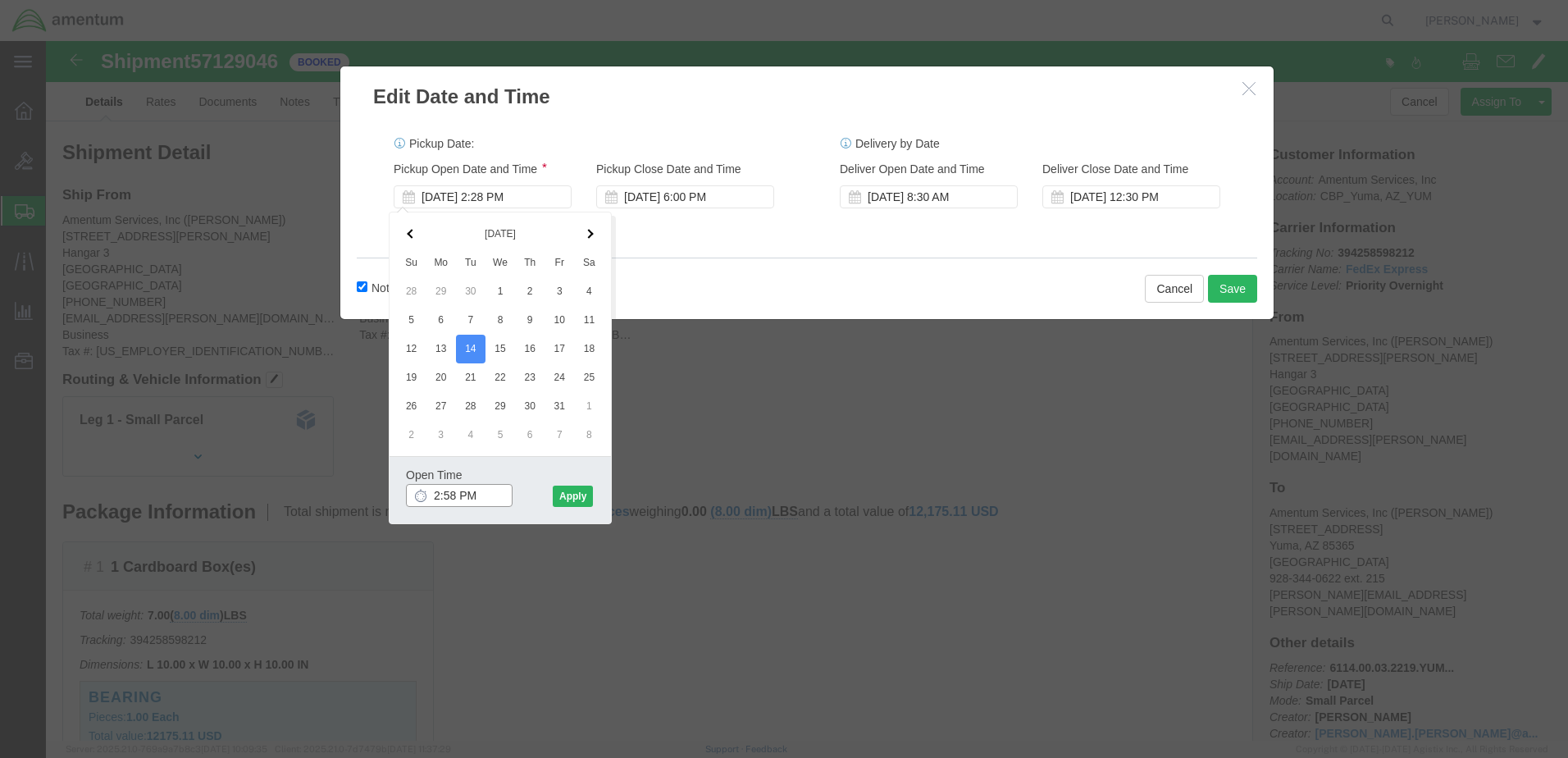
type input "3:00 PM"
click button "Apply"
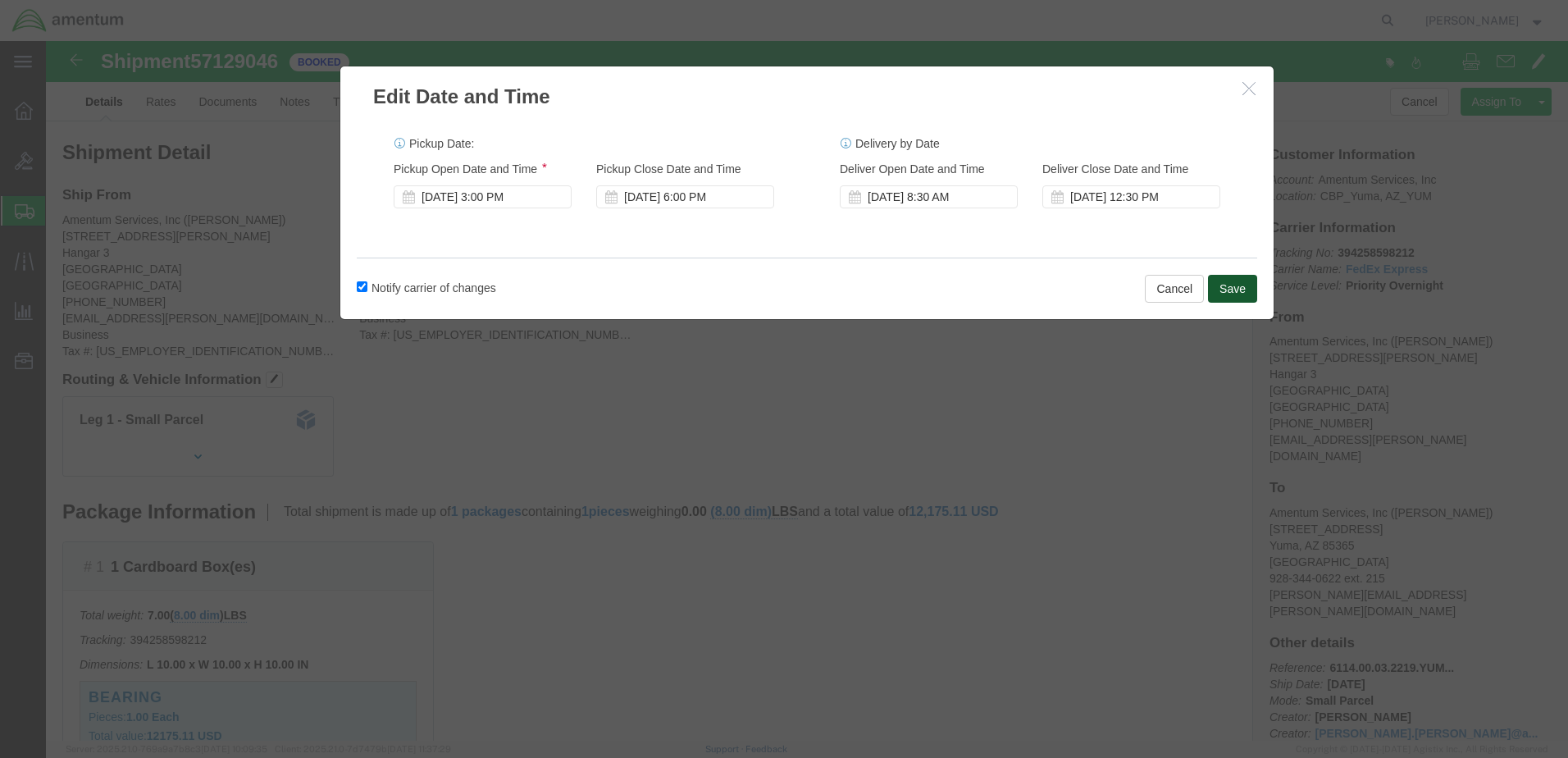
click button "Save"
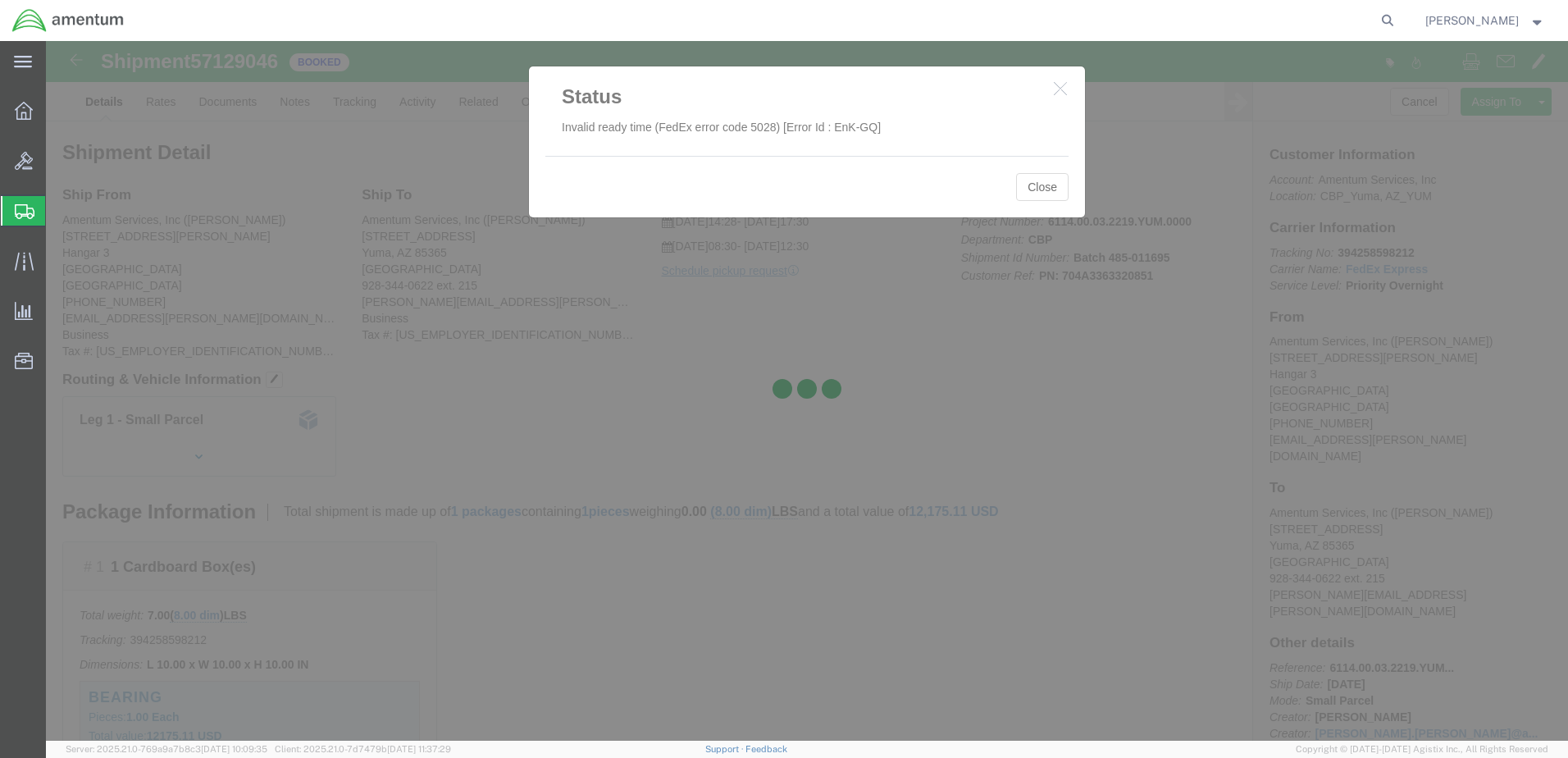
click at [1041, 189] on div at bounding box center [806, 391] width 1521 height 700
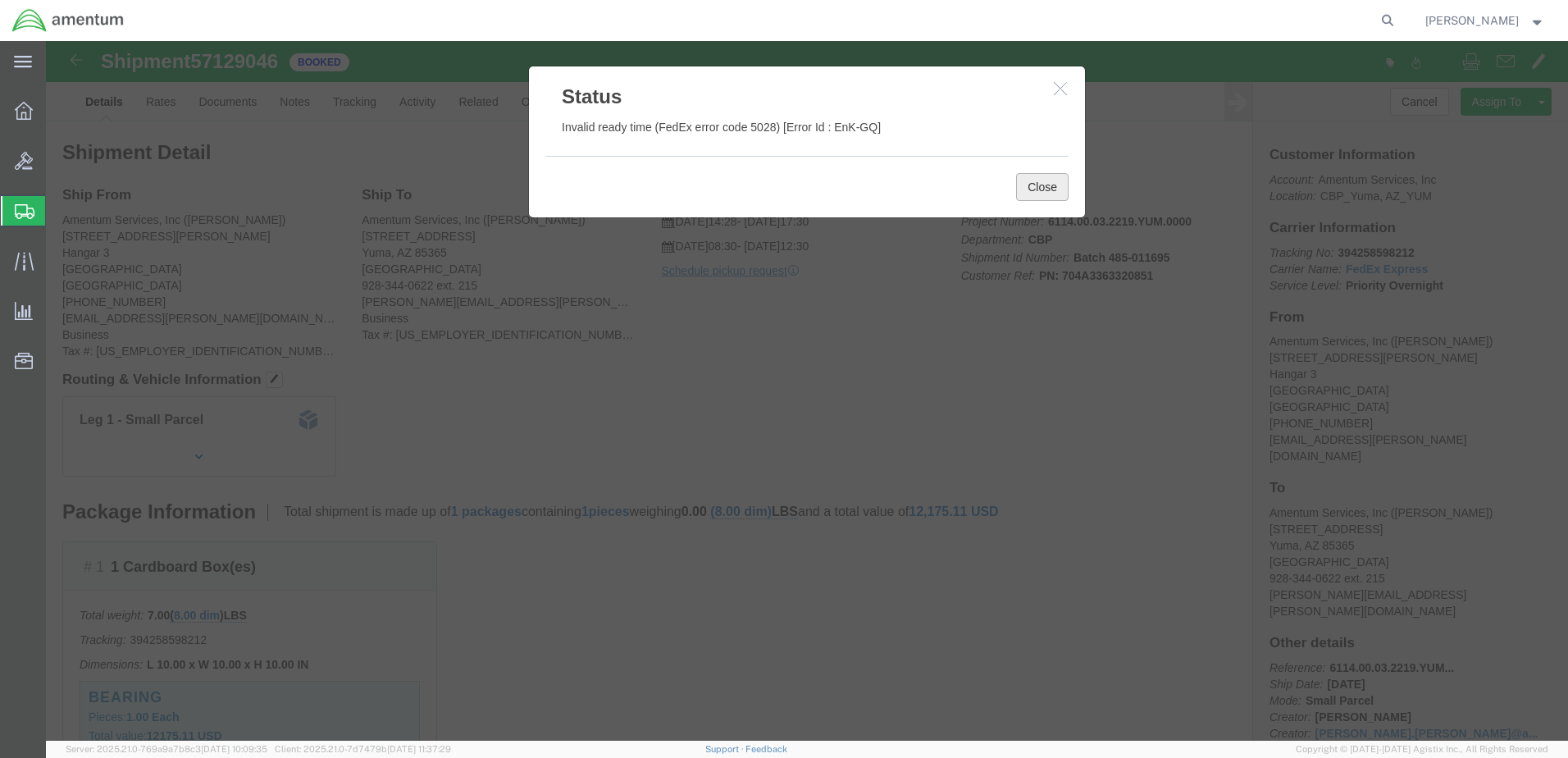
click button "Close"
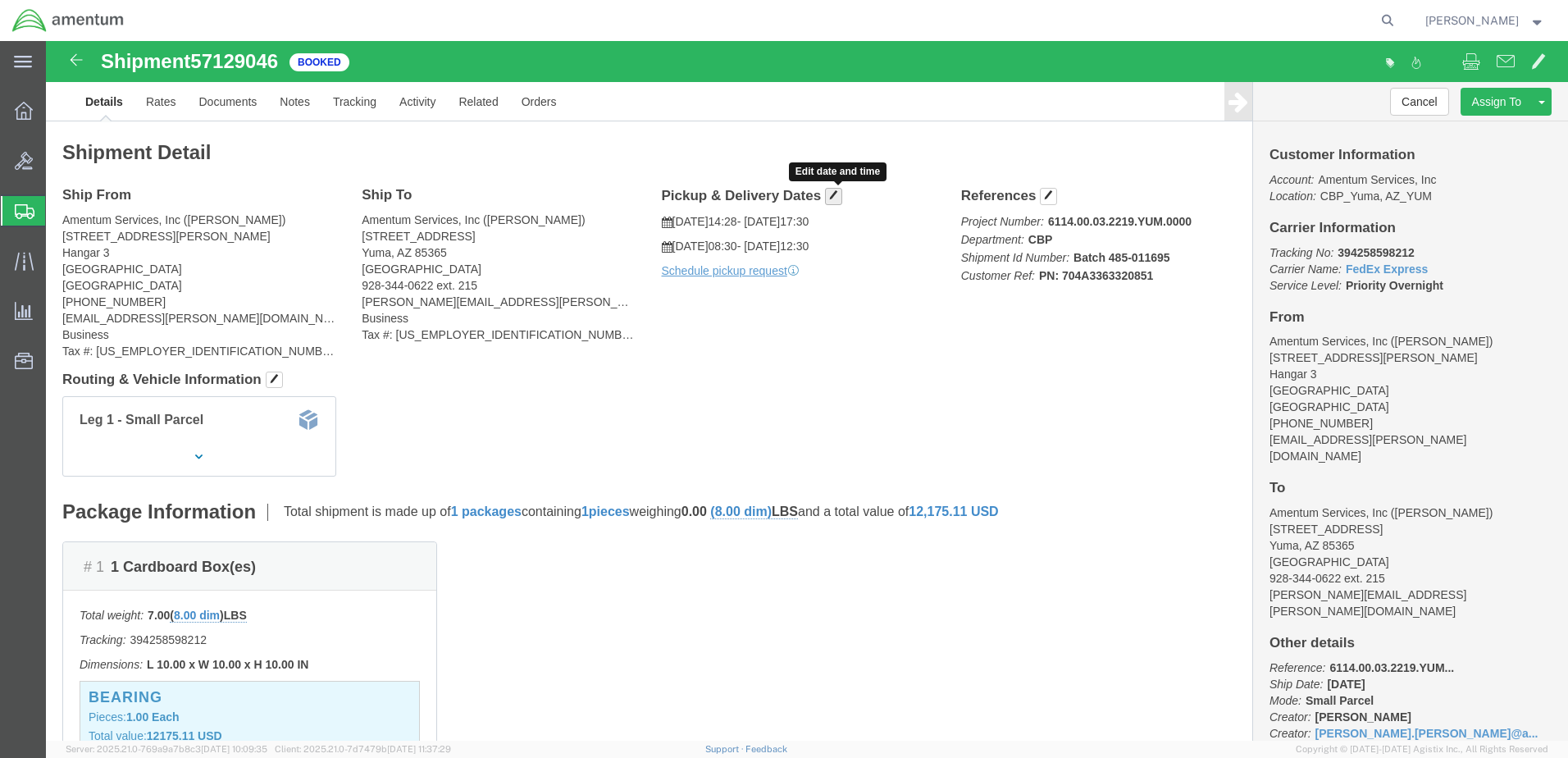
click span "button"
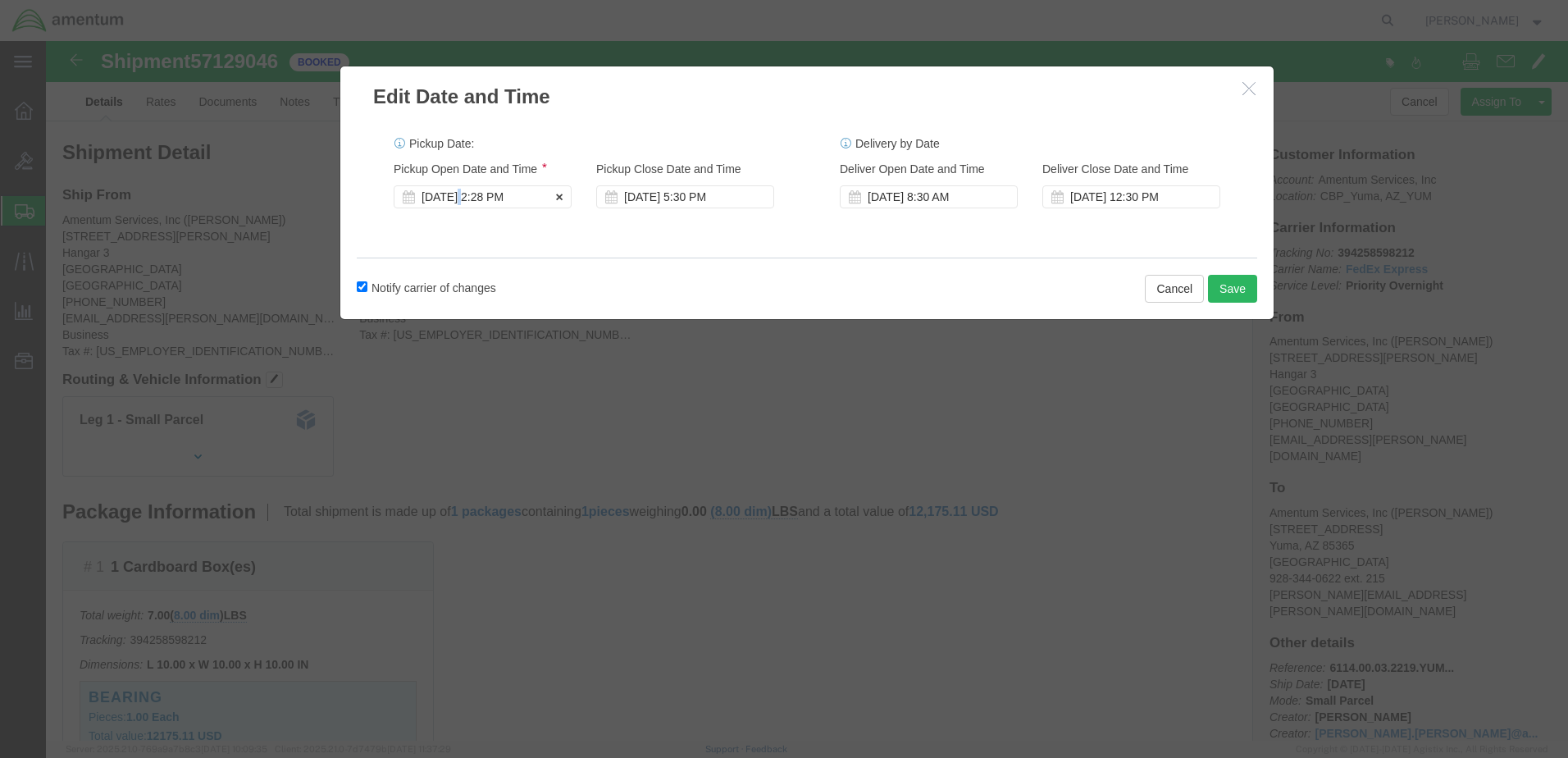
click div "[DATE] 2:28 PM"
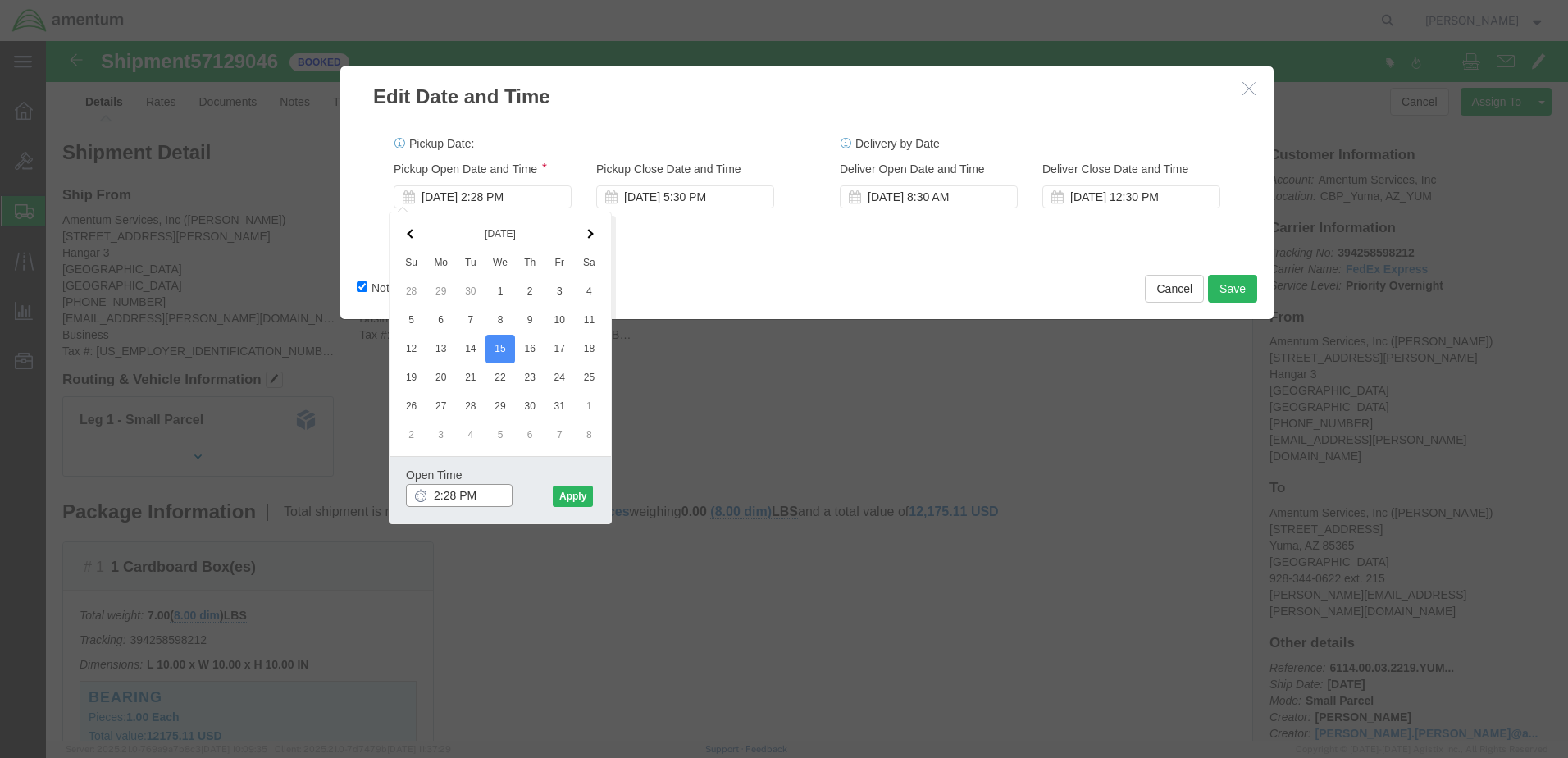
drag, startPoint x: 395, startPoint y: 450, endPoint x: 430, endPoint y: 443, distance: 35.7
click input "2:28 PM"
type input "12:30 PM"
click button "Apply"
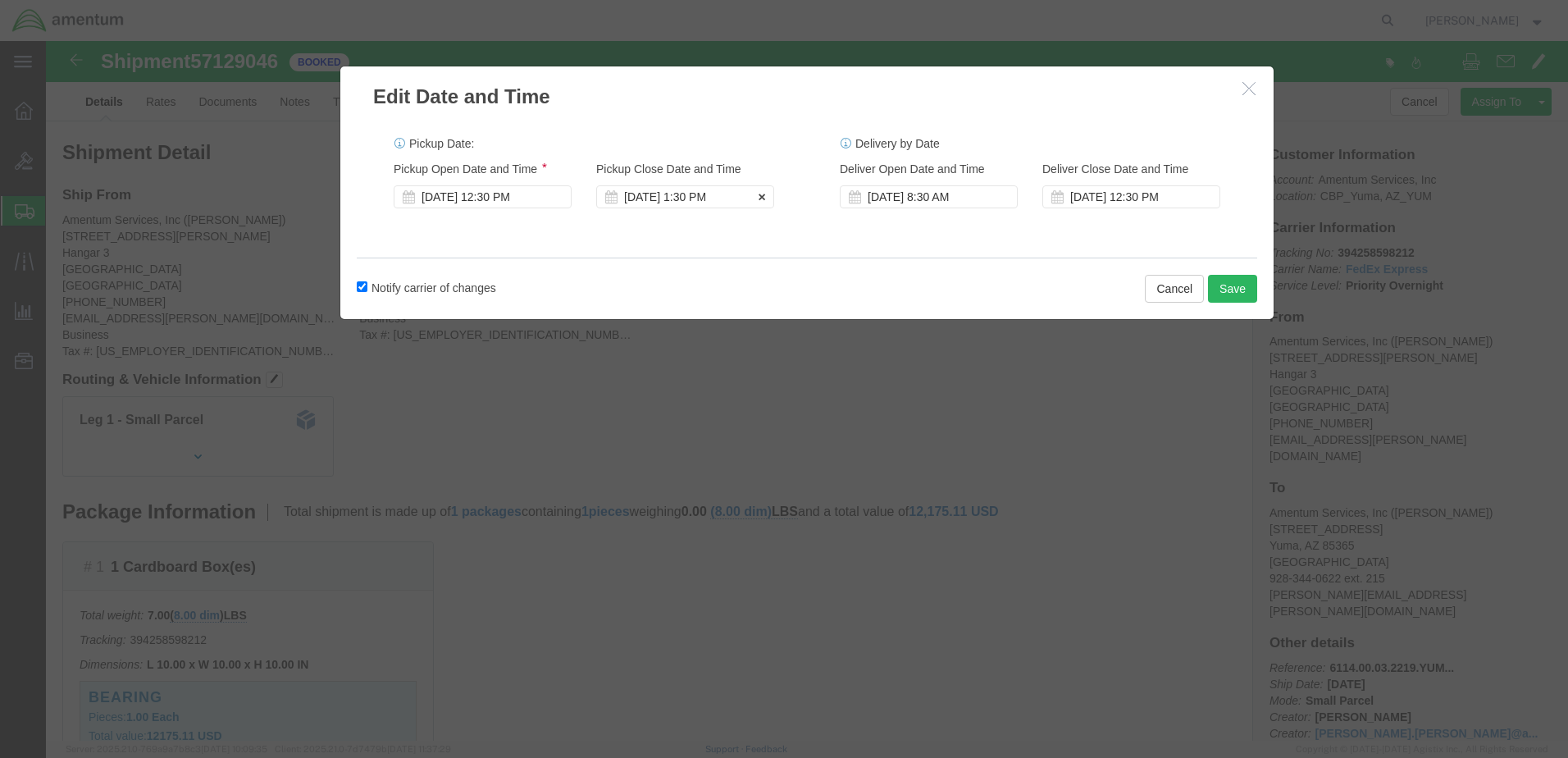
click div "[DATE] 1:30 PM"
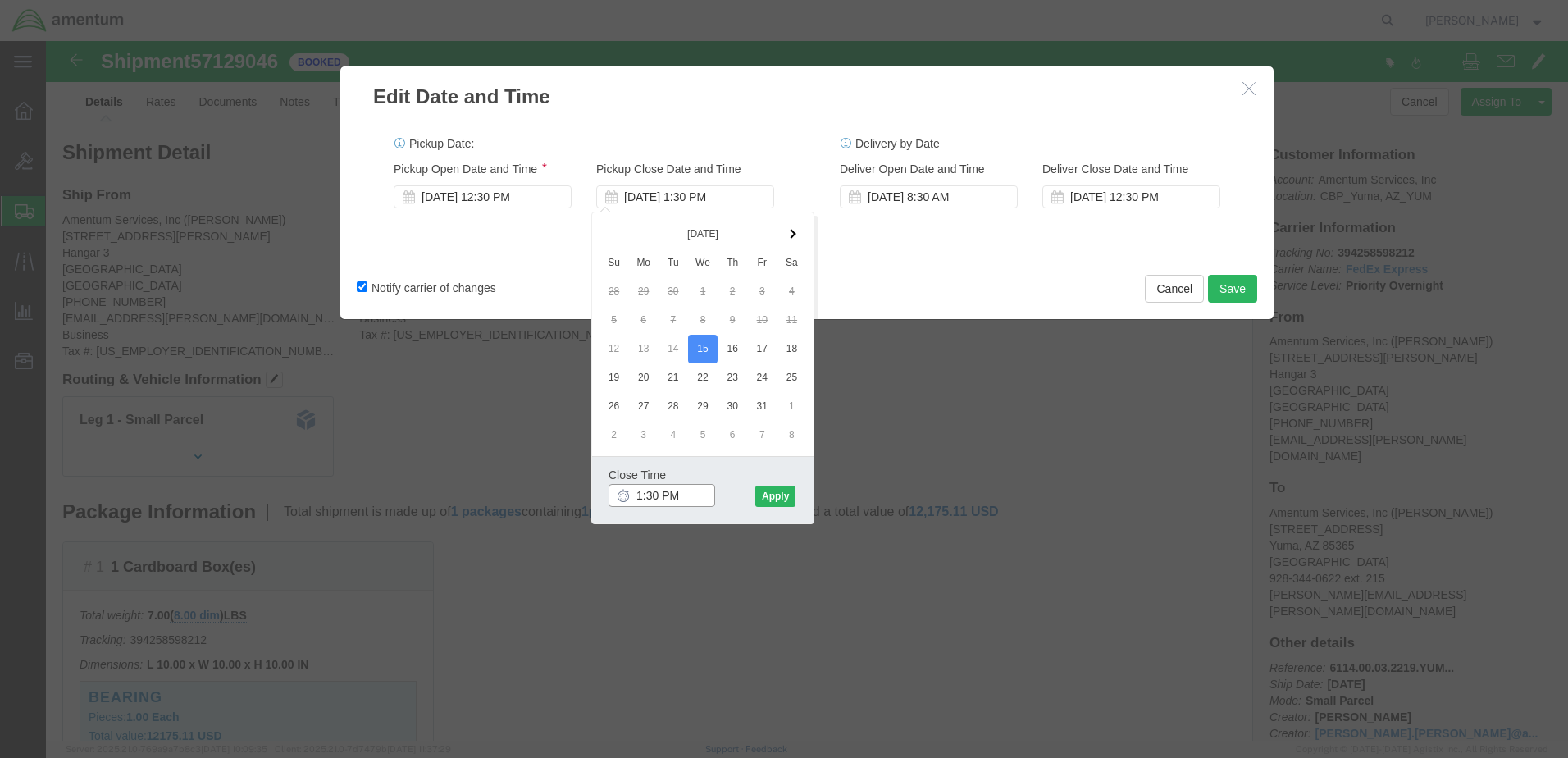
type input "2:30 PM"
click button "Apply"
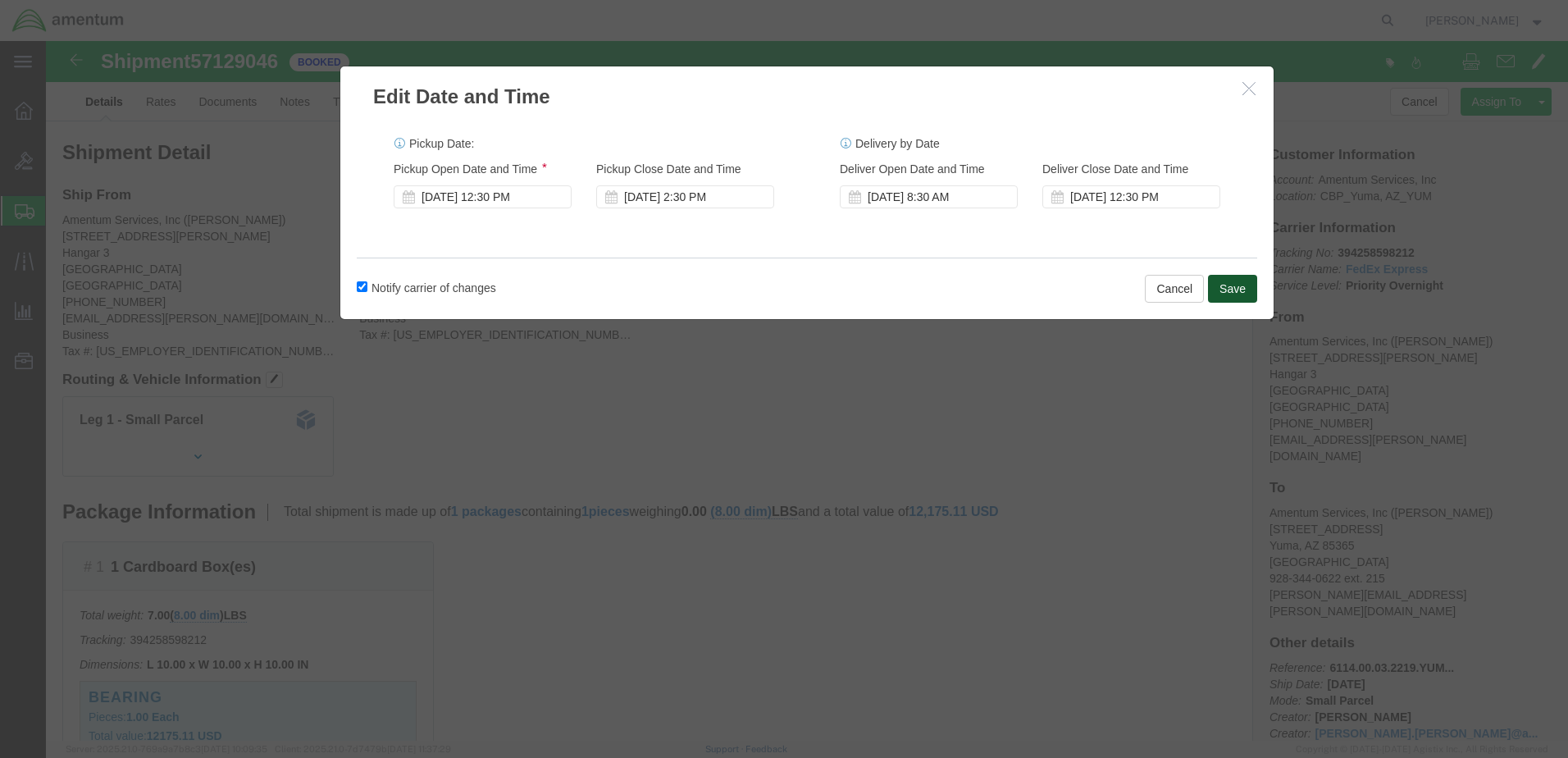
click button "Save"
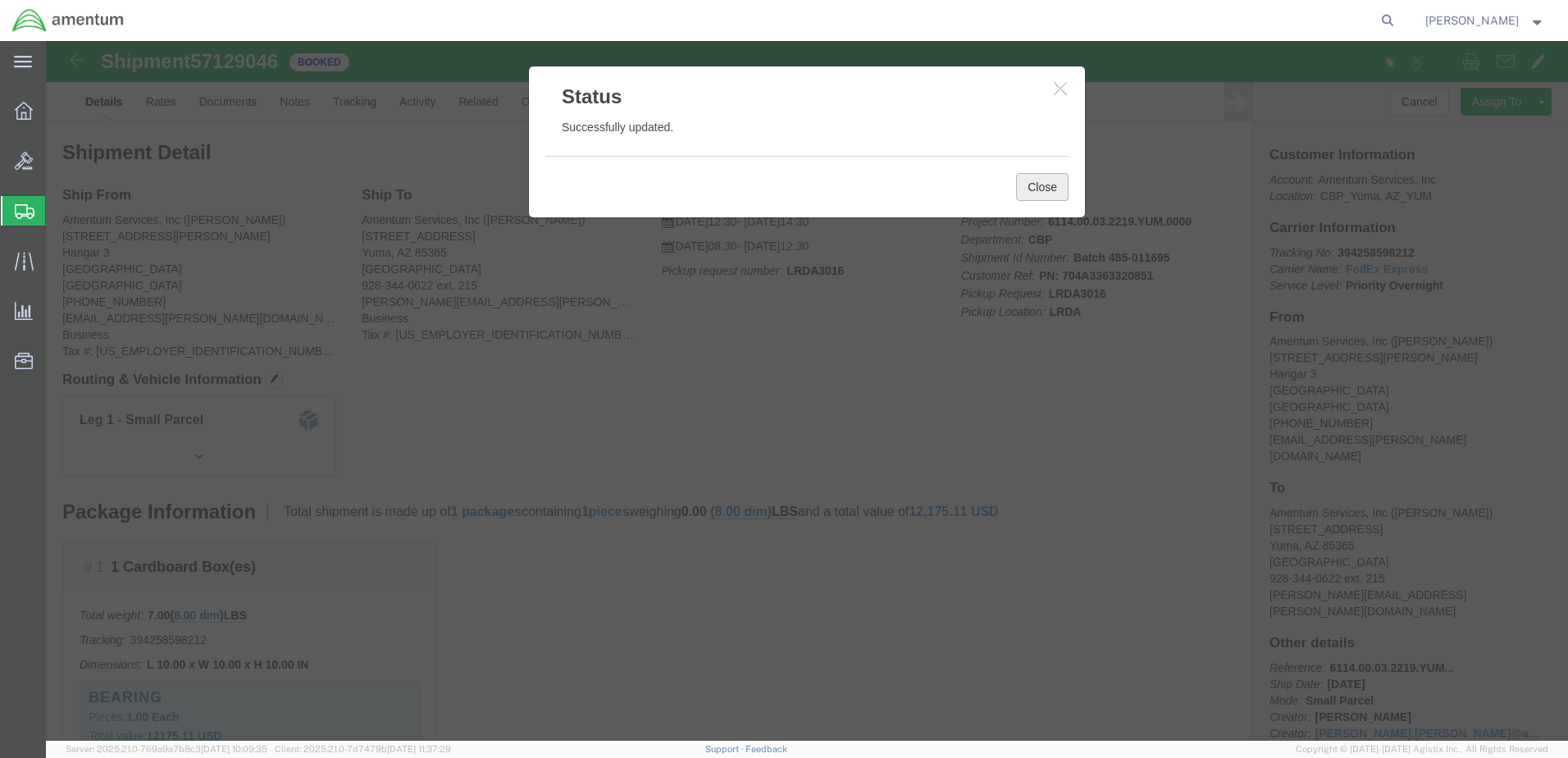
click button "Close"
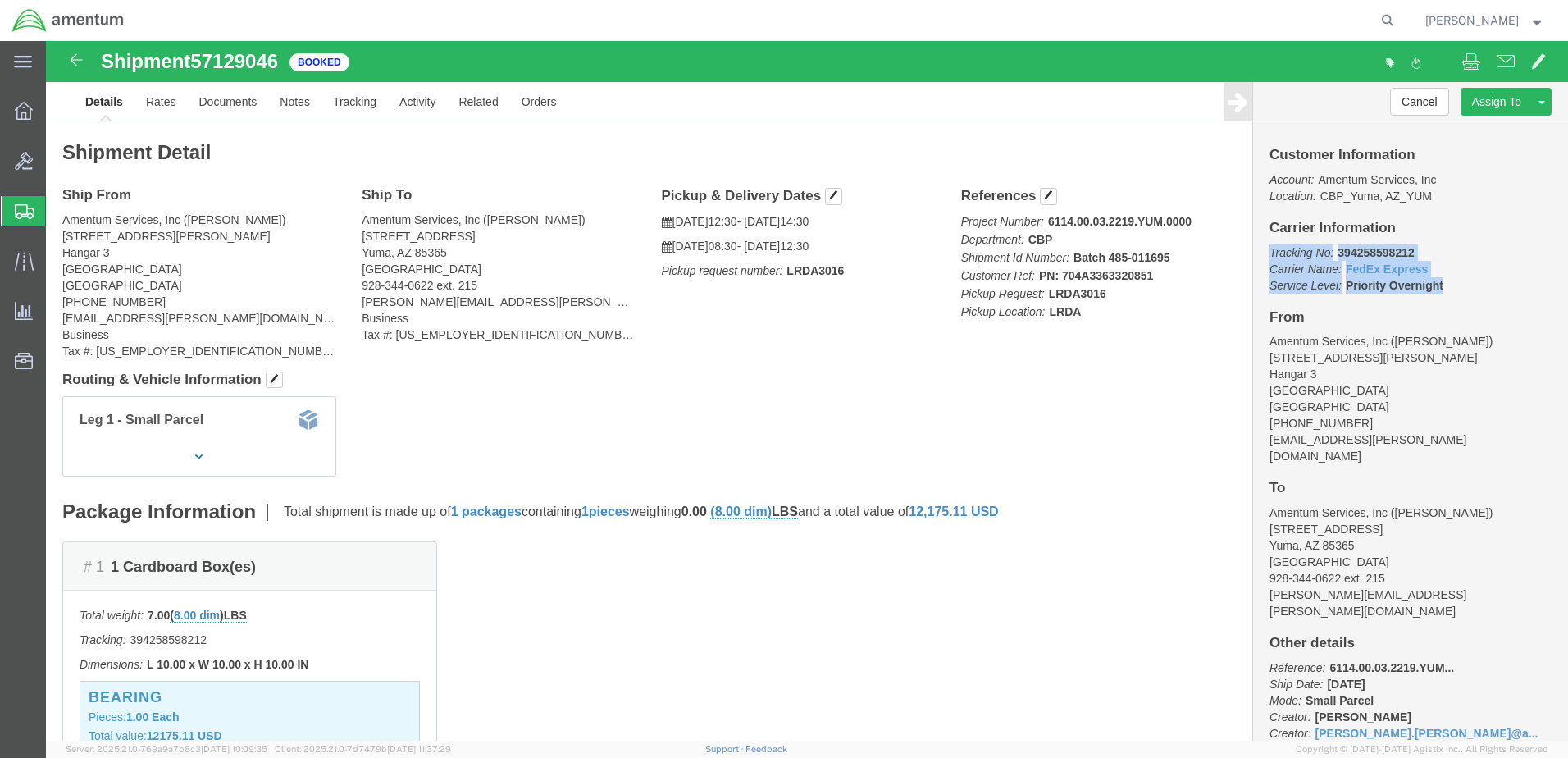
drag, startPoint x: 1216, startPoint y: 208, endPoint x: 1390, endPoint y: 239, distance: 176.7
click p "Tracking No: 394258598212 Carrier Name: FedEx Express FedEx Express Service Lev…"
drag, startPoint x: 1390, startPoint y: 239, endPoint x: 1298, endPoint y: 225, distance: 93.1
copy p "Tracking No: 394258598212 Carrier Name: FedEx Express FedEx Express Service Lev…"
click h4 "Routing & Vehicle Information"
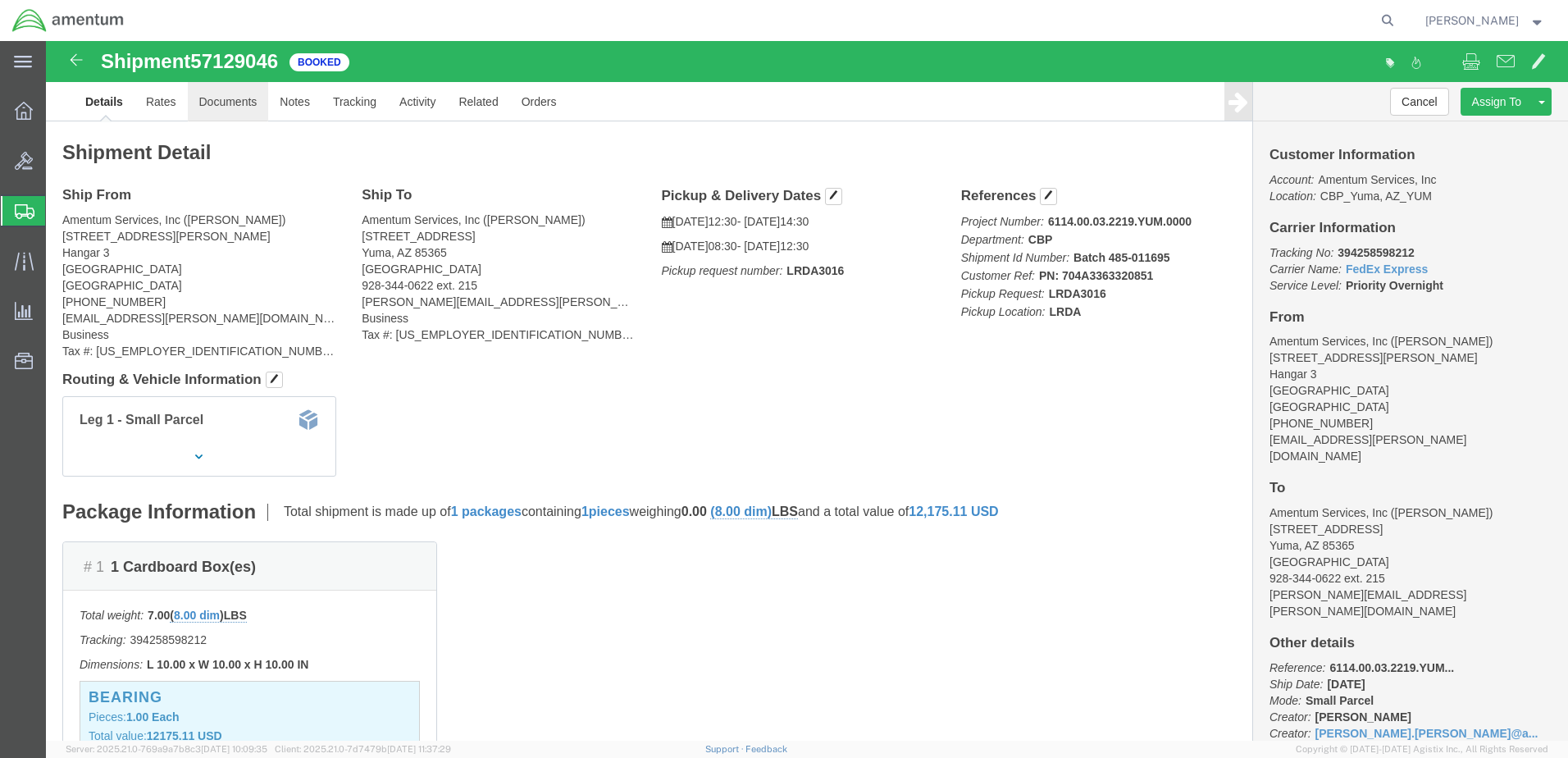
click link "Documents"
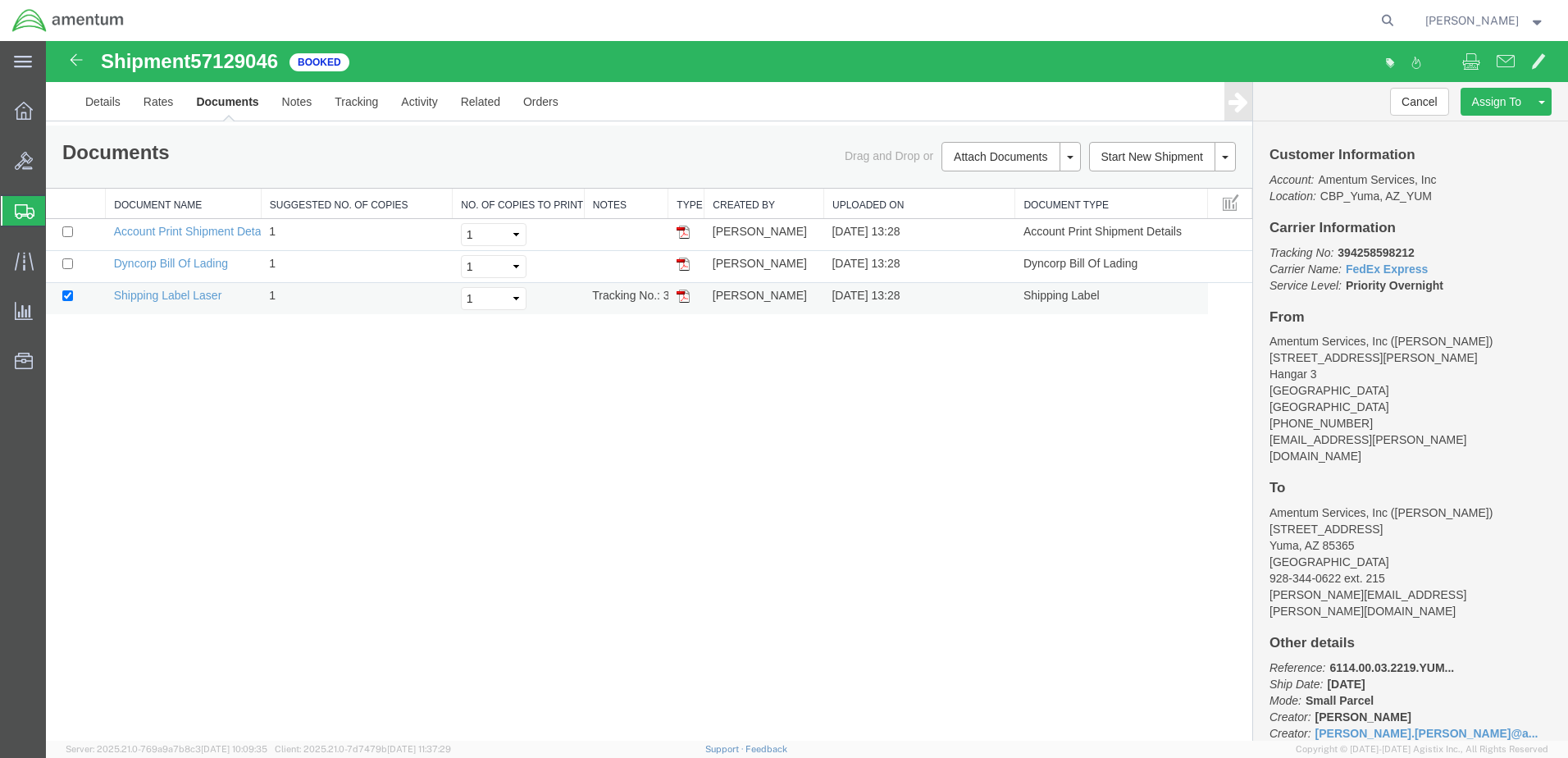
click at [681, 294] on img at bounding box center [683, 296] width 13 height 13
click at [685, 261] on img at bounding box center [683, 264] width 13 height 13
click at [1396, 21] on icon at bounding box center [1387, 20] width 23 height 23
click at [1105, 28] on input "search" at bounding box center [1126, 20] width 498 height 39
paste input "394258582316"
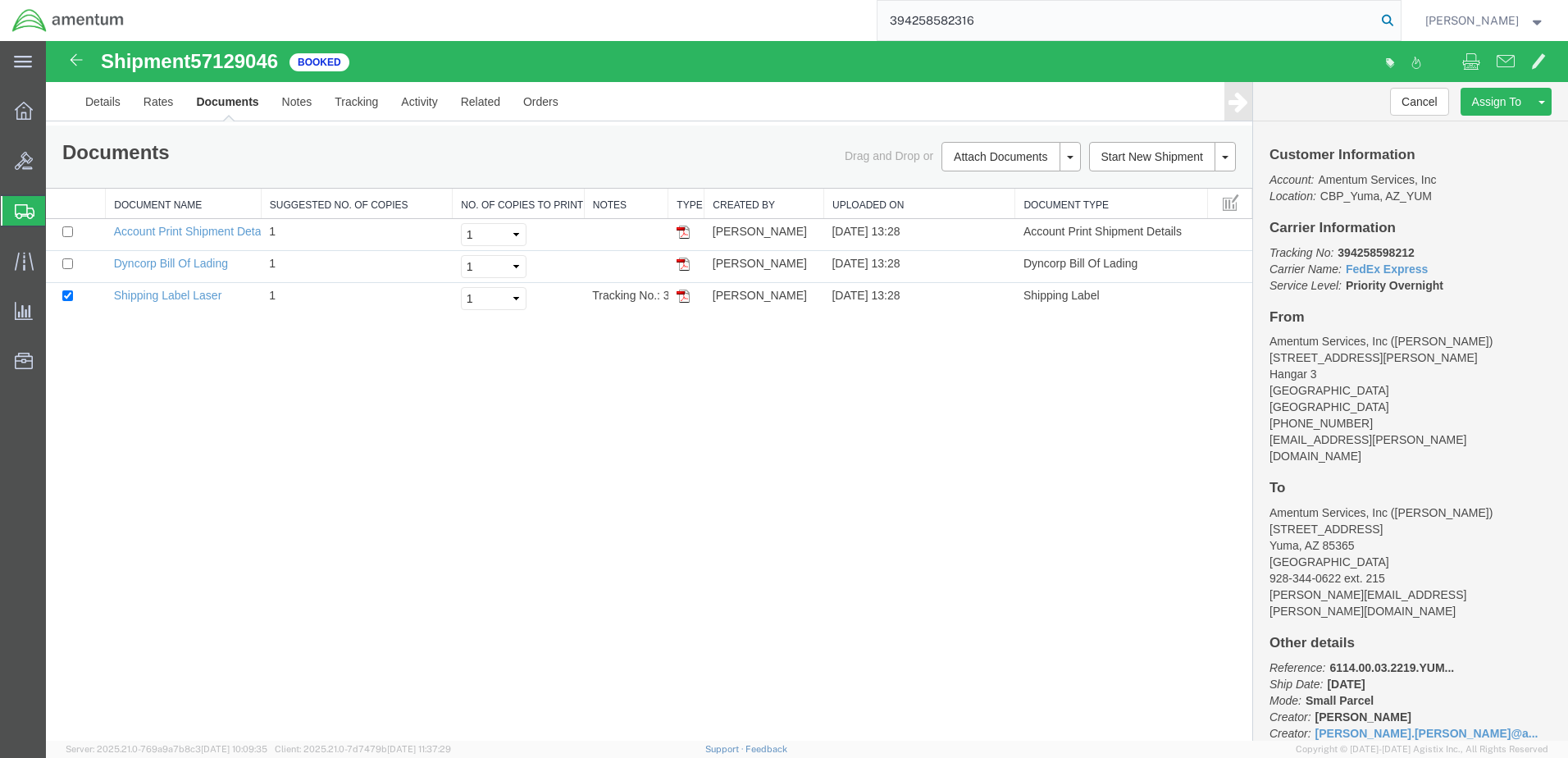
click at [1399, 20] on icon at bounding box center [1387, 20] width 23 height 23
click at [1399, 13] on icon at bounding box center [1387, 20] width 31 height 31
click at [914, 446] on div "Shipment 57129046 3 of 3 Booked Details Rates Documents Notes Tracking Activity…" at bounding box center [806, 391] width 1521 height 700
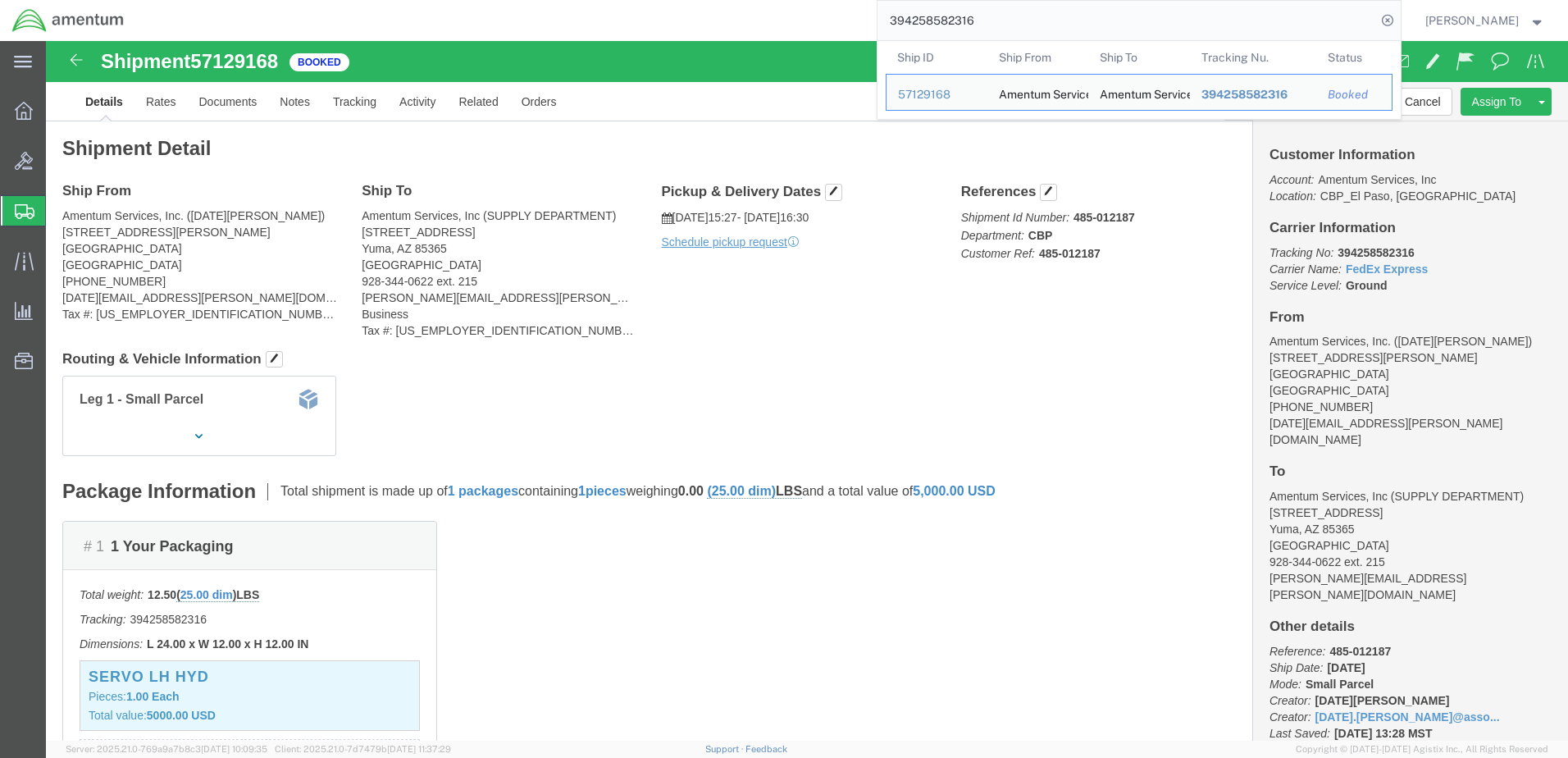
click div "Customer Information Account: Amentum Services, Inc Location: [GEOGRAPHIC_DATA]…"
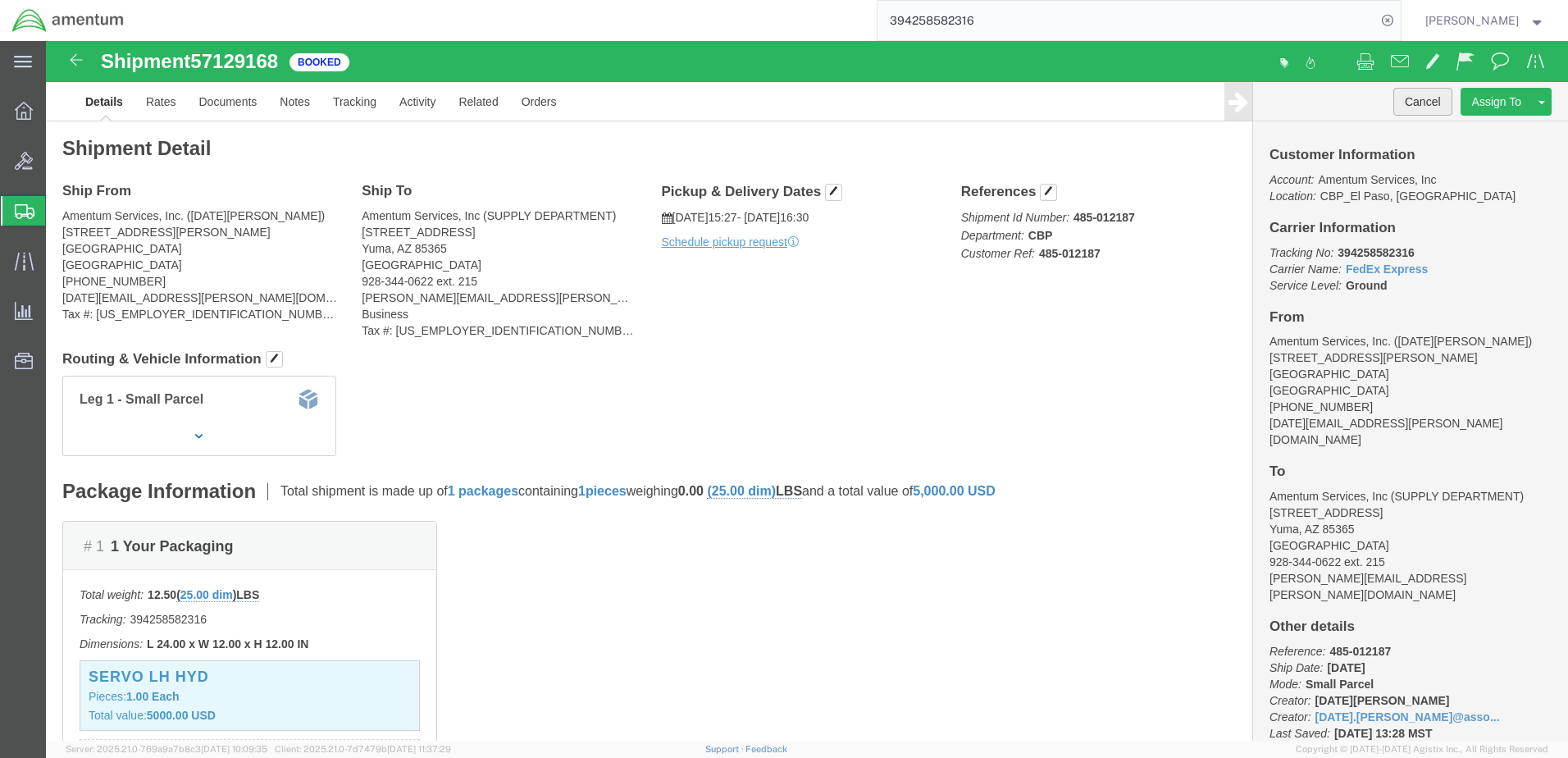
click button "Cancel"
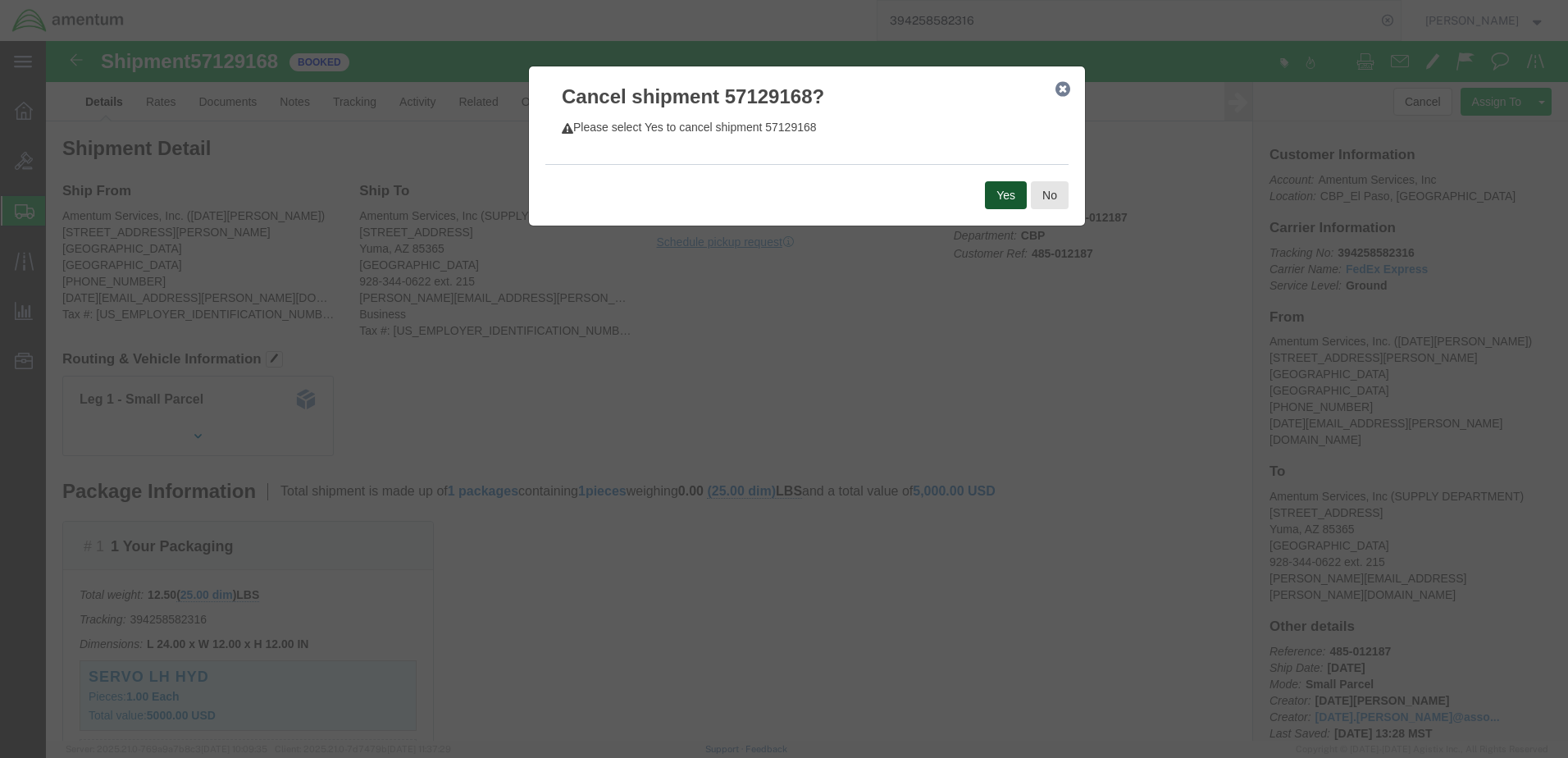
click button "Yes"
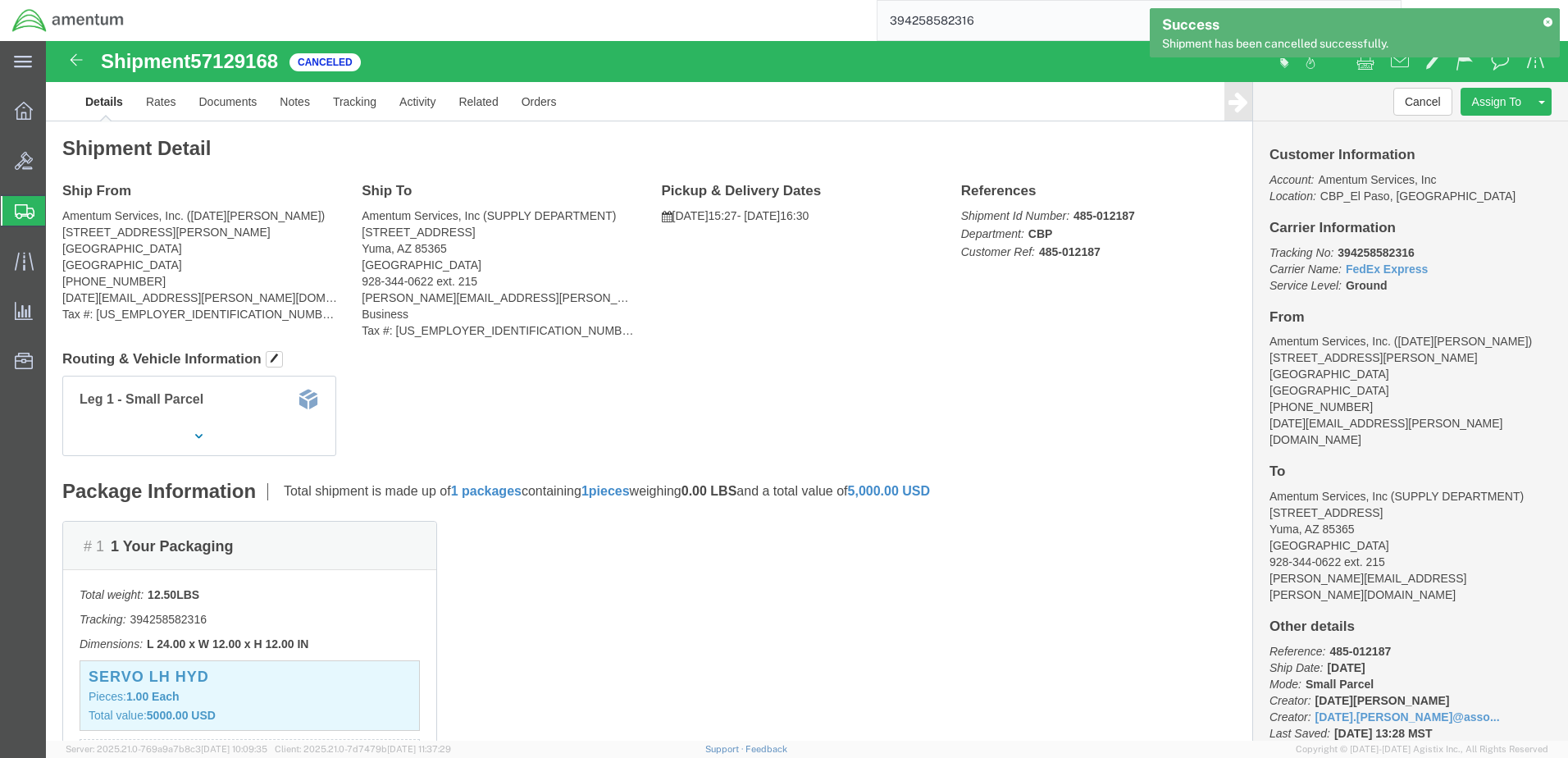
click h2 "Shipment Detail"
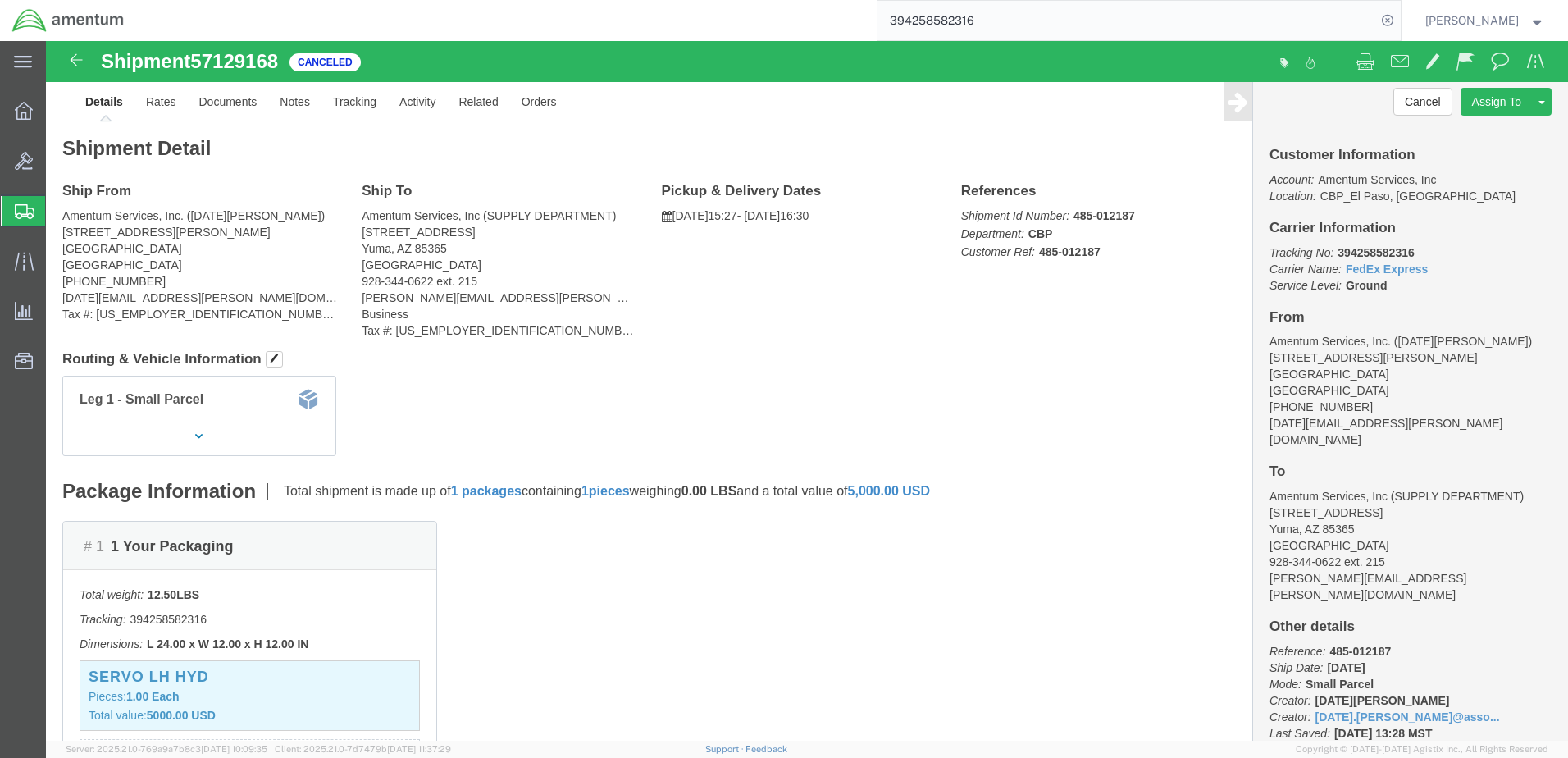
click at [1054, 19] on input "394258582316" at bounding box center [1126, 20] width 498 height 39
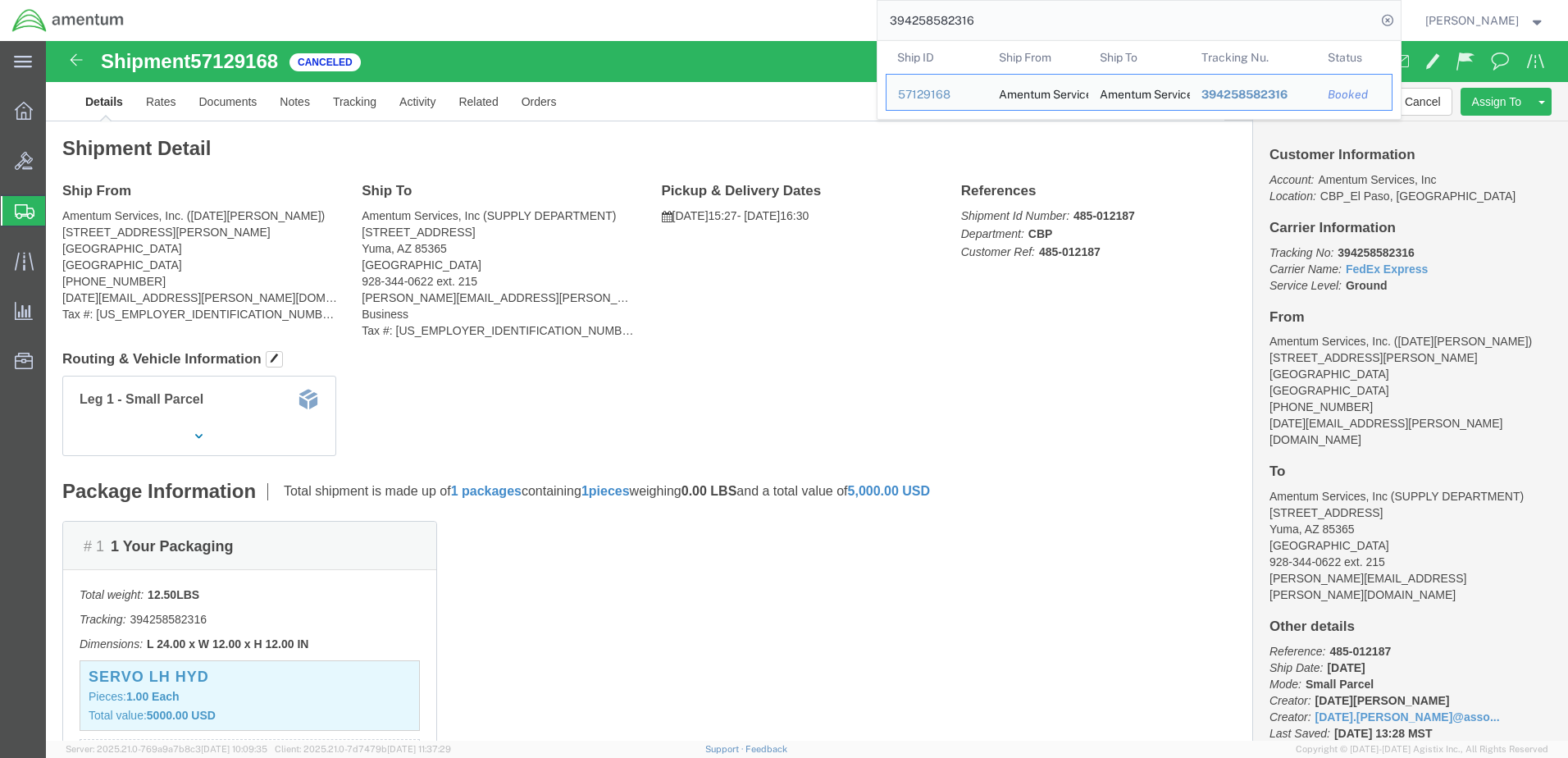
click at [1054, 19] on input "394258582316" at bounding box center [1126, 20] width 498 height 39
paste input "98212"
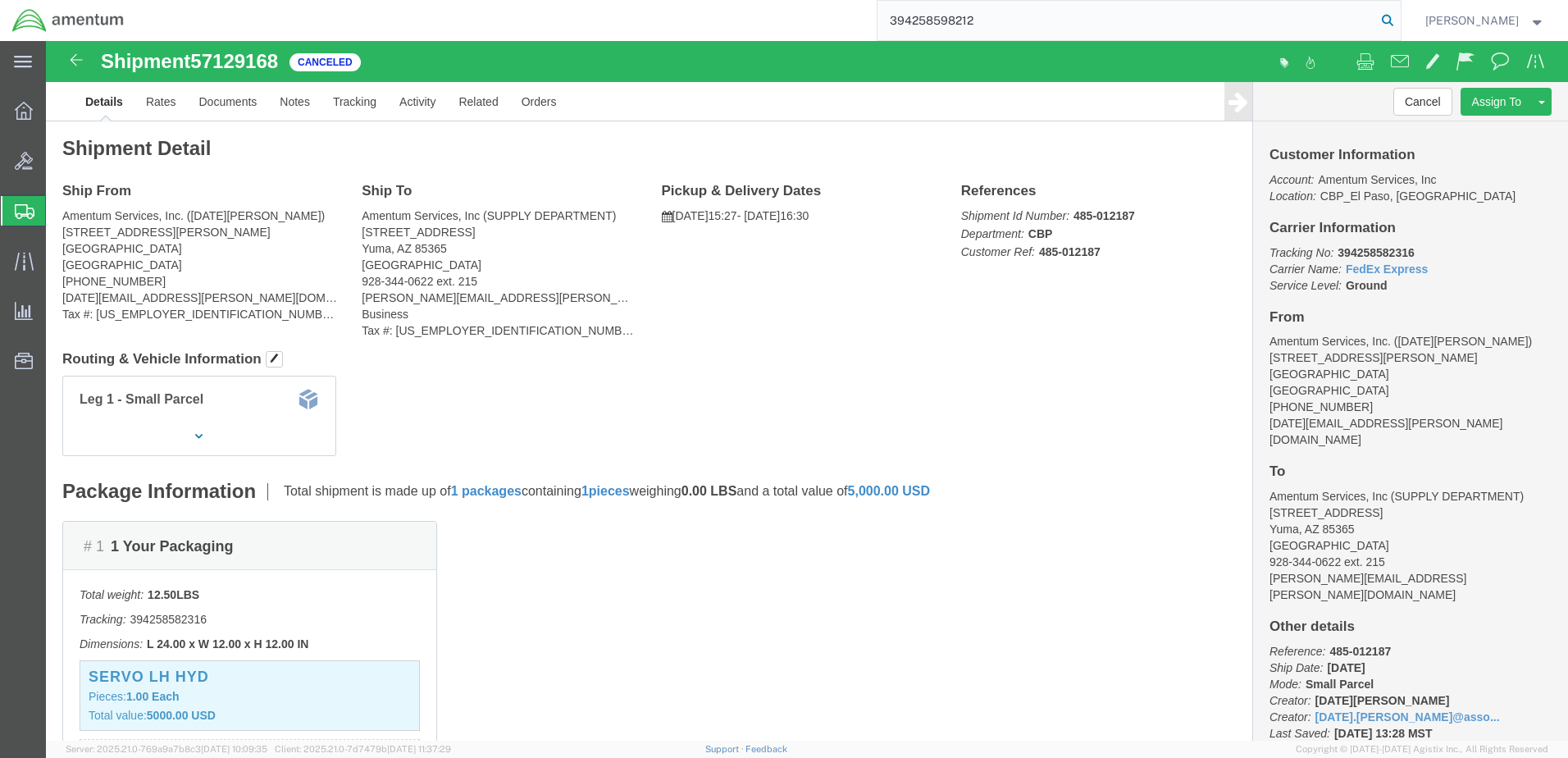
type input "394258598212"
click at [1398, 23] on icon at bounding box center [1387, 20] width 23 height 23
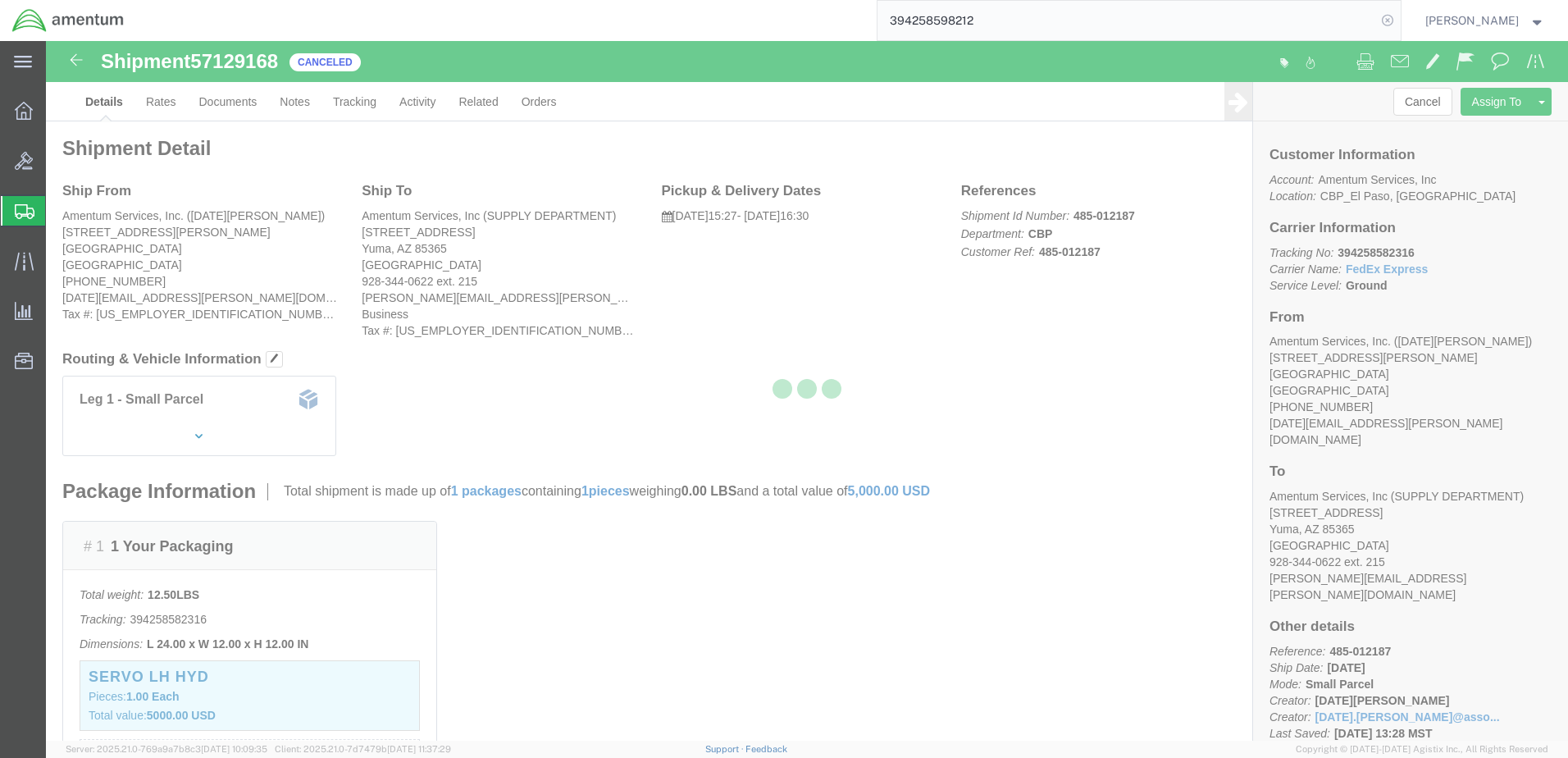
click at [1399, 16] on icon at bounding box center [1387, 20] width 23 height 23
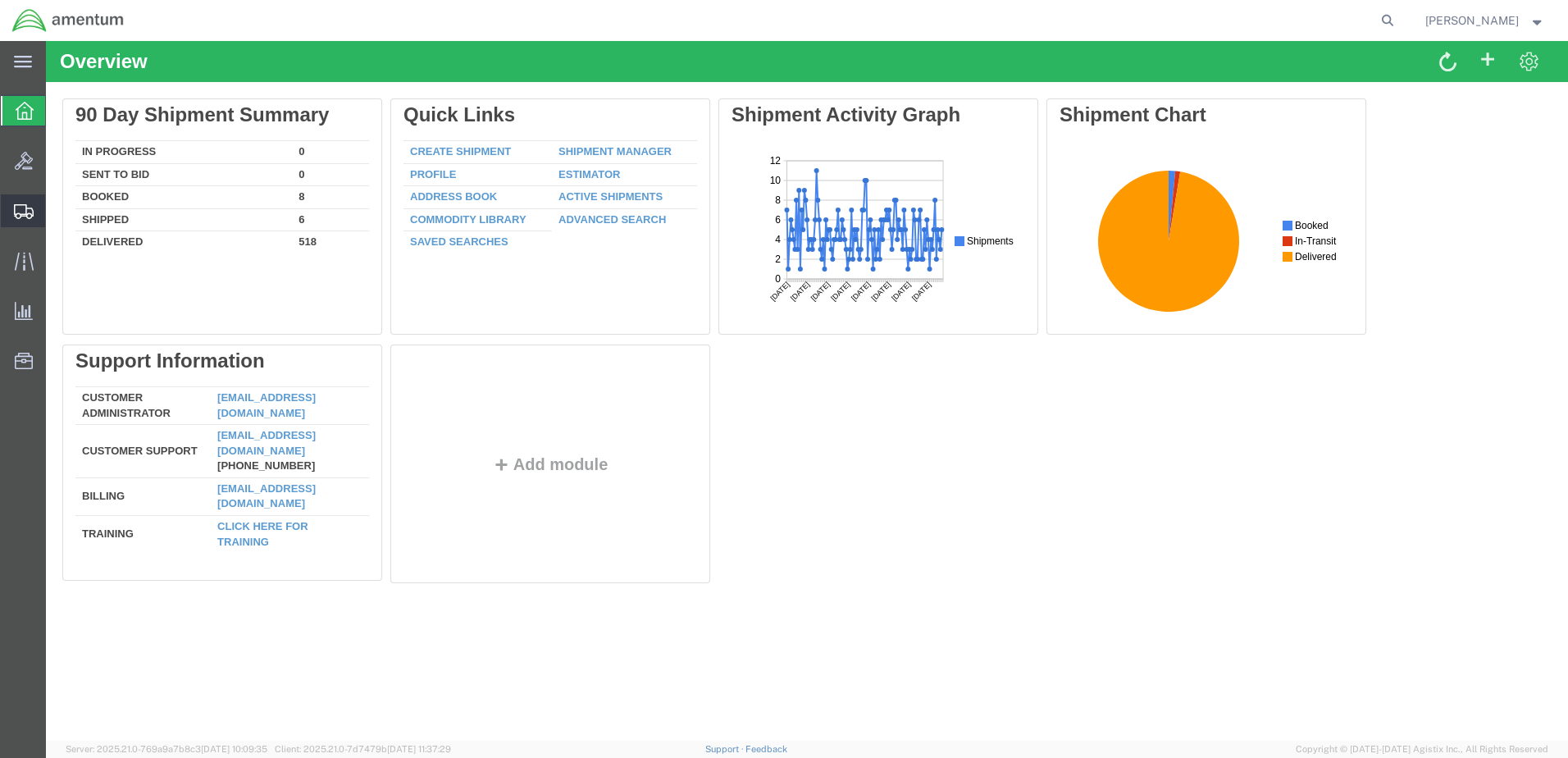
click at [0, 0] on span "Create from Template" at bounding box center [0, 0] width 0 height 0
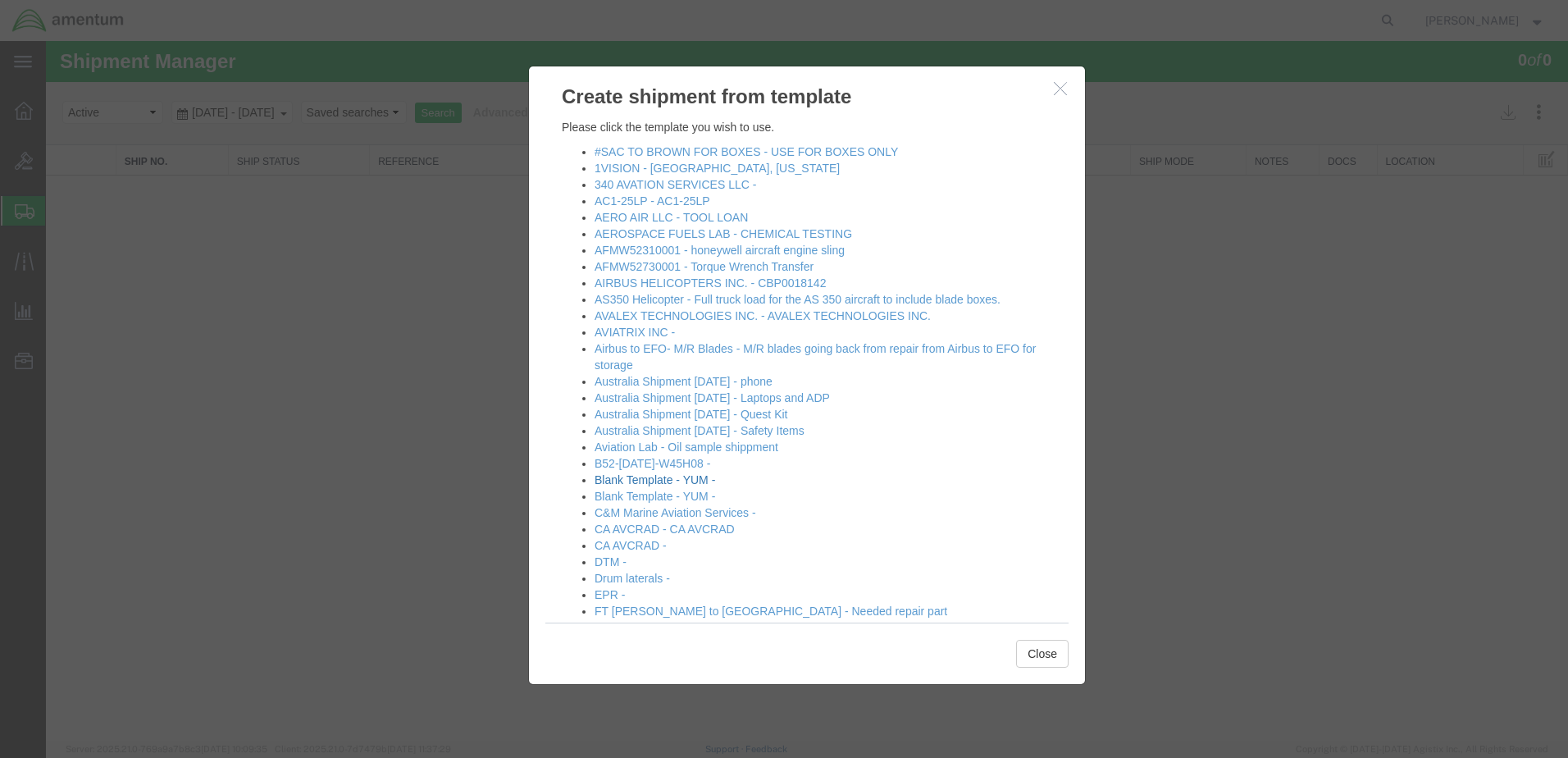
click at [697, 477] on link "Blank Template - YUM -" at bounding box center [654, 479] width 120 height 13
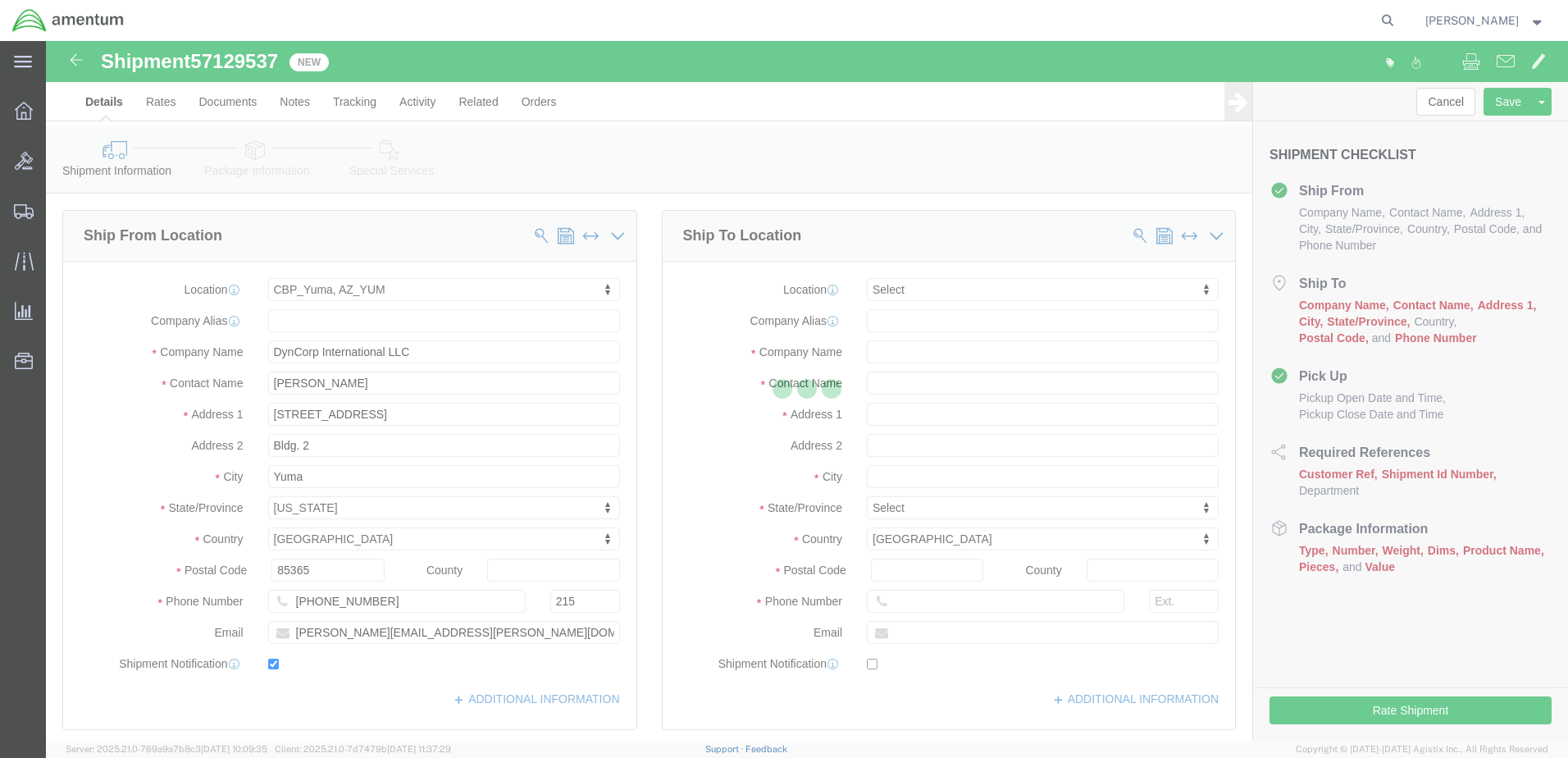
select select "49951"
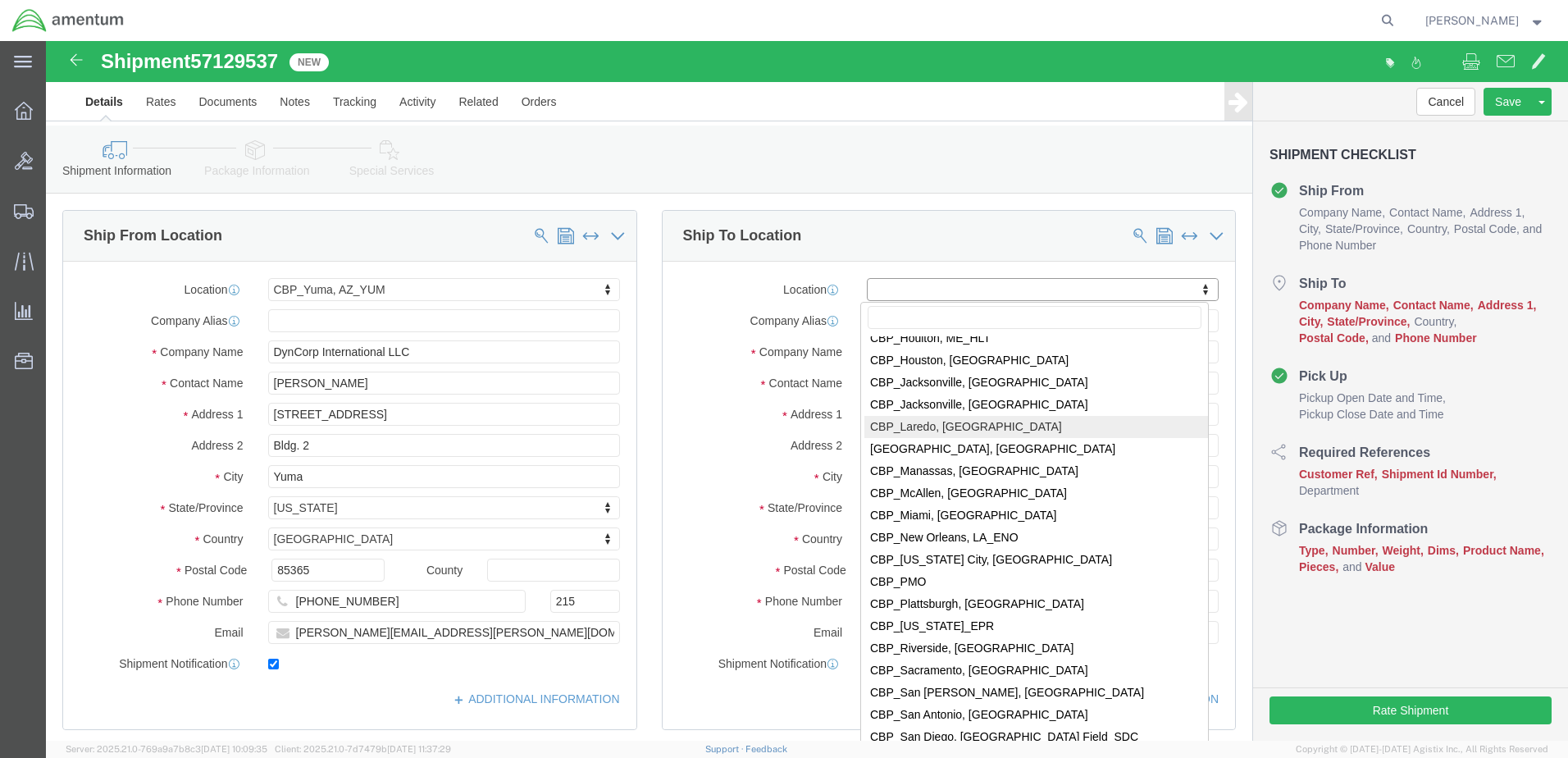
scroll to position [3364, 0]
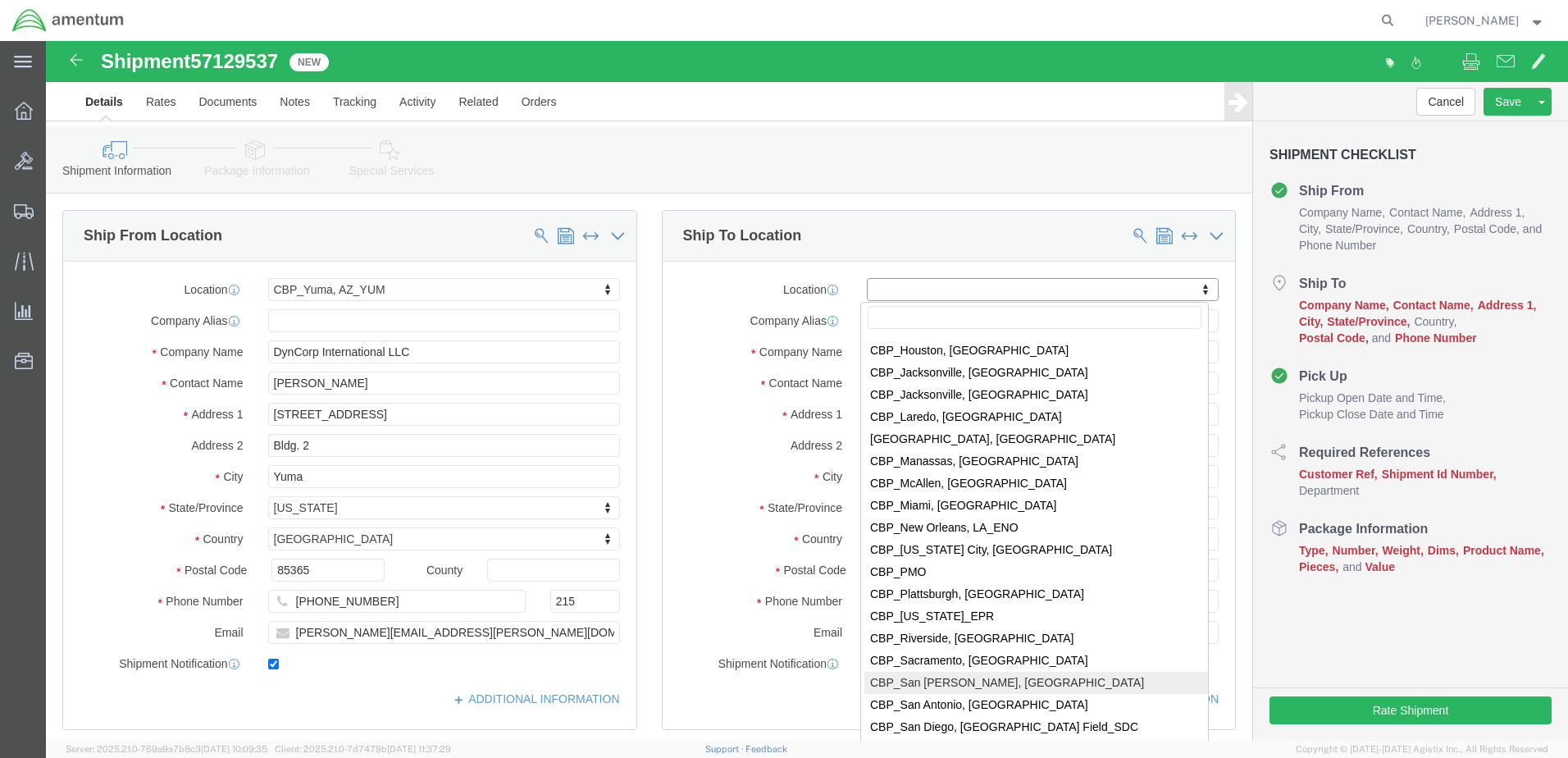
select select "49914"
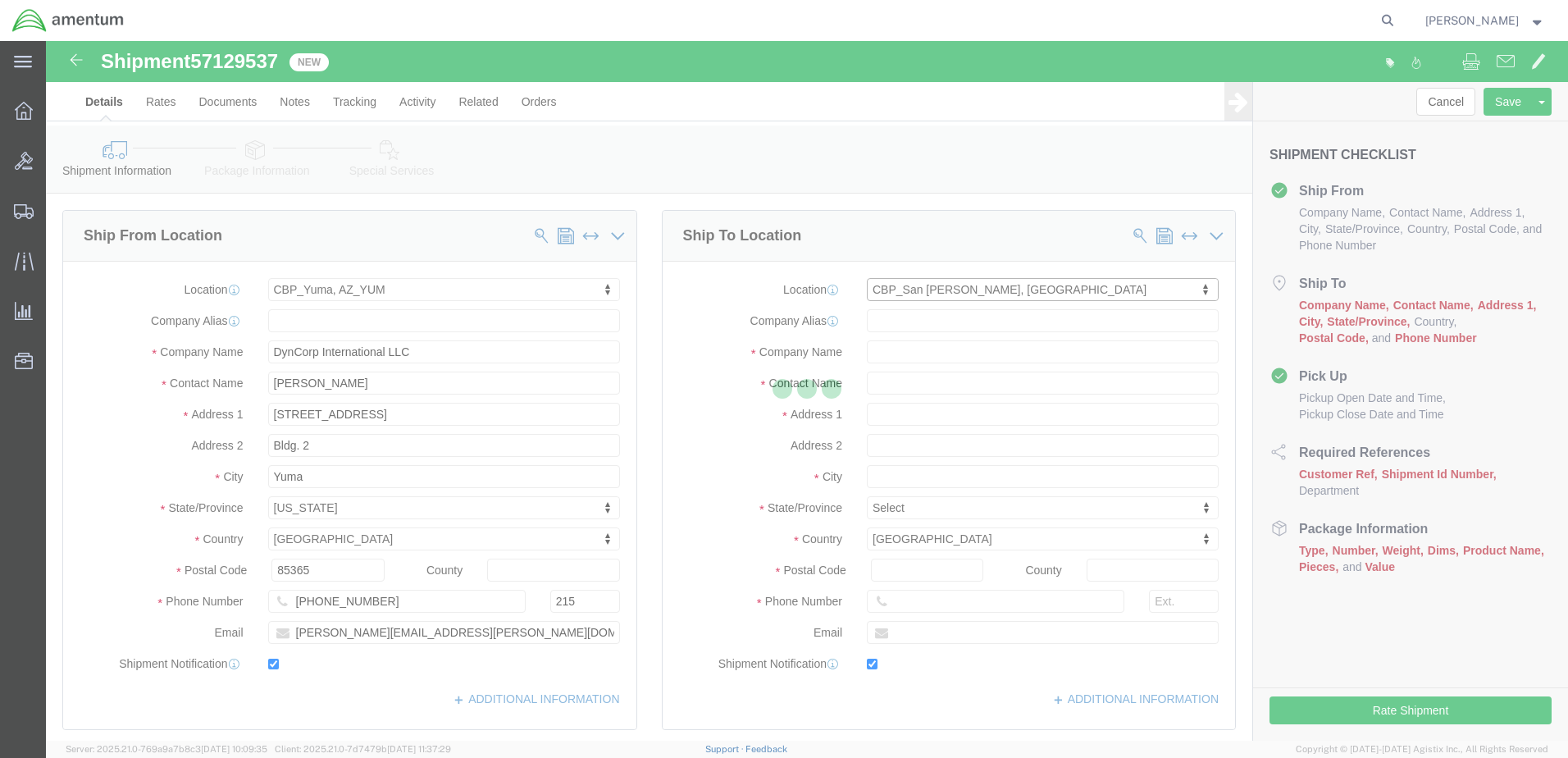
type input "Amentum Services, Inc"
type input "Forrest Gregg"
type input "8092 Hangar Road"
type input "San Angelo"
type input "76904"
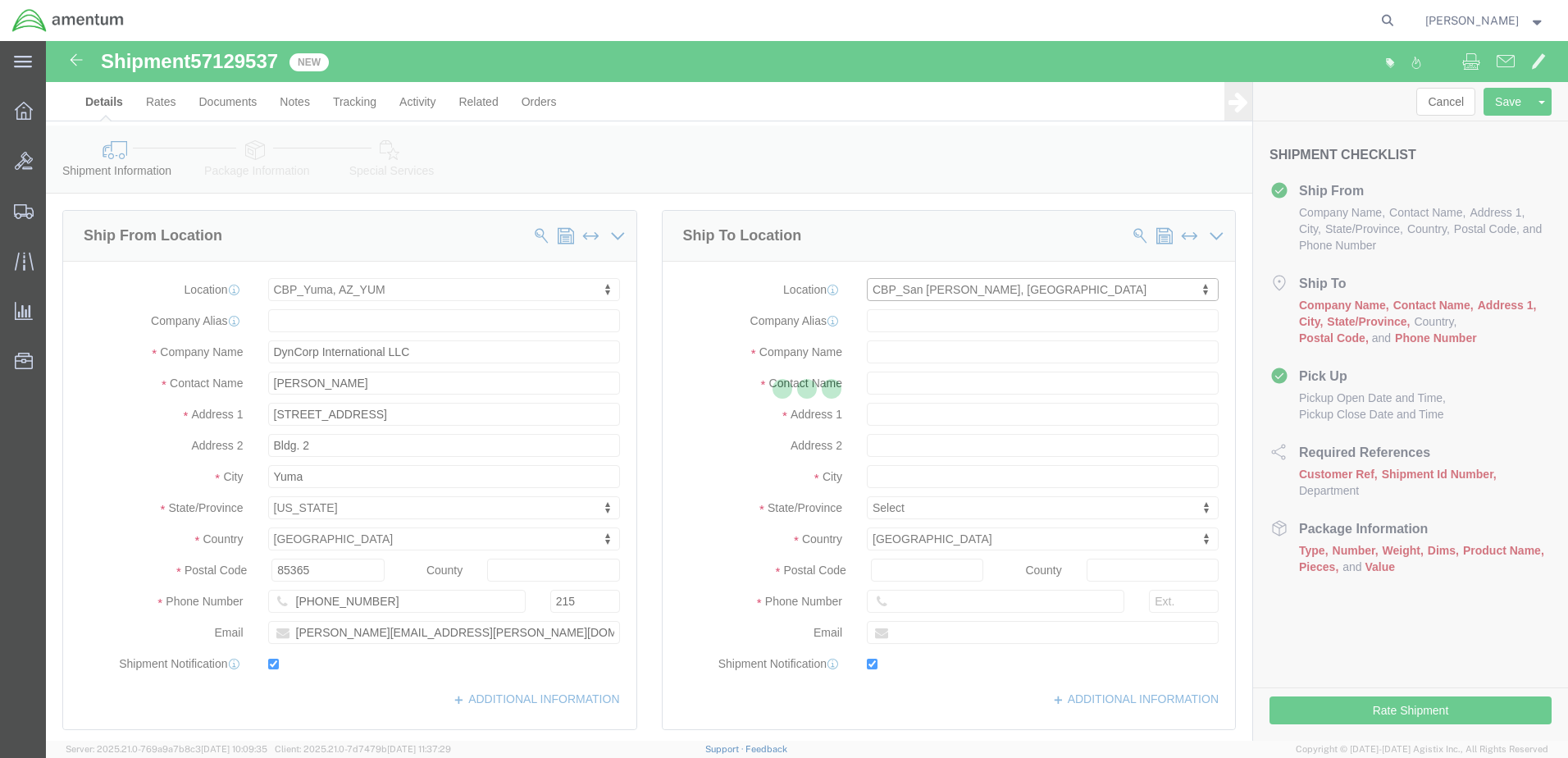
type input "325-224-1470"
type input "forrest.a.gregg@associates.cbp.dhs.gov"
checkbox input "true"
select select "[GEOGRAPHIC_DATA]"
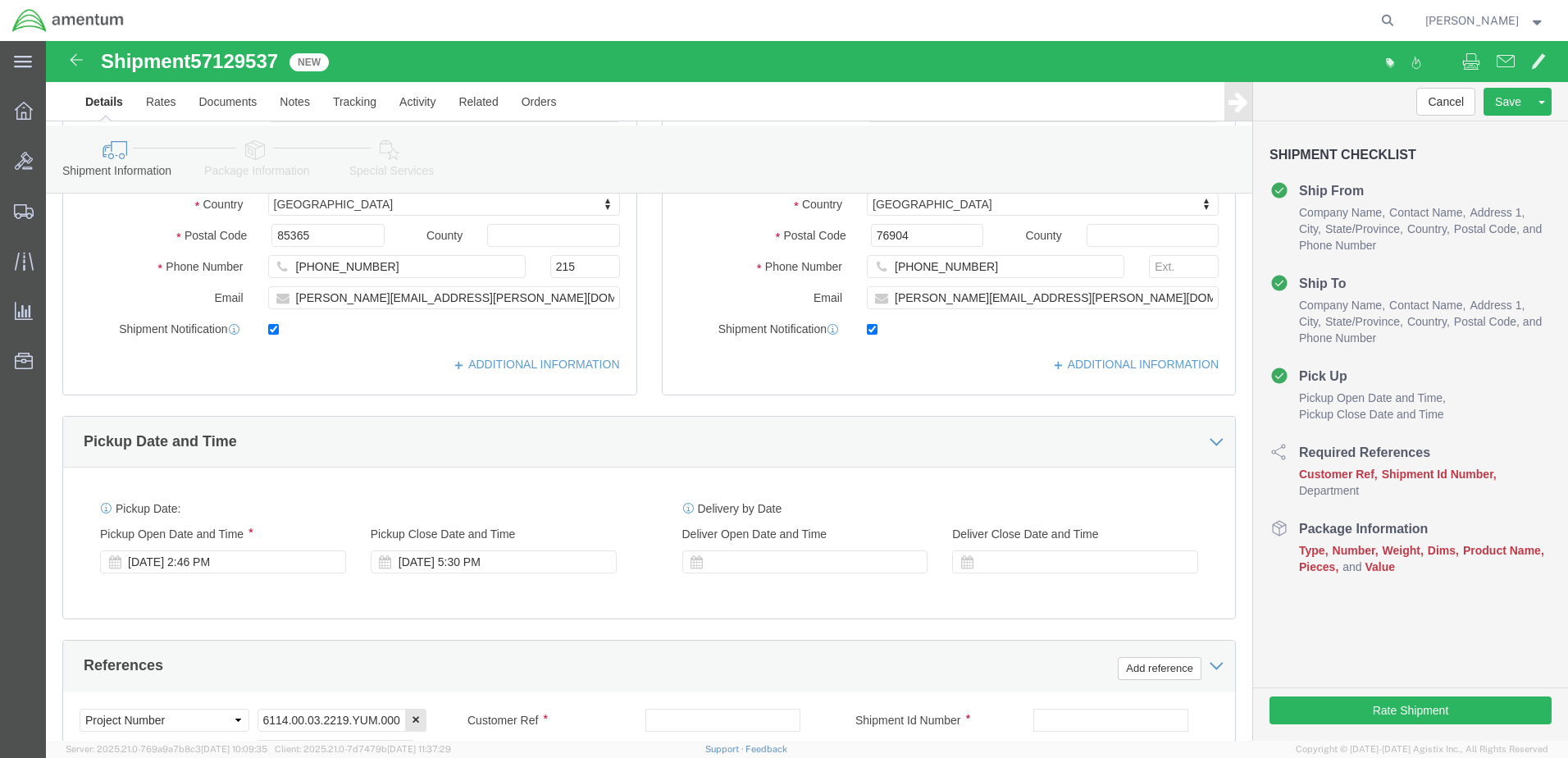
scroll to position [492, 0]
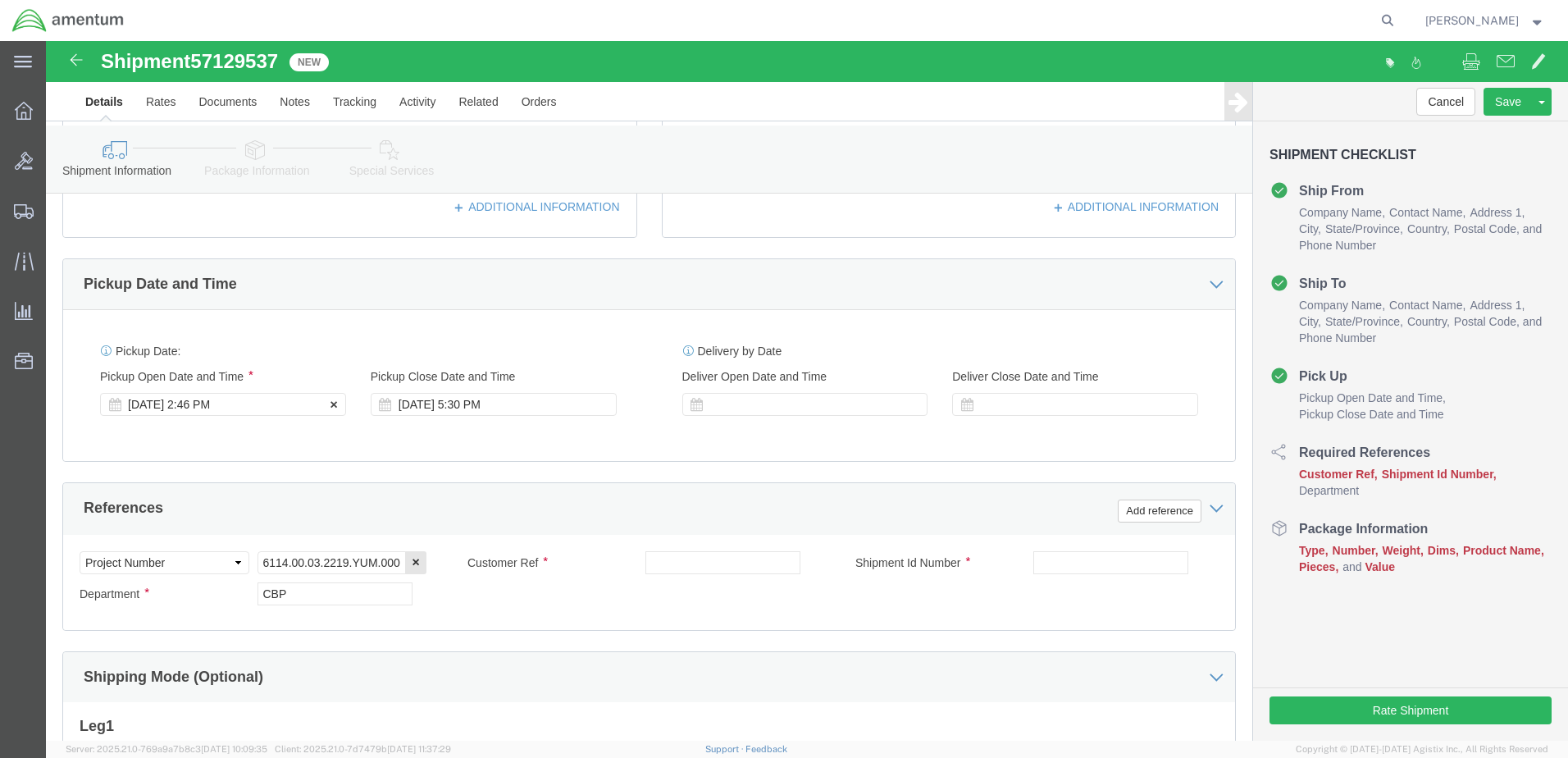
click div "Oct 14 2025 2:46 PM"
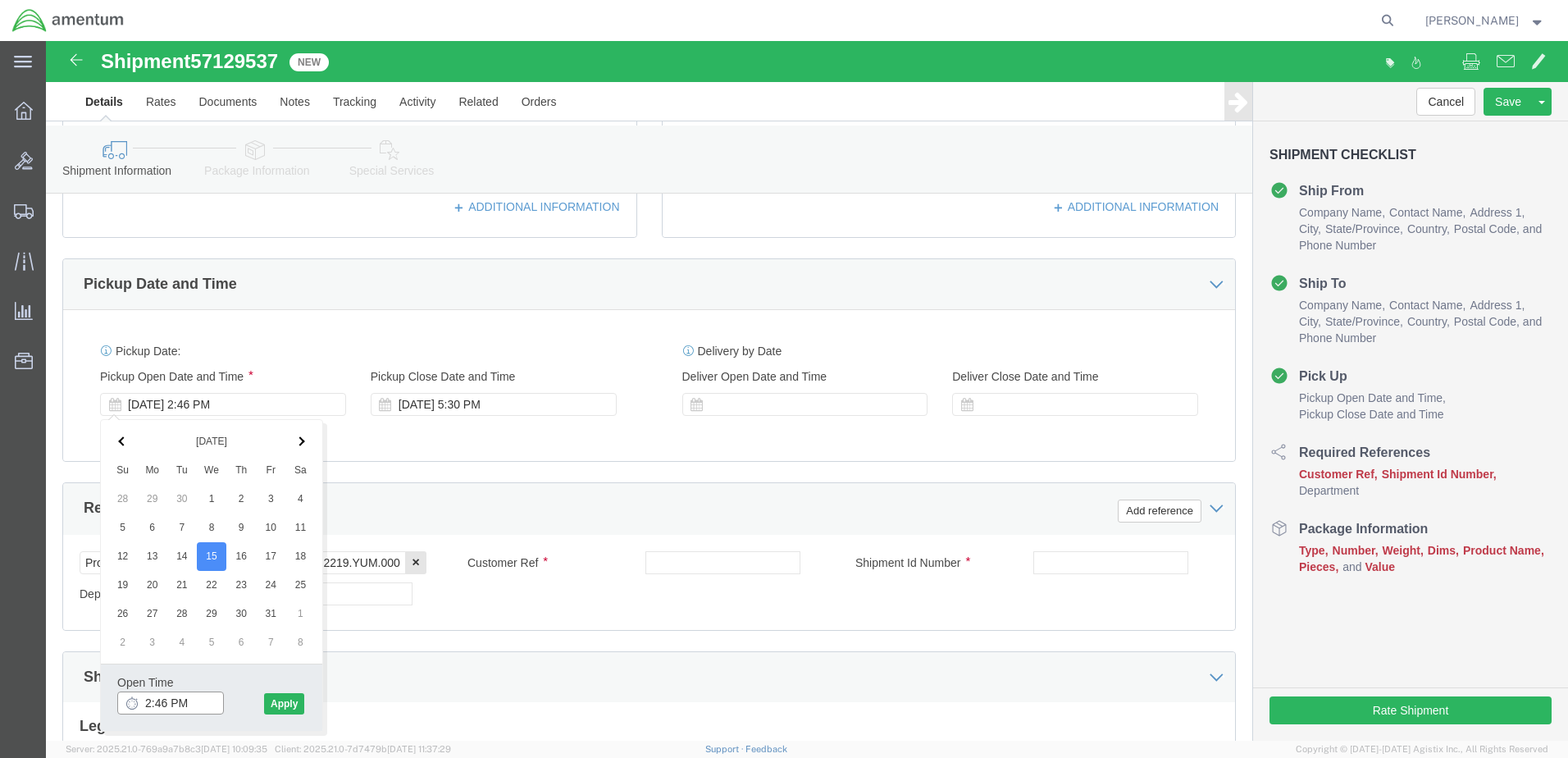
click input "2:46 PM"
type input "10:30 AM"
click button "Apply"
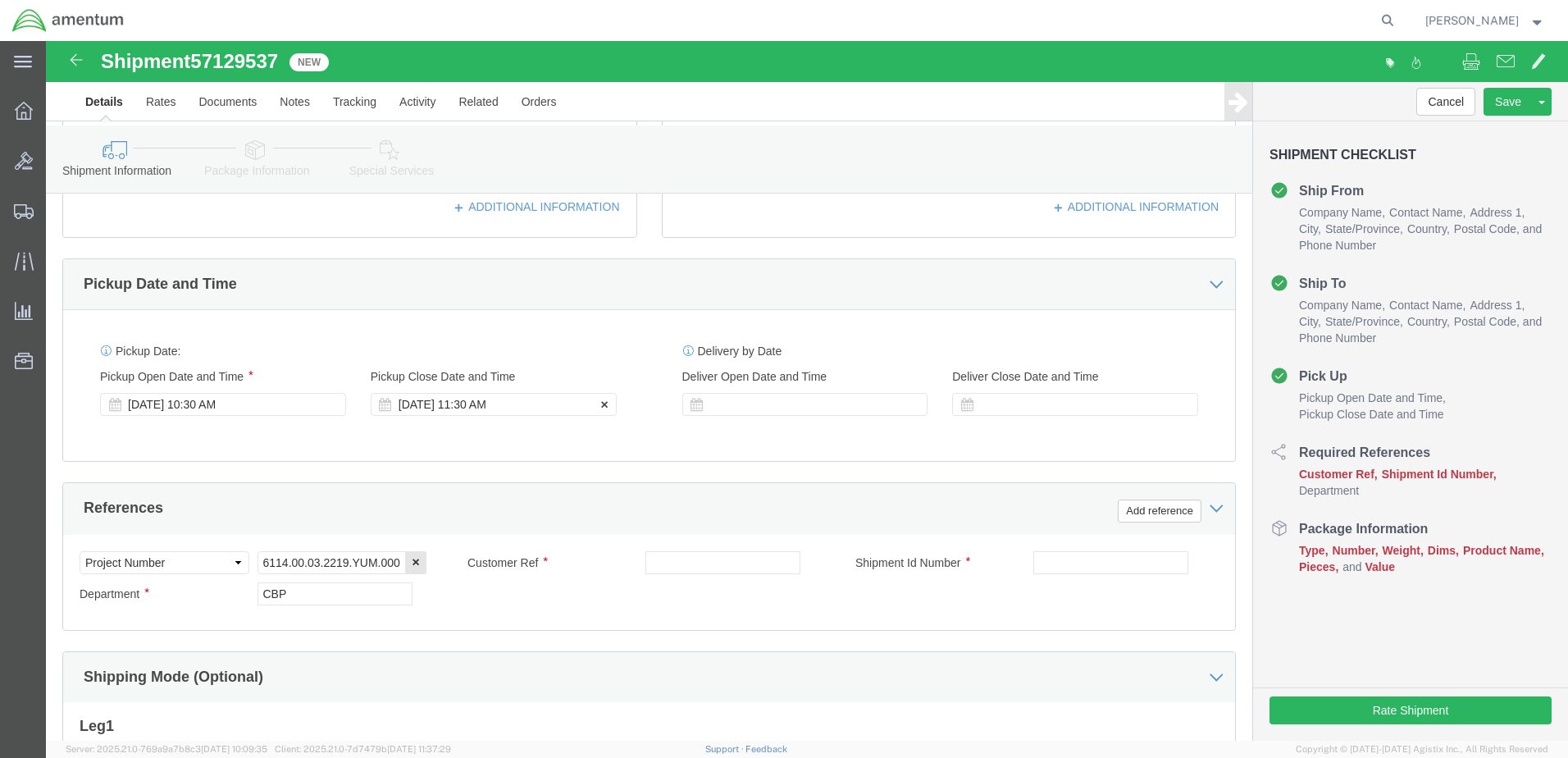
click div "Oct 15 2025 11:30 AM"
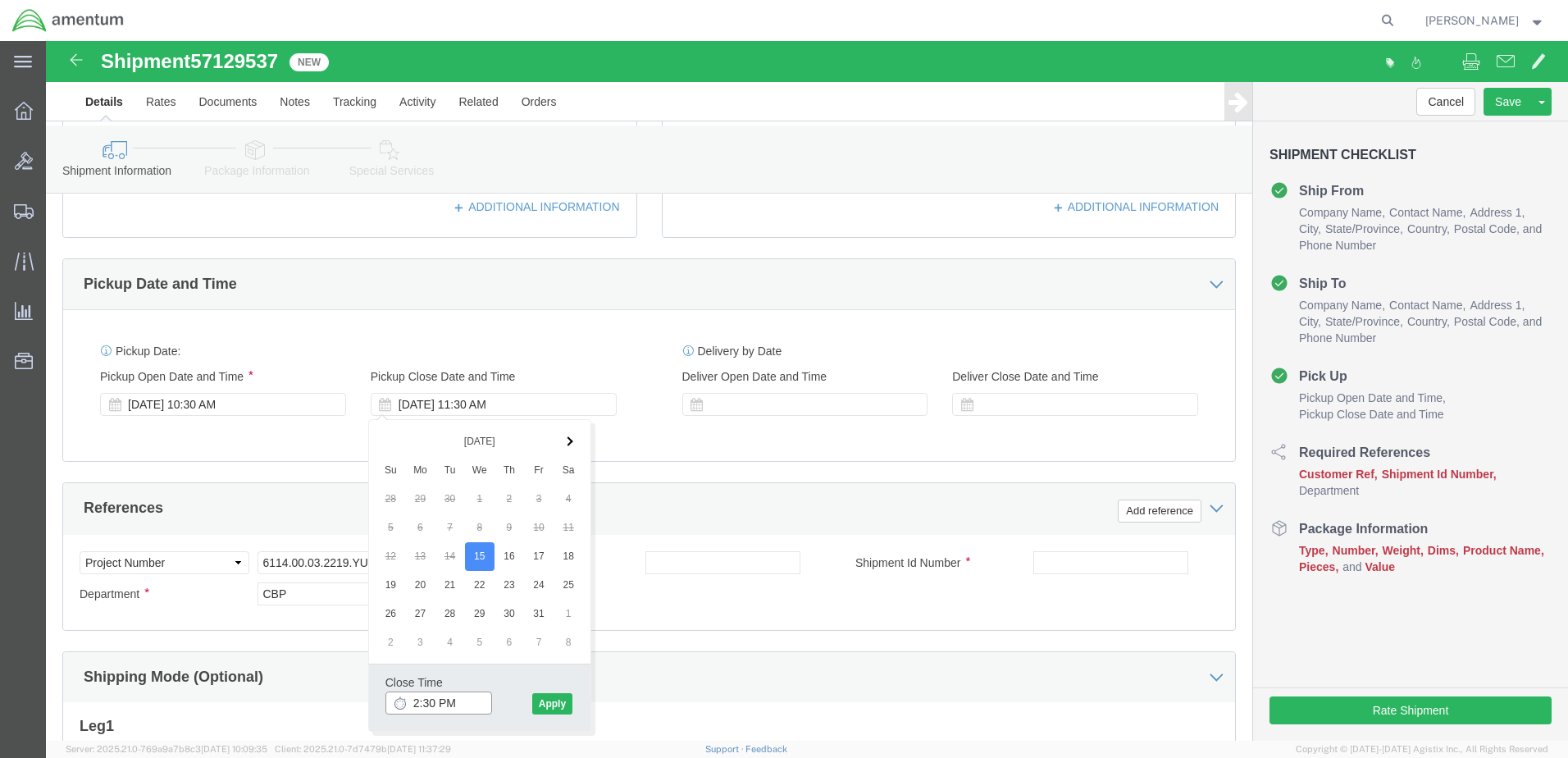
type input "3:30 PM"
click button "Apply"
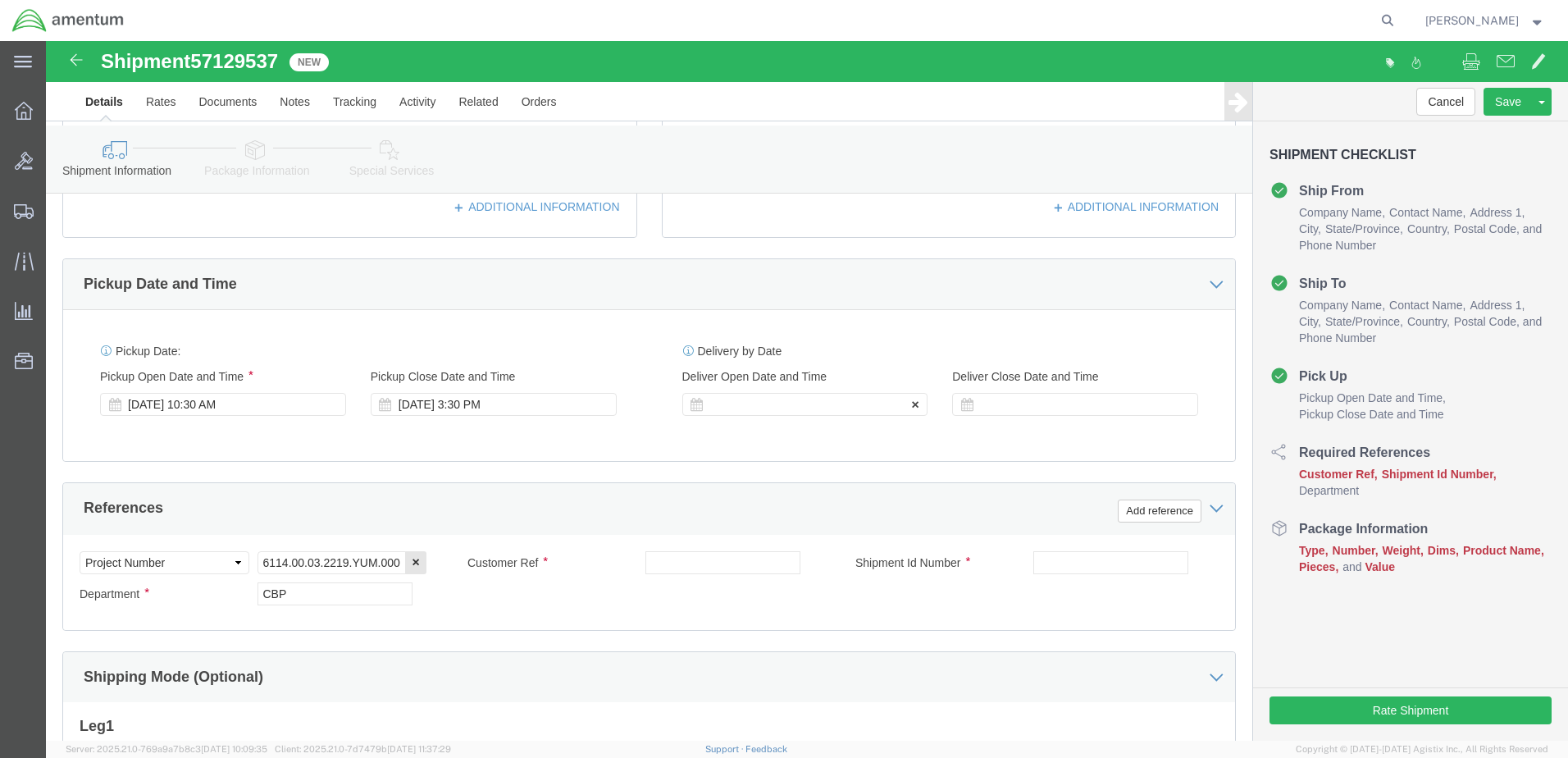
click div
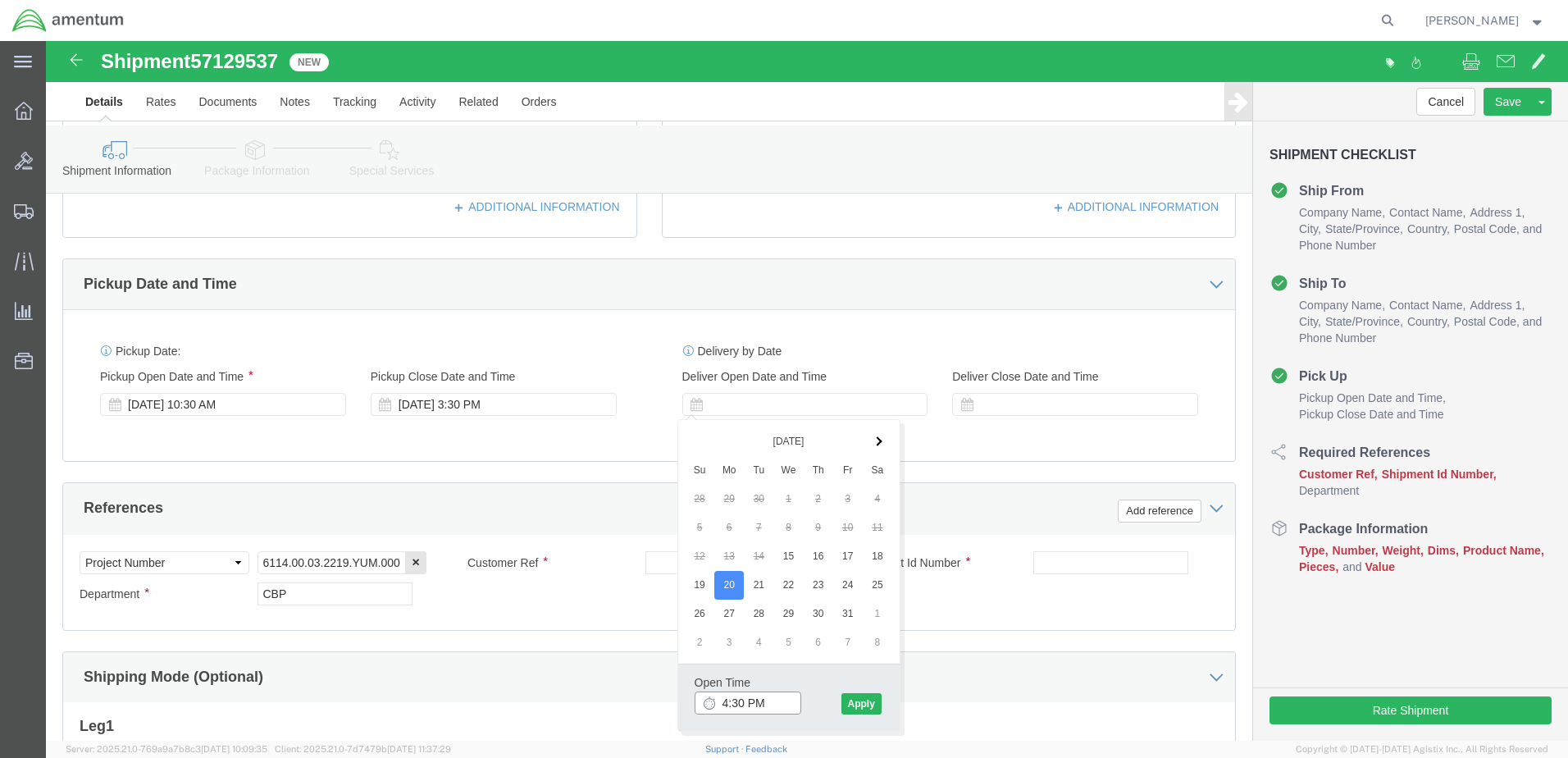
click input "4:30 PM"
type input "10:30 AM"
click button "Apply"
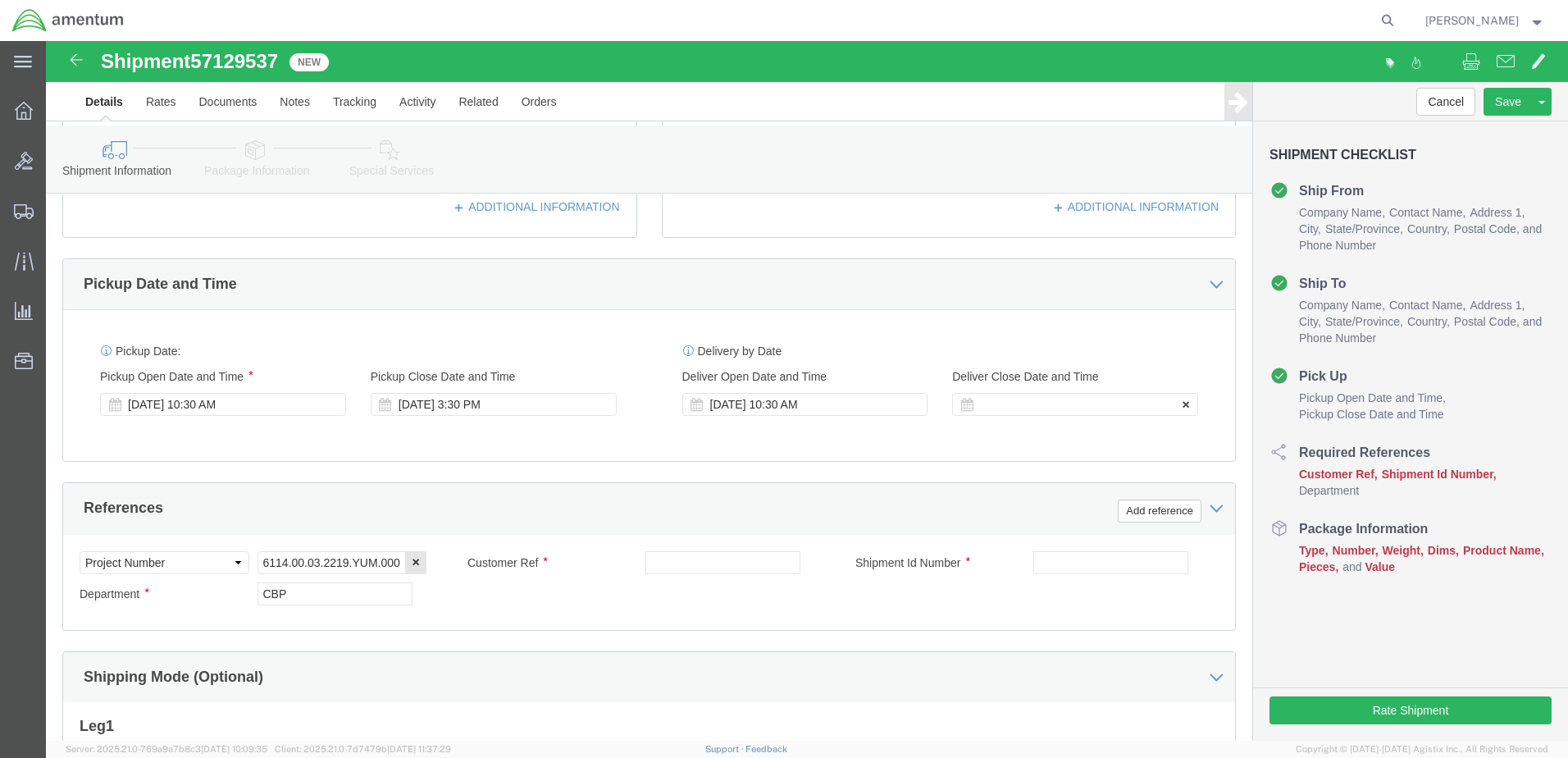
click div
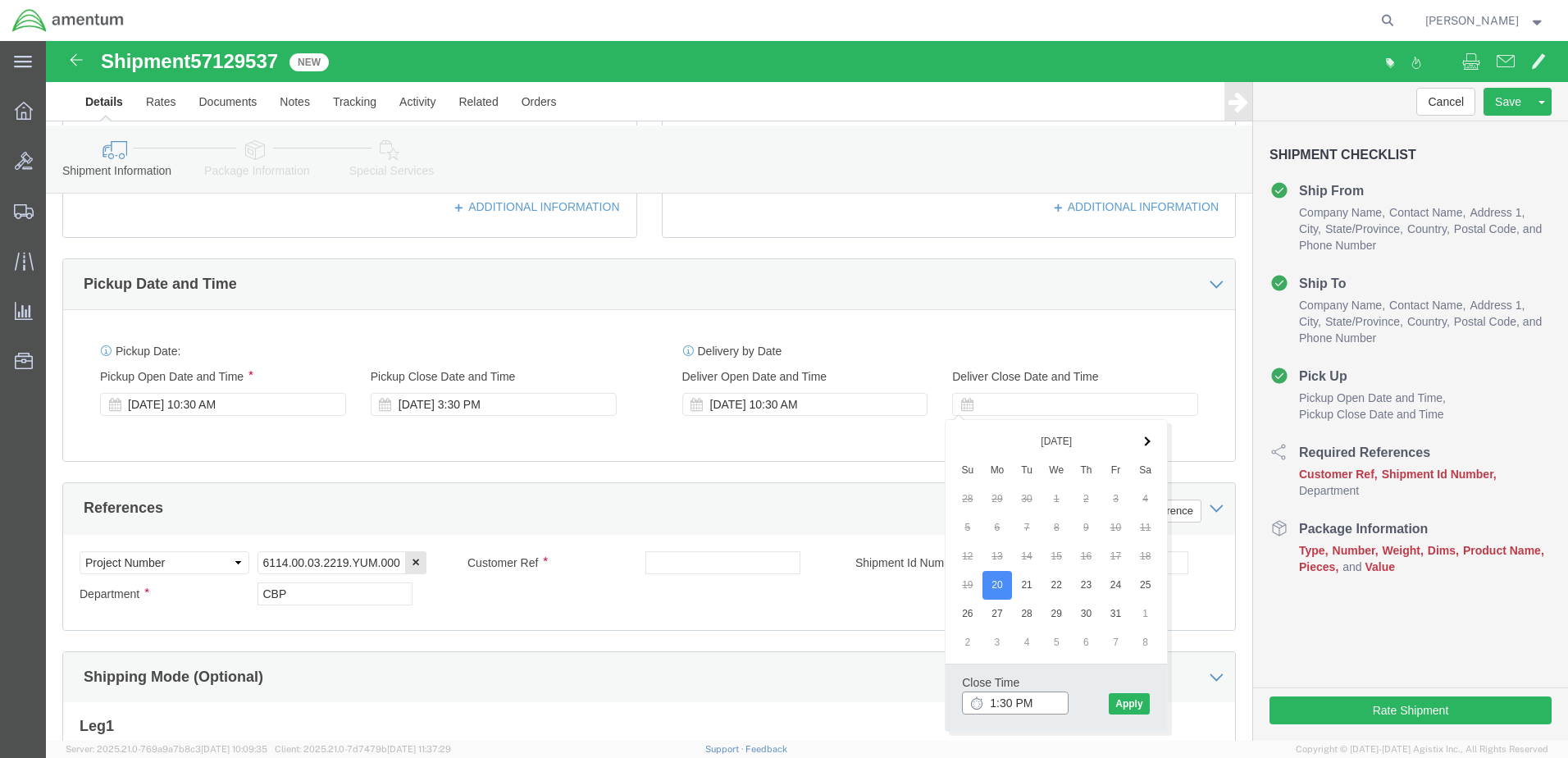
type input "2:30 PM"
click button "Apply"
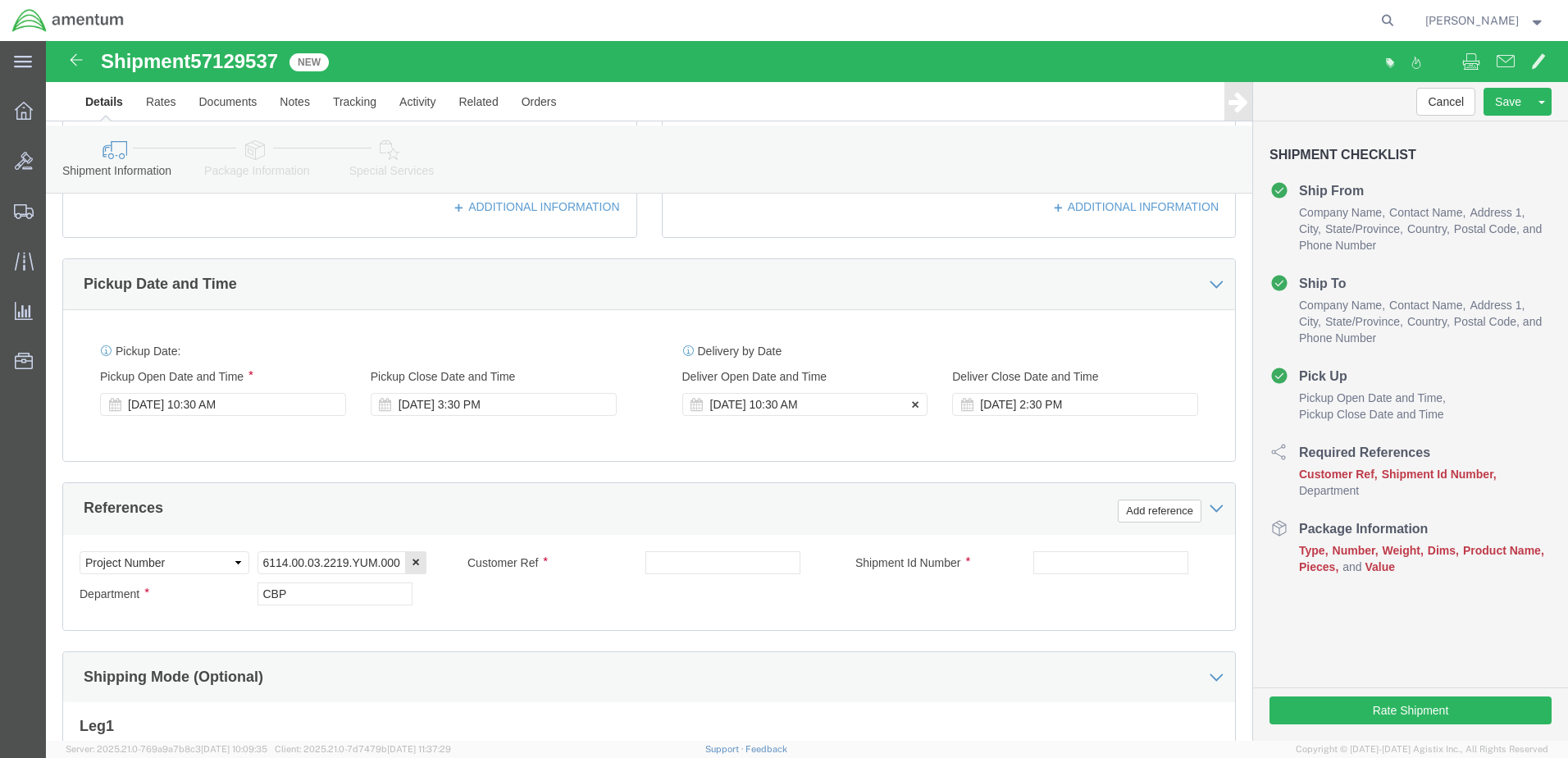
click div "Oct 20 2025 10:30 AM"
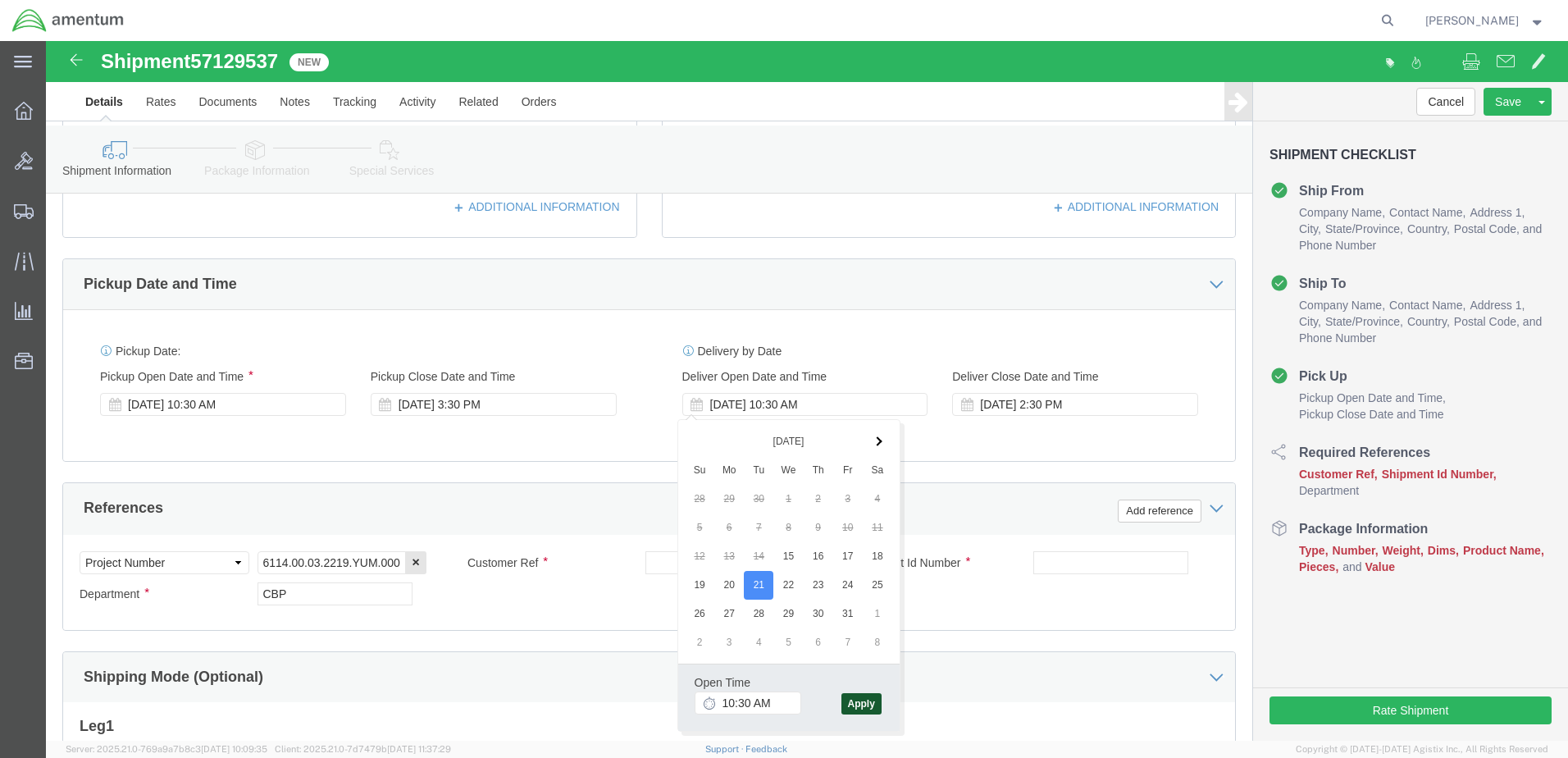
click button "Apply"
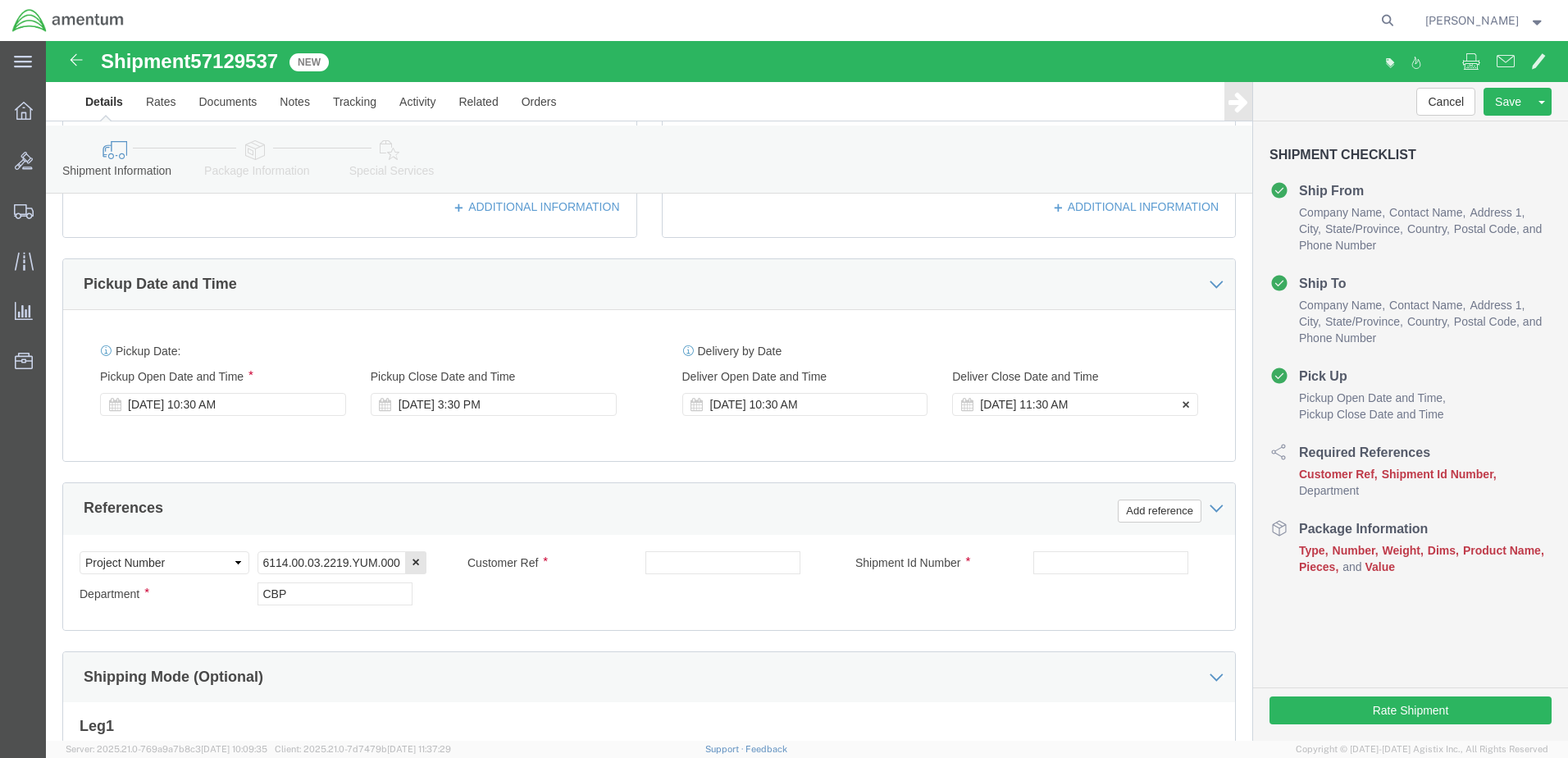
click div "Oct 21 2025 11:30 AM"
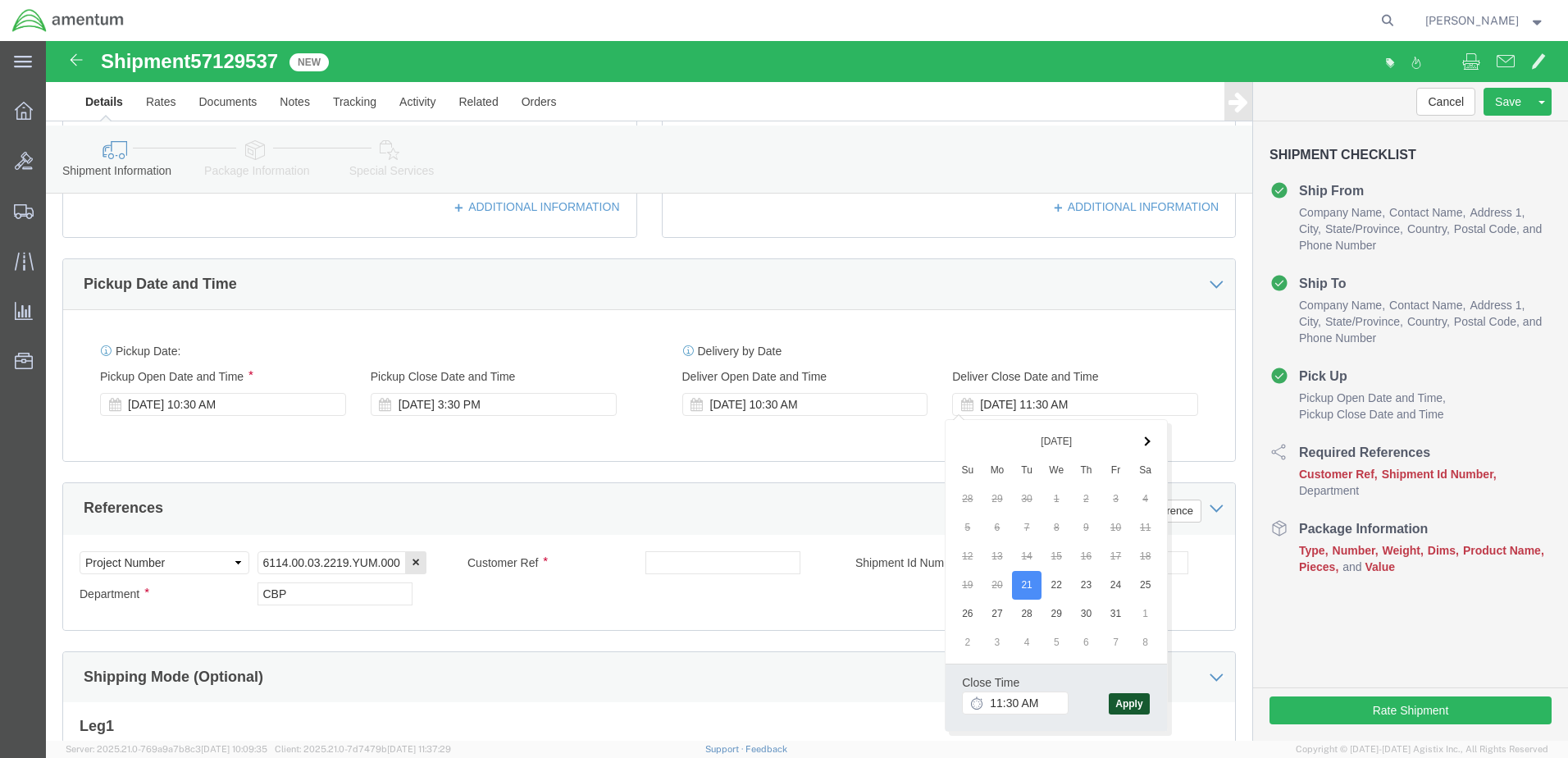
click button "Apply"
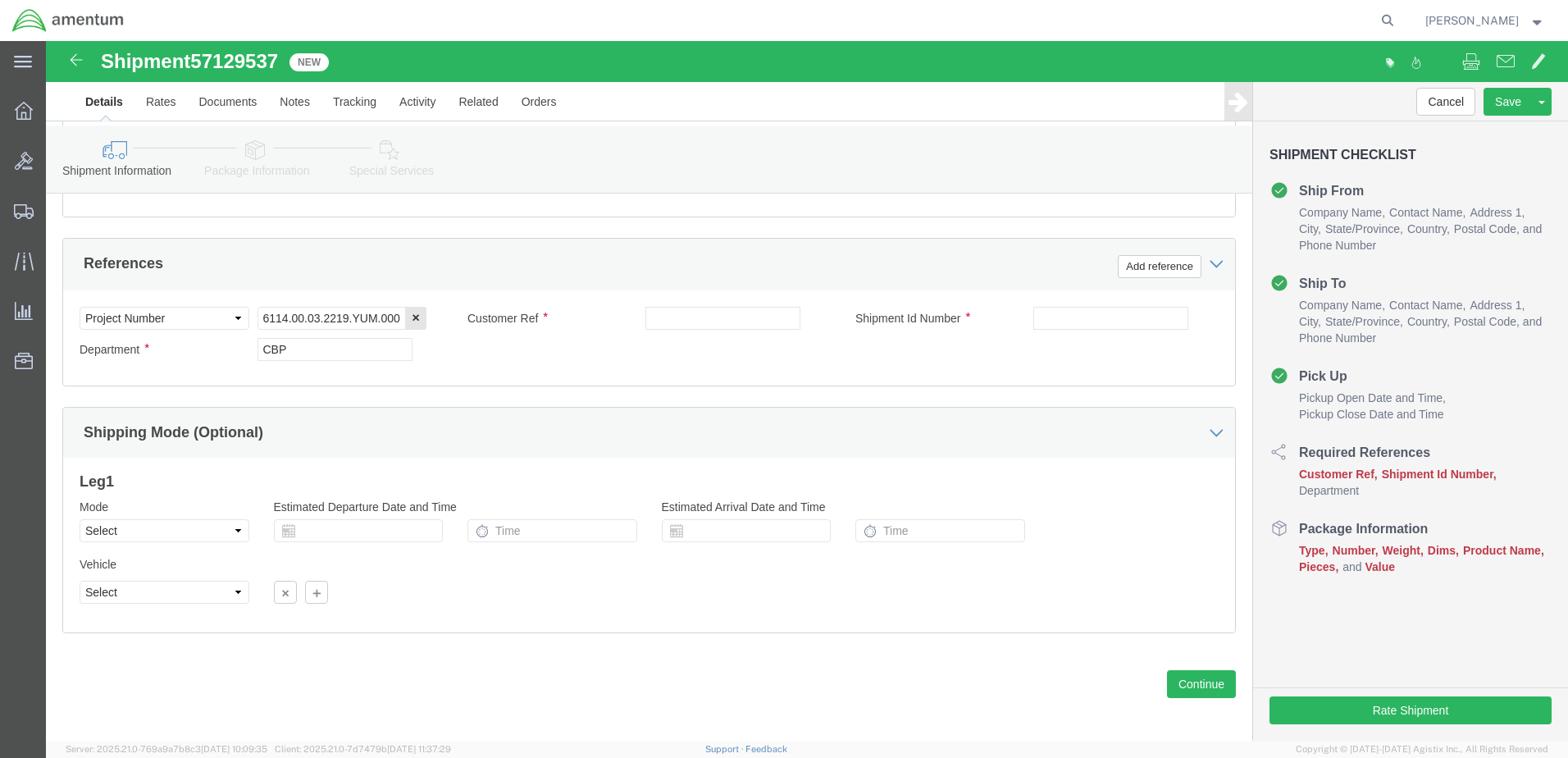
scroll to position [739, 0]
click input "text"
drag, startPoint x: 718, startPoint y: 274, endPoint x: 574, endPoint y: 280, distance: 144.1
click div "Customer Ref Blue Vidmar Cabinet"
type input "Blue Vidmar Cabinet"
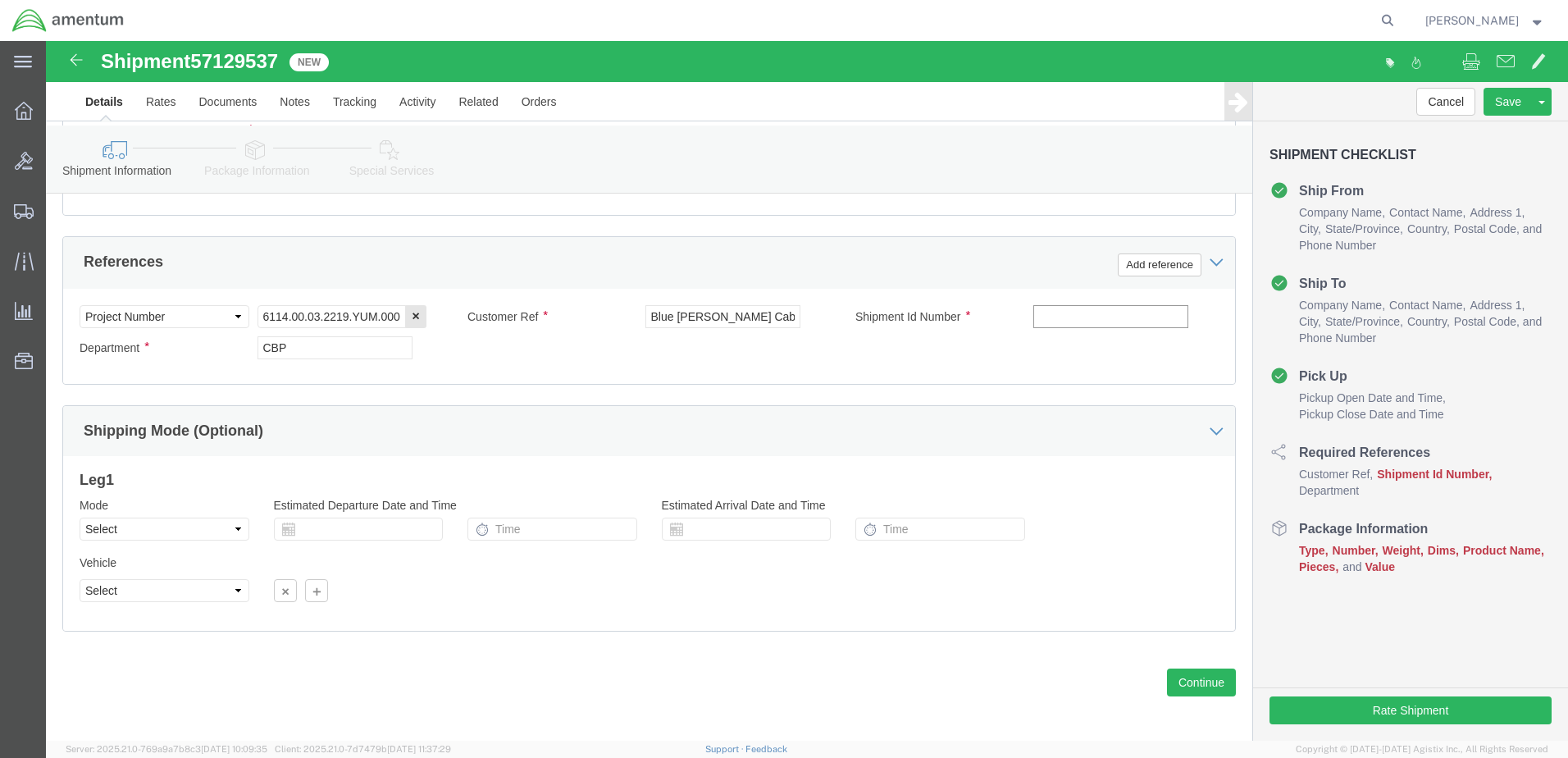
click input "text"
paste input "Blue Vidmar Cabinet"
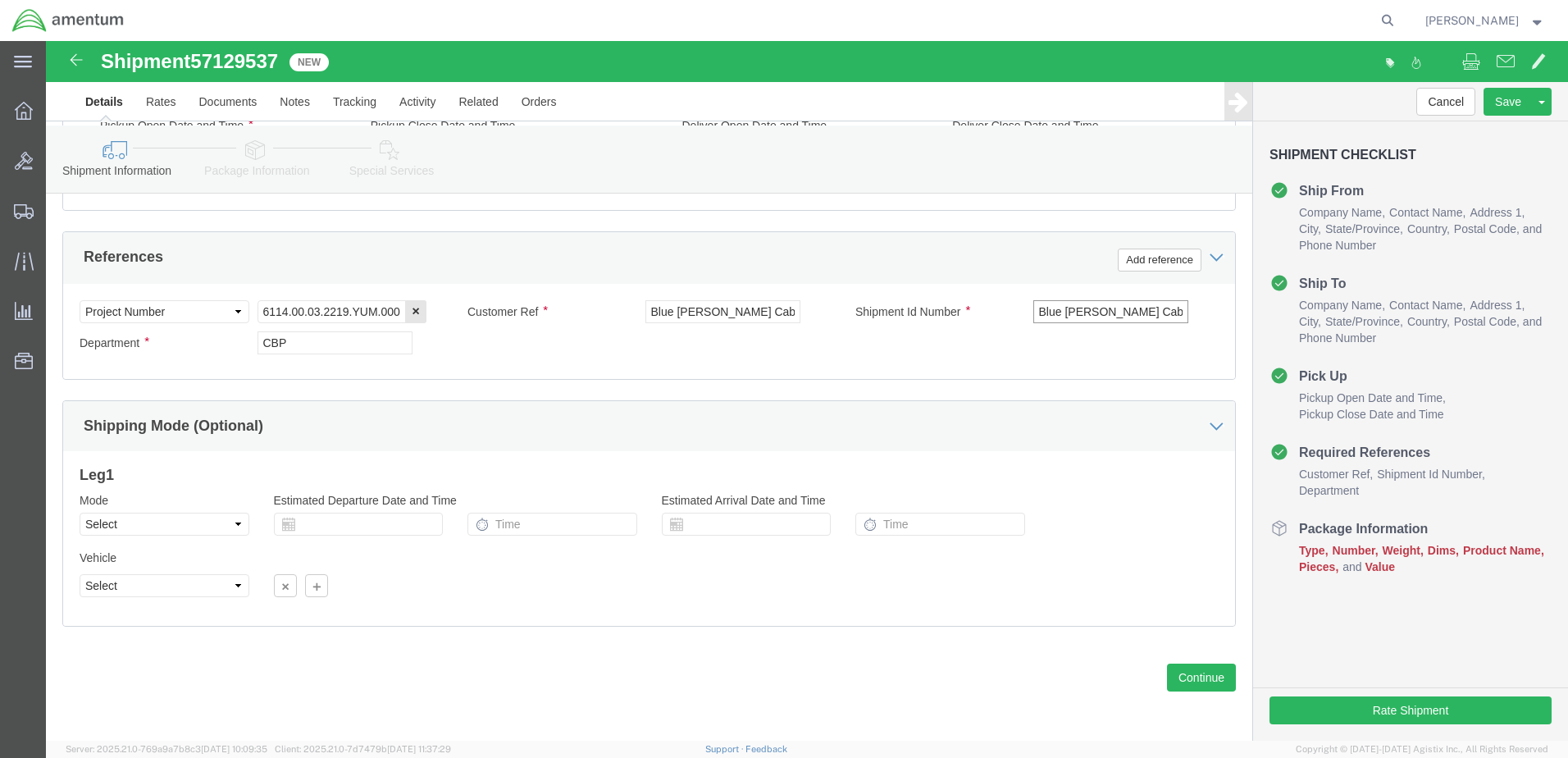
scroll to position [744, 0]
type input "Blue Vidmar Cabinet"
click button "Continue"
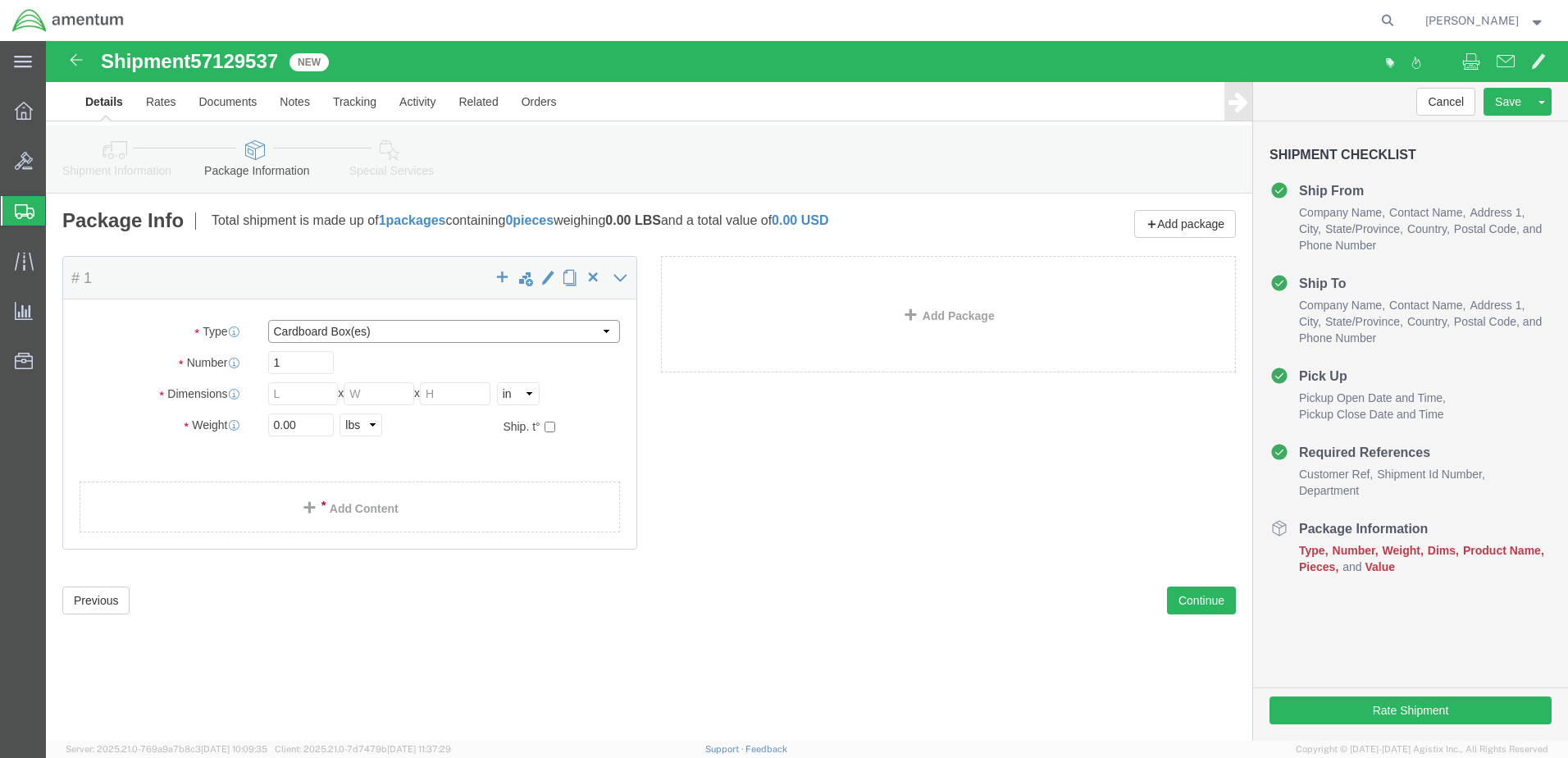
click select "Select BCK Boxes Bale(s) Basket(s) Bolt(s) Bottle(s) Buckets Bulk Bundle(s) Can…"
select select "PSNS"
click select "Select BCK Boxes Bale(s) Basket(s) Bolt(s) Bottle(s) Buckets Bulk Bundle(s) Can…"
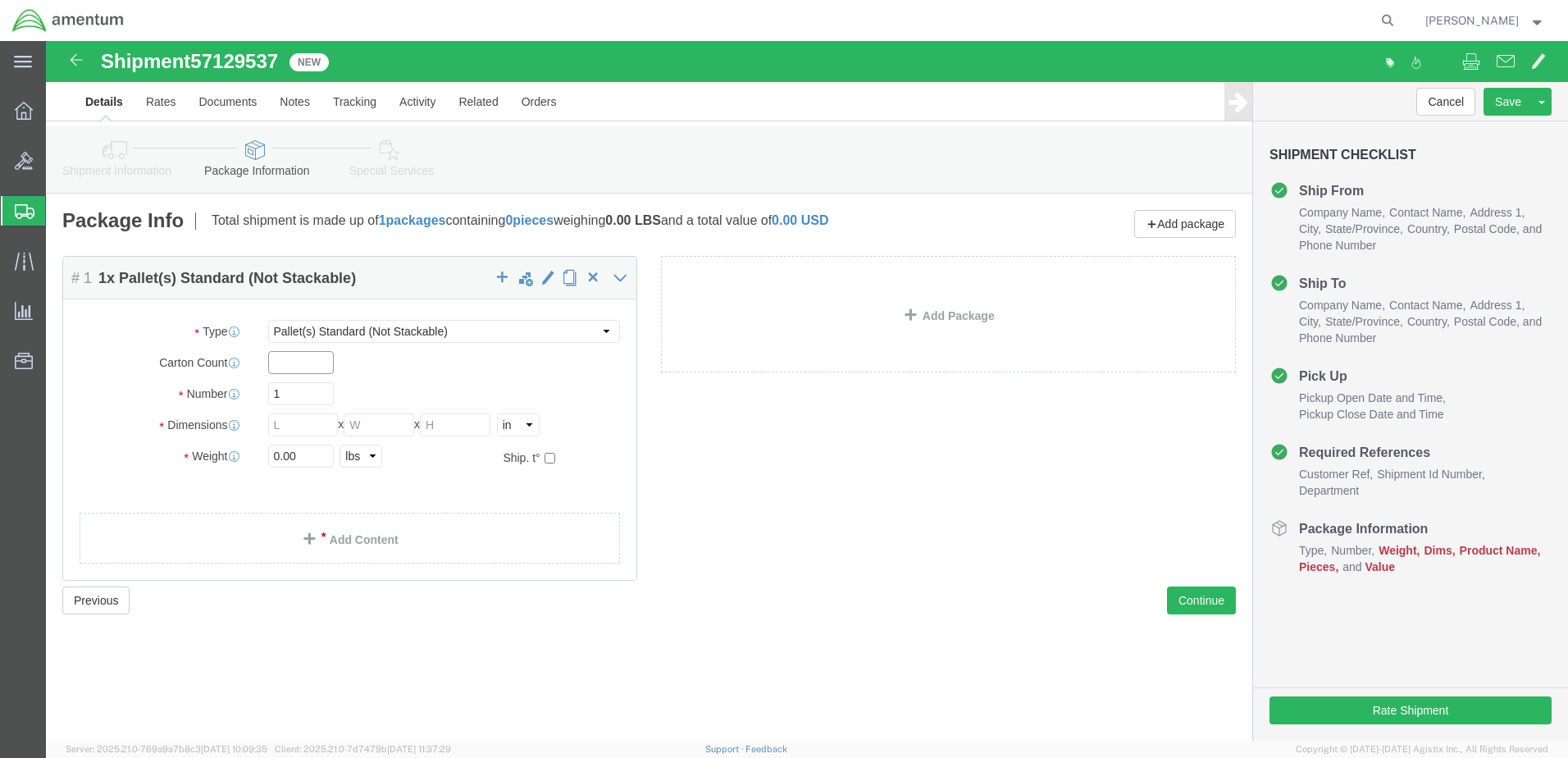
click input "text"
type input "1"
type input "36"
type input "29"
type input "64"
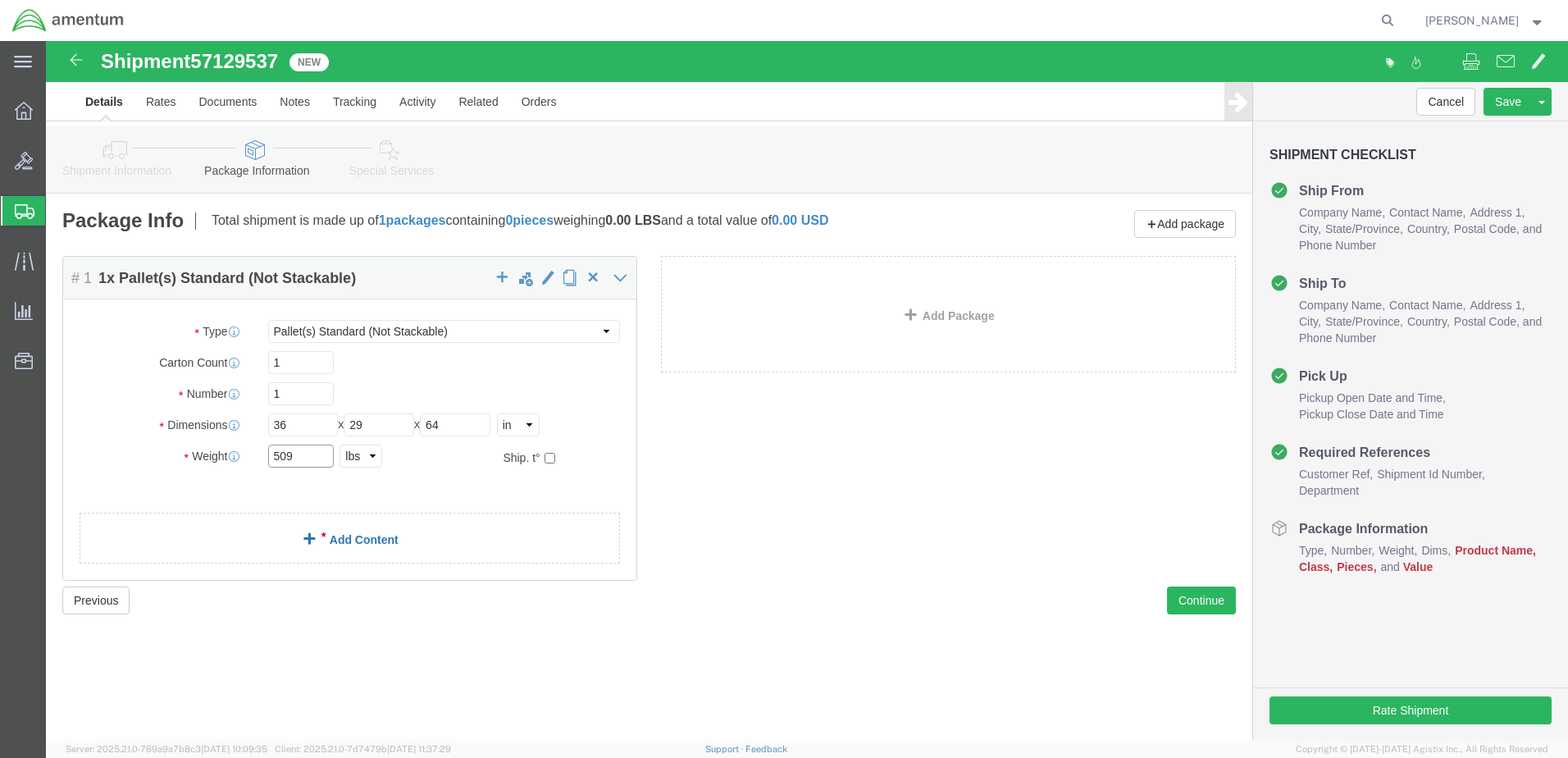
type input "509"
click link "Add Content"
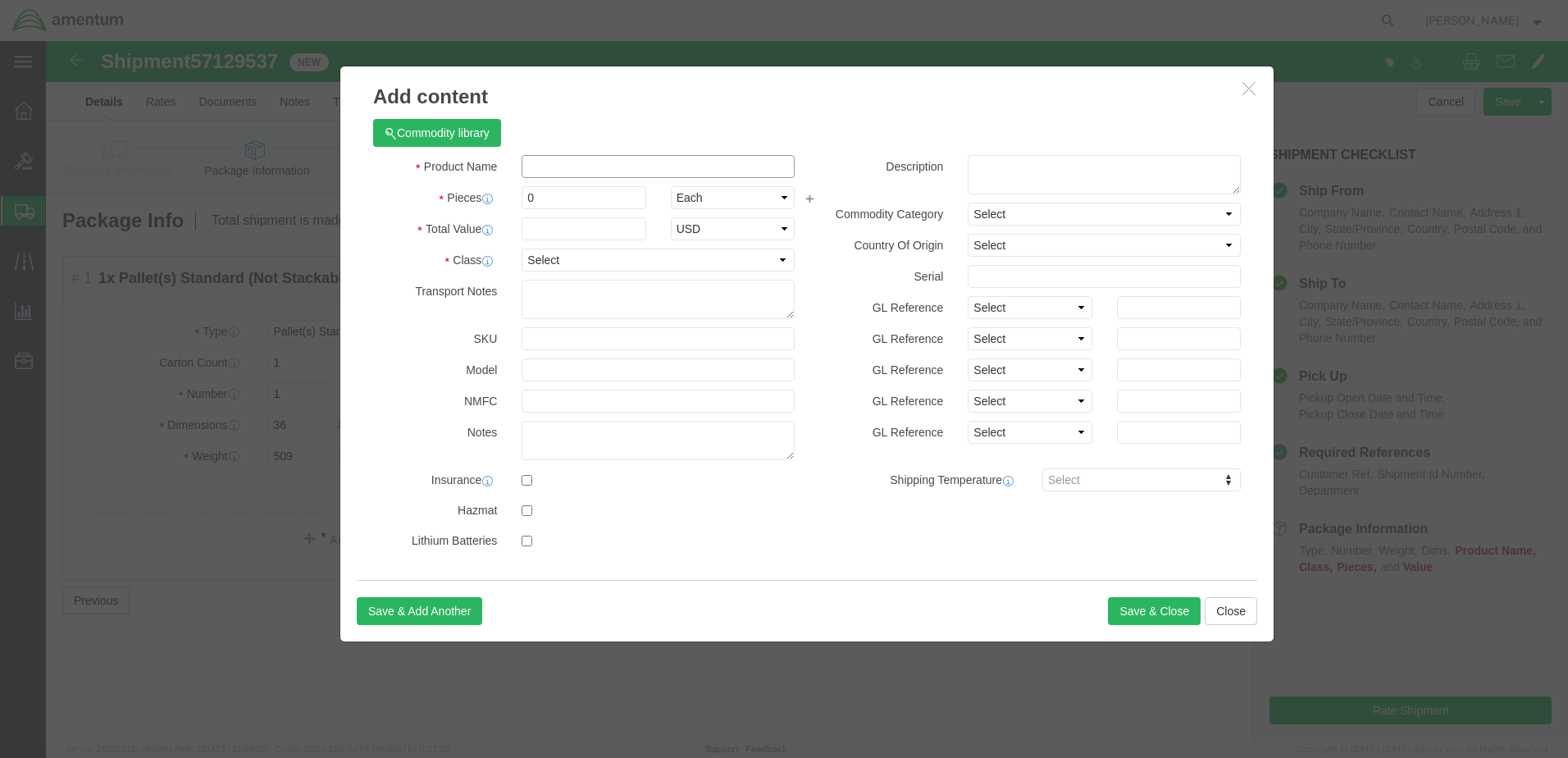
click input "text"
drag, startPoint x: 602, startPoint y: 122, endPoint x: 447, endPoint y: 130, distance: 155.2
click div "Product Name Blue Vidmar Cabinet"
type input "Blue Vidmar Cabinet"
click textarea
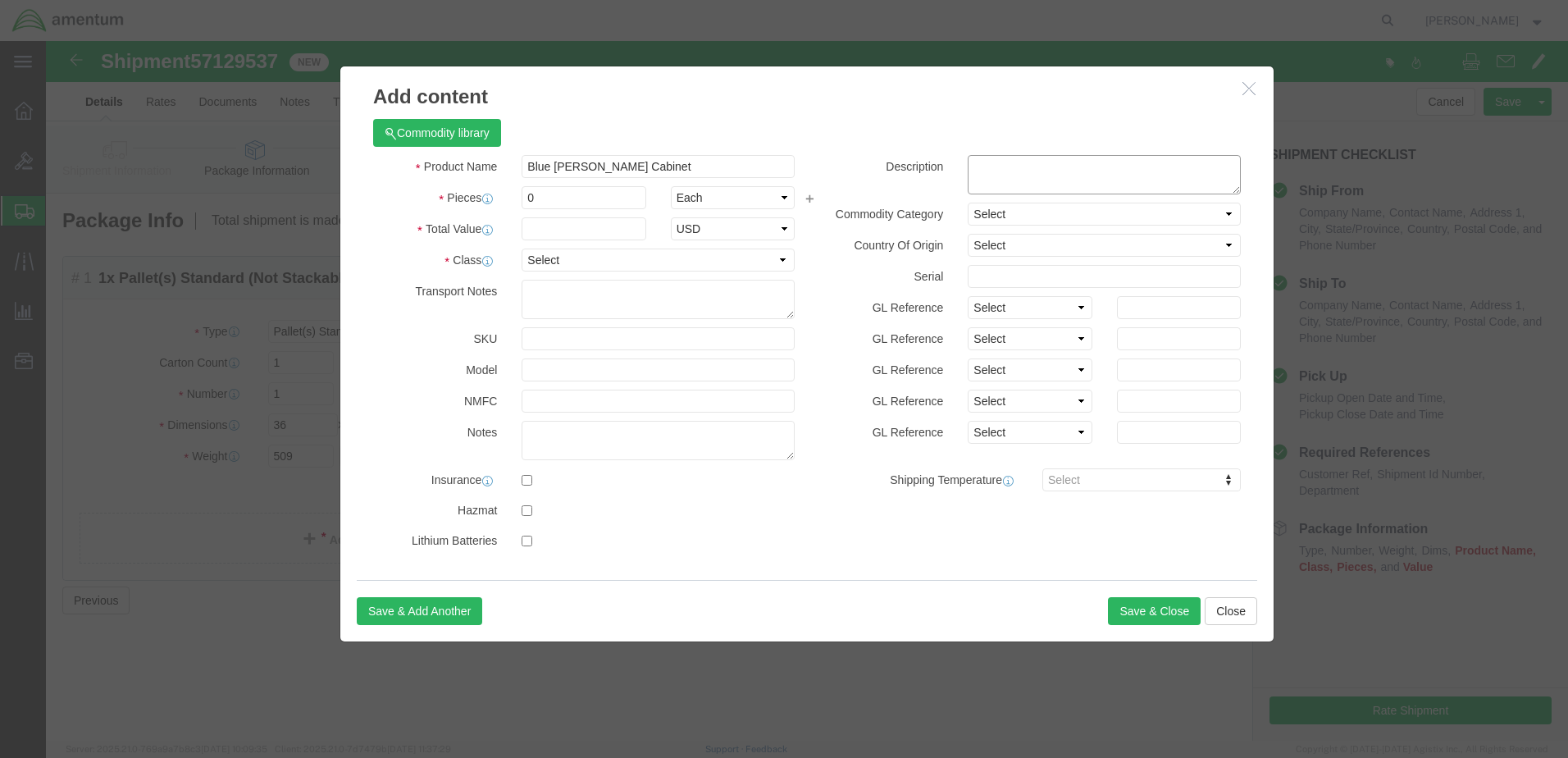
paste textarea "Blue Vidmar Cabinet"
type textarea "Blue Vidmar Cabinet"
click input "0"
type input "1"
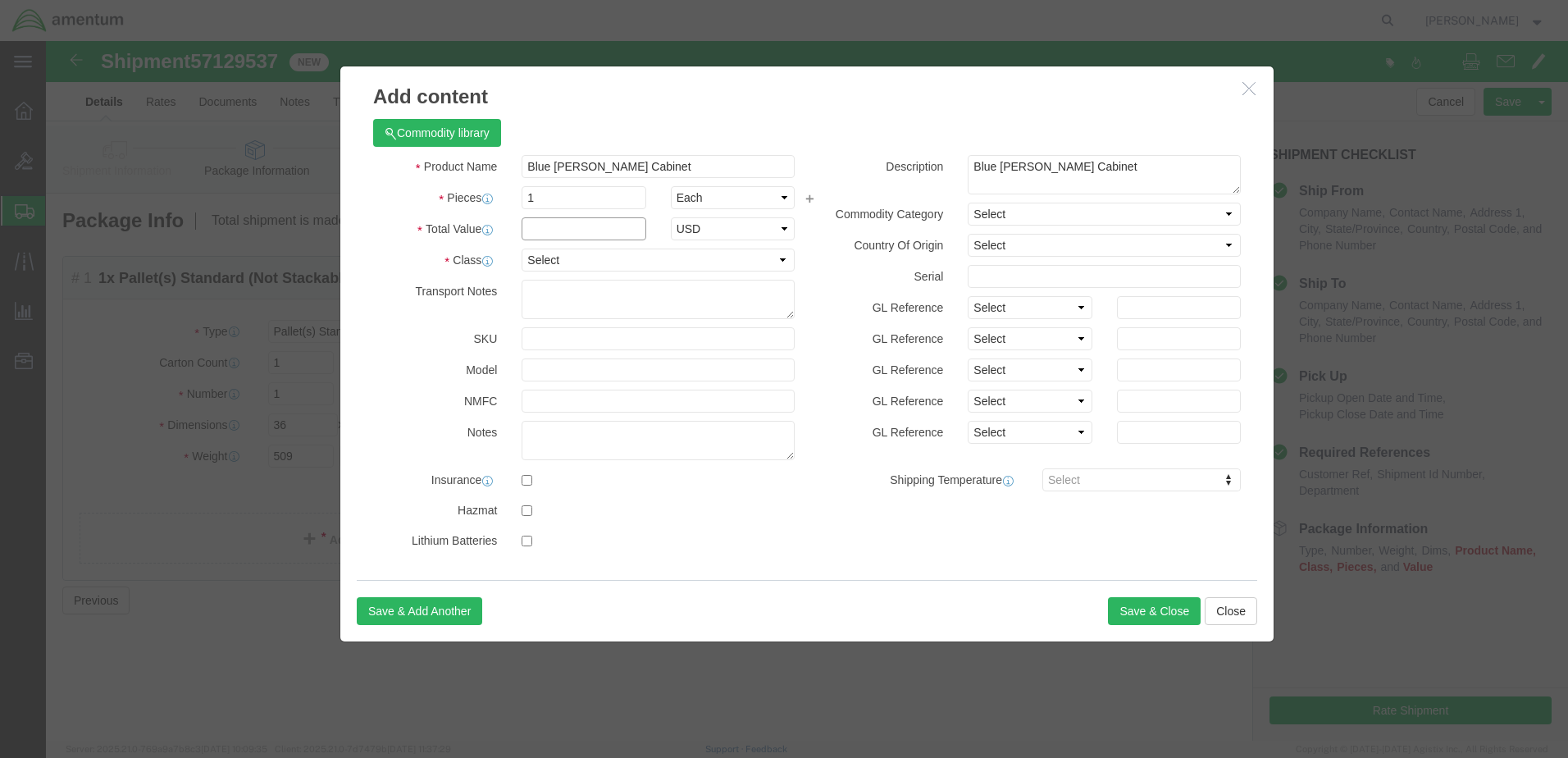
click input "text"
type input "2000"
click input "text"
click button "Save & Close"
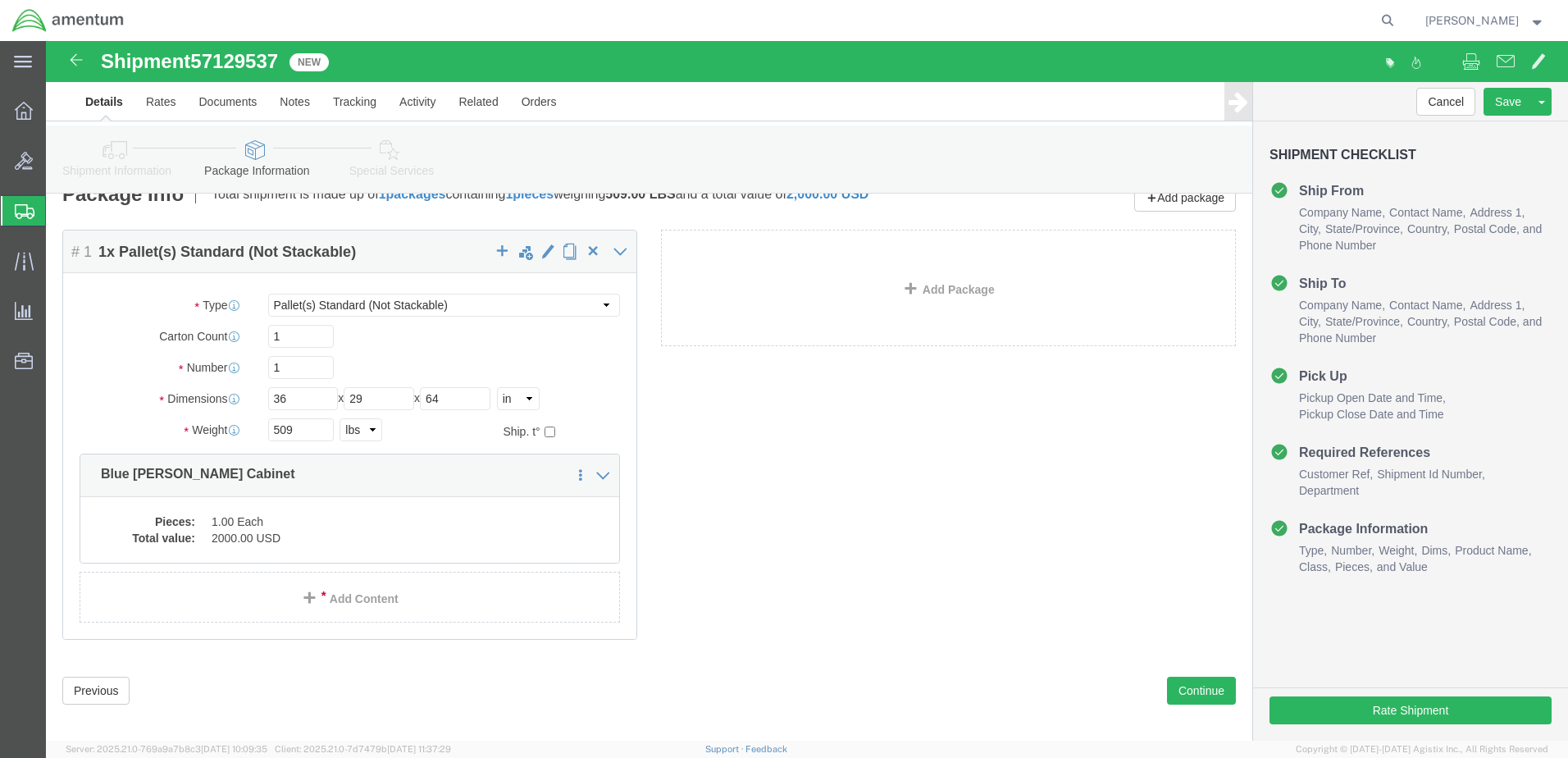
scroll to position [40, 0]
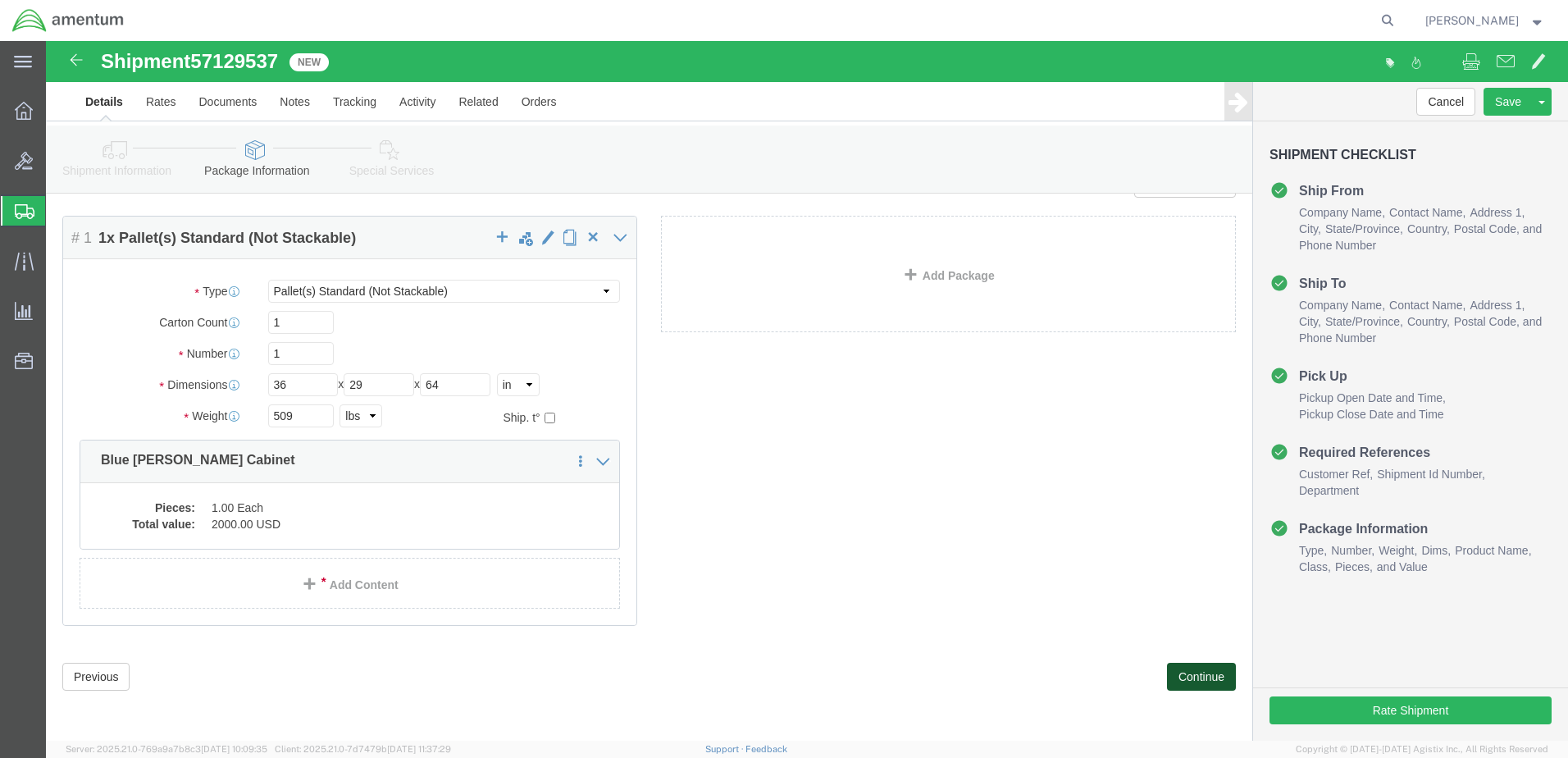
click button "Continue"
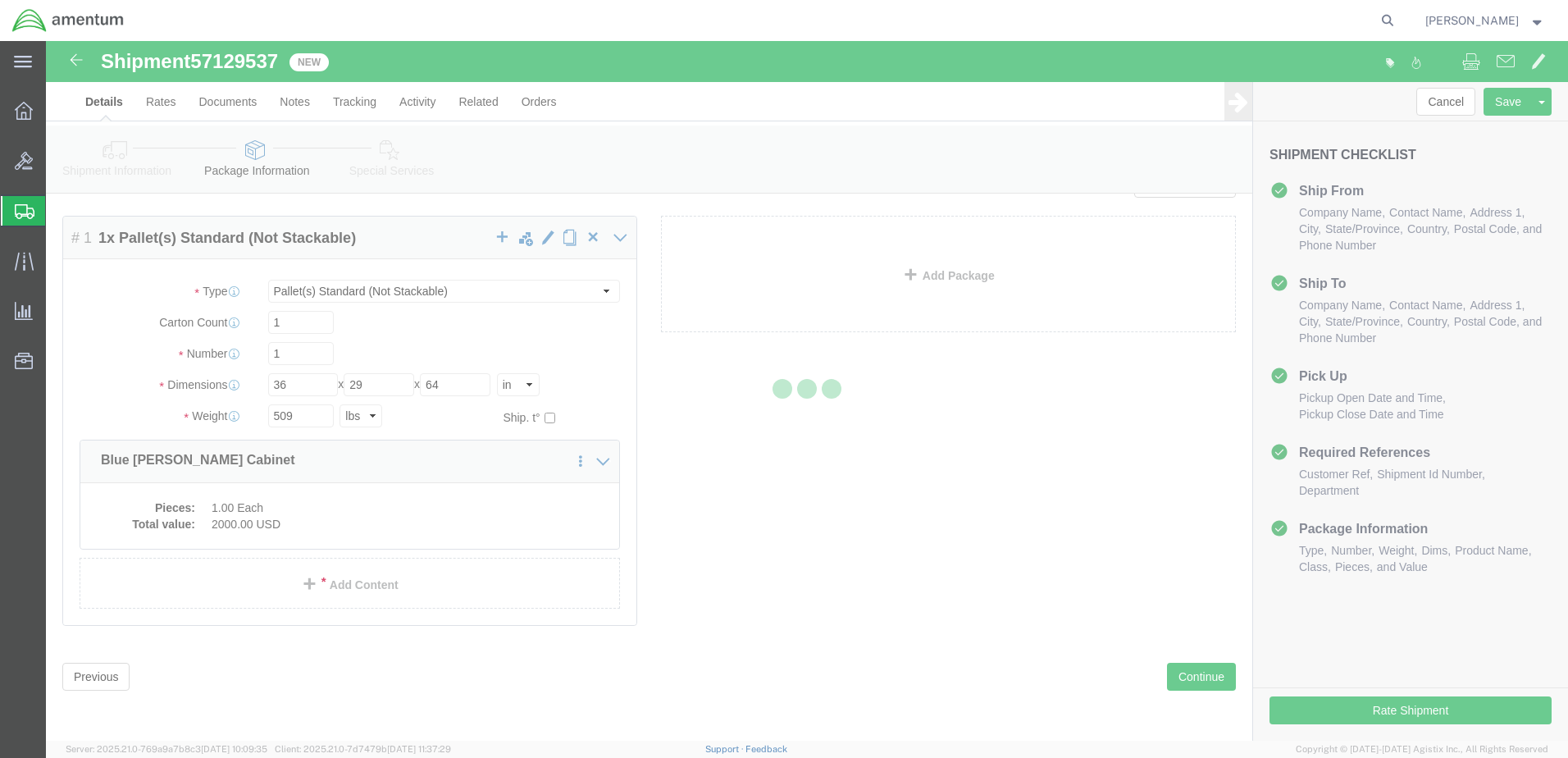
select select
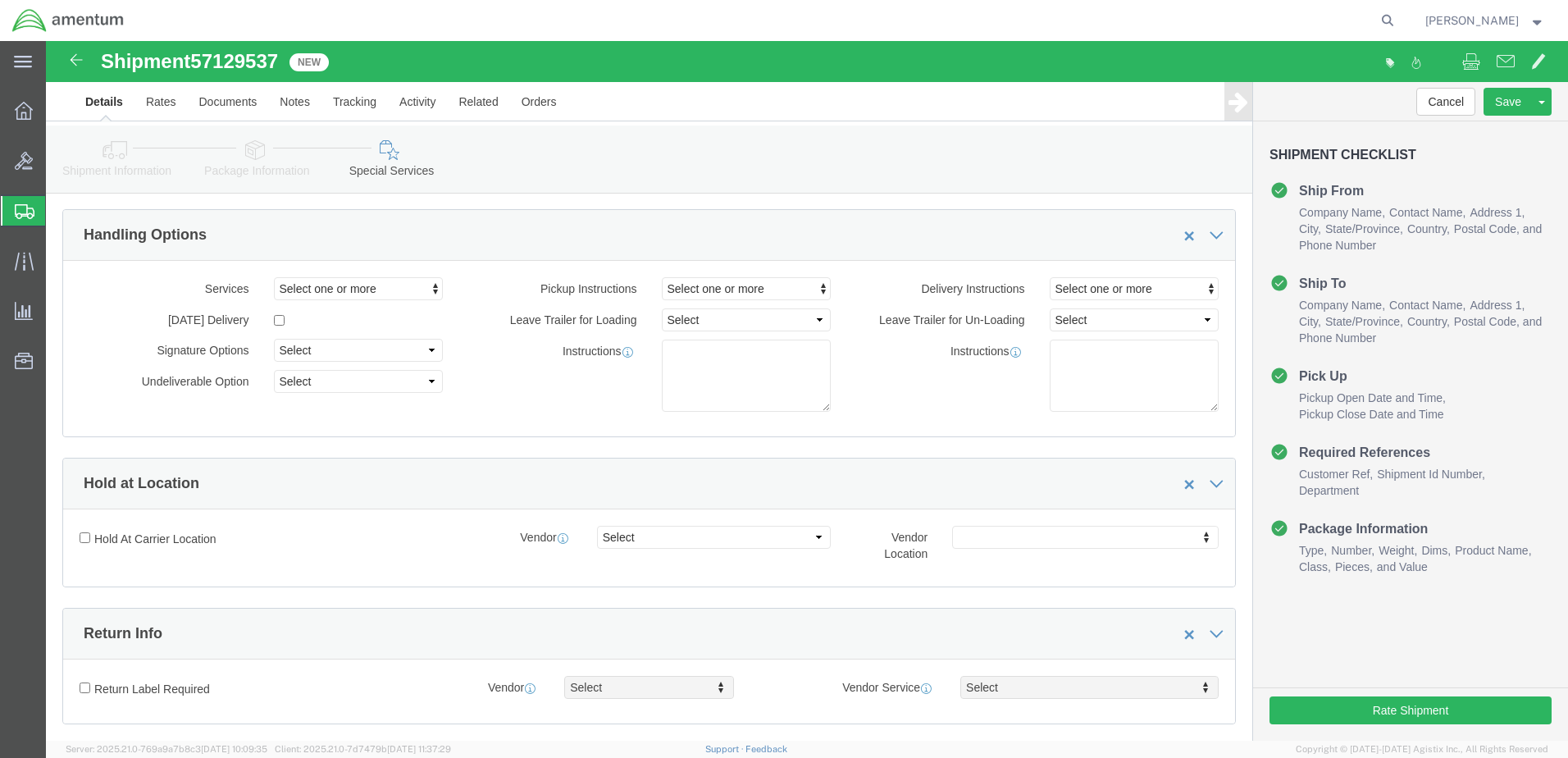
select select "COSTCENTER"
select select "DEPARTMENT"
click link "Details"
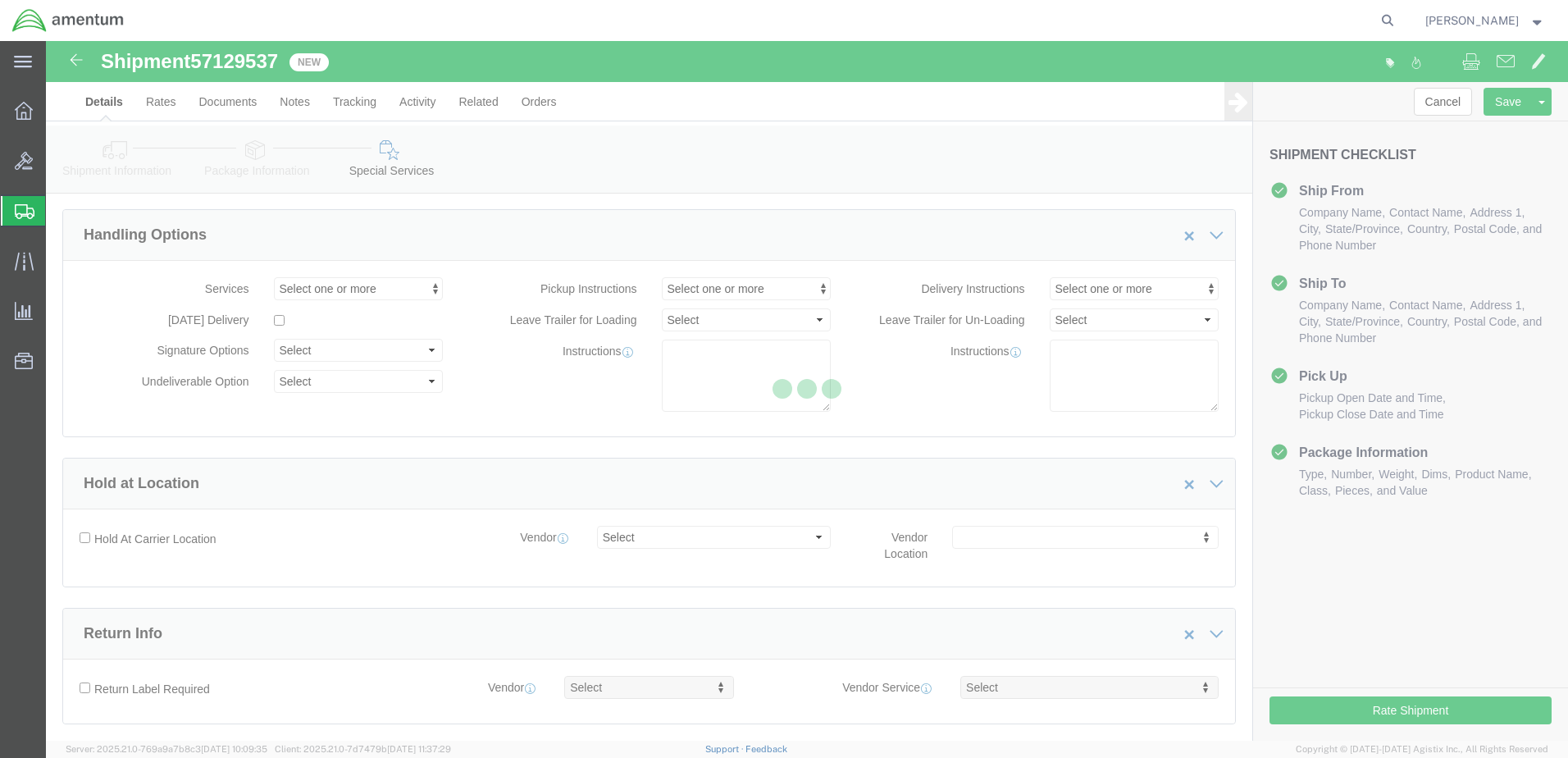
select select "49951"
select select "49914"
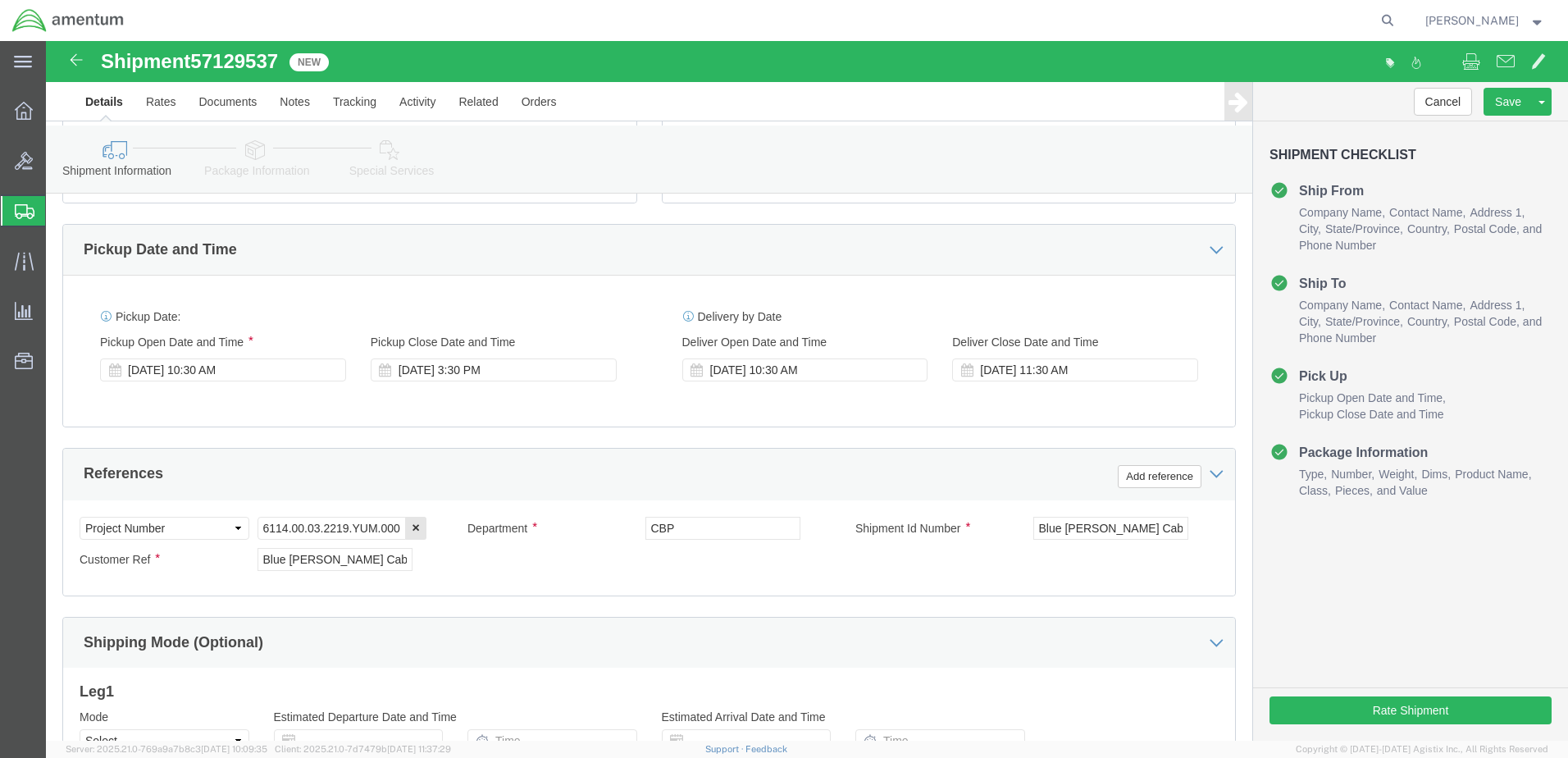
scroll to position [532, 0]
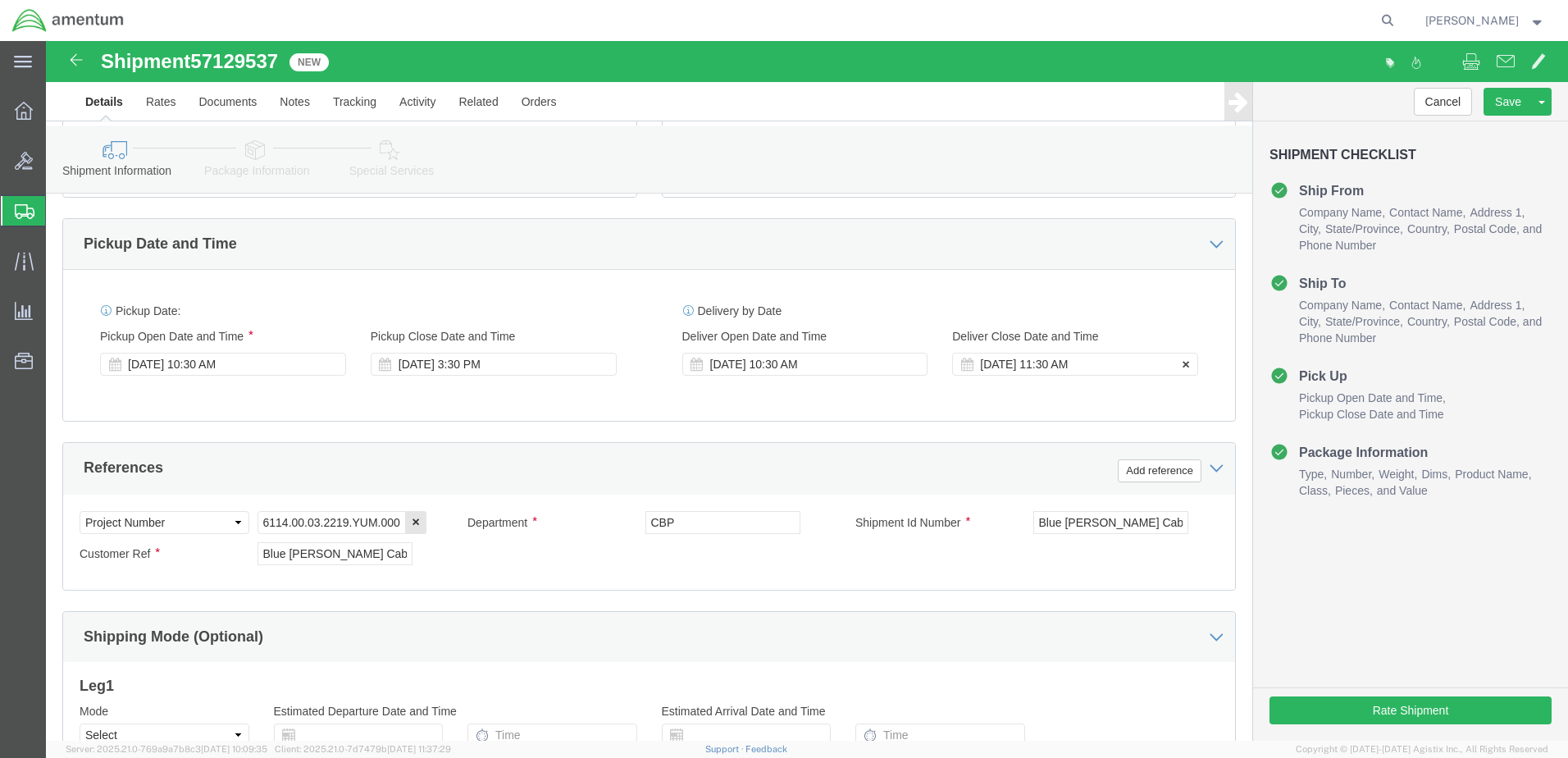
click div "Oct 21 2025 11:30 AM"
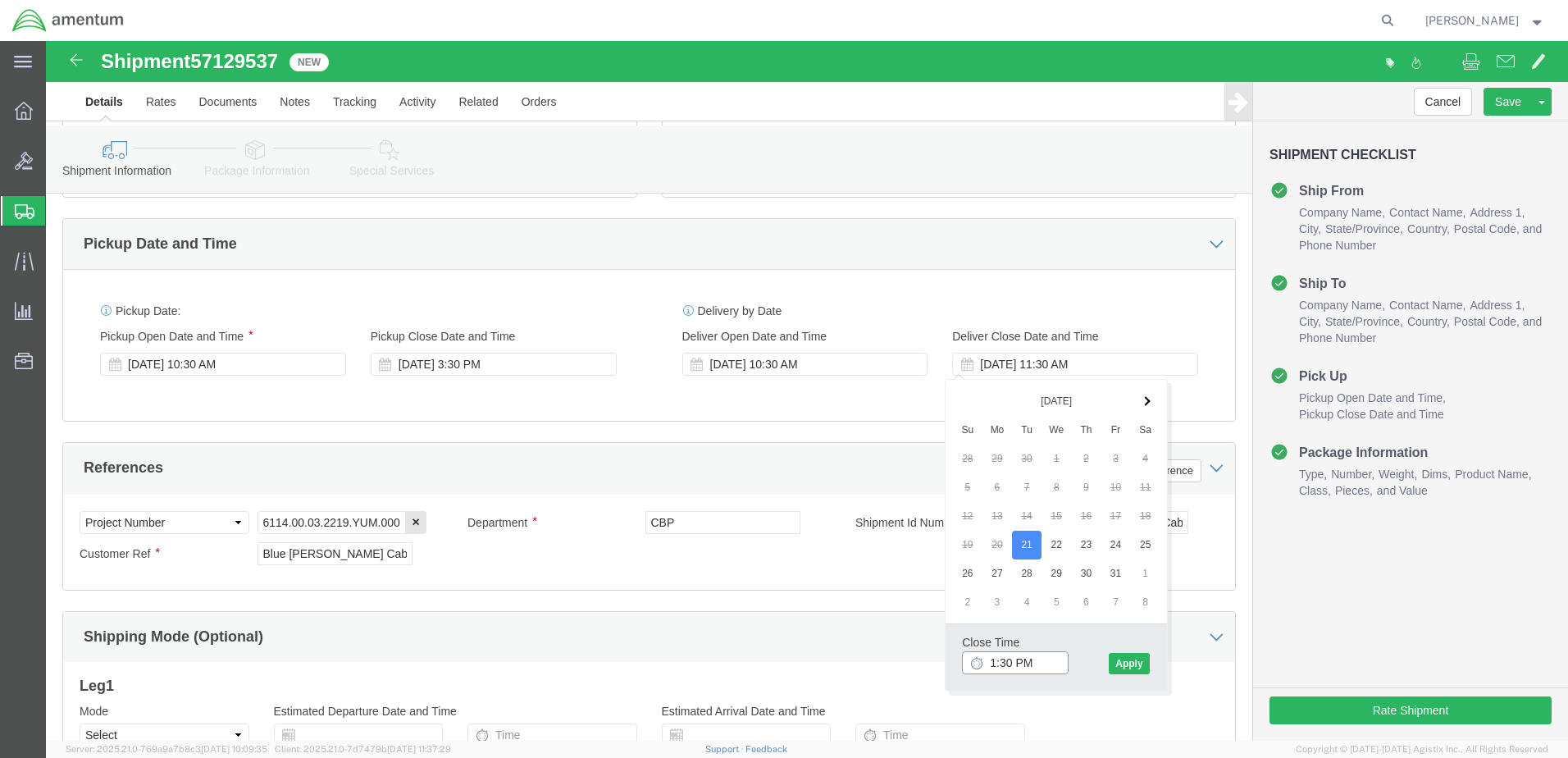
type input "2:30 PM"
click button "Apply"
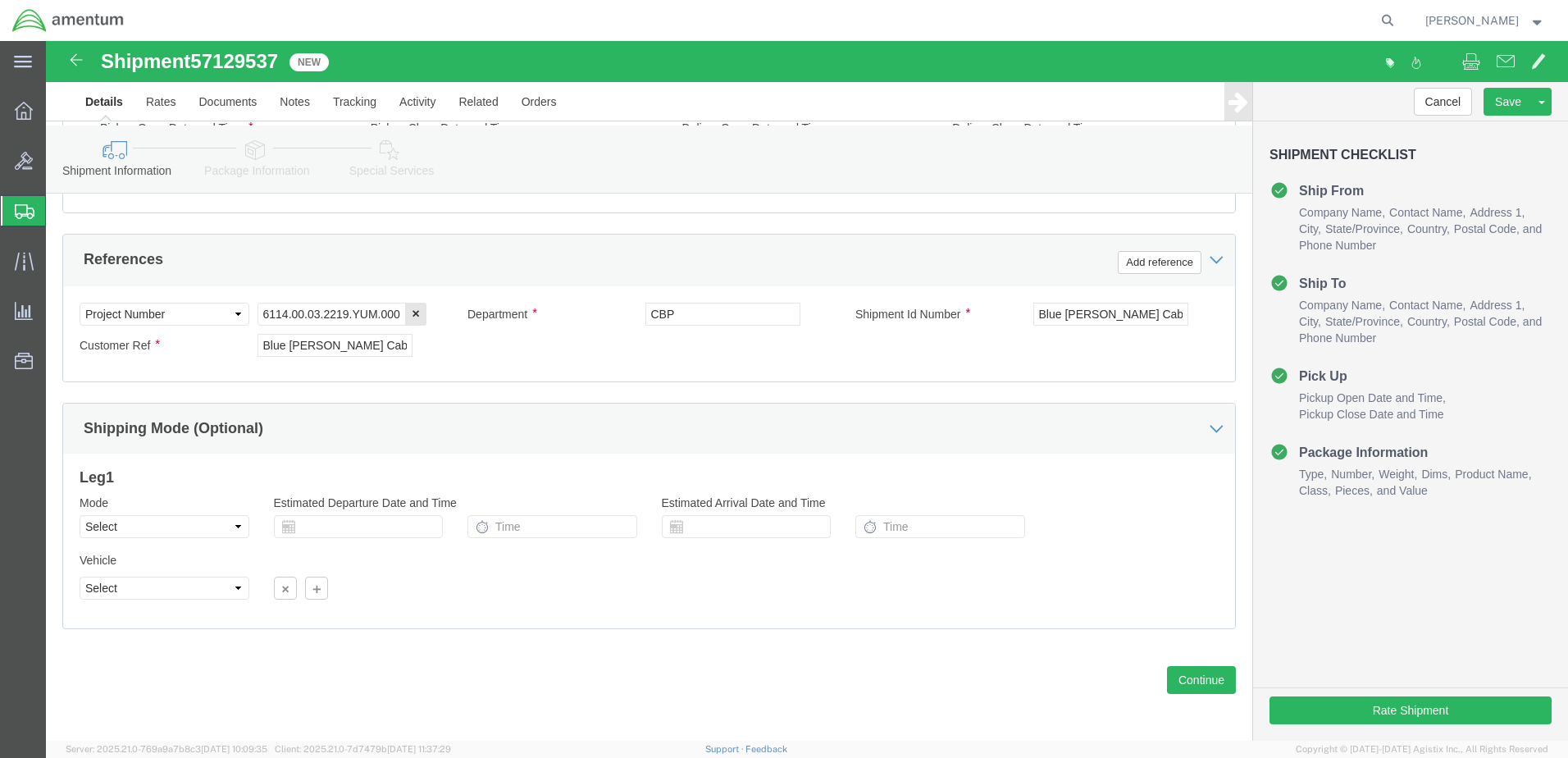
scroll to position [744, 0]
click button "Continue"
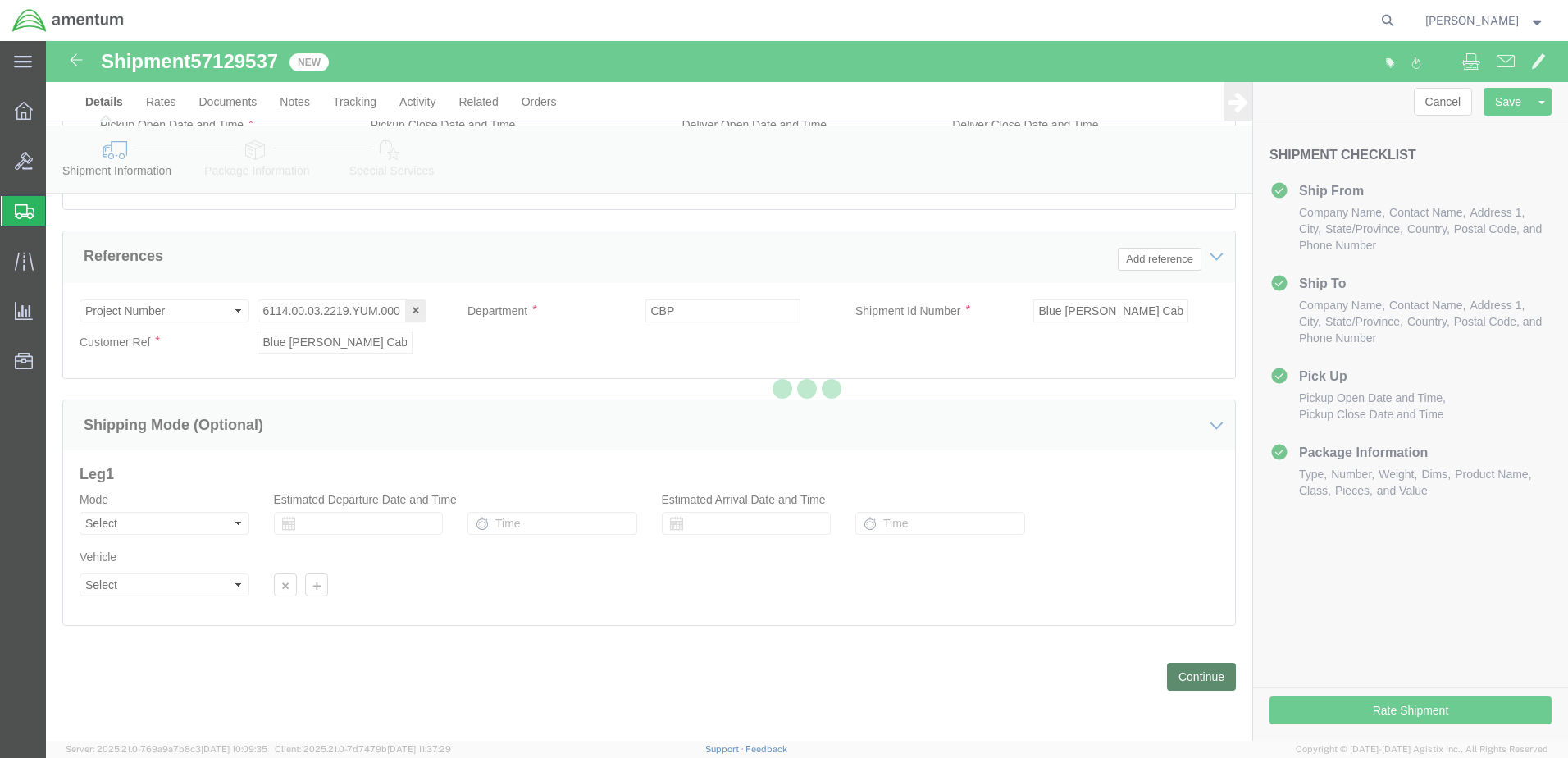
scroll to position [0, 0]
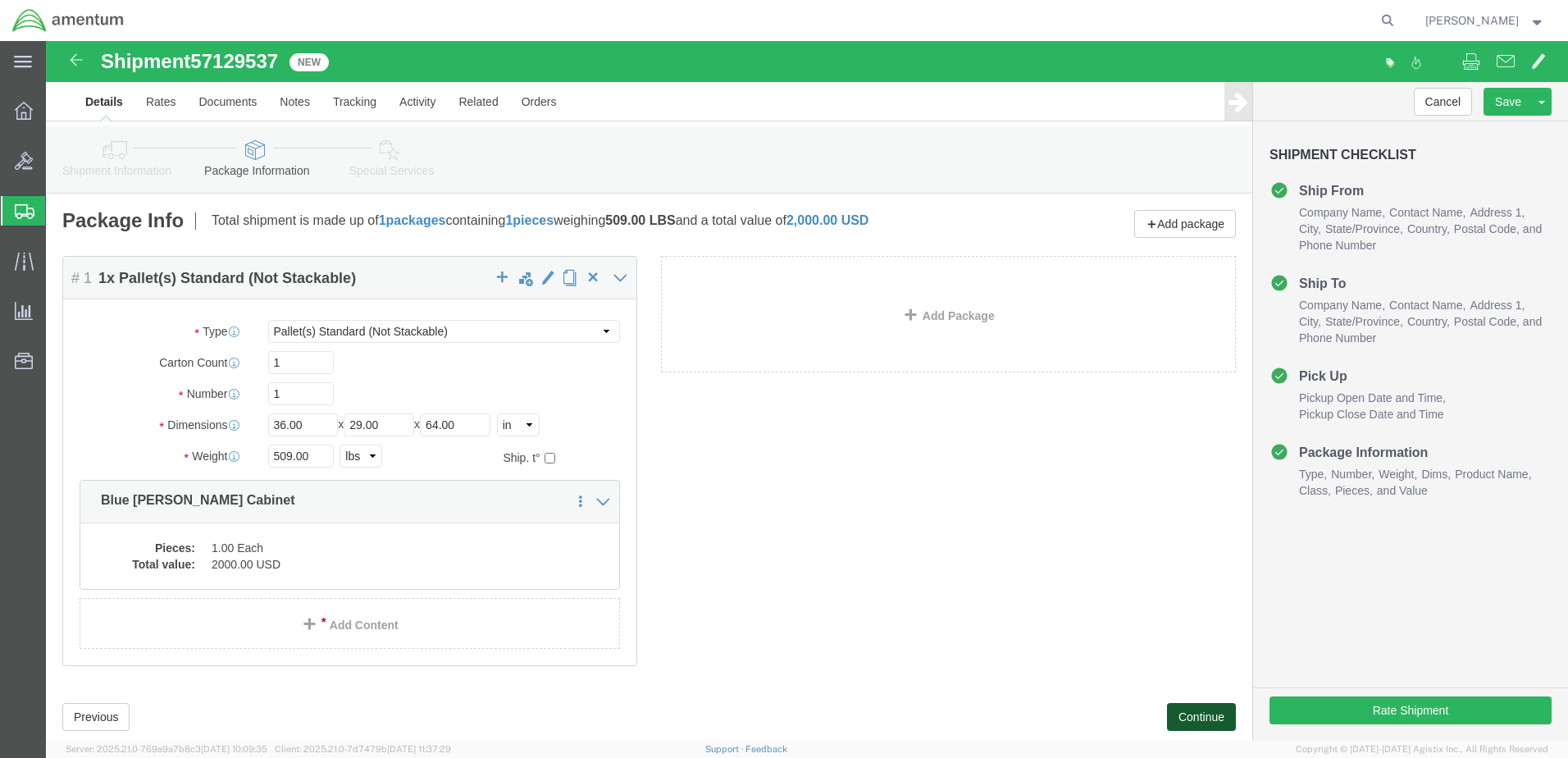
click button "Continue"
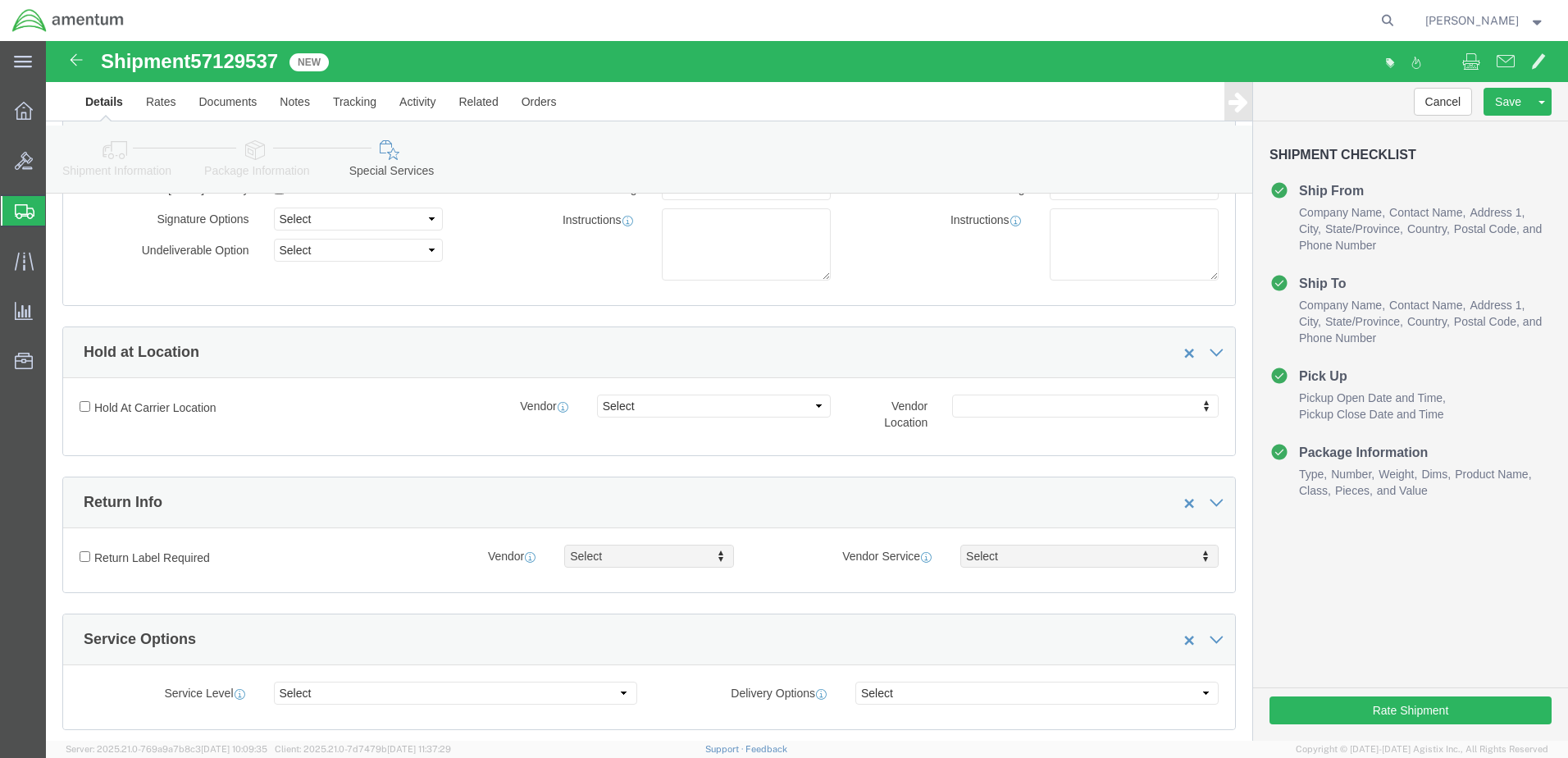
scroll to position [410, 0]
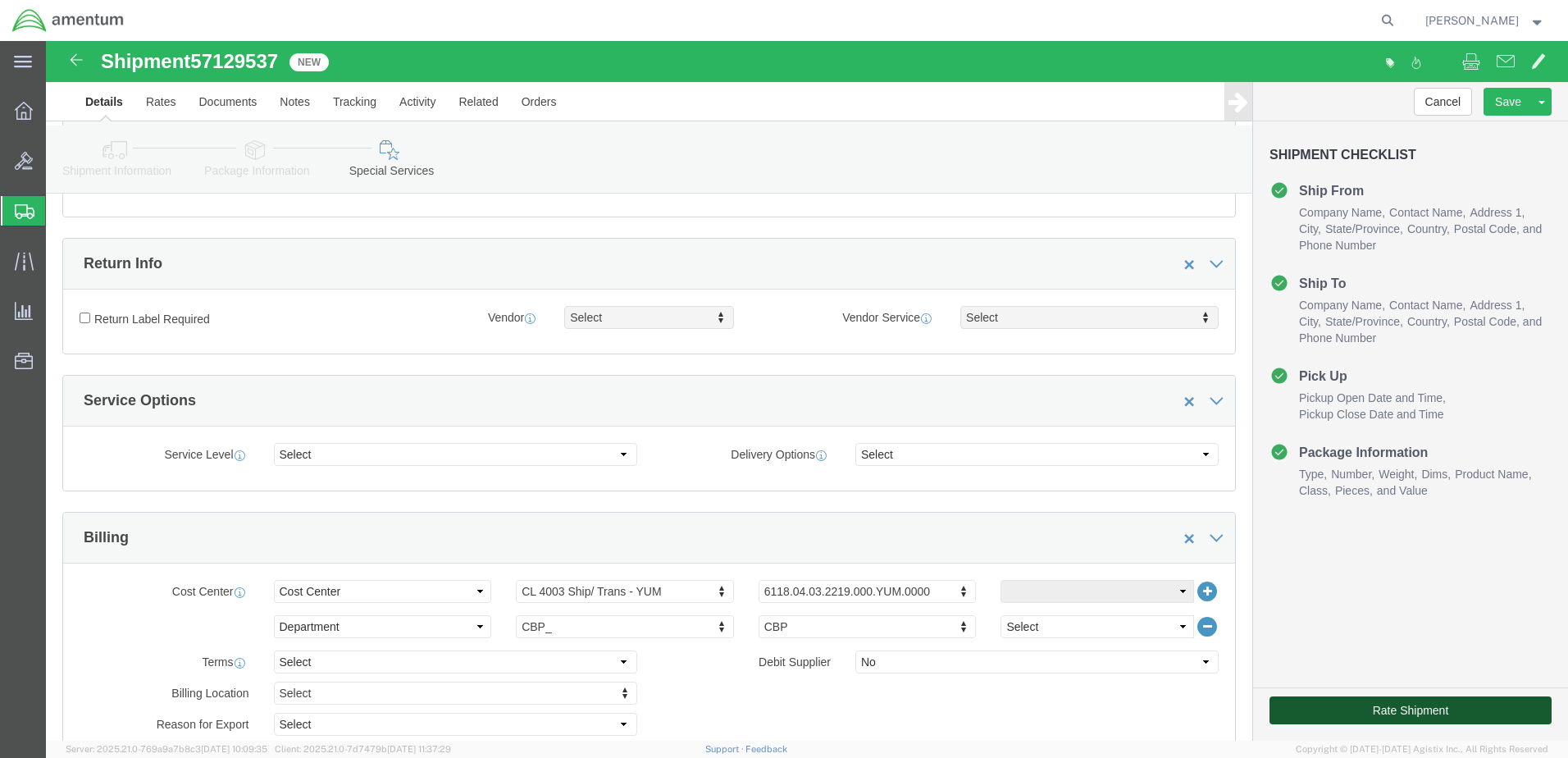
click button "Rate Shipment"
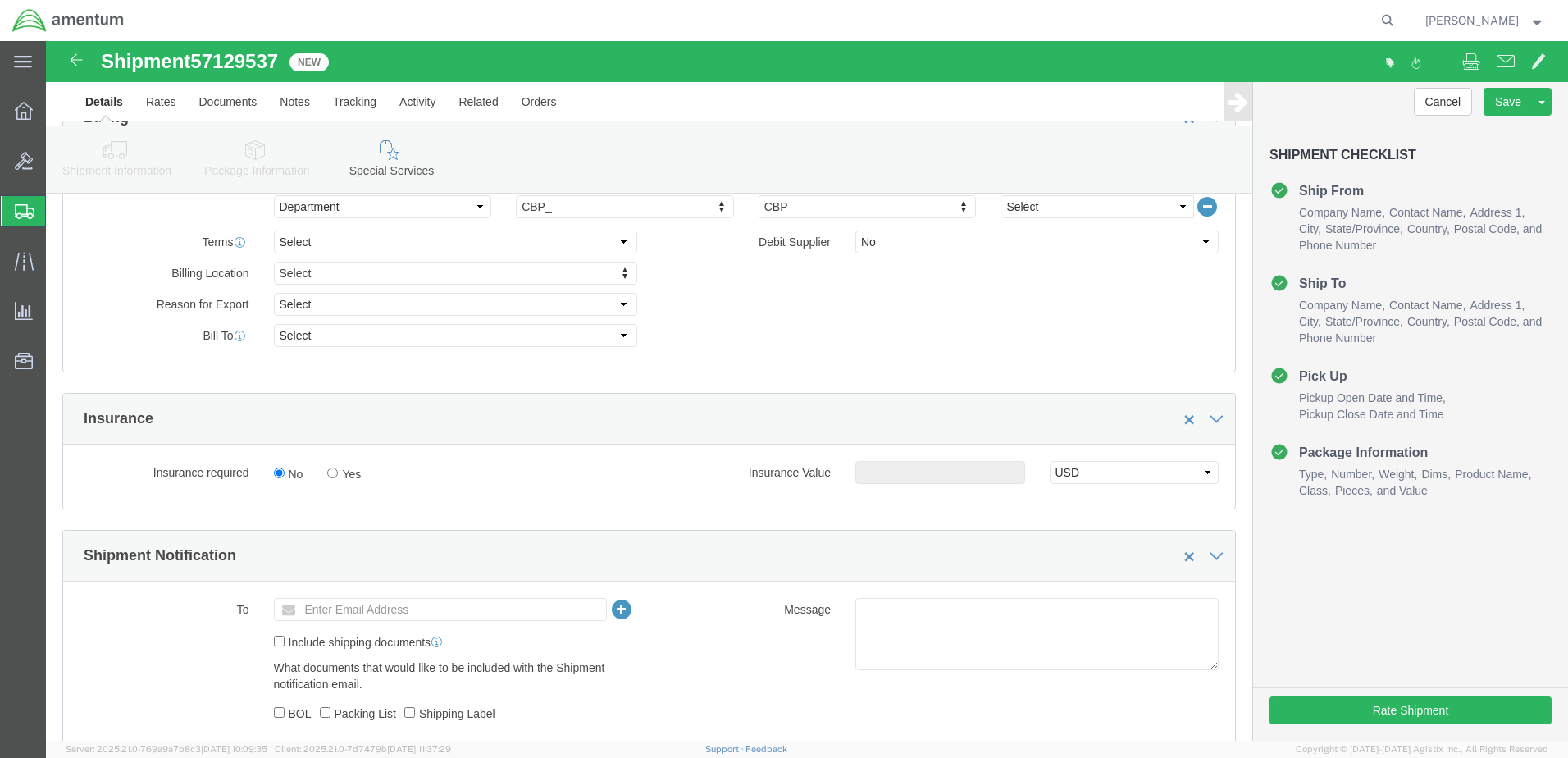
scroll to position [1134, 0]
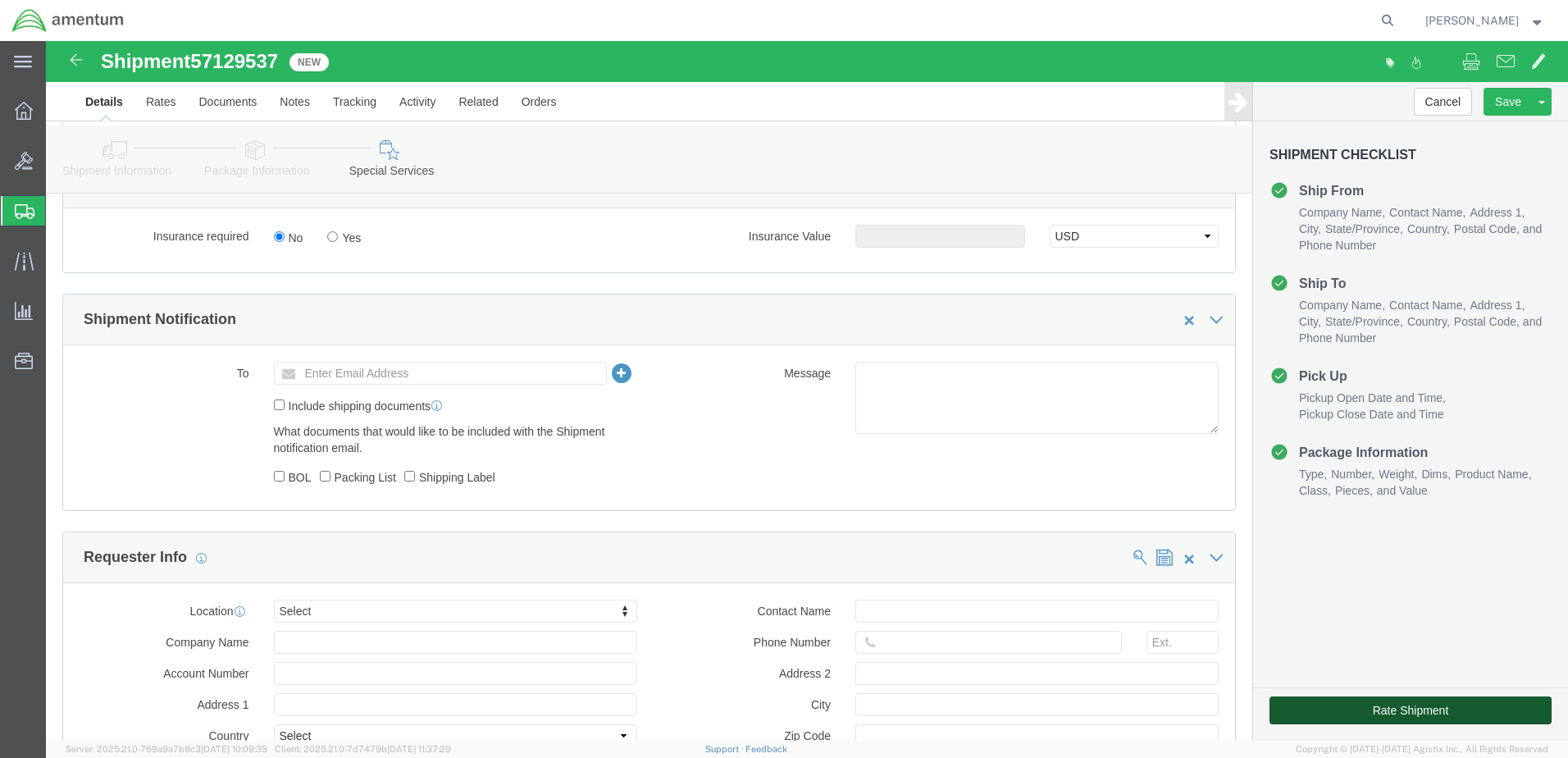
click button "Rate Shipment"
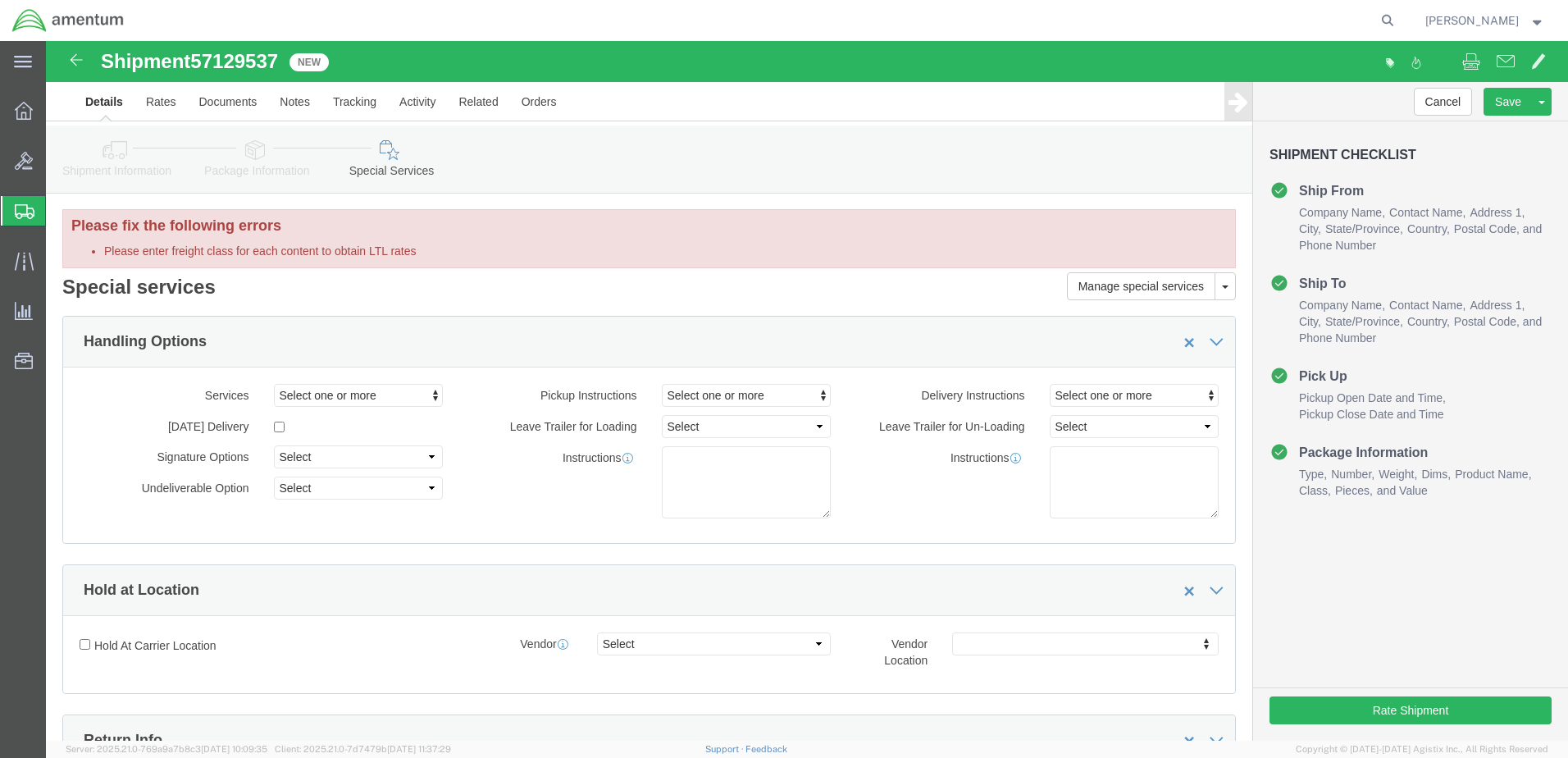
scroll to position [0, 0]
click h3 "Please fix the following errors"
click li "Please enter freight class for each content to obtain LTL rates"
click link "Details"
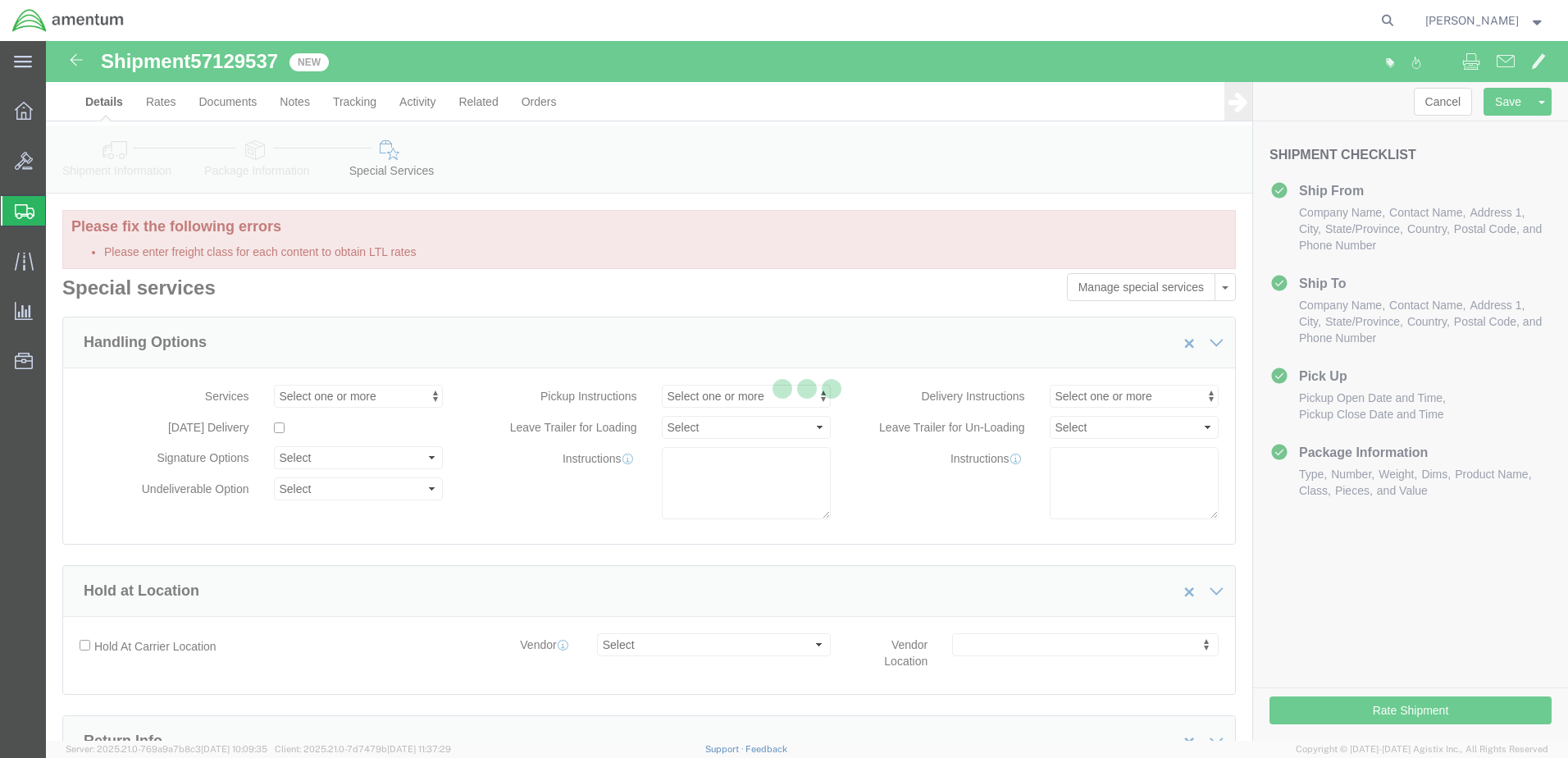
select select "49951"
select select "49914"
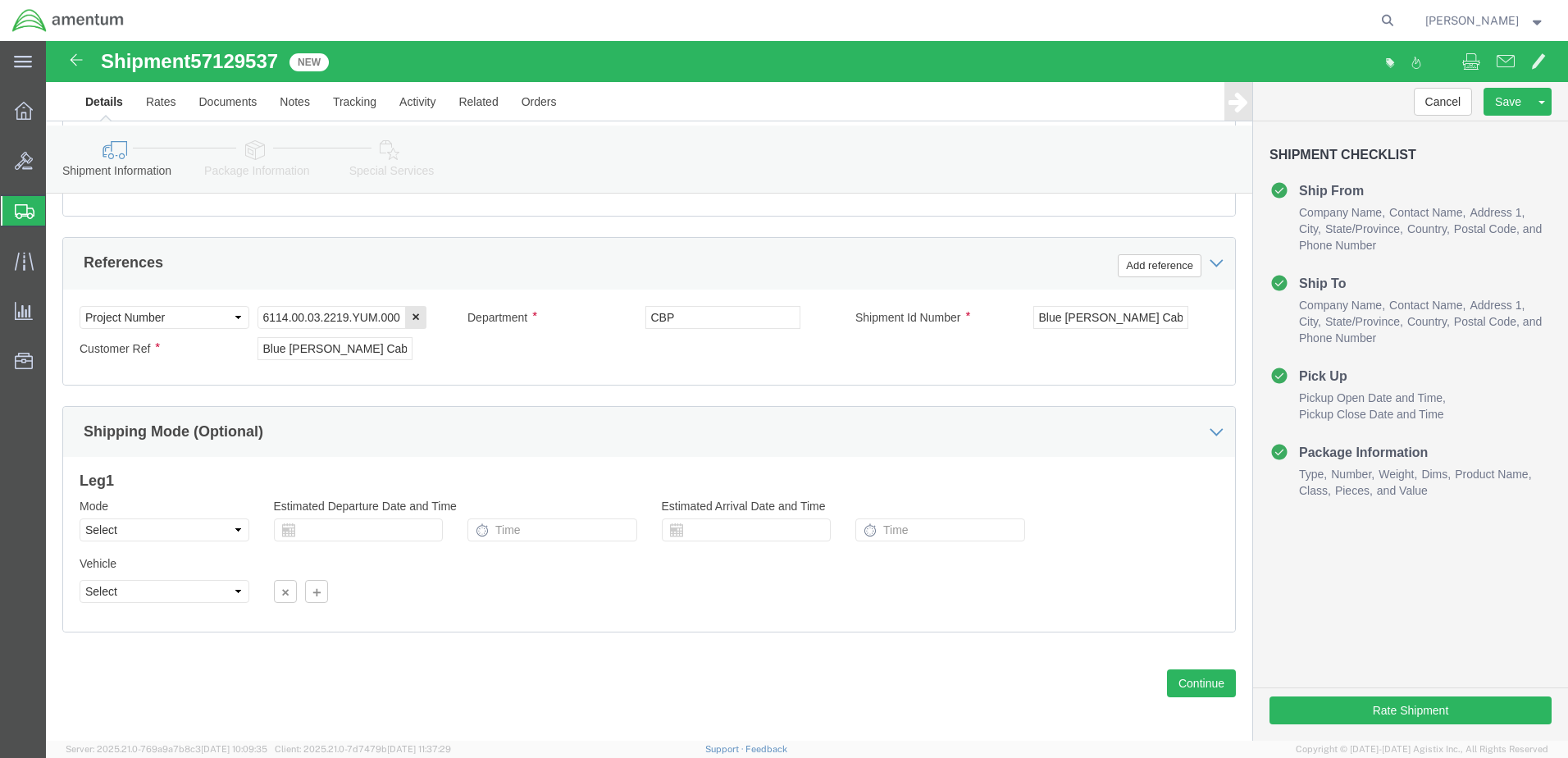
scroll to position [744, 0]
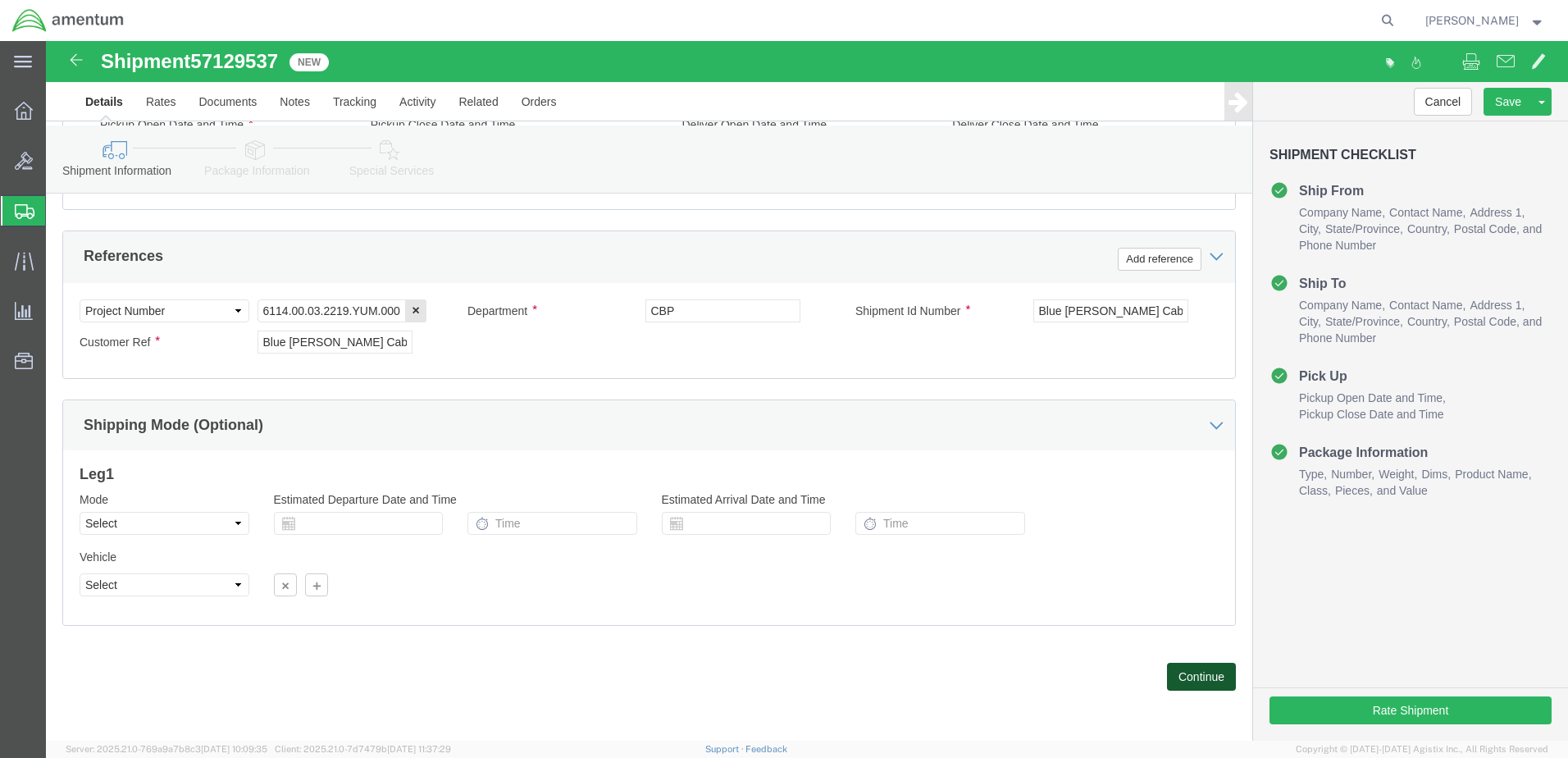
click button "Continue"
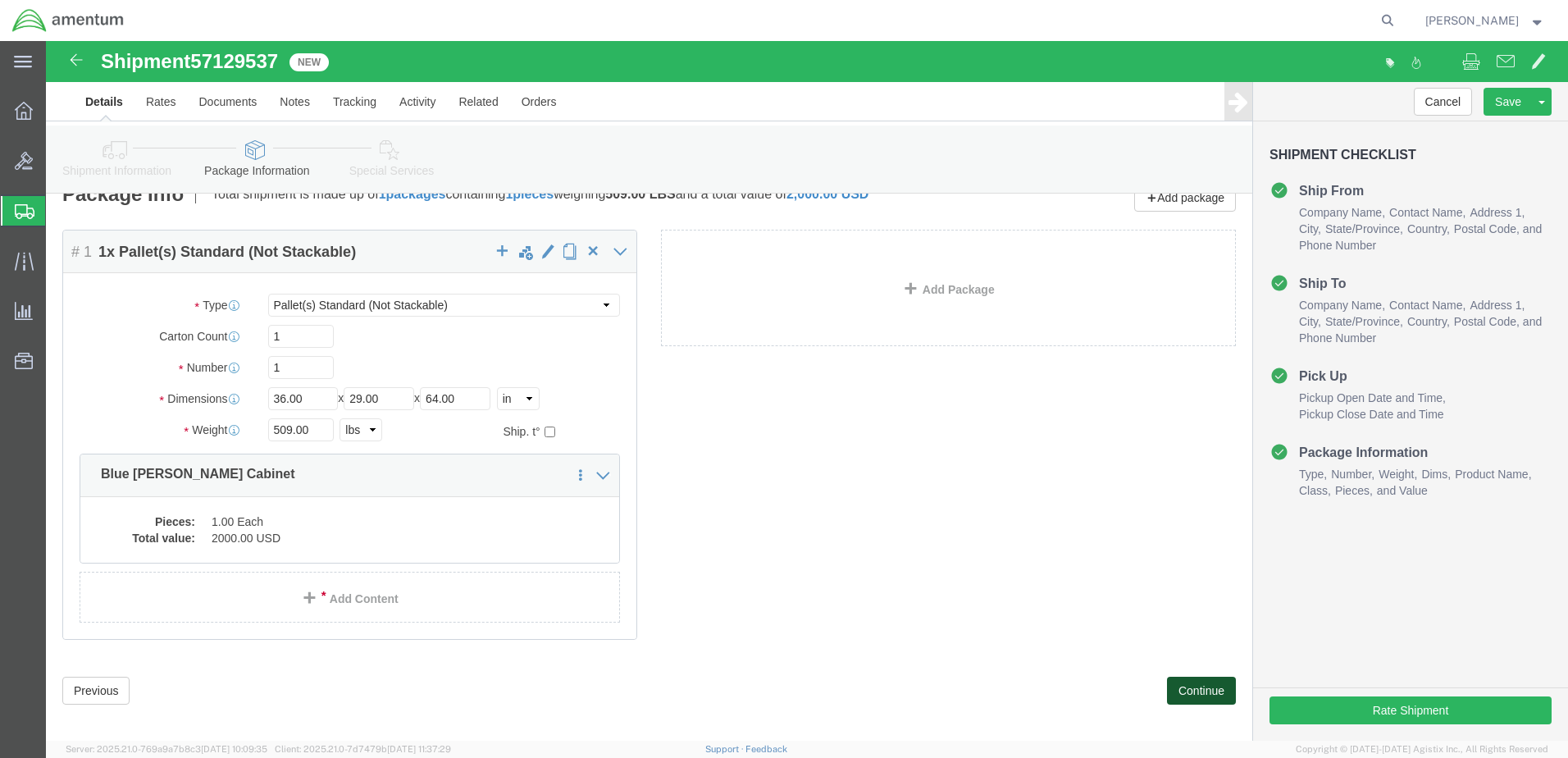
scroll to position [40, 0]
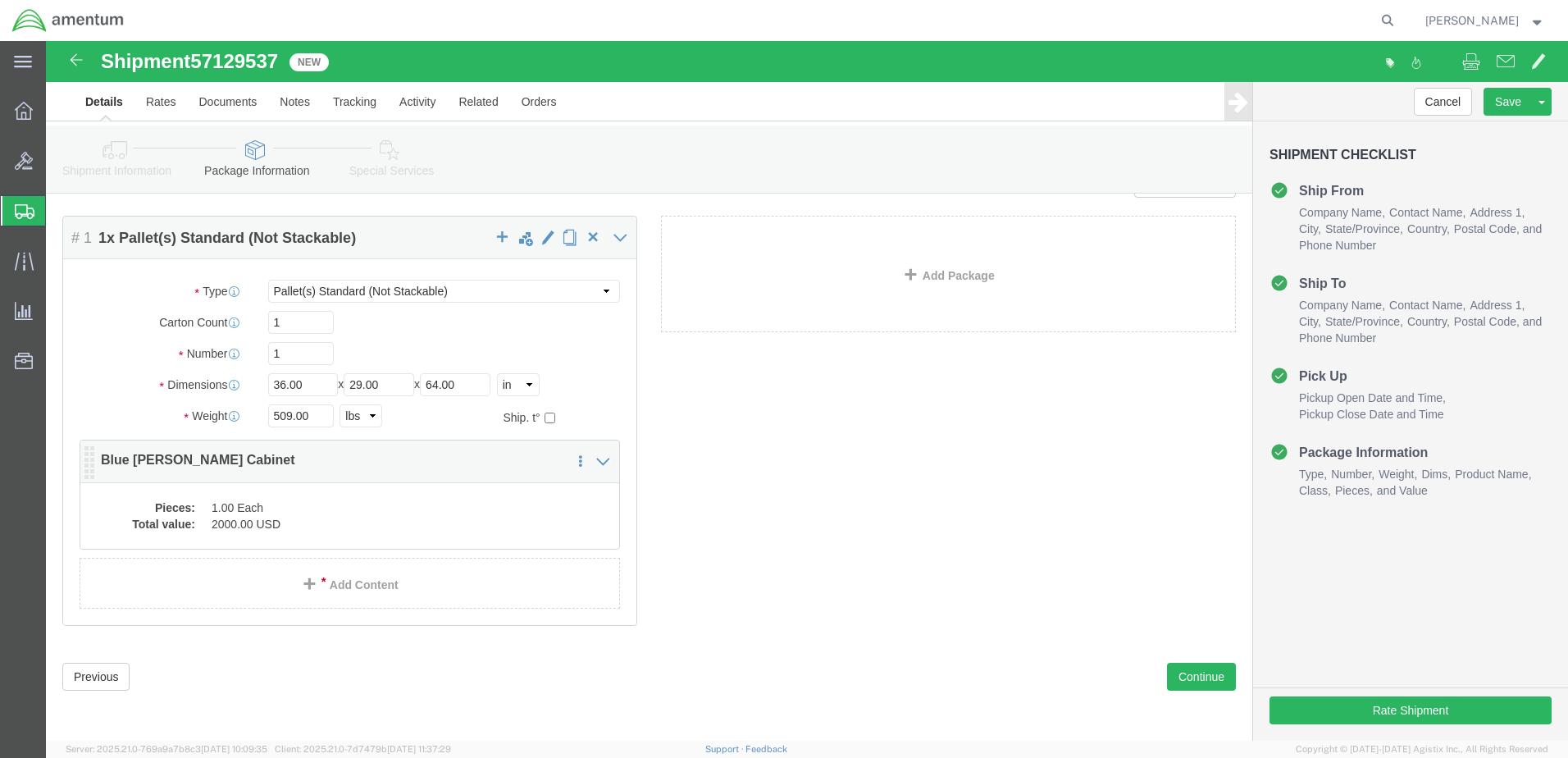
click dd "1.00 Each"
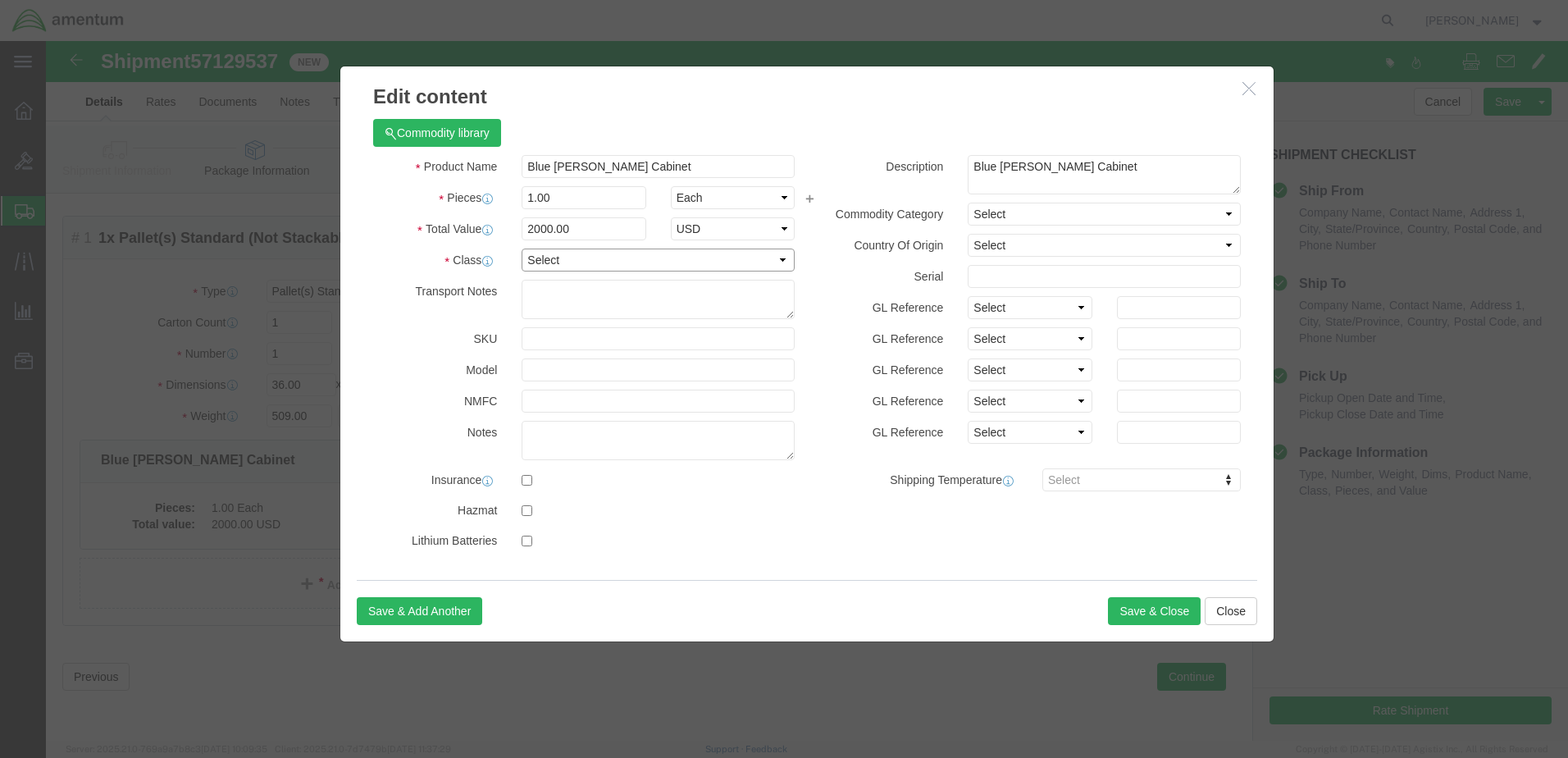
click select "Select 50 55 60 65 70 85 92.5 100 125 175 250 300 400"
select select "85"
click select "Select 50 55 60 65 70 85 92.5 100 125 175 250 300 400"
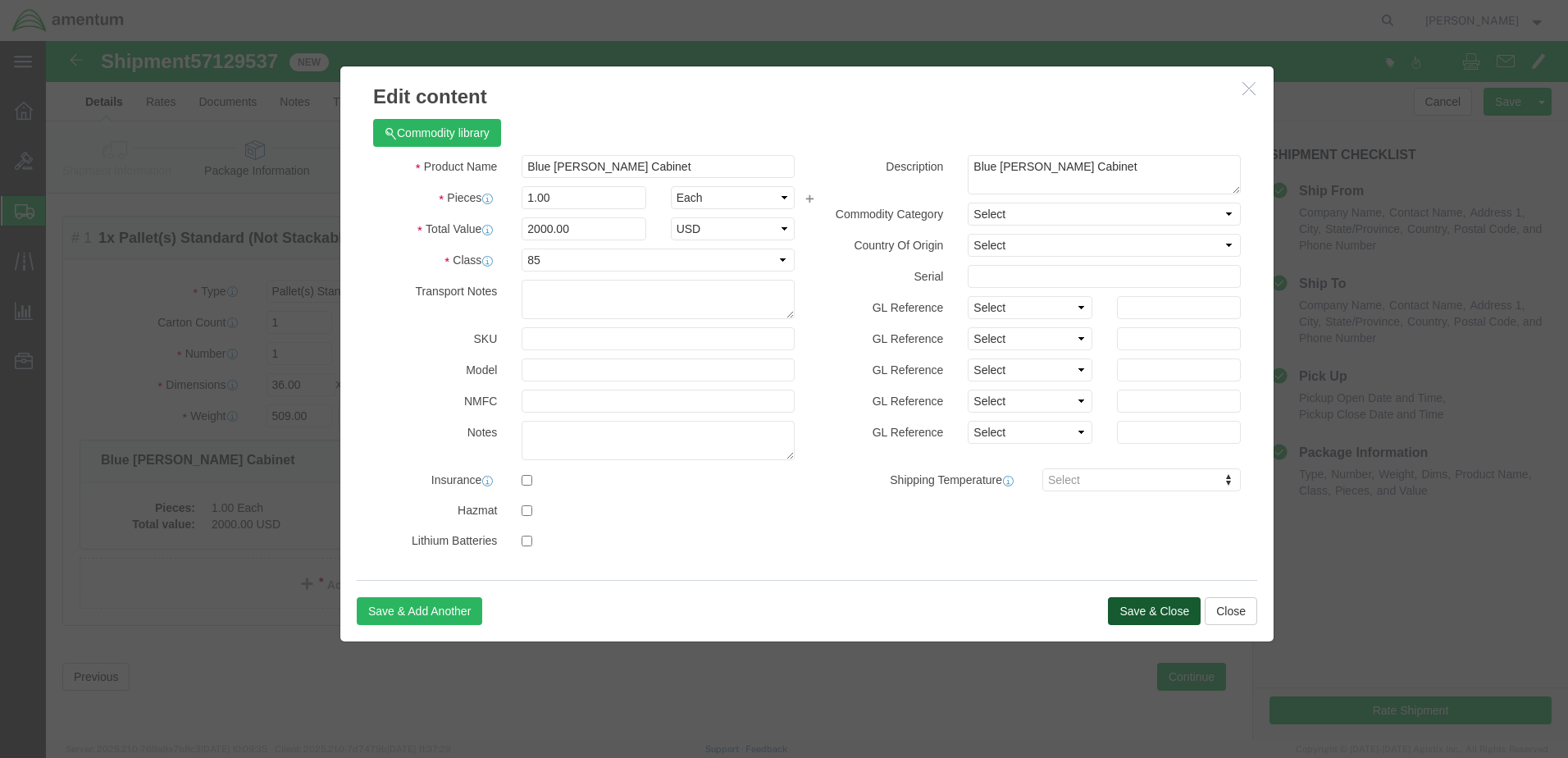
click button "Save & Close"
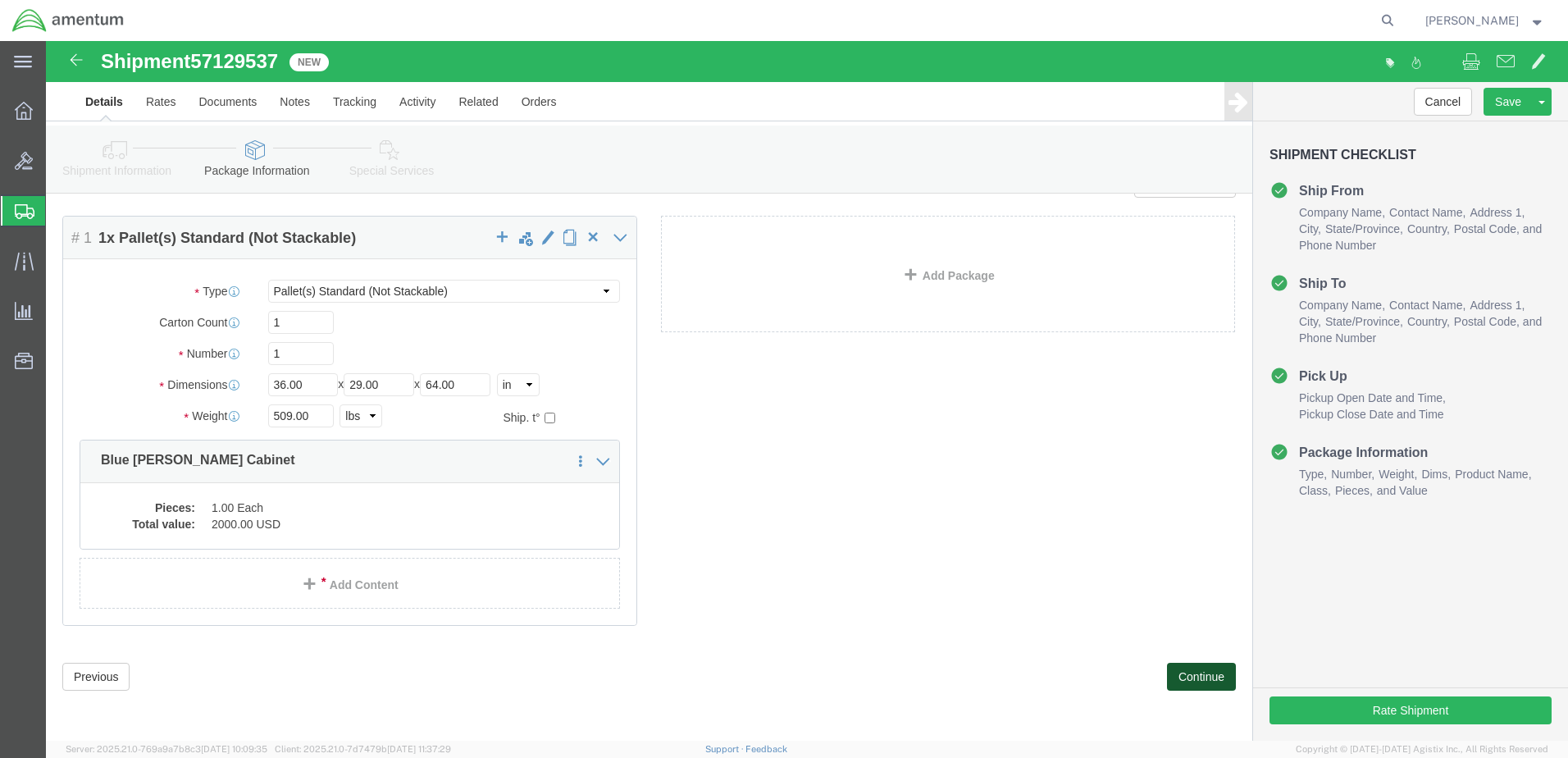
click button "Continue"
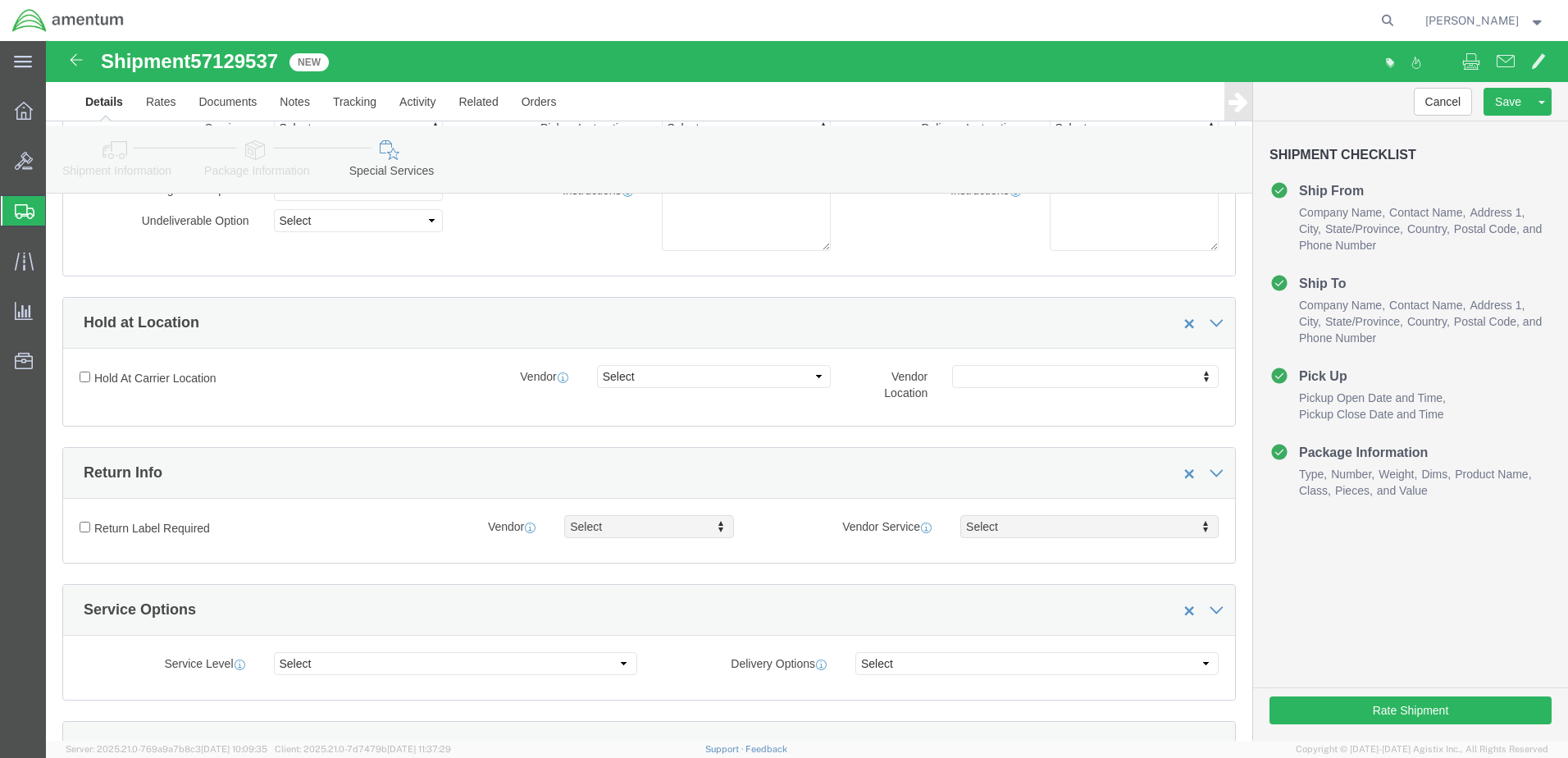
scroll to position [205, 0]
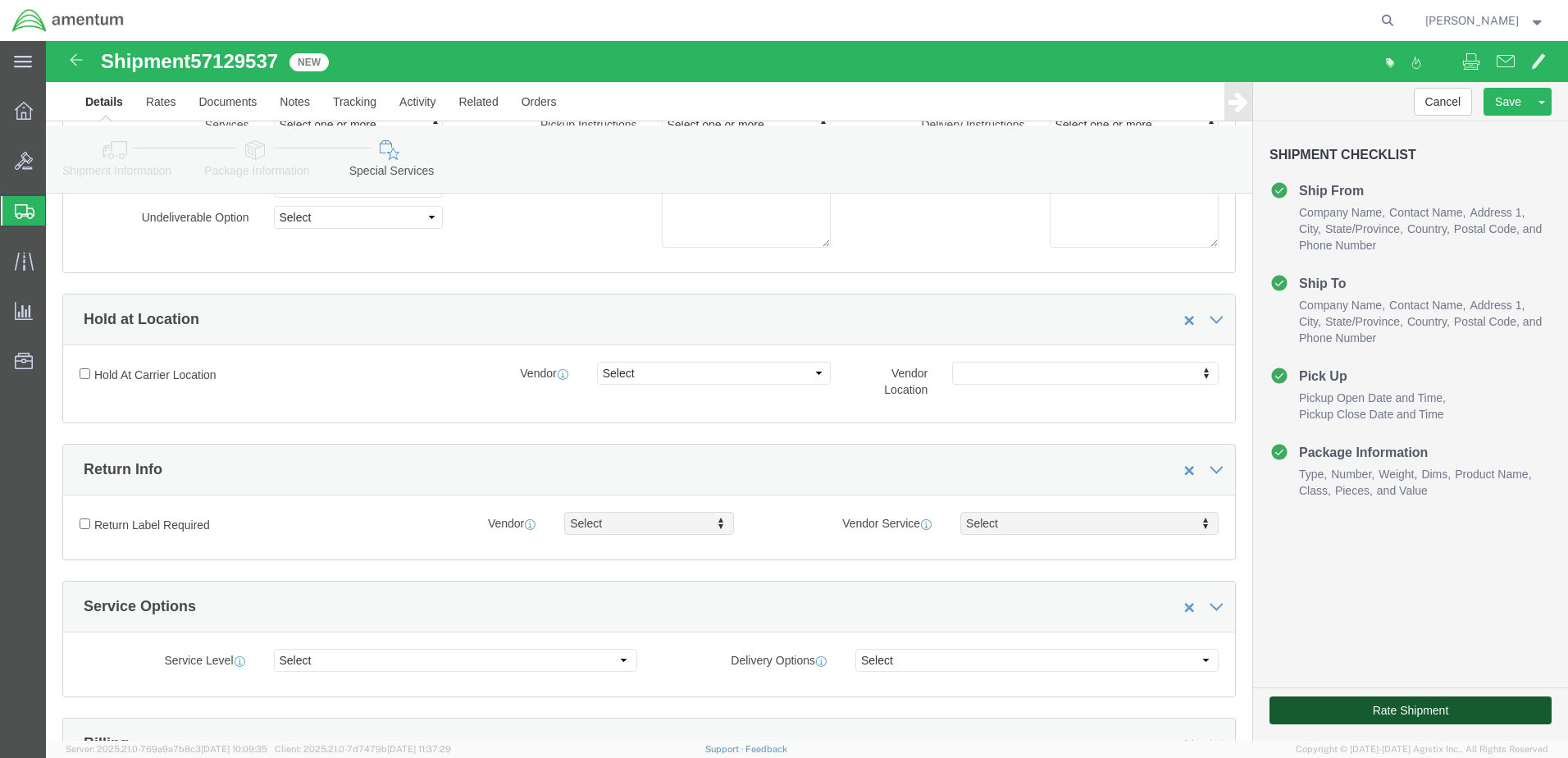
click button "Rate Shipment"
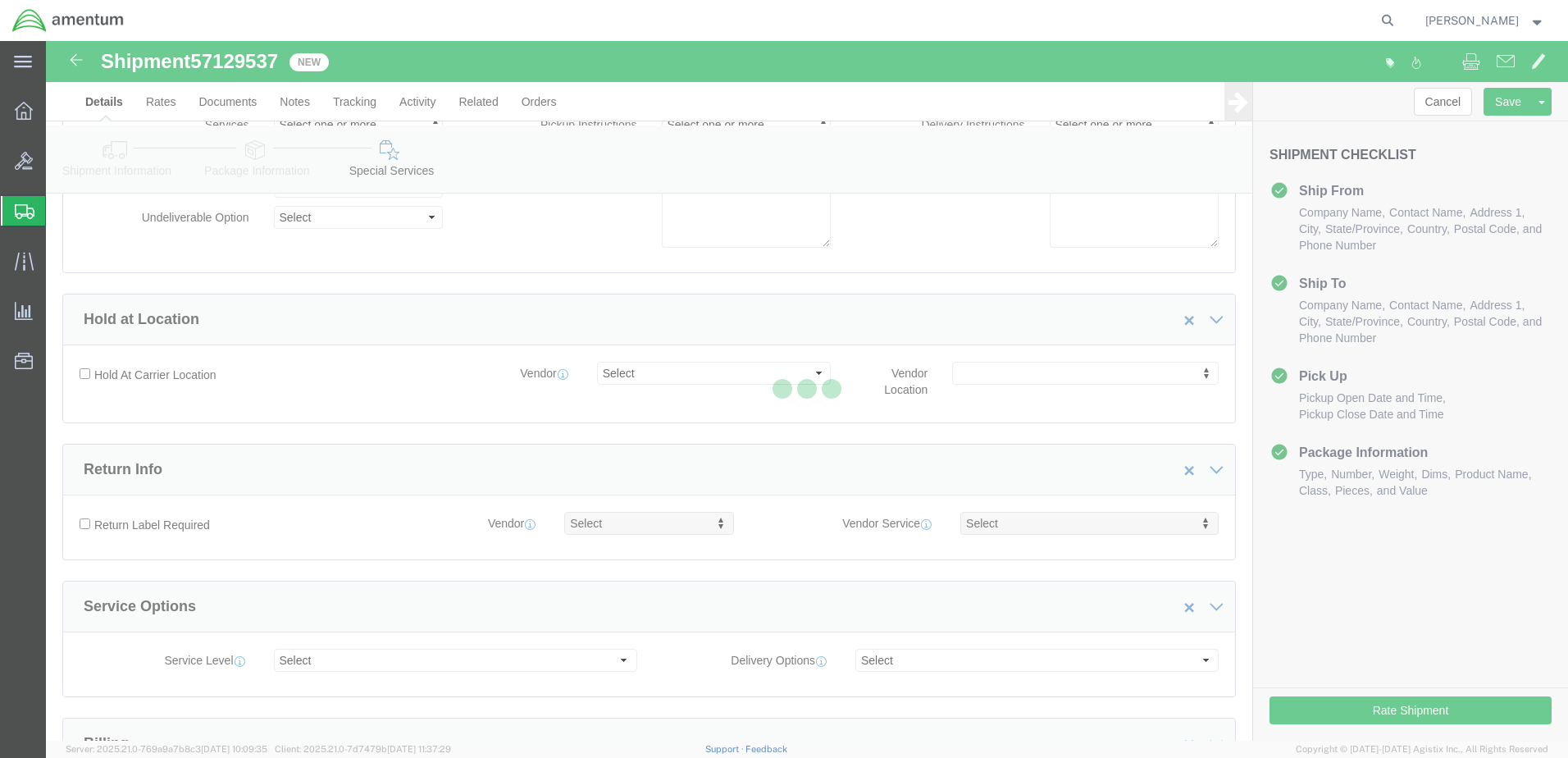
scroll to position [0, 0]
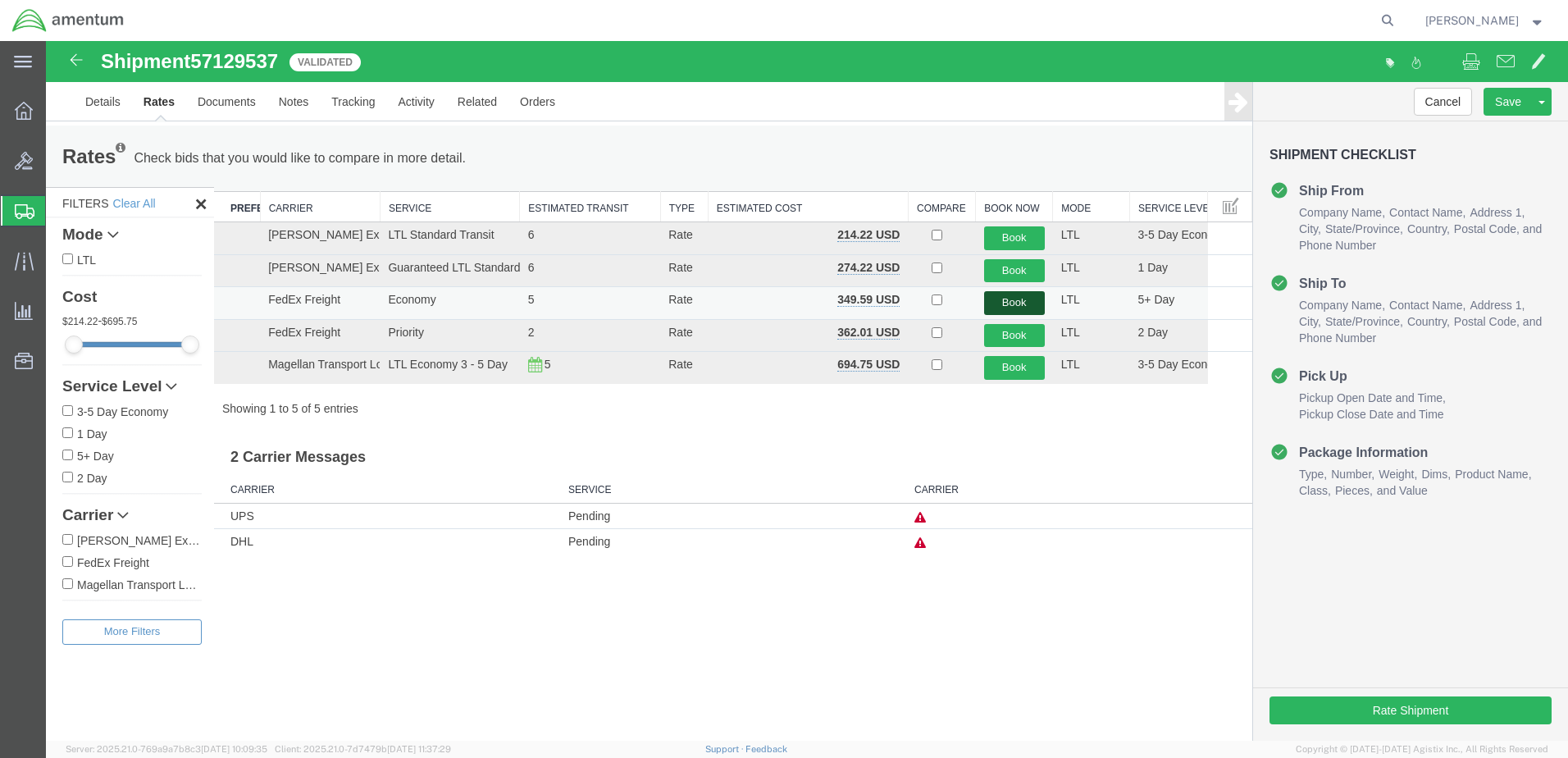
click at [1017, 303] on button "Book" at bounding box center [1014, 303] width 60 height 24
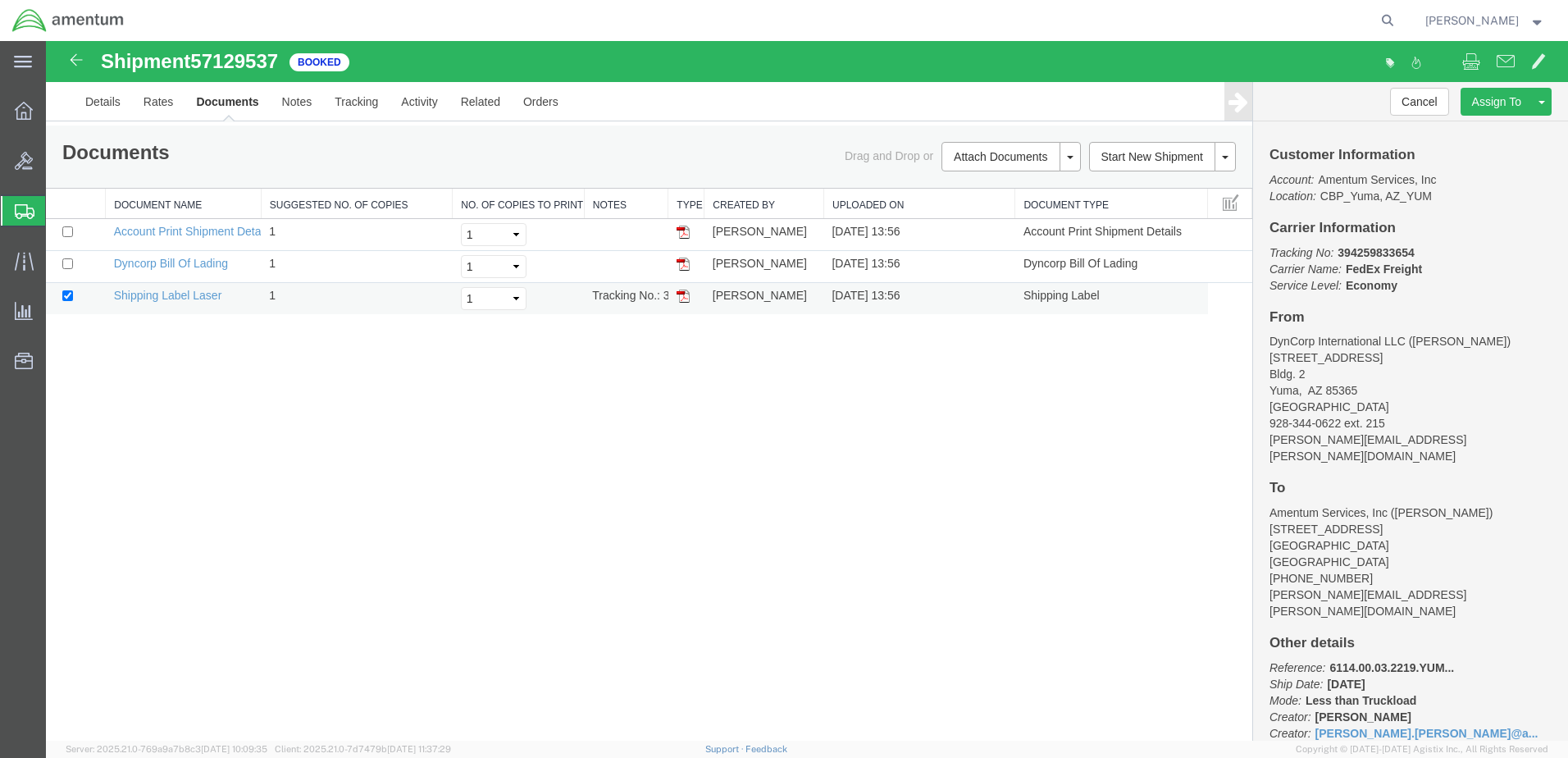
click at [684, 295] on img at bounding box center [683, 296] width 13 height 13
click at [681, 263] on img at bounding box center [683, 264] width 13 height 13
drag, startPoint x: 103, startPoint y: 102, endPoint x: 220, endPoint y: 148, distance: 125.7
click at [102, 103] on link "Details" at bounding box center [103, 101] width 58 height 39
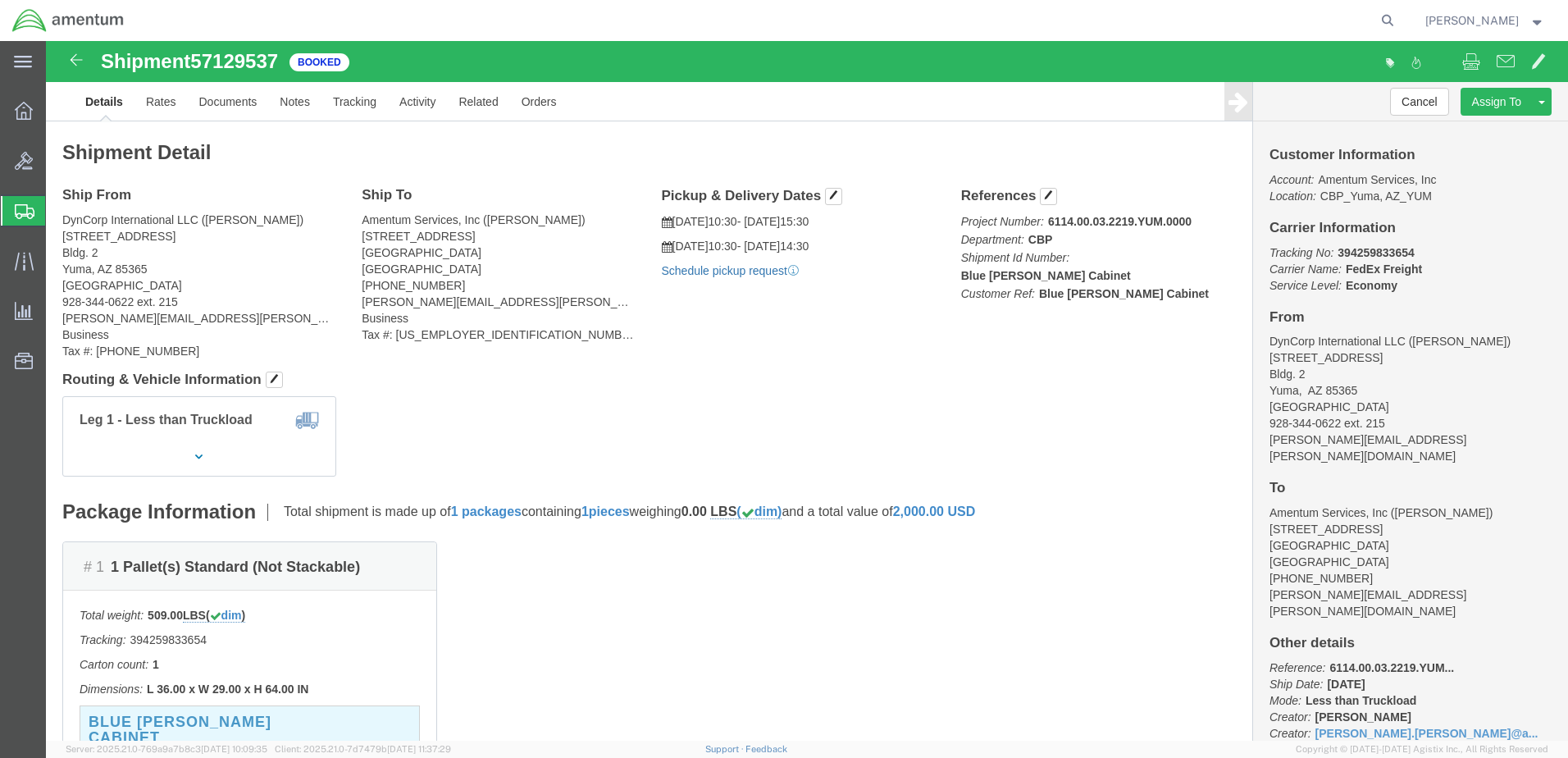
click link "Schedule pickup request"
click link "Documents"
